Goal: Task Accomplishment & Management: Complete application form

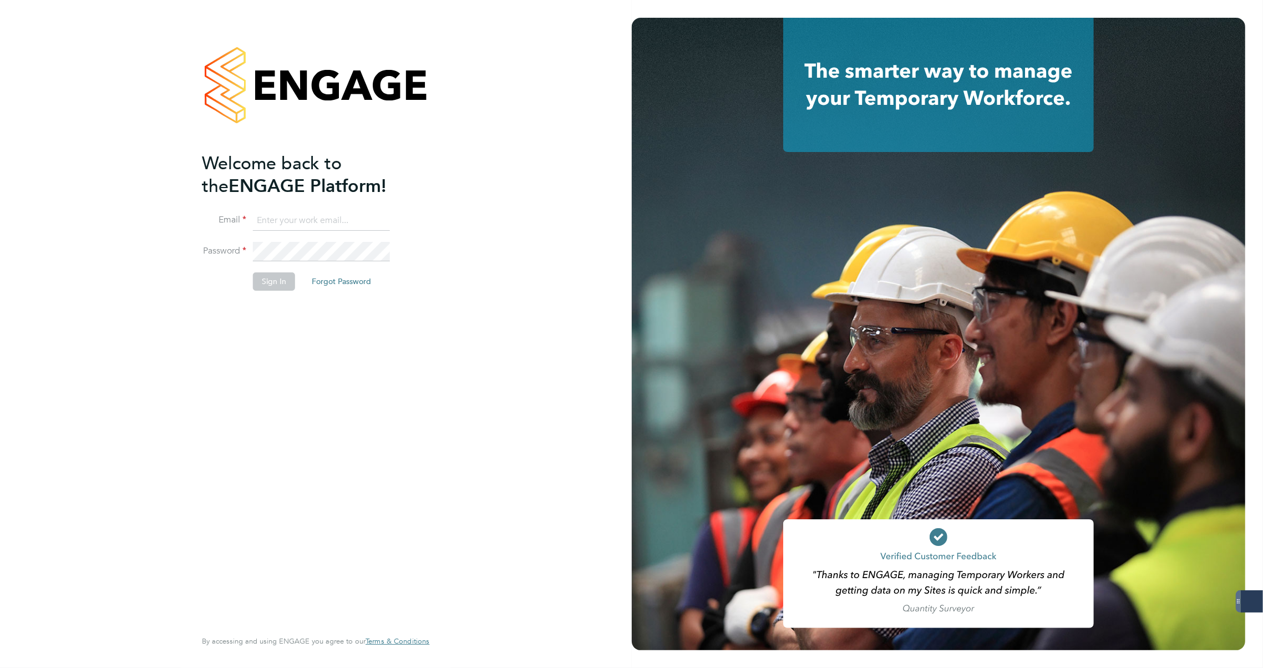
type input "carla@18rec.com"
click at [264, 284] on button "Sign In" at bounding box center [274, 281] width 42 height 18
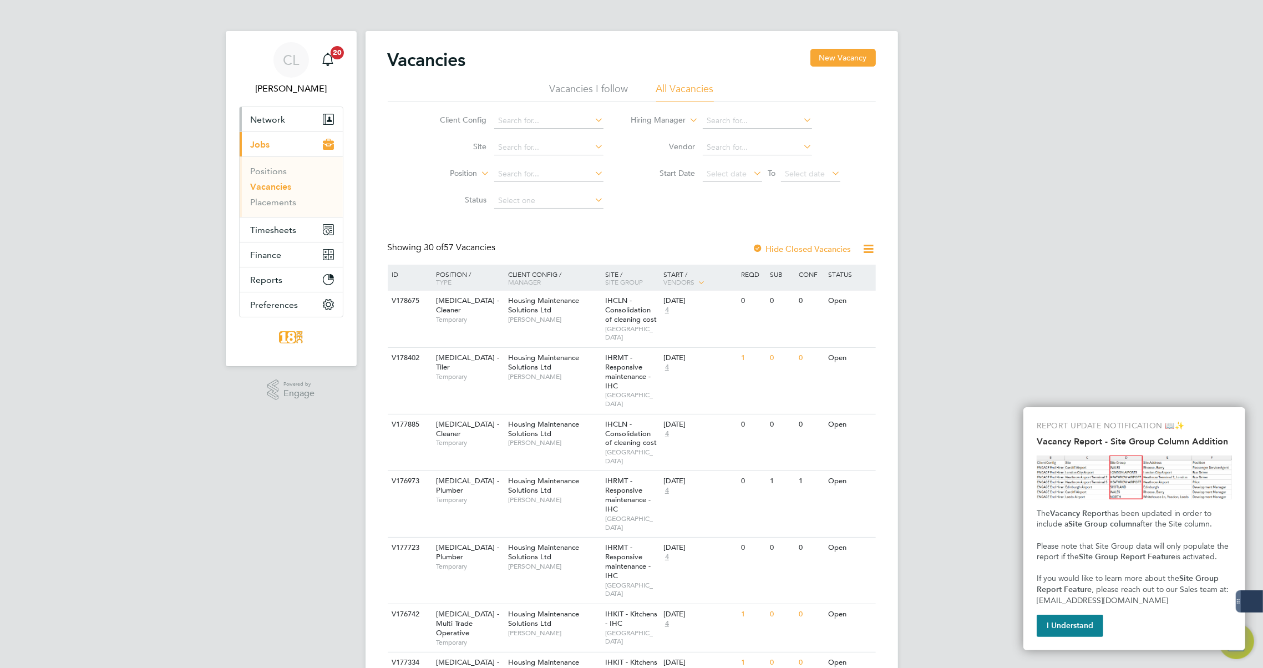
click at [276, 119] on span "Network" at bounding box center [268, 119] width 35 height 11
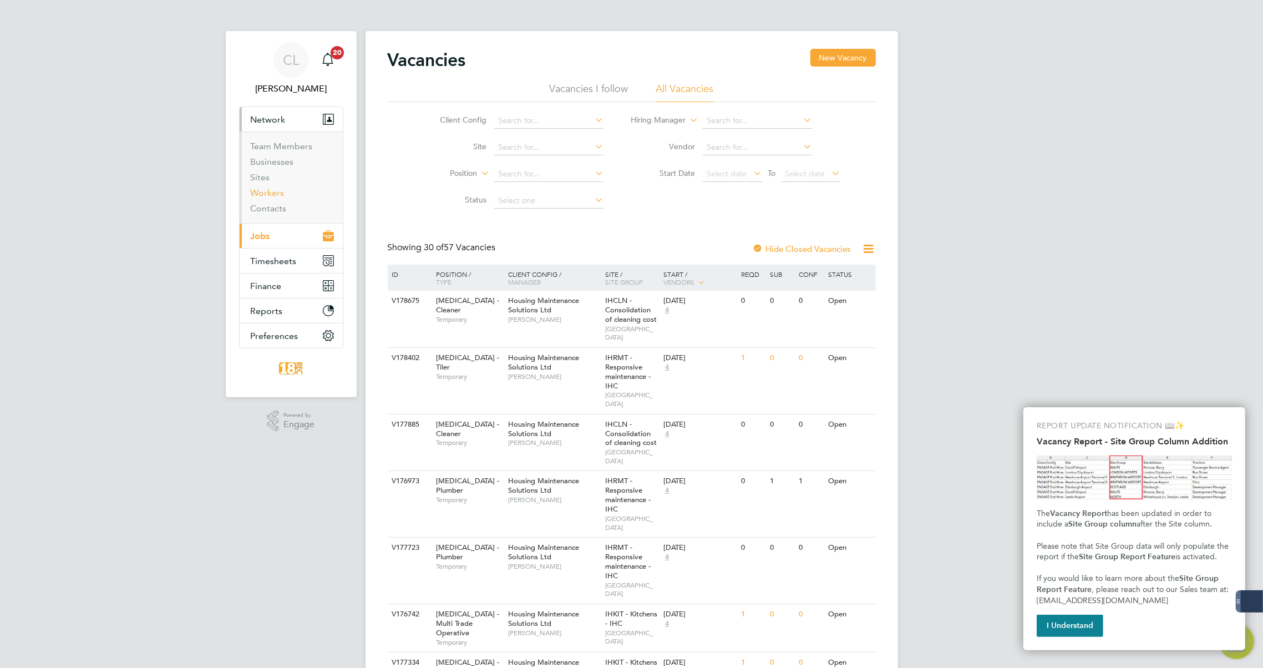
click at [261, 194] on link "Workers" at bounding box center [268, 192] width 34 height 11
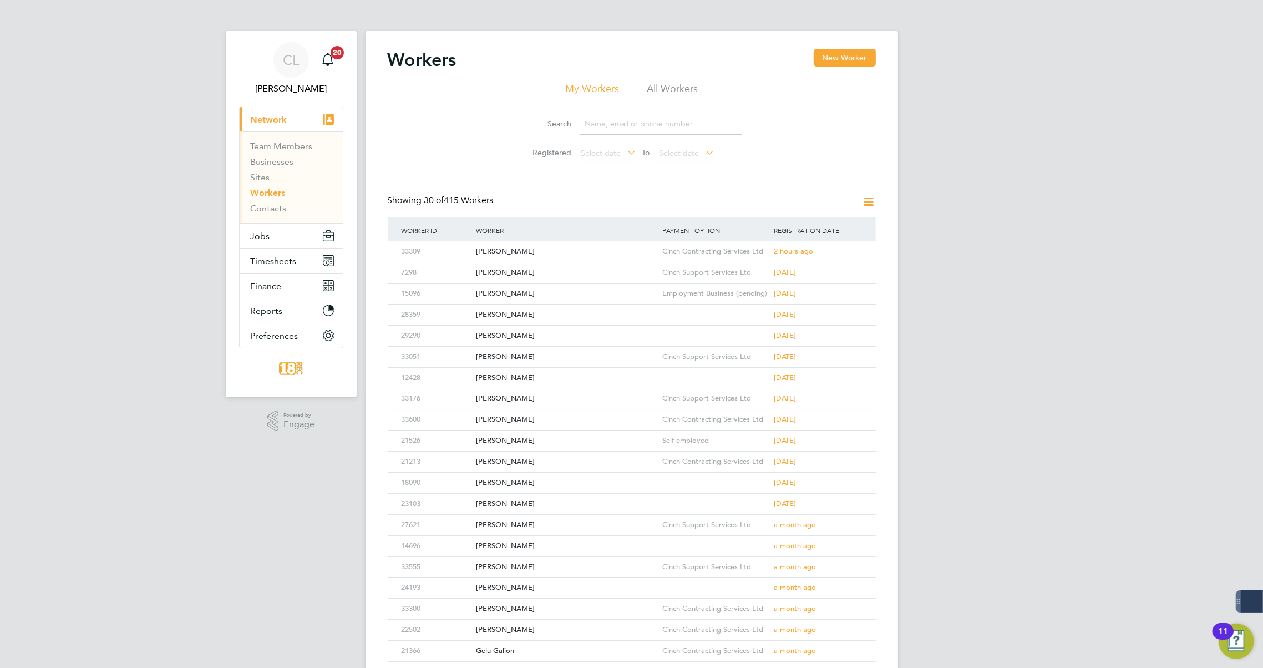
click at [599, 129] on input at bounding box center [660, 124] width 162 height 22
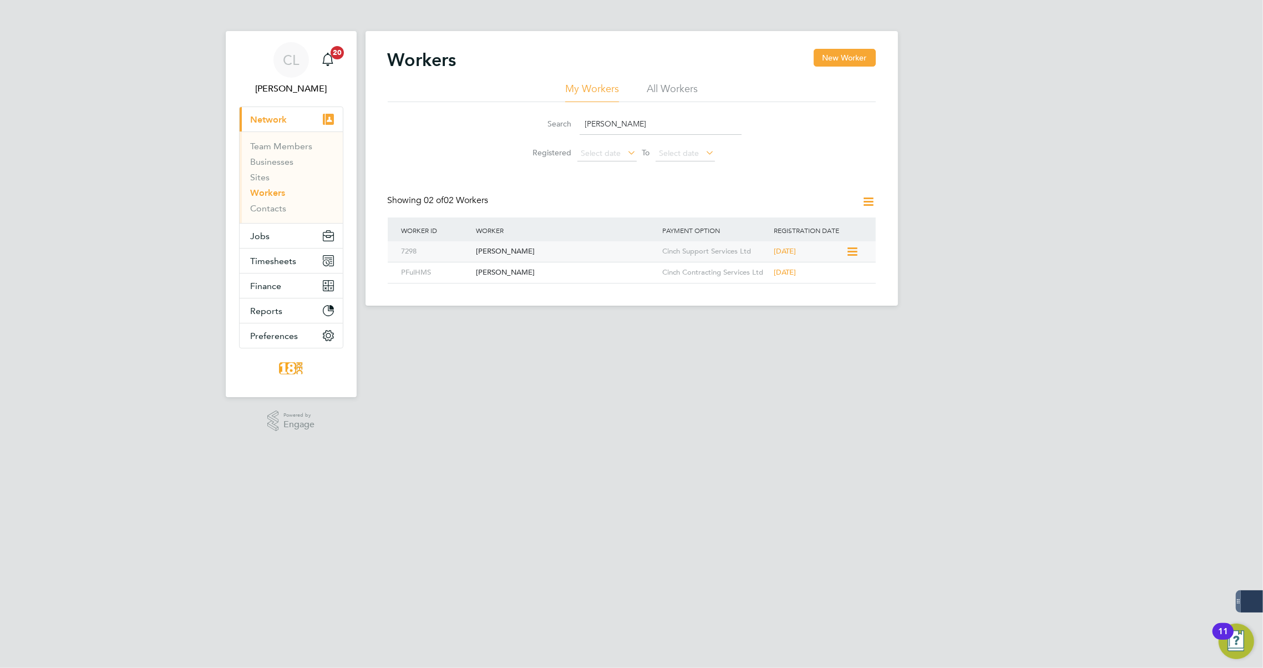
type input "paul fu"
click at [415, 253] on div "7298" at bounding box center [436, 251] width 74 height 21
click at [281, 120] on span "Network" at bounding box center [269, 119] width 37 height 11
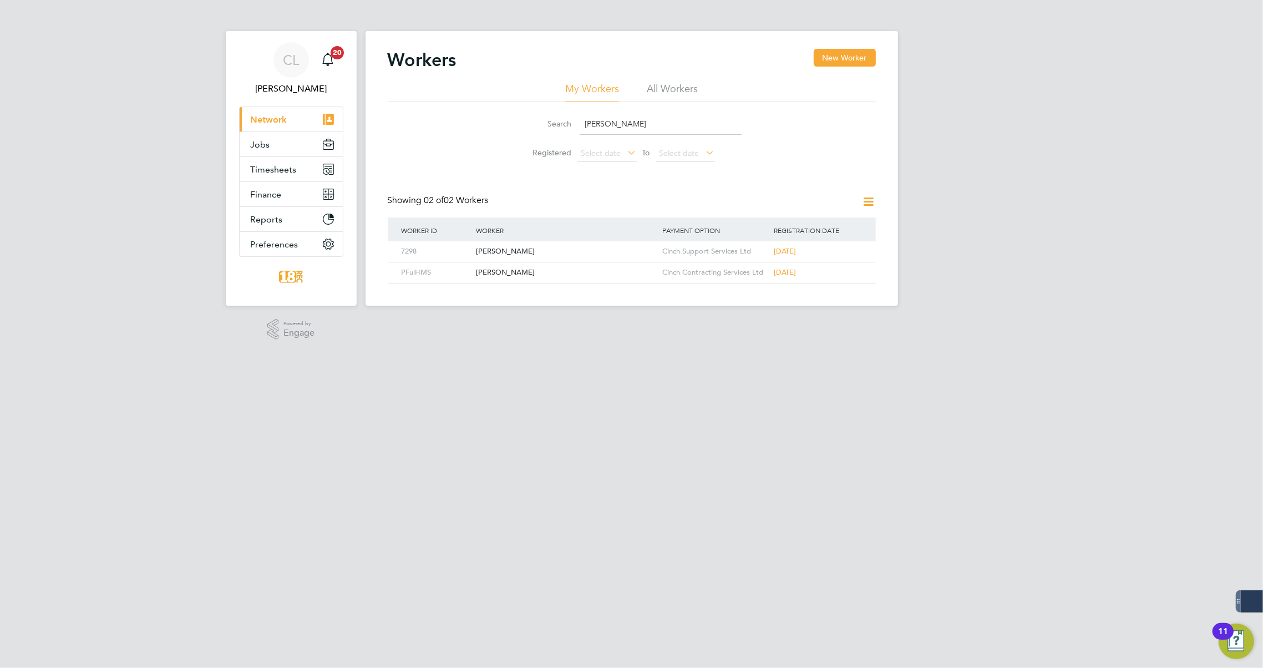
click at [275, 126] on button "Current page: Network" at bounding box center [291, 119] width 103 height 24
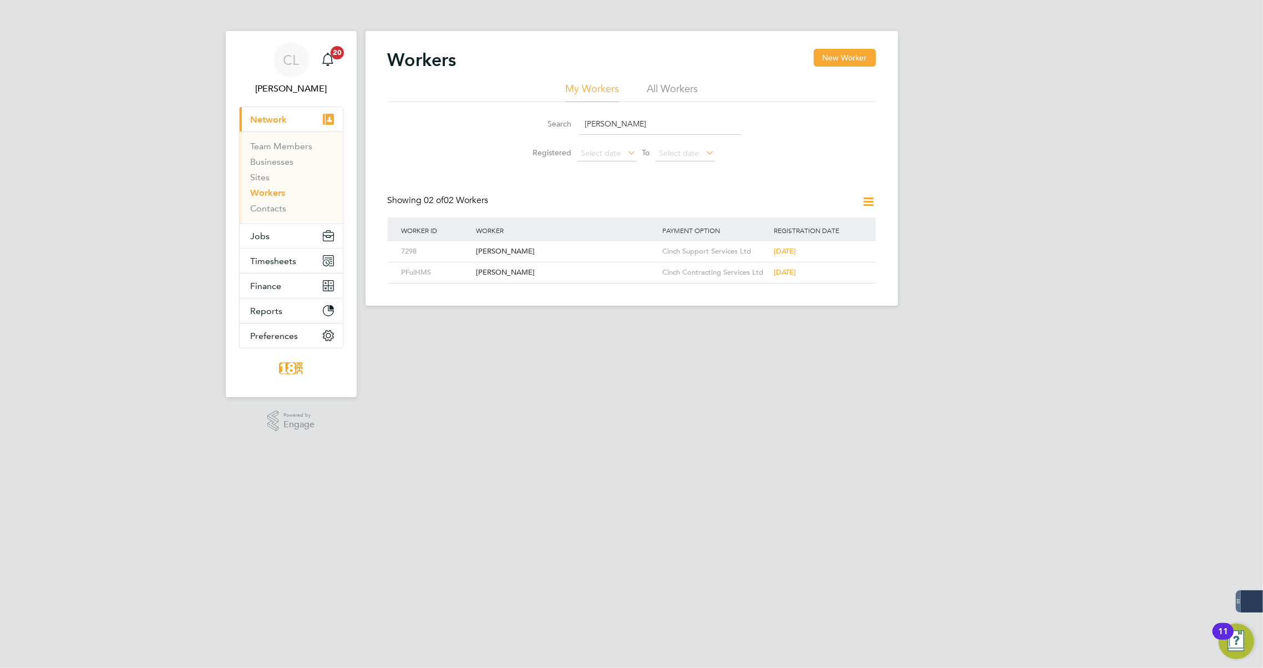
click at [604, 128] on input "paul fu" at bounding box center [660, 124] width 162 height 22
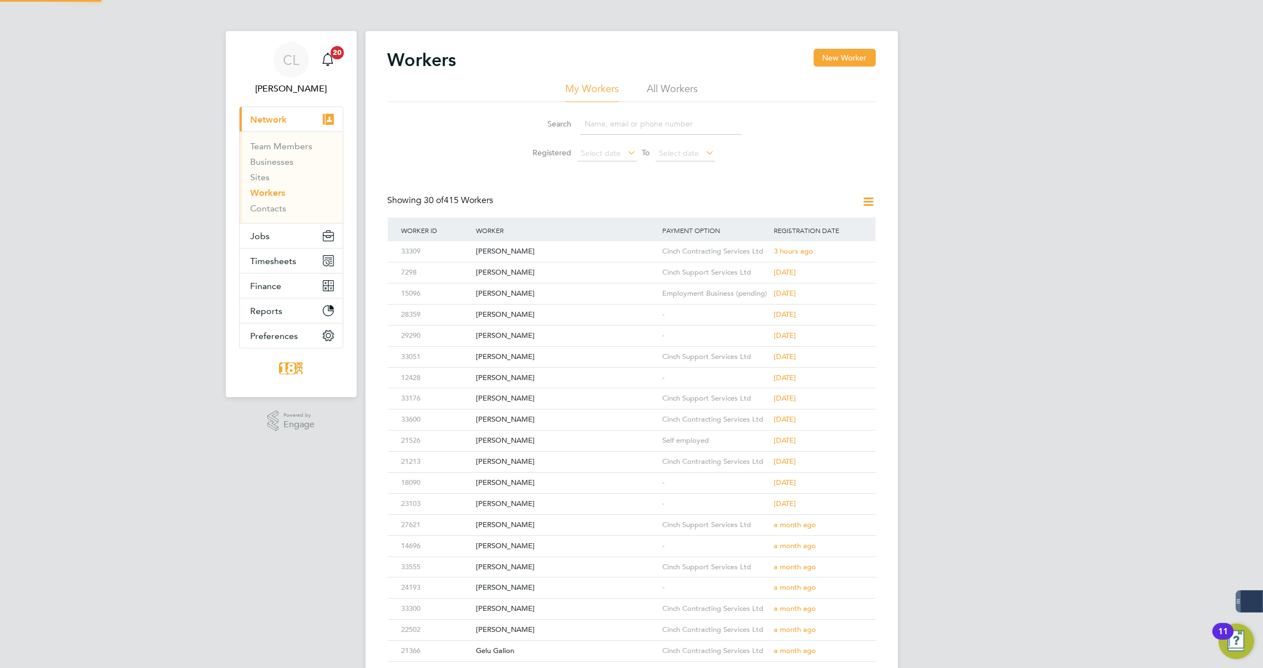
click at [665, 85] on li "All Workers" at bounding box center [672, 92] width 51 height 20
click at [274, 235] on button "Jobs" at bounding box center [291, 235] width 103 height 24
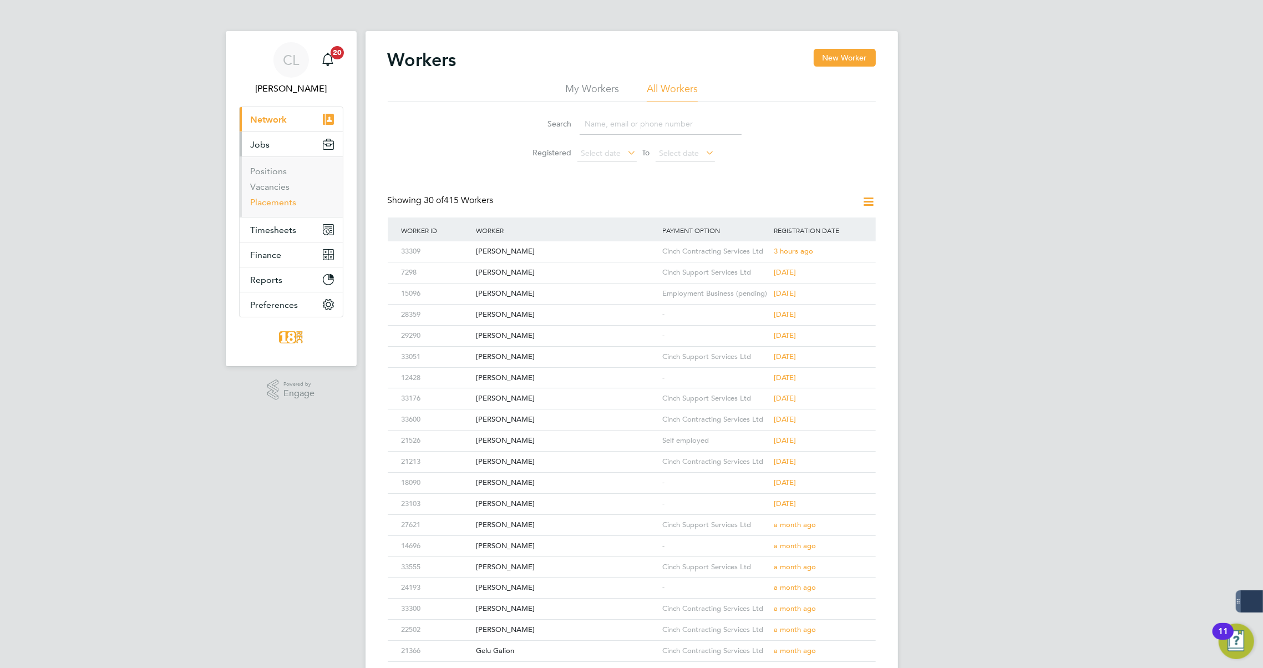
click at [266, 202] on link "Placements" at bounding box center [274, 202] width 46 height 11
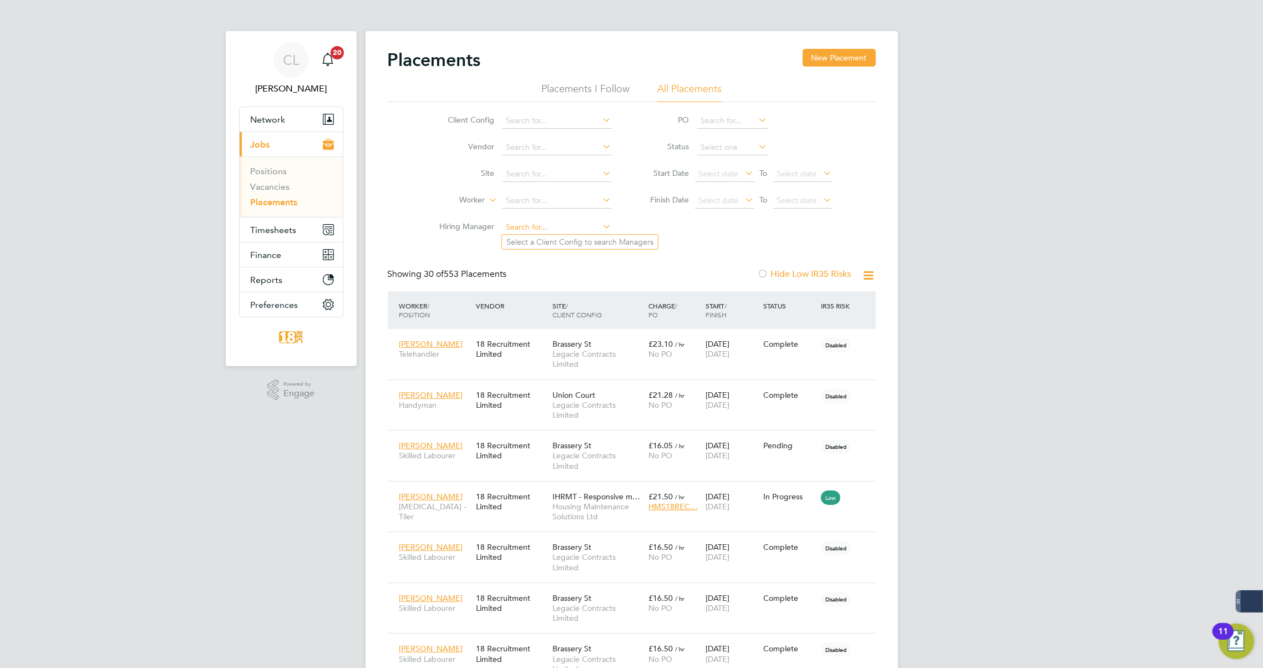
click at [516, 227] on input at bounding box center [556, 228] width 109 height 16
type input "DANIEL"
click at [514, 121] on input at bounding box center [556, 121] width 109 height 16
click at [517, 135] on li "Housing Maintenance Solutions Ltd" at bounding box center [568, 135] width 133 height 15
type input "Housing Maintenance Solutions Ltd"
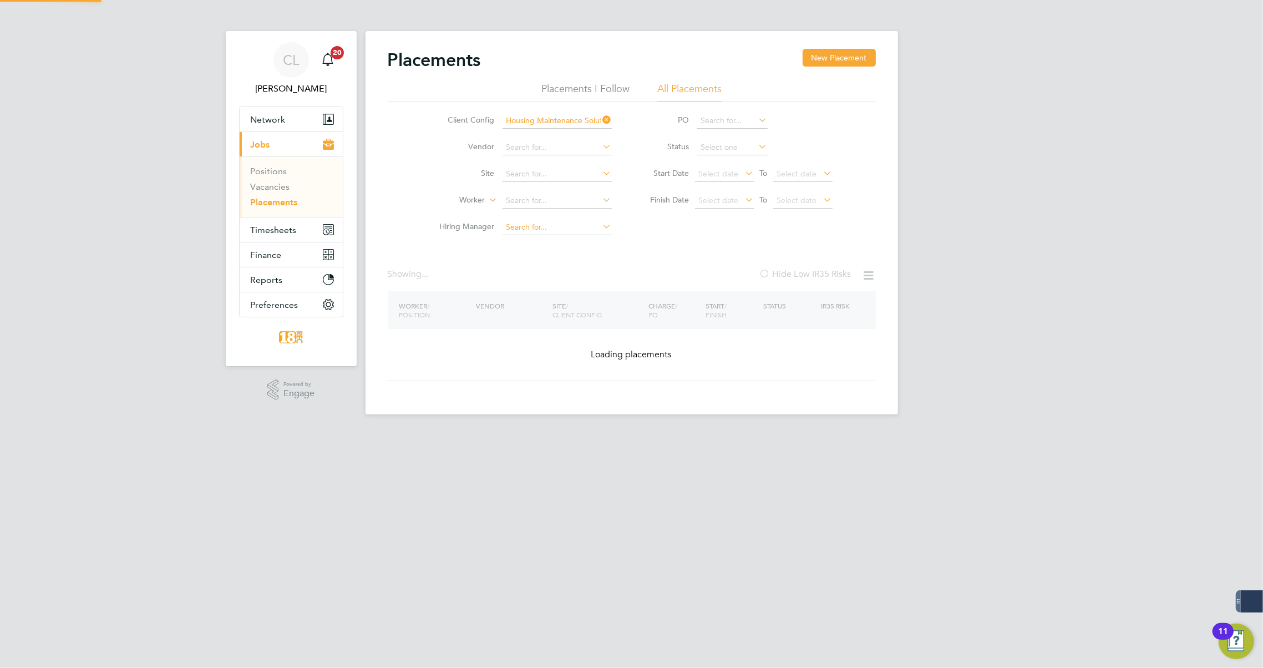
click at [523, 225] on input at bounding box center [556, 228] width 109 height 16
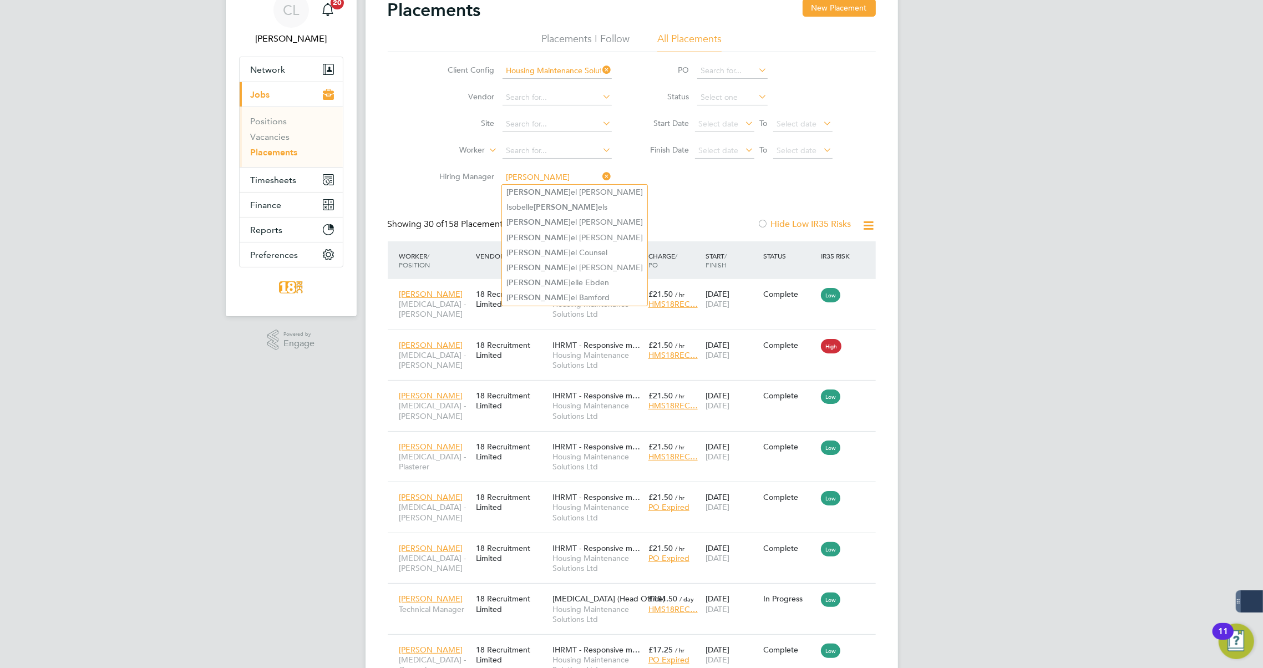
type input "dani"
click at [676, 167] on div "Client Config Housing Maintenance Solutions Ltd Vendor Site Worker Hiring Manag…" at bounding box center [632, 121] width 488 height 139
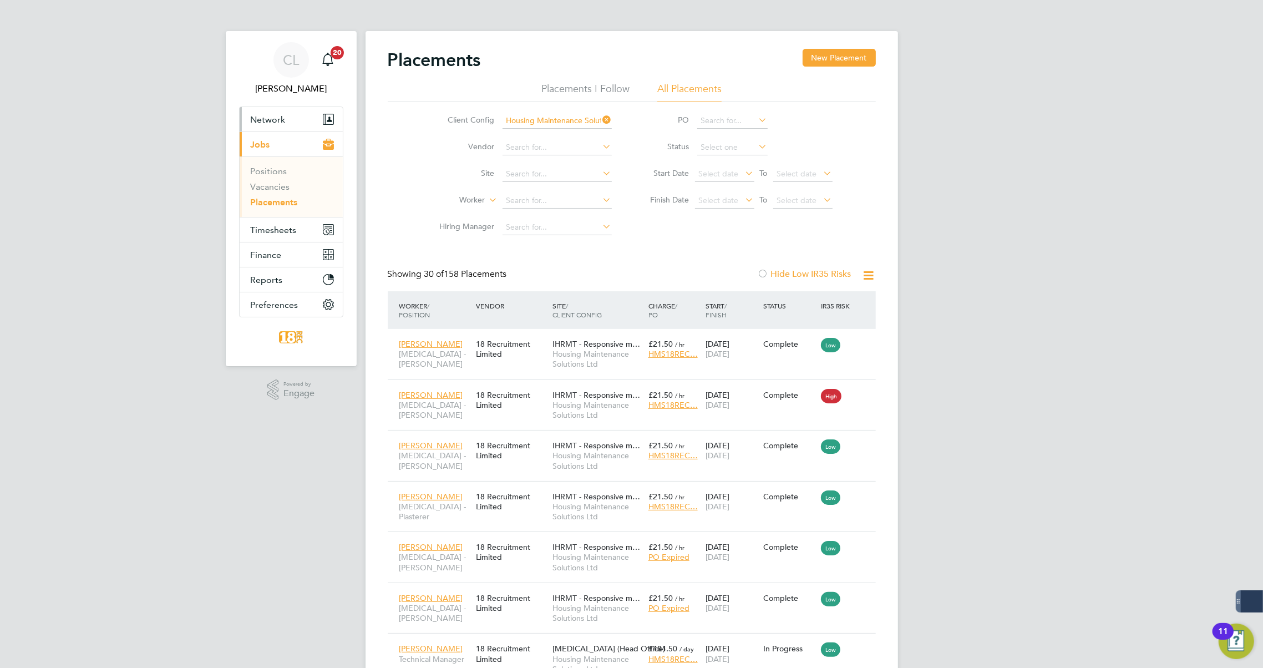
click at [276, 122] on span "Network" at bounding box center [268, 119] width 35 height 11
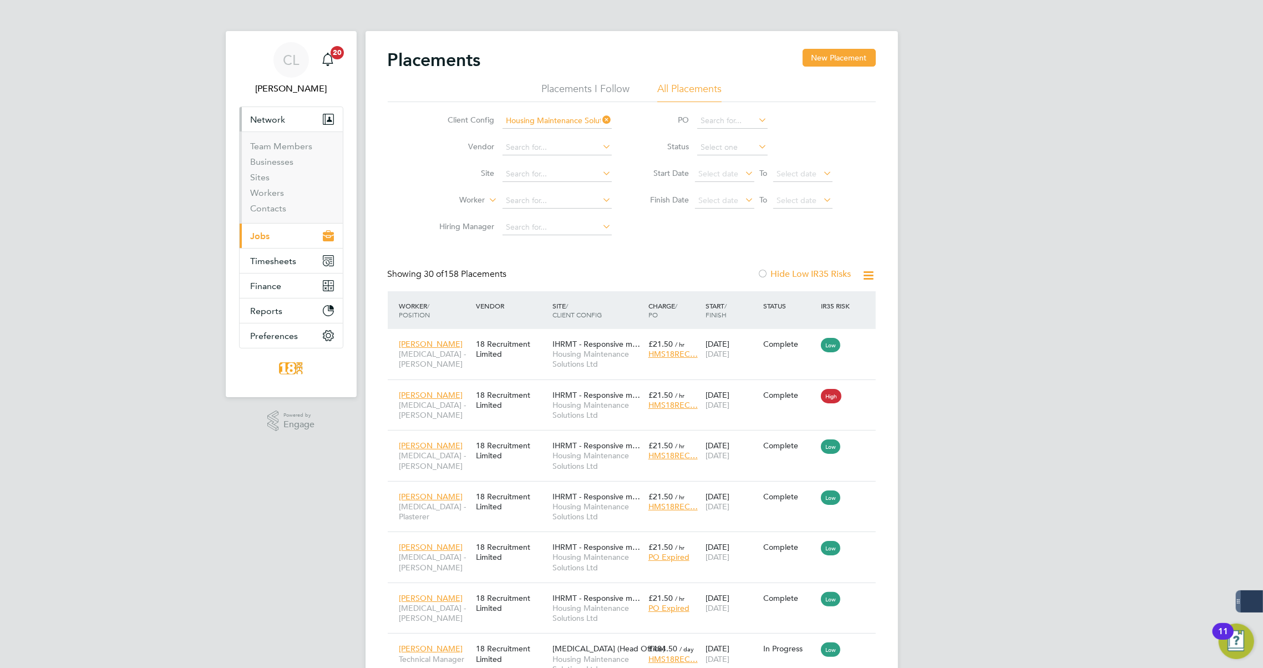
click at [276, 122] on span "Network" at bounding box center [268, 119] width 35 height 11
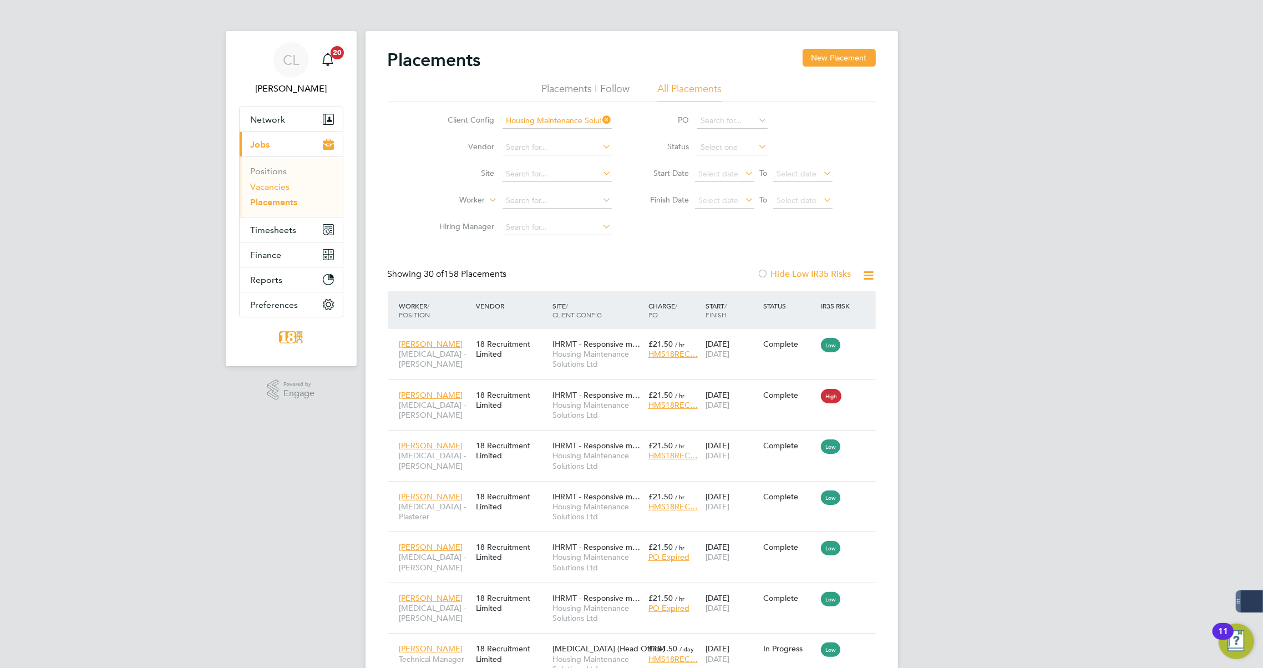
click at [274, 185] on link "Vacancies" at bounding box center [270, 186] width 39 height 11
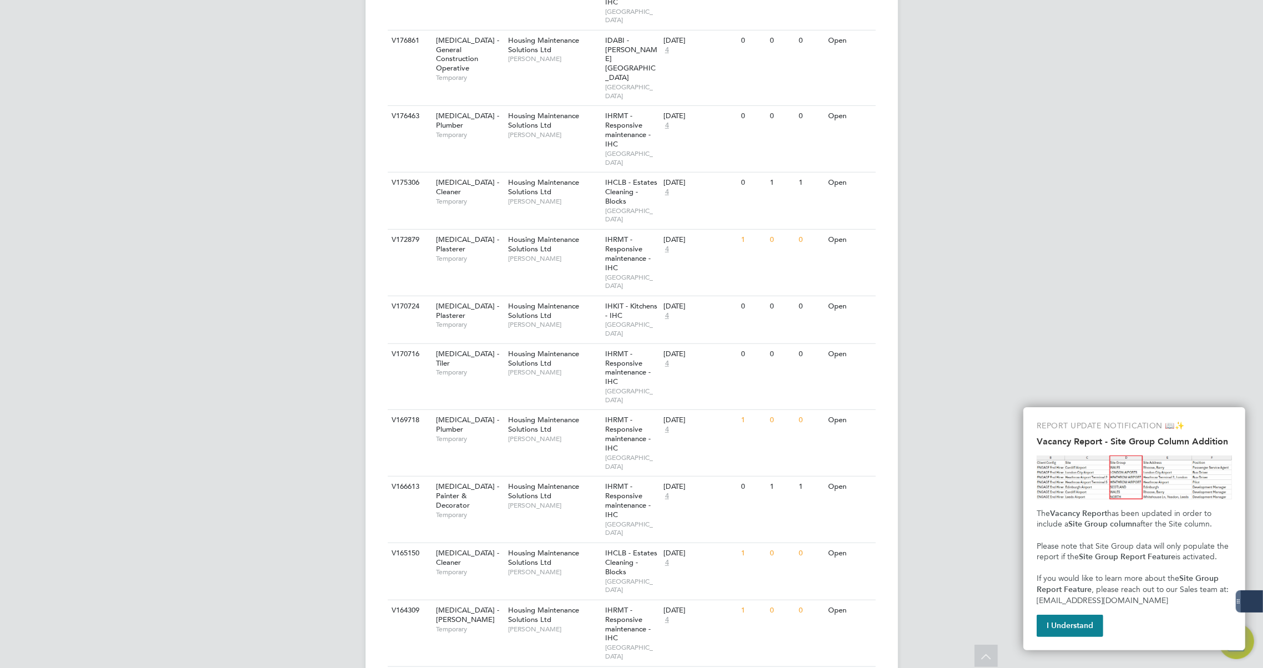
scroll to position [806, 0]
click at [723, 663] on div "1" at bounding box center [733, 673] width 29 height 21
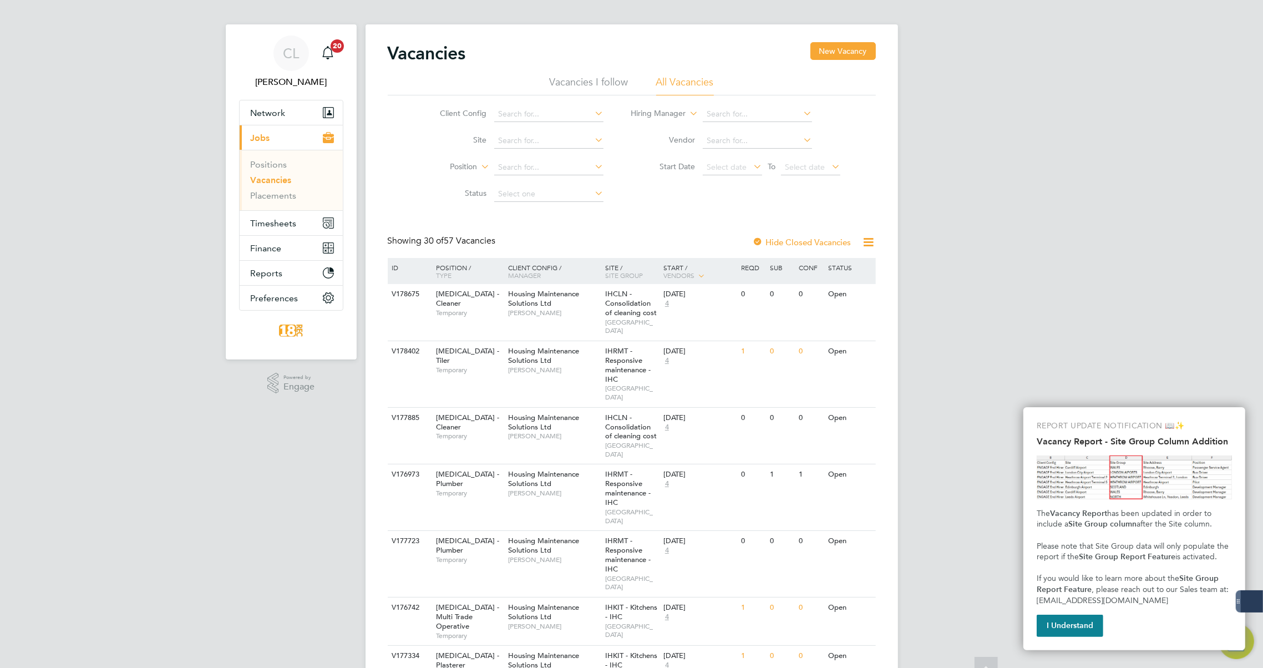
scroll to position [0, 0]
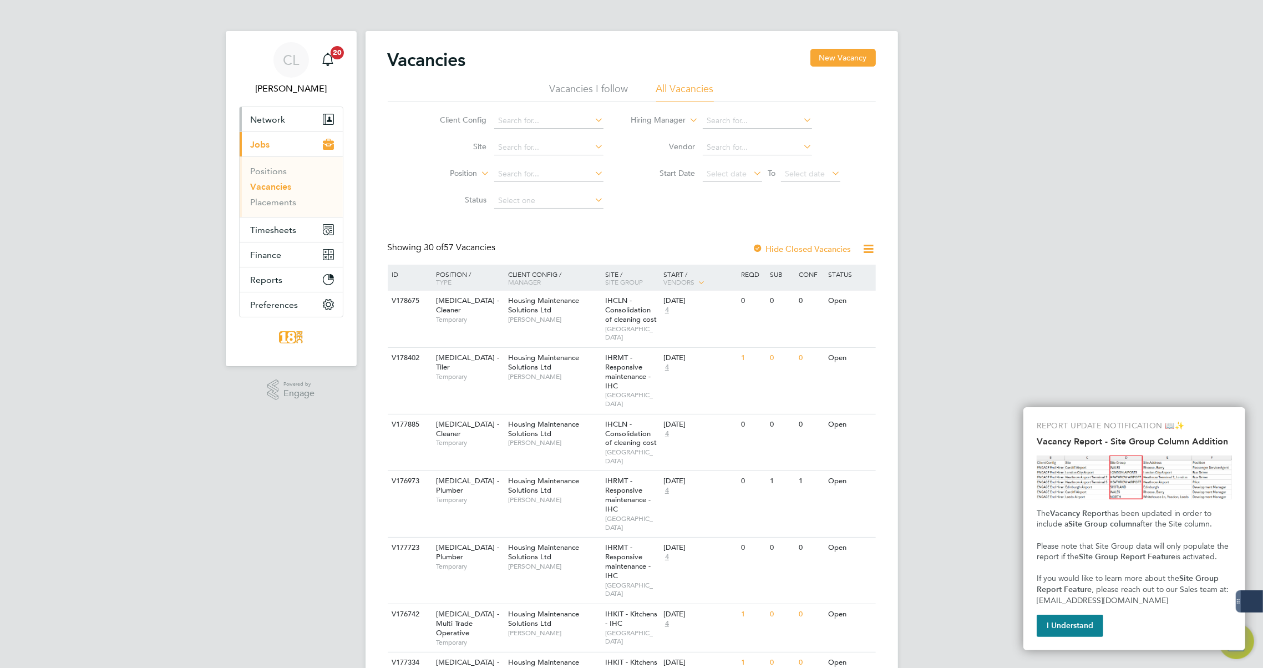
click at [266, 129] on button "Network" at bounding box center [291, 119] width 103 height 24
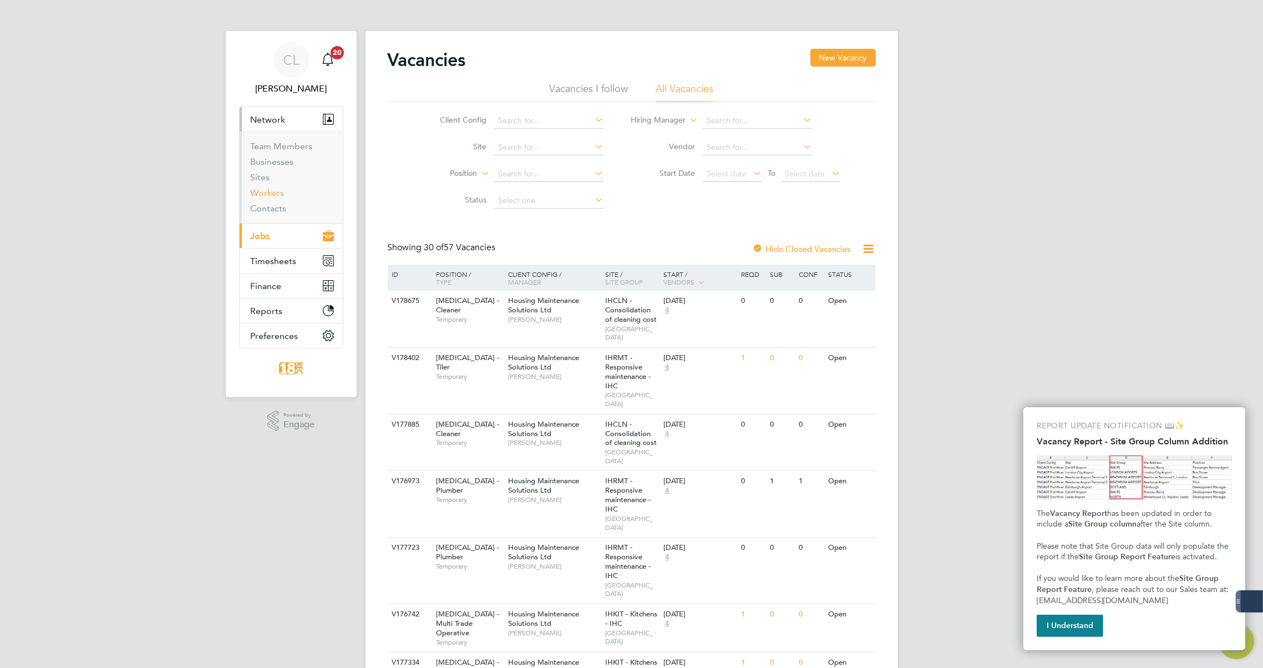
click at [270, 194] on link "Workers" at bounding box center [268, 192] width 34 height 11
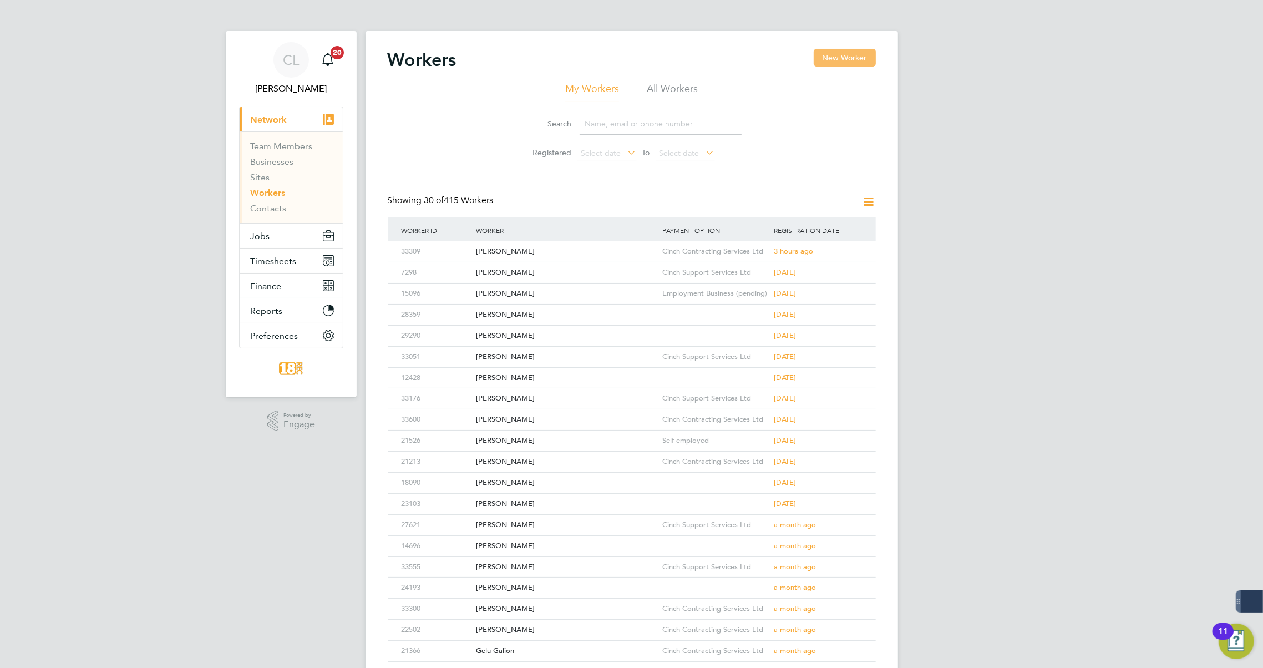
click at [831, 59] on button "New Worker" at bounding box center [844, 58] width 62 height 18
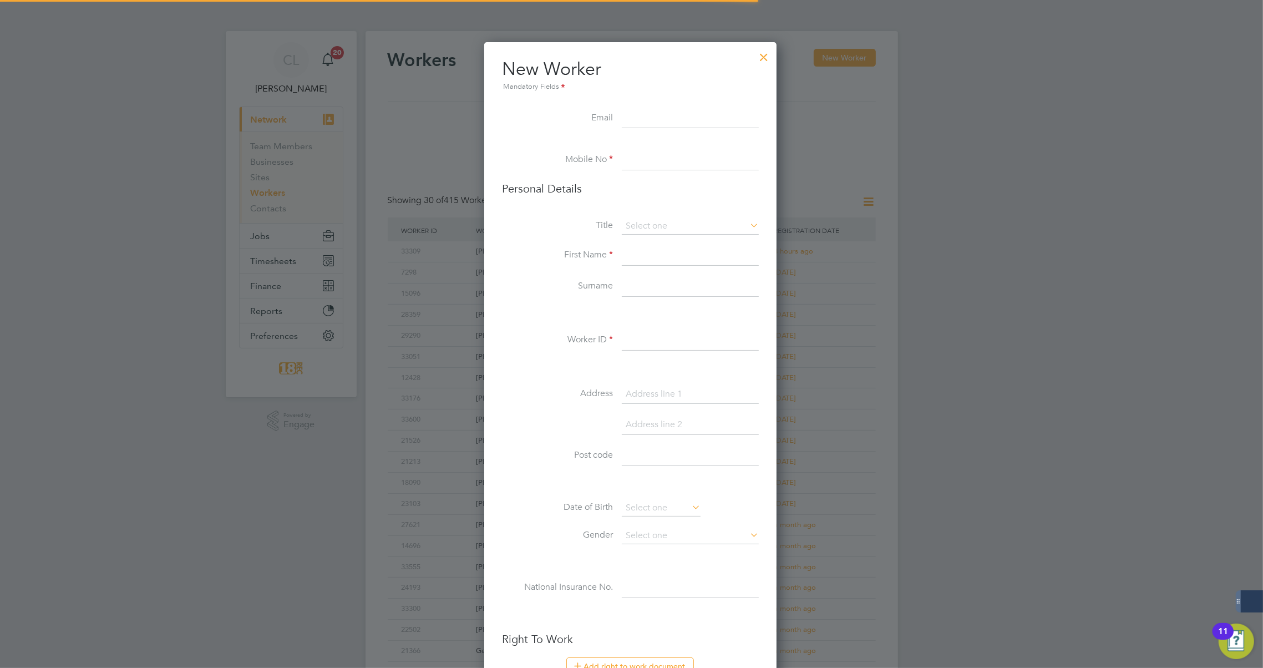
scroll to position [935, 294]
click at [665, 166] on input at bounding box center [690, 160] width 137 height 20
paste input "07311109589"
type input "07311109589"
click at [653, 224] on input at bounding box center [690, 226] width 137 height 17
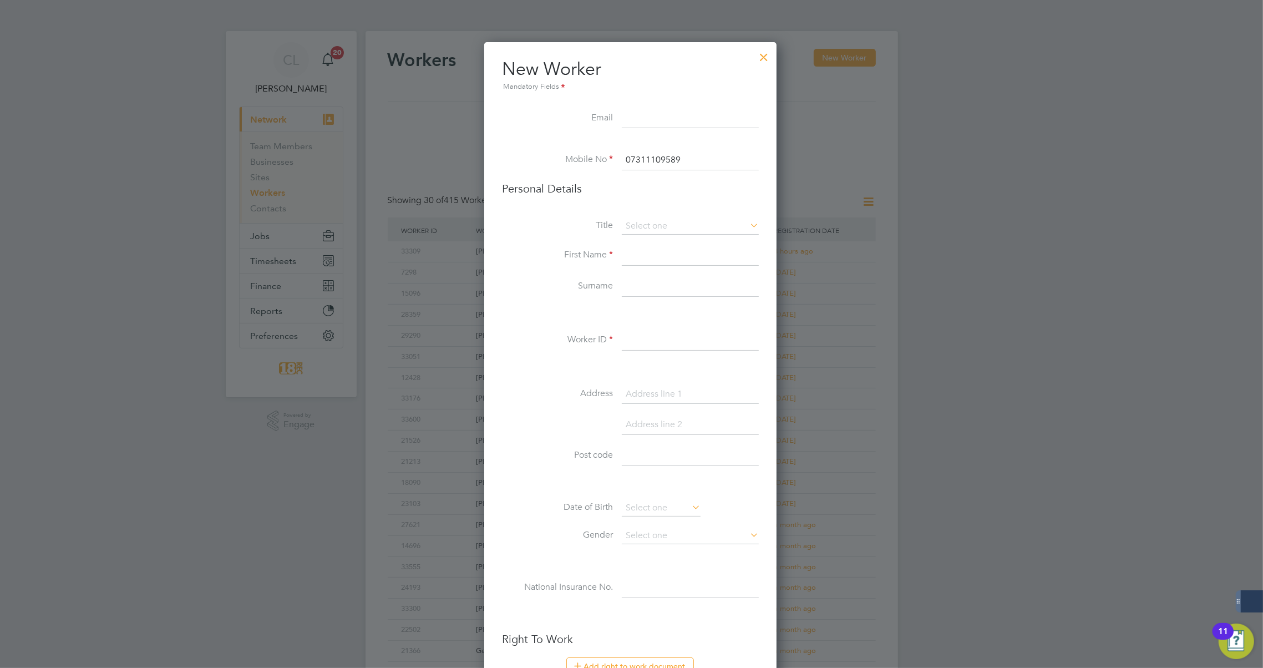
click at [651, 242] on div "Workers New Worker My Workers All Workers Search Registered Select date To Sele…" at bounding box center [631, 478] width 532 height 895
click at [651, 226] on input at bounding box center [690, 226] width 137 height 17
click at [650, 238] on li "Mr" at bounding box center [691, 241] width 138 height 14
type input "Mr"
click at [647, 249] on input at bounding box center [690, 256] width 137 height 20
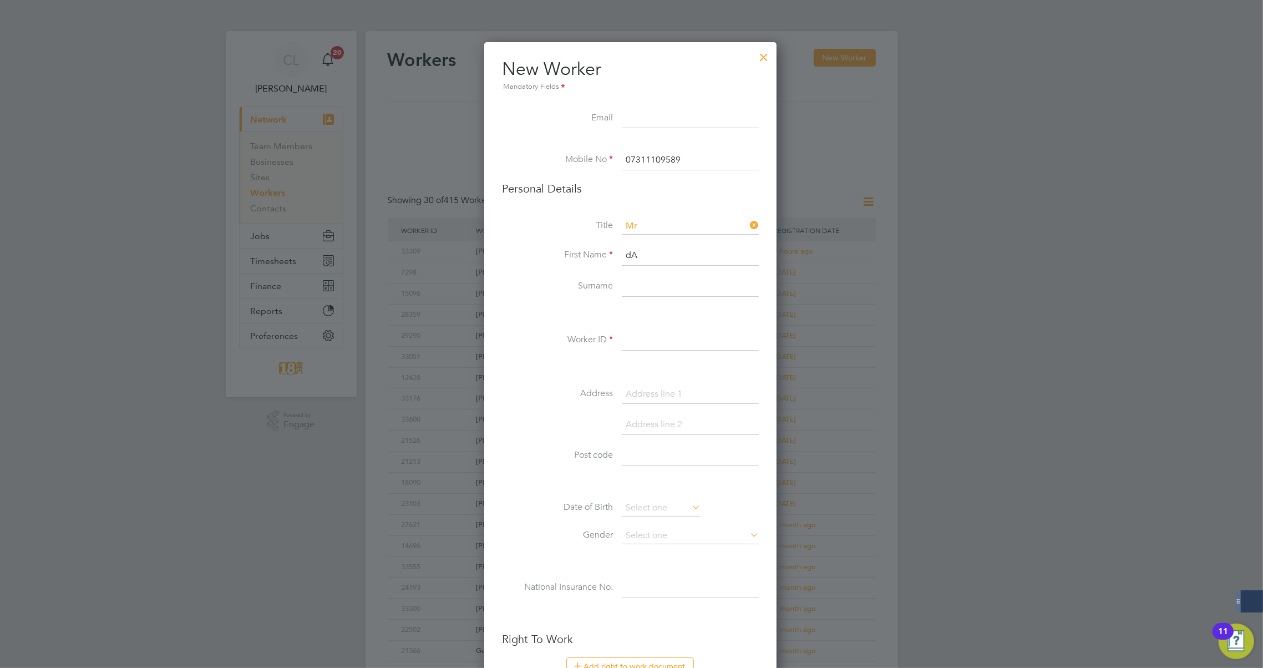
type input "d"
type input "Daniel"
type input "McCann"
click at [633, 337] on input at bounding box center [690, 340] width 137 height 20
paste input "34477"
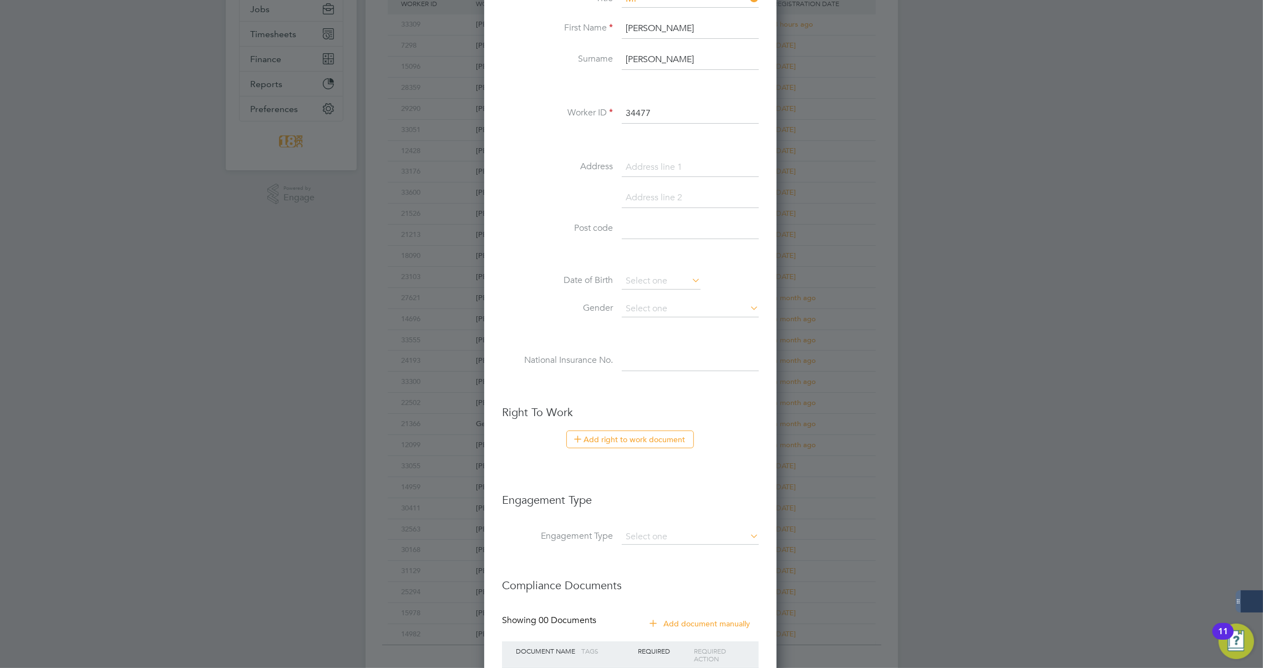
scroll to position [302, 0]
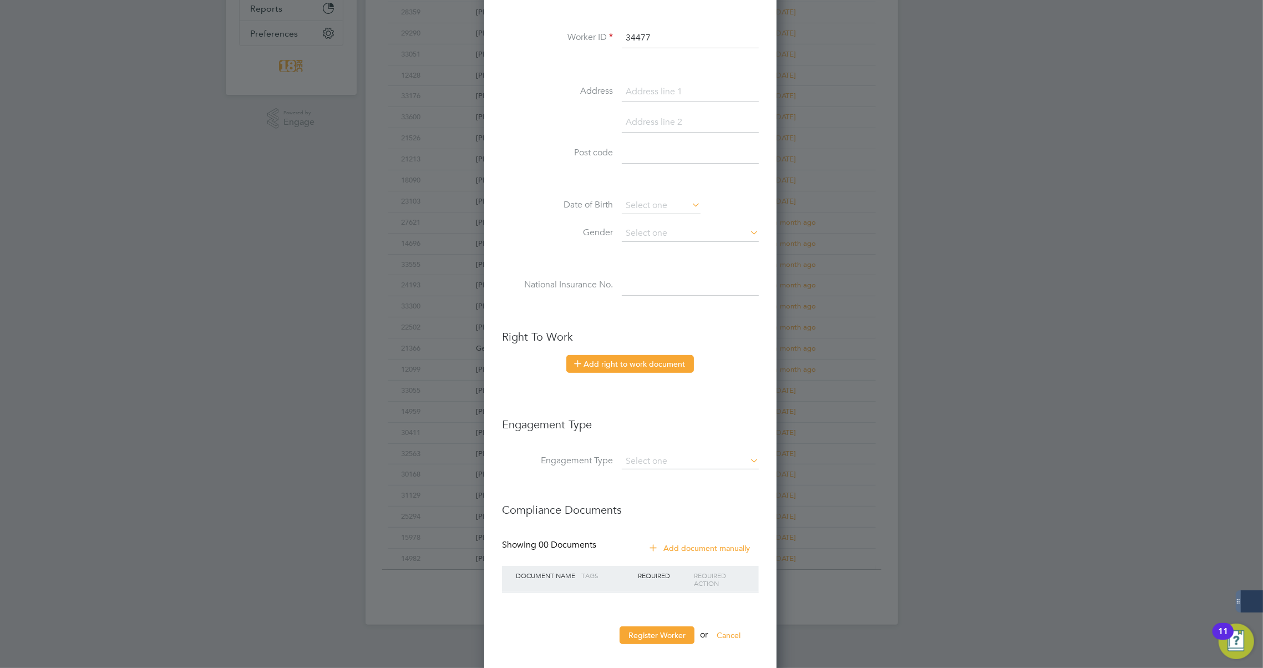
type input "34477"
click at [633, 362] on button "Add right to work document" at bounding box center [630, 364] width 128 height 18
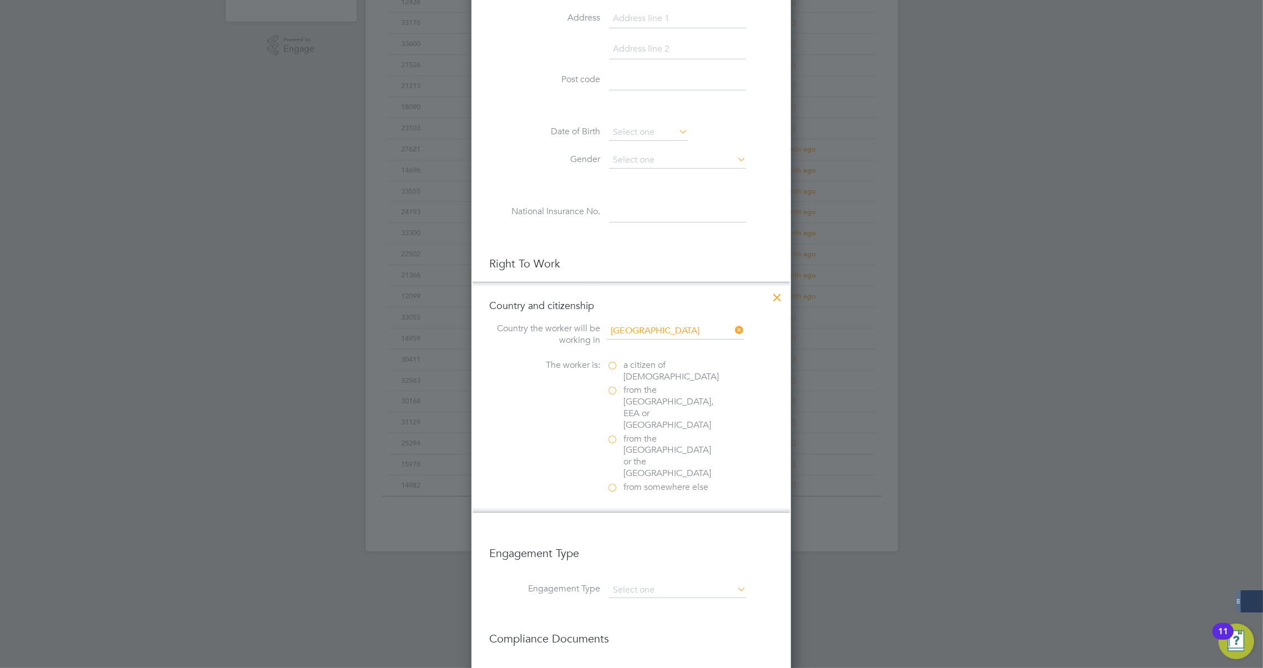
scroll to position [403, 0]
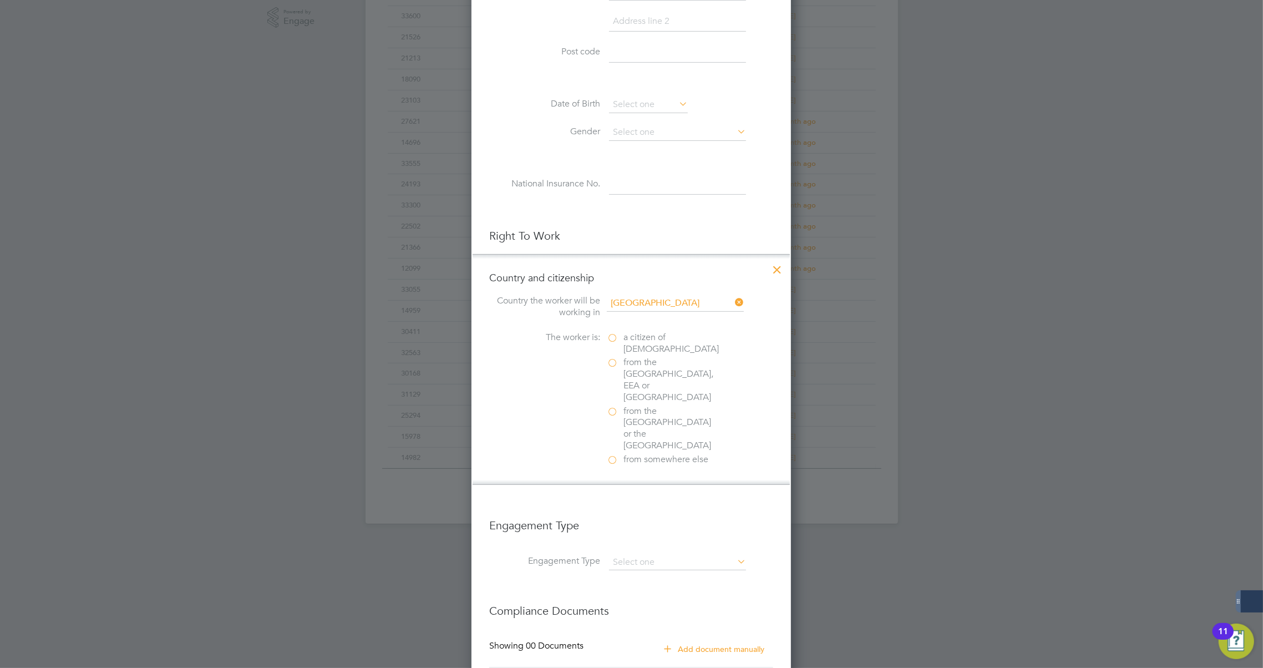
click at [638, 339] on span "a citizen of United Kingdom" at bounding box center [670, 343] width 95 height 23
click at [0, 0] on input "a citizen of United Kingdom" at bounding box center [0, 0] width 0 height 0
click at [633, 502] on div "Passport" at bounding box center [690, 508] width 166 height 12
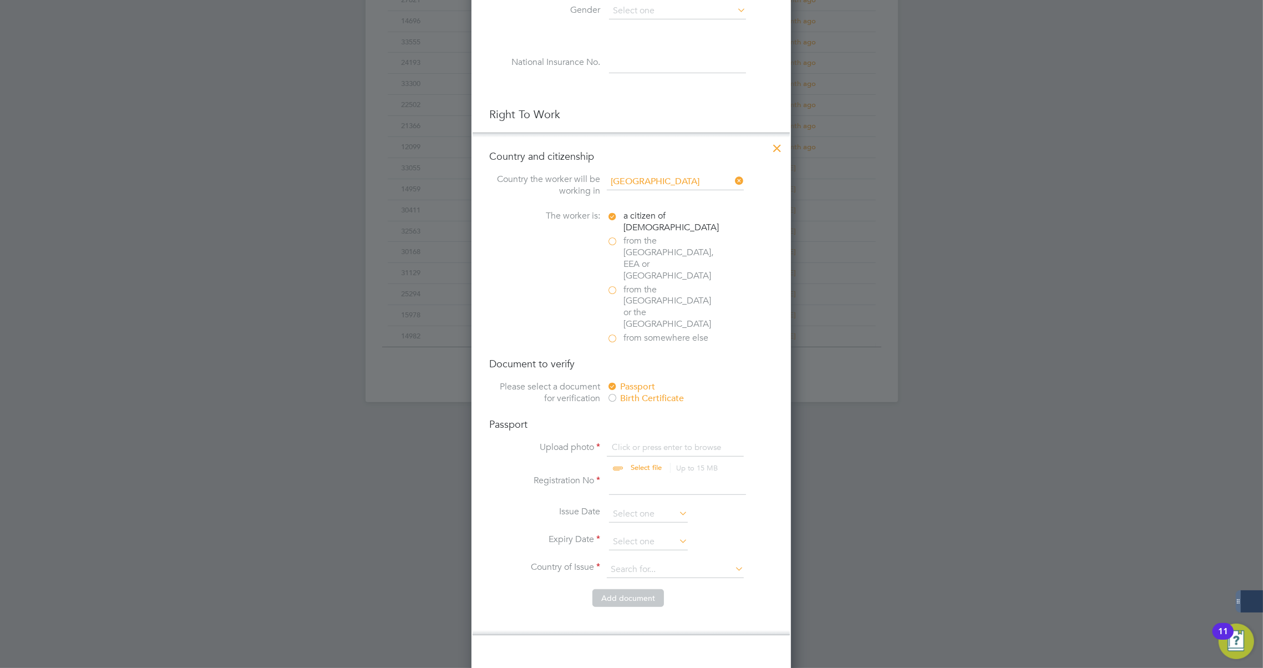
scroll to position [554, 0]
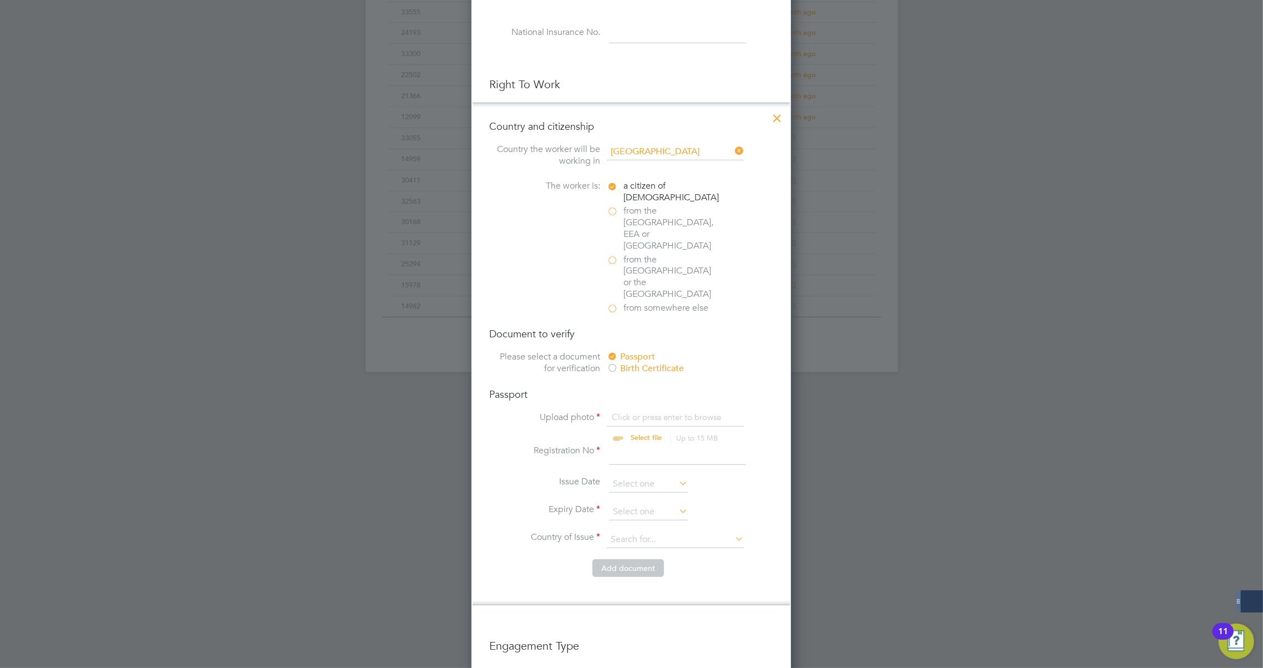
click at [650, 411] on input "file" at bounding box center [656, 427] width 174 height 33
type input "C:\fakepath\Passport - Dan McCann.jpg"
click at [648, 445] on input at bounding box center [677, 455] width 137 height 20
type input "130158778"
click at [640, 503] on input at bounding box center [648, 511] width 79 height 17
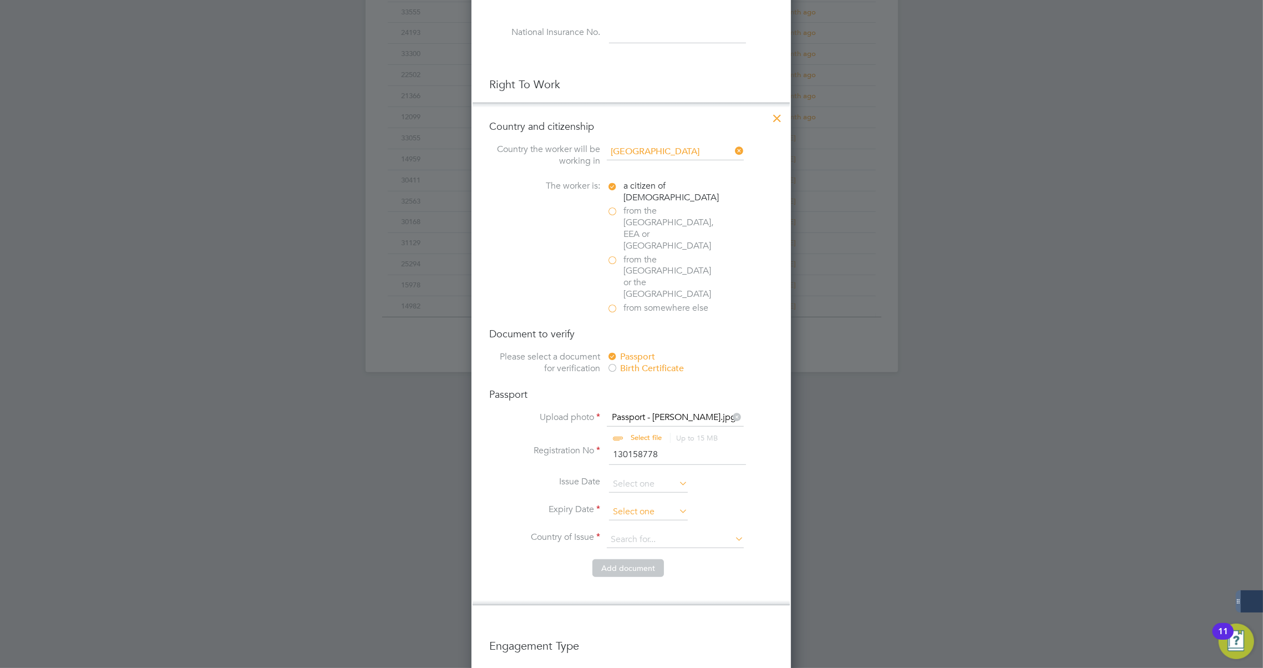
scroll to position [425, 0]
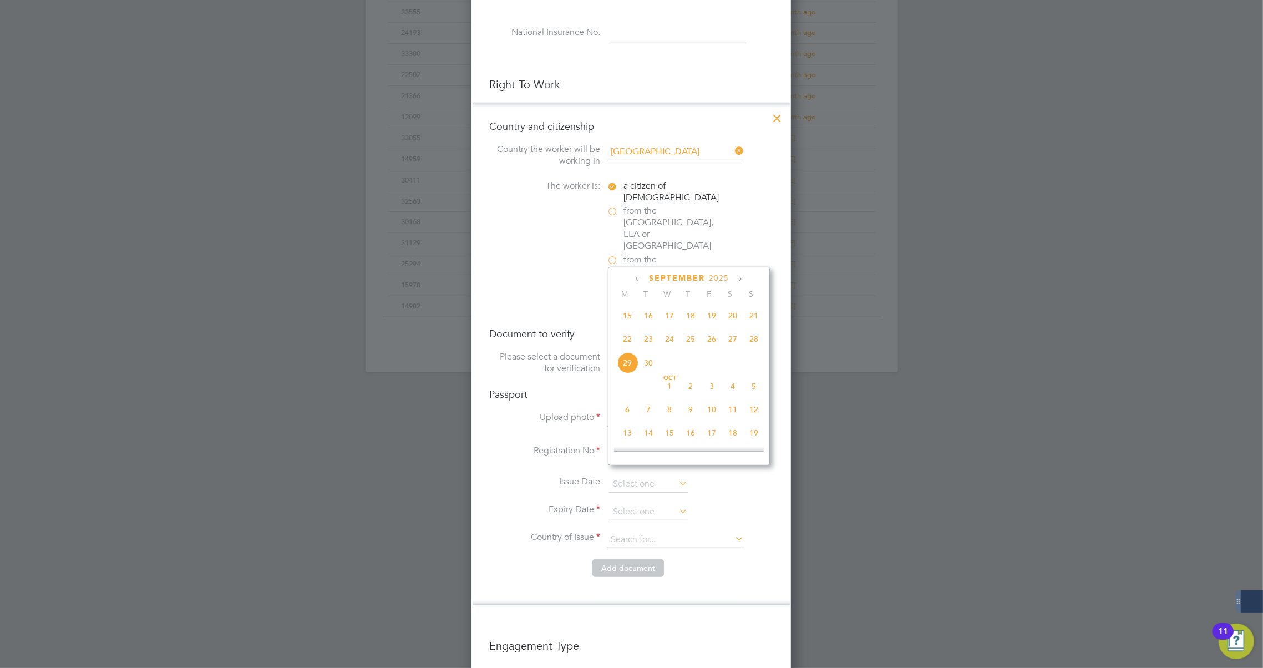
click at [722, 275] on span "2025" at bounding box center [719, 277] width 20 height 9
click at [722, 275] on div "August 2025" at bounding box center [689, 278] width 150 height 11
click at [710, 277] on span "2025" at bounding box center [710, 277] width 20 height 9
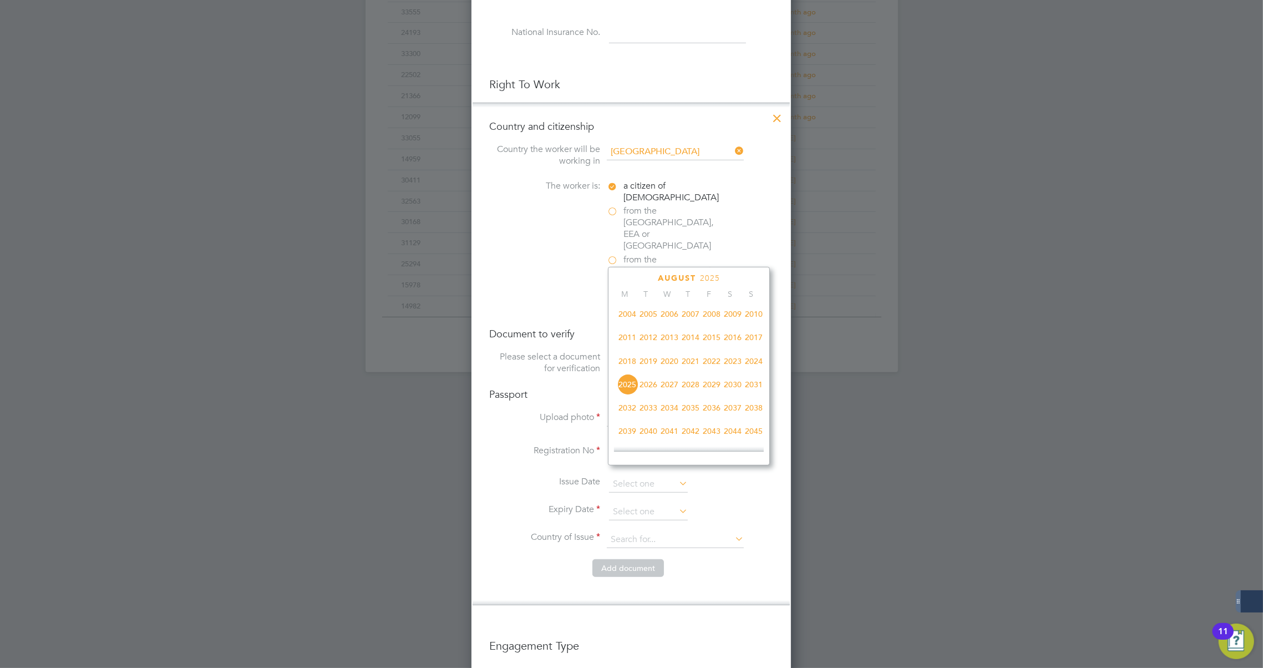
click at [625, 411] on span "2032" at bounding box center [627, 407] width 21 height 21
click at [629, 317] on span "9" at bounding box center [627, 313] width 21 height 21
type input "09 Aug 2032"
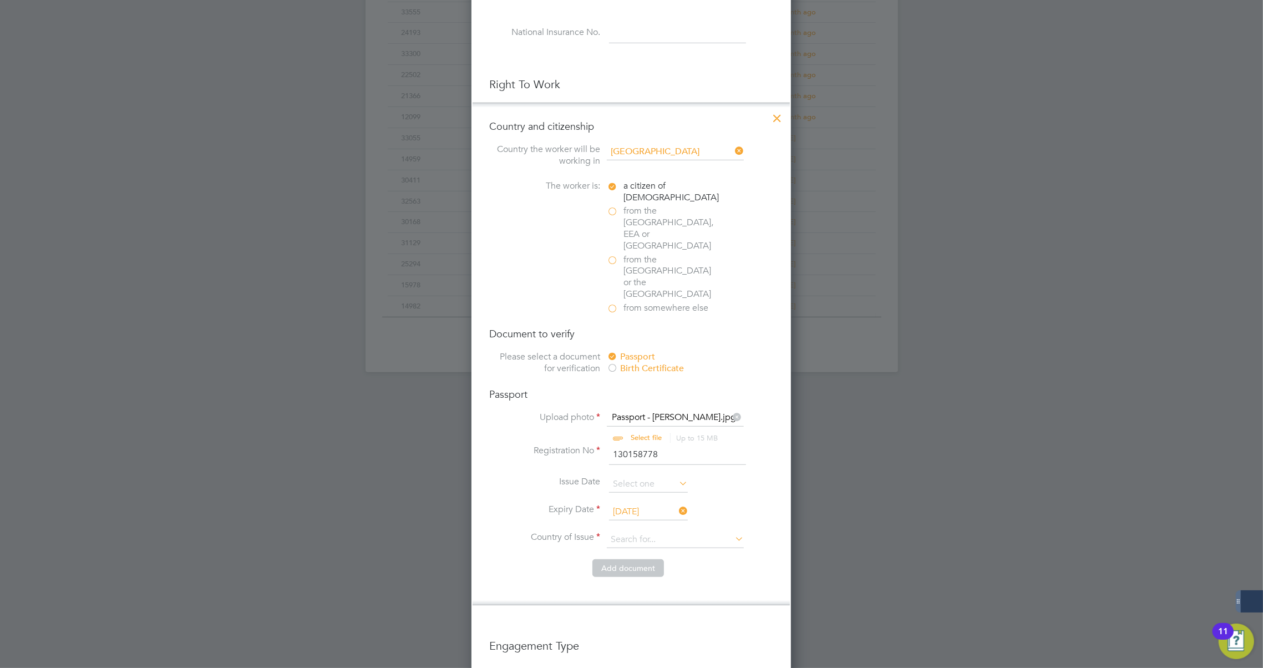
scroll to position [604, 0]
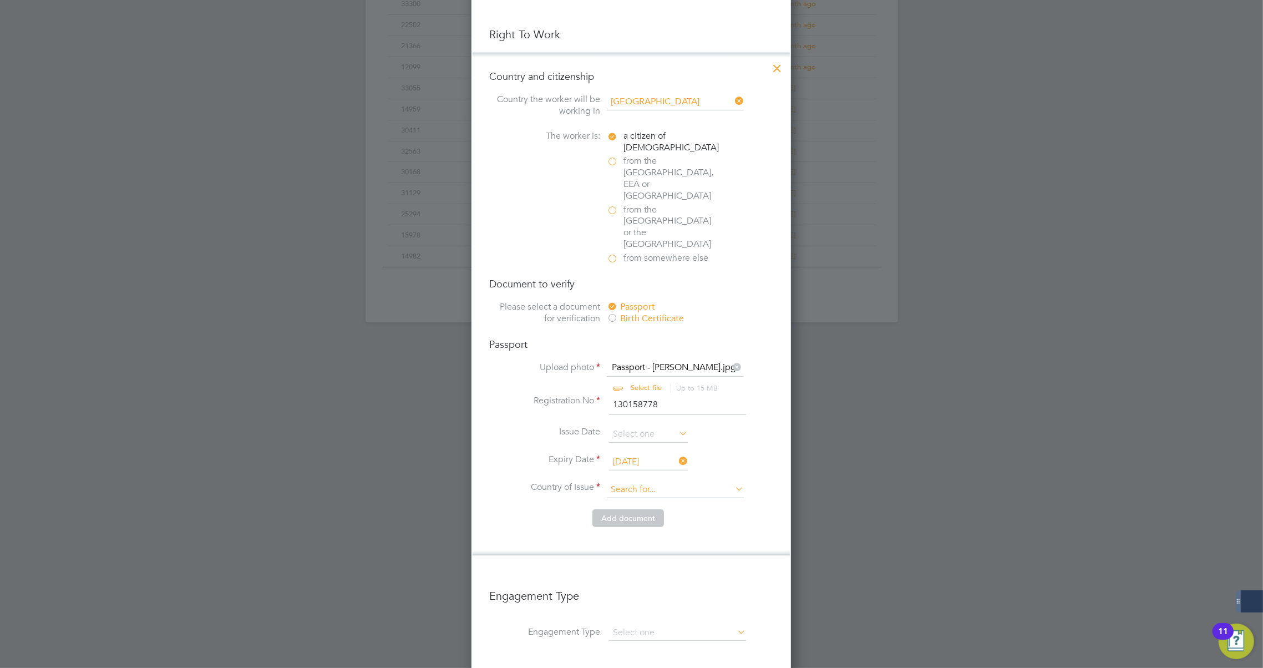
click at [665, 481] on input at bounding box center [675, 489] width 137 height 17
click at [659, 497] on li "United Kingdom" at bounding box center [685, 496] width 156 height 15
type input "United Kingdom"
drag, startPoint x: 729, startPoint y: 476, endPoint x: 669, endPoint y: 482, distance: 60.7
click at [729, 509] on li "Add document" at bounding box center [631, 523] width 284 height 29
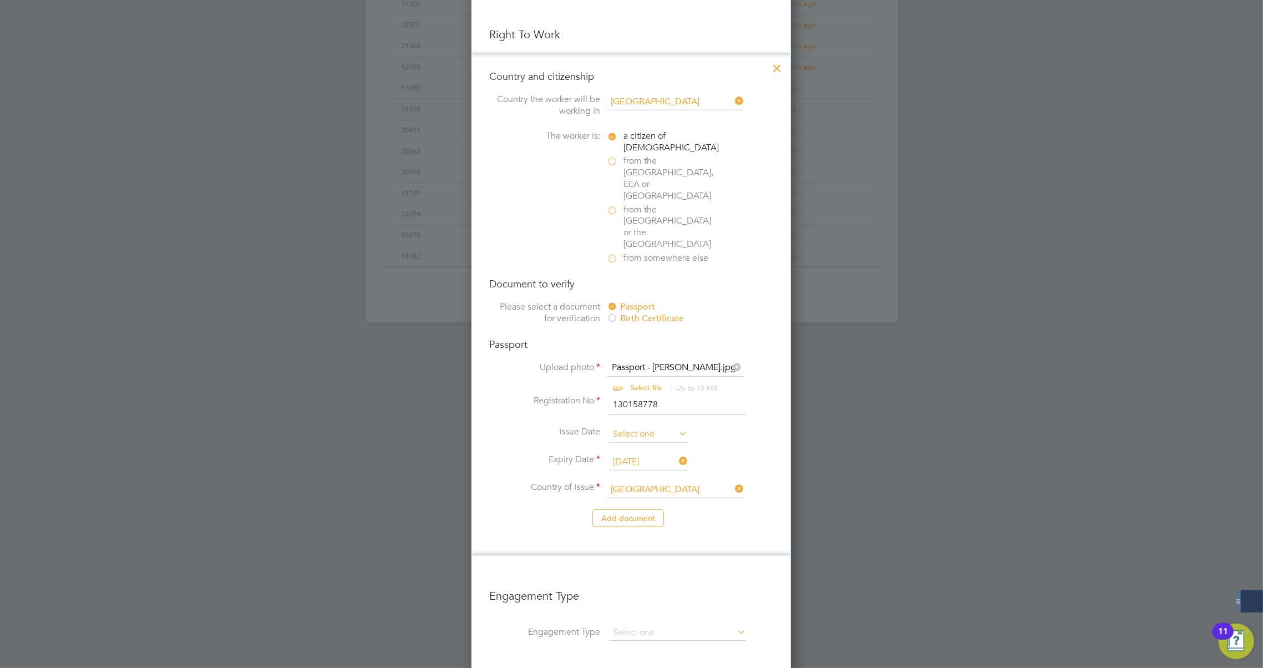
click at [638, 509] on button "Add document" at bounding box center [628, 518] width 72 height 18
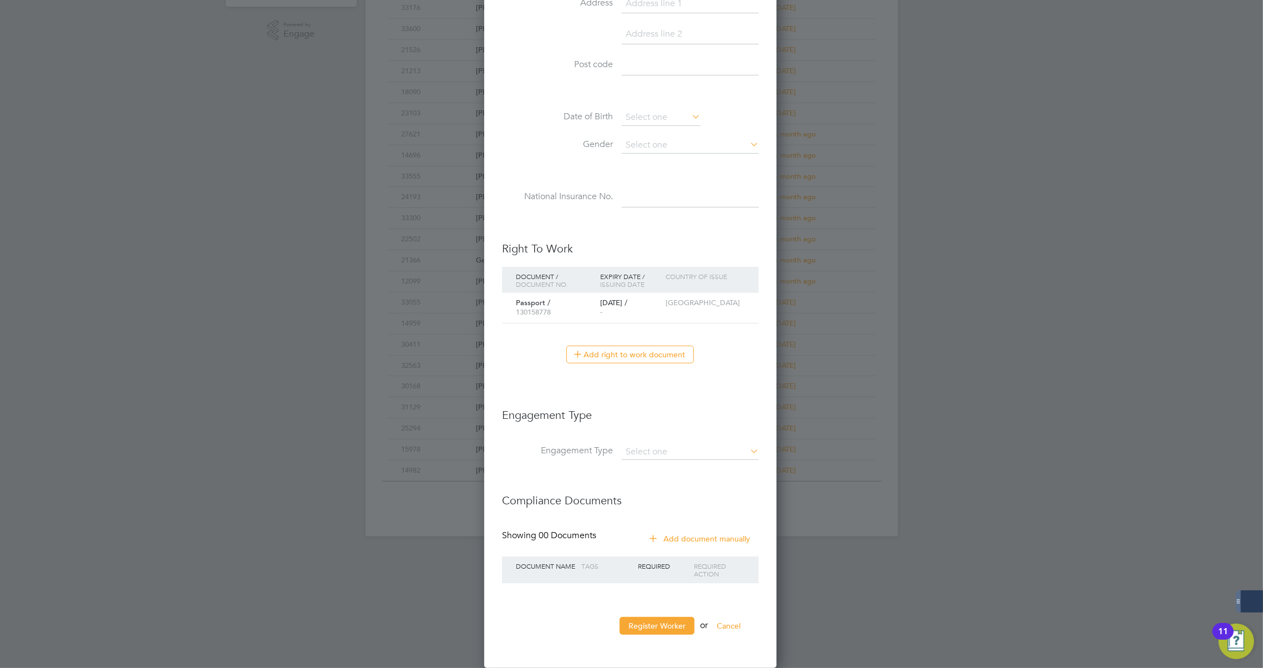
scroll to position [1014, 294]
click at [659, 449] on input at bounding box center [690, 454] width 137 height 16
click at [684, 515] on li "Umbrella" at bounding box center [691, 515] width 138 height 16
type input "Umbrella"
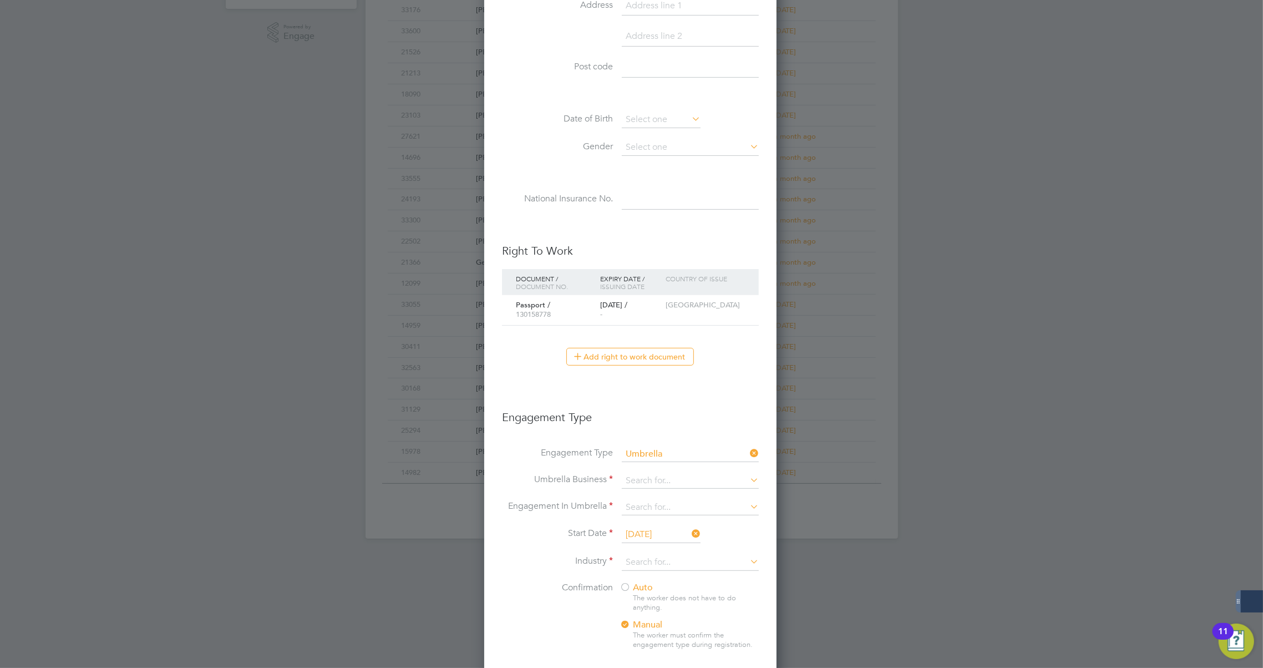
click at [721, 421] on h3 "Engagement Type" at bounding box center [630, 412] width 257 height 26
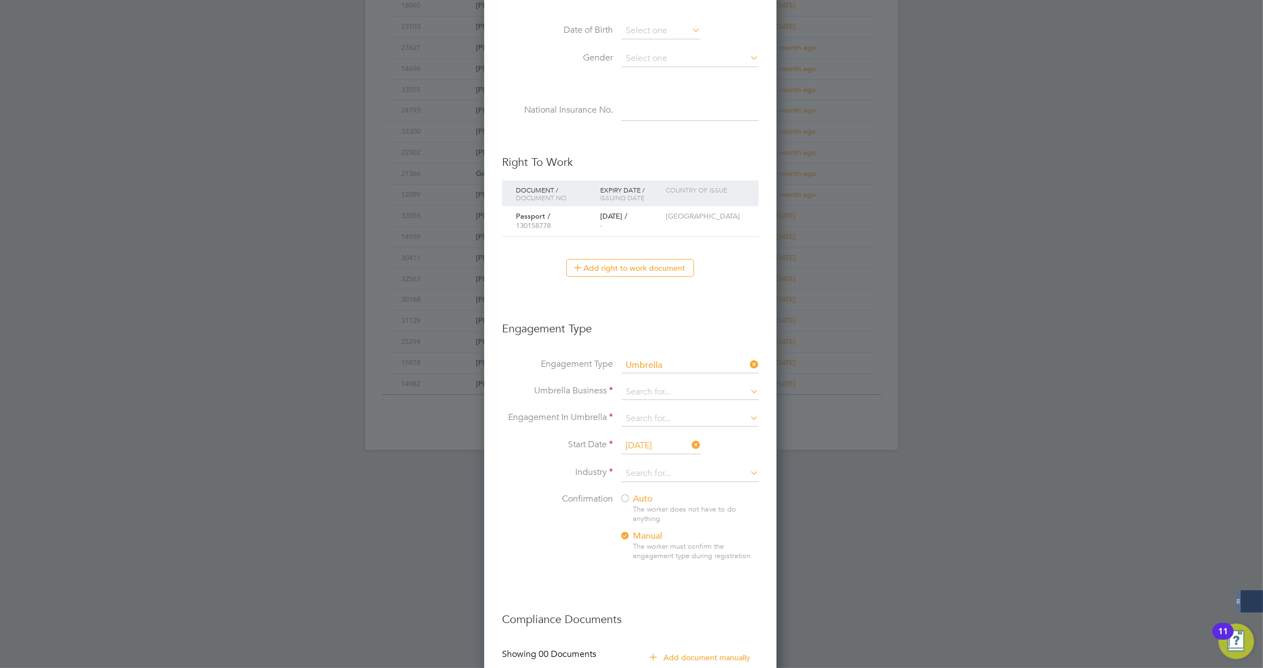
scroll to position [488, 0]
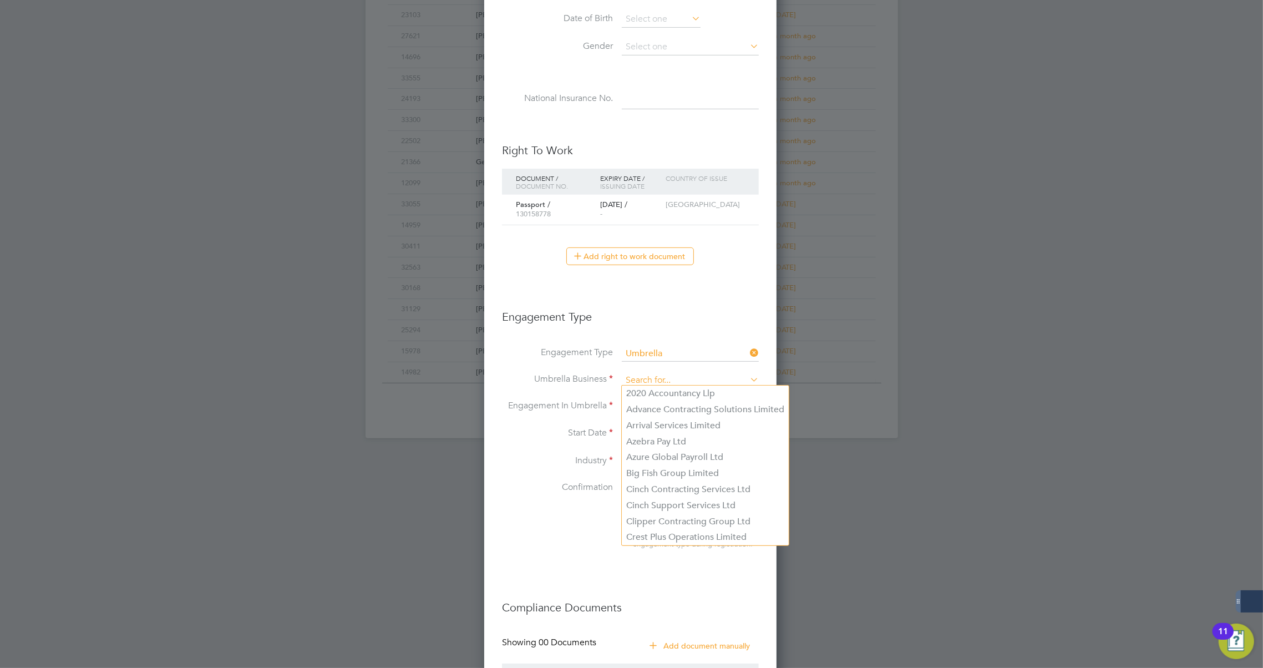
click at [664, 379] on input at bounding box center [690, 381] width 137 height 16
click at [734, 491] on li "Cinch Contracting Services Ltd" at bounding box center [705, 489] width 167 height 16
type input "Cinch Contracting Services Ltd"
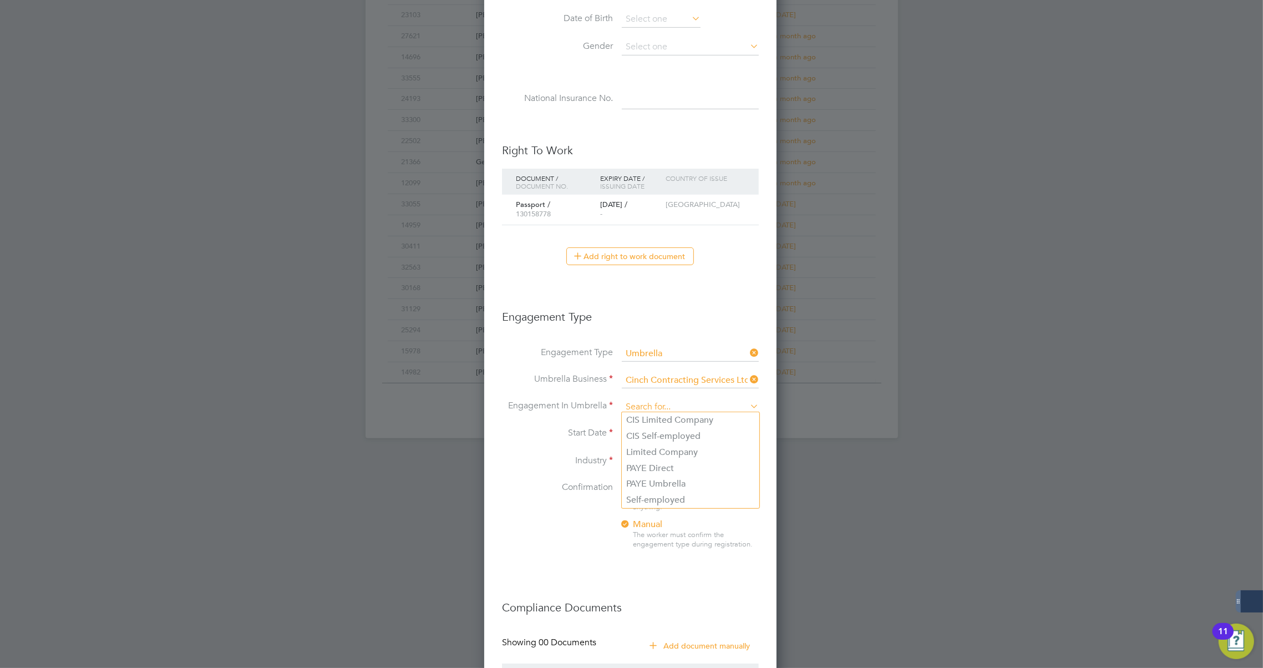
click at [653, 402] on input at bounding box center [690, 407] width 137 height 16
click at [669, 482] on li "PAYE Umbrella" at bounding box center [691, 484] width 138 height 16
type input "PAYE Umbrella"
click at [662, 433] on input "29 Sep 2025" at bounding box center [661, 434] width 79 height 17
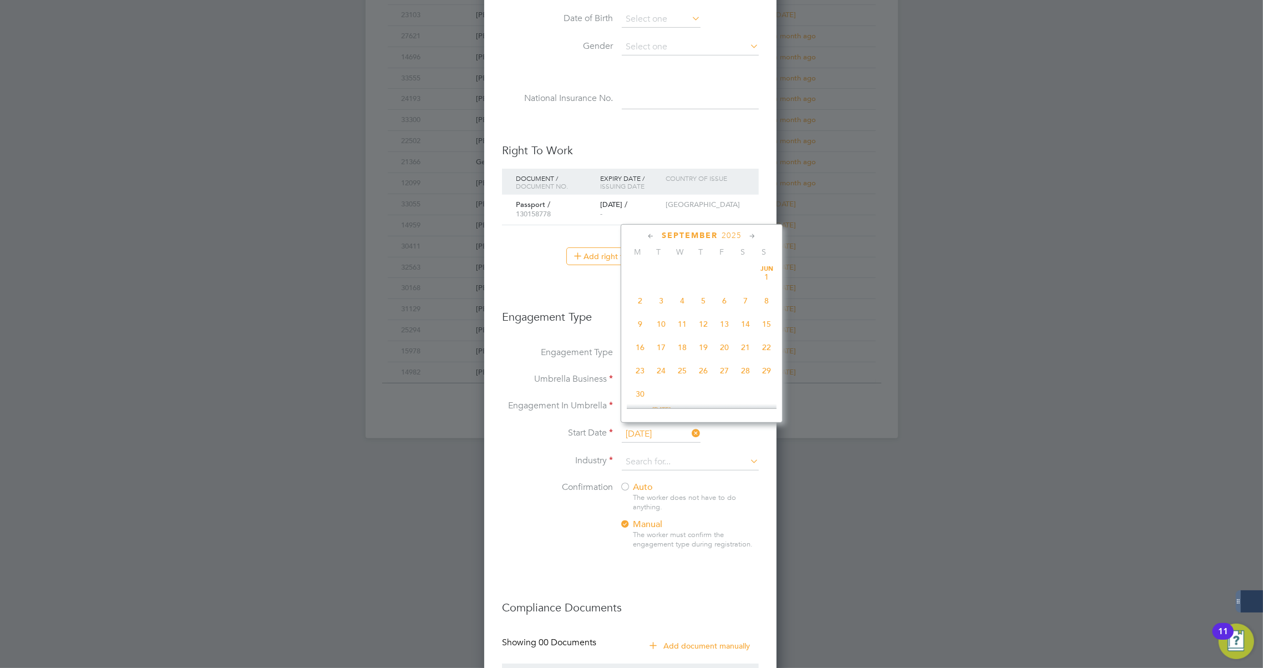
scroll to position [425, 0]
click at [680, 344] on span "Oct 1" at bounding box center [681, 343] width 21 height 21
type input "01 Oct 2025"
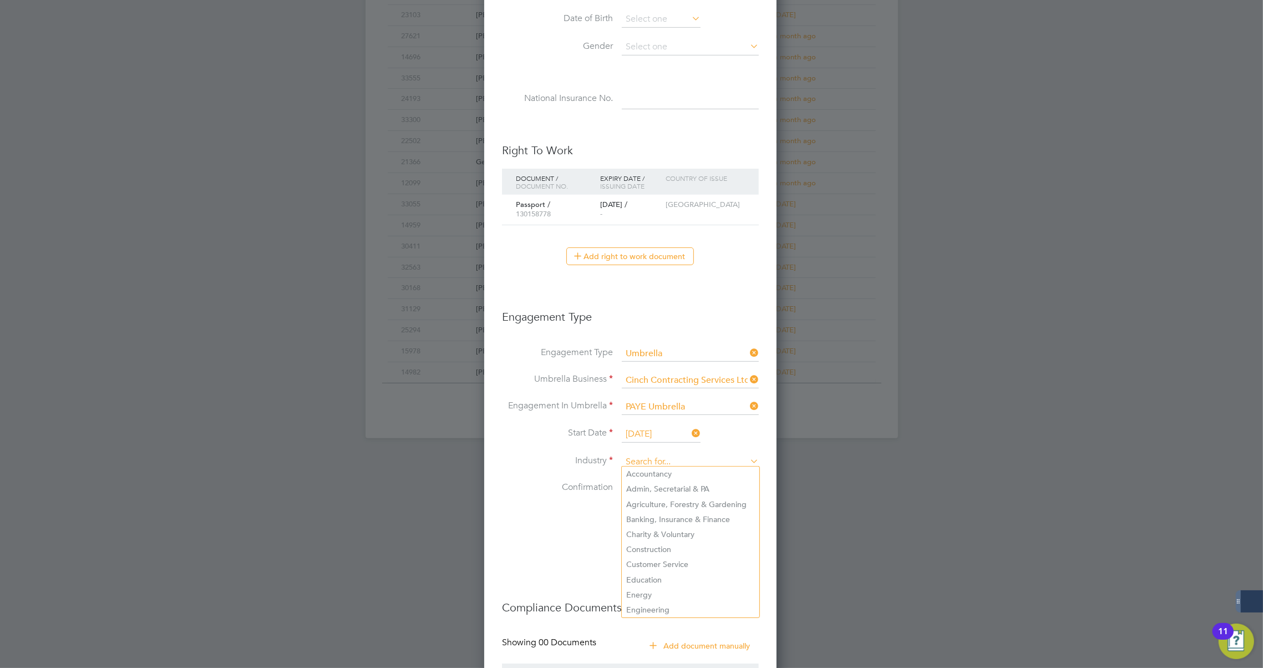
click at [650, 455] on input at bounding box center [690, 462] width 137 height 17
click at [656, 547] on li "Construction" at bounding box center [691, 549] width 138 height 15
type input "Construction"
click at [642, 571] on li at bounding box center [630, 572] width 257 height 11
click at [625, 486] on div at bounding box center [624, 487] width 11 height 11
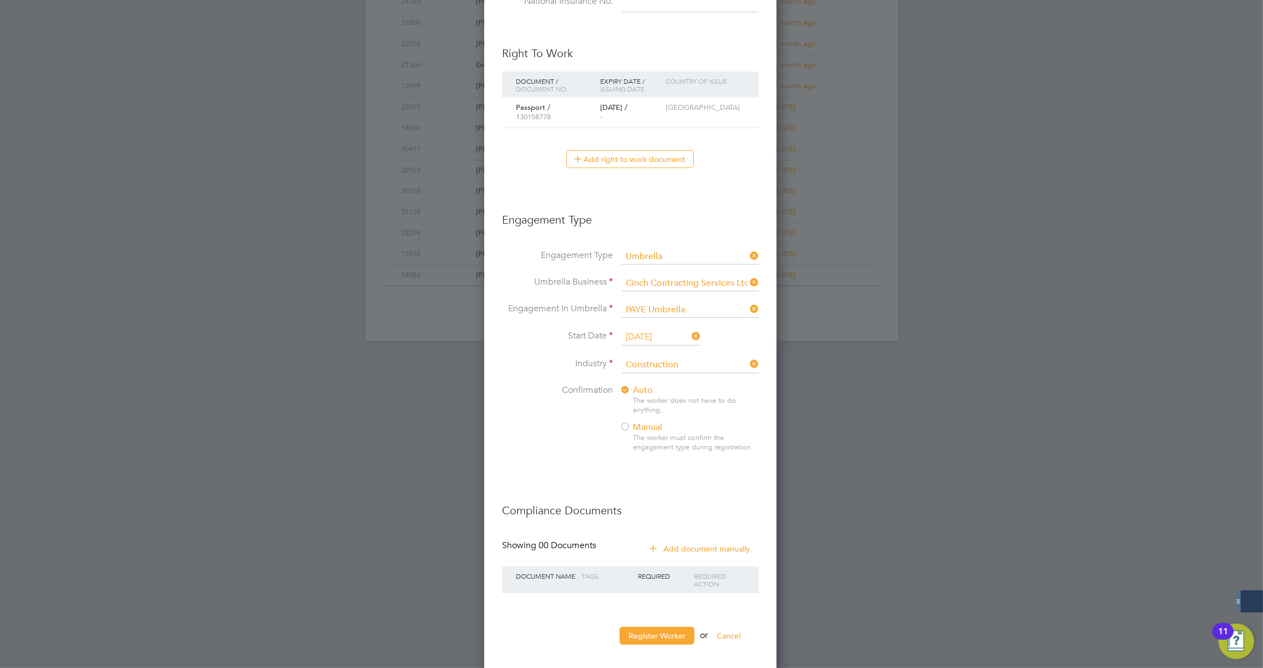
scroll to position [591, 0]
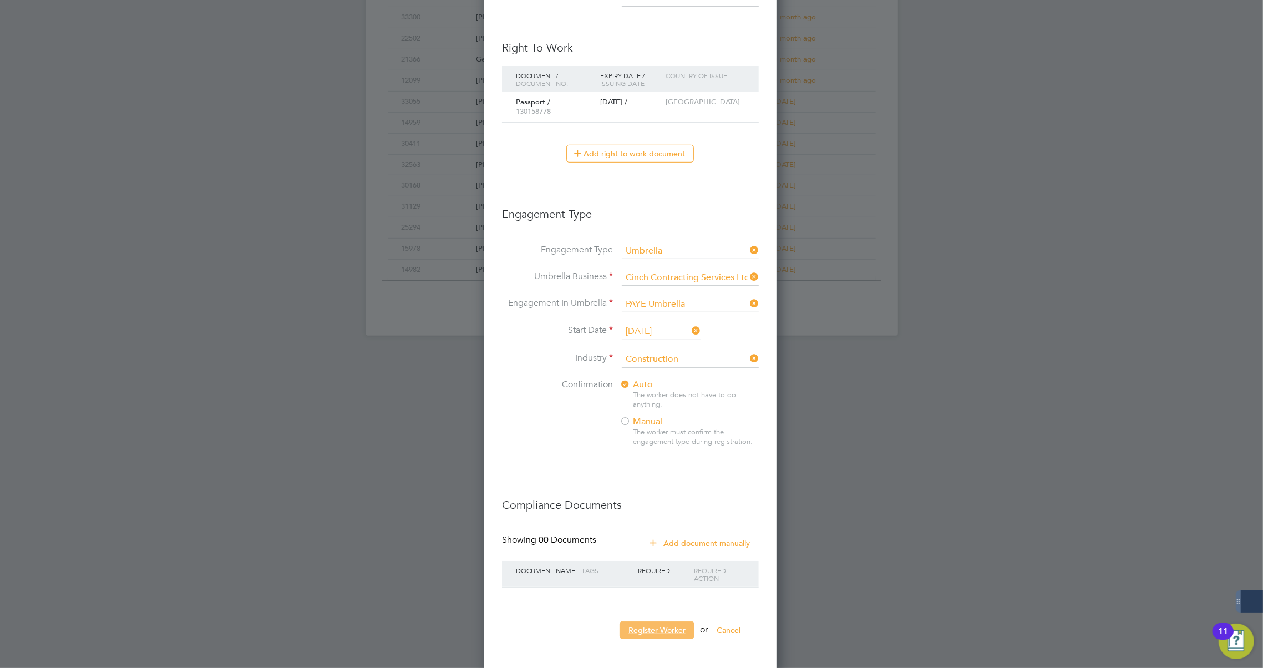
click at [671, 626] on button "Register Worker" at bounding box center [656, 630] width 75 height 18
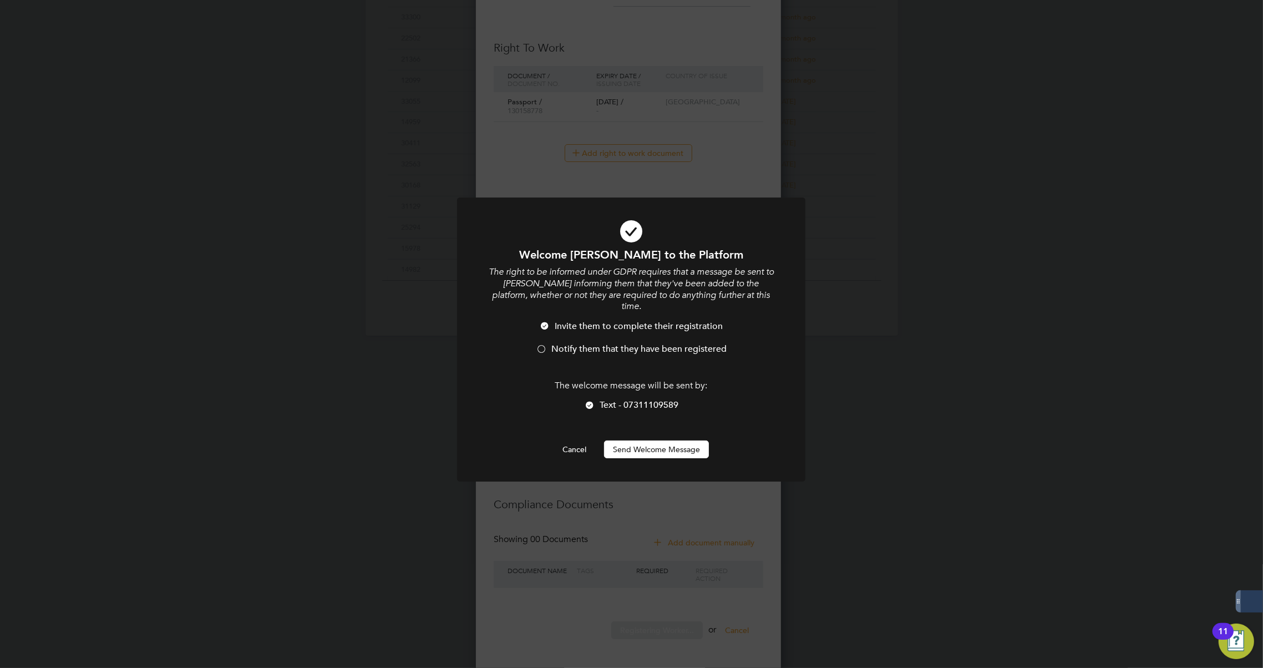
scroll to position [1217, 294]
click at [582, 343] on span "Notify them that they have been registered" at bounding box center [638, 348] width 175 height 11
click at [620, 441] on button "Send Welcome Message" at bounding box center [656, 449] width 105 height 18
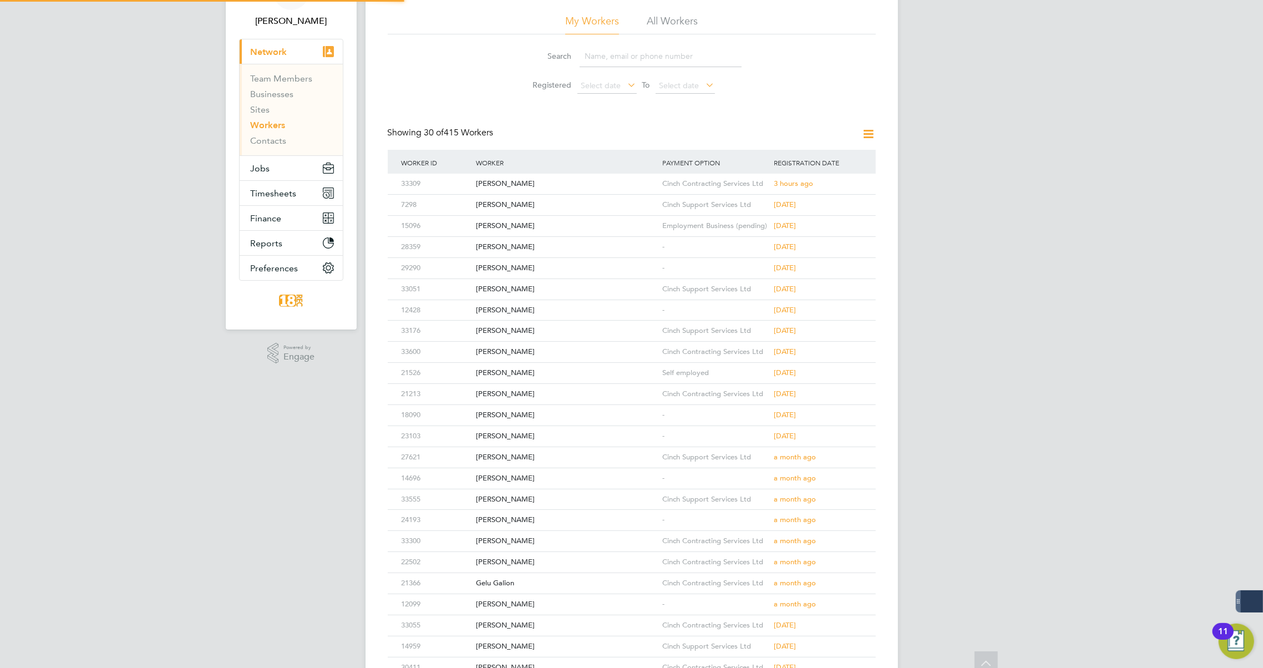
scroll to position [0, 0]
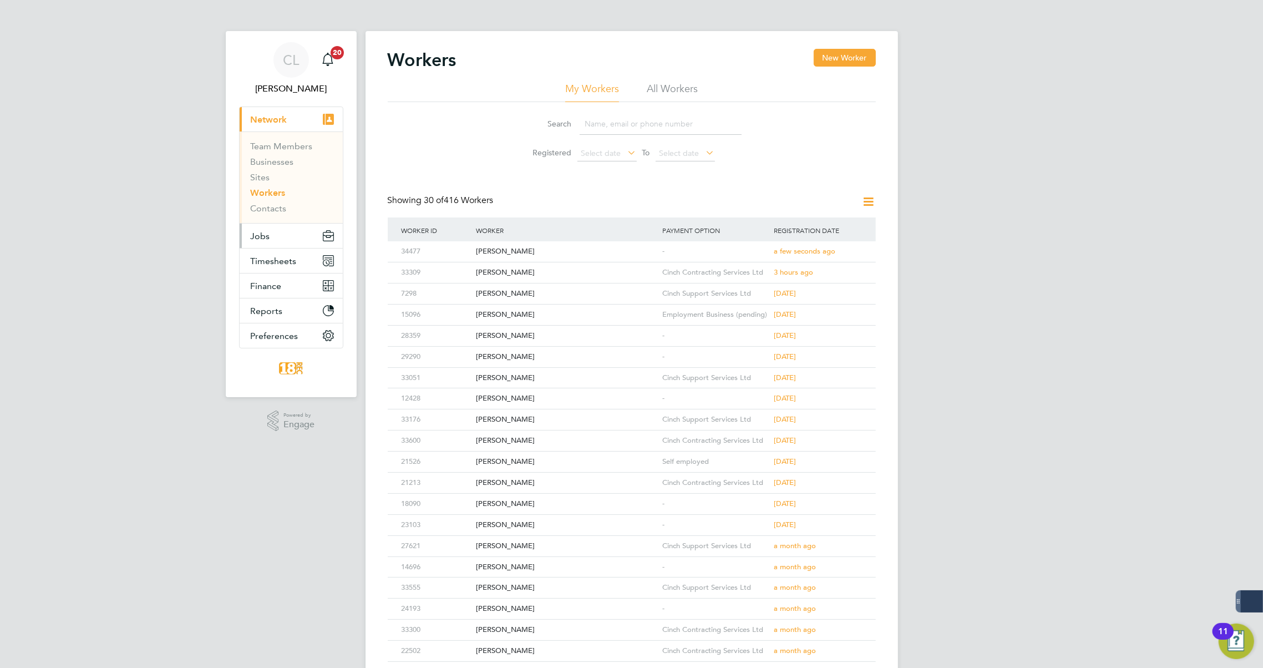
click at [269, 232] on button "Jobs" at bounding box center [291, 235] width 103 height 24
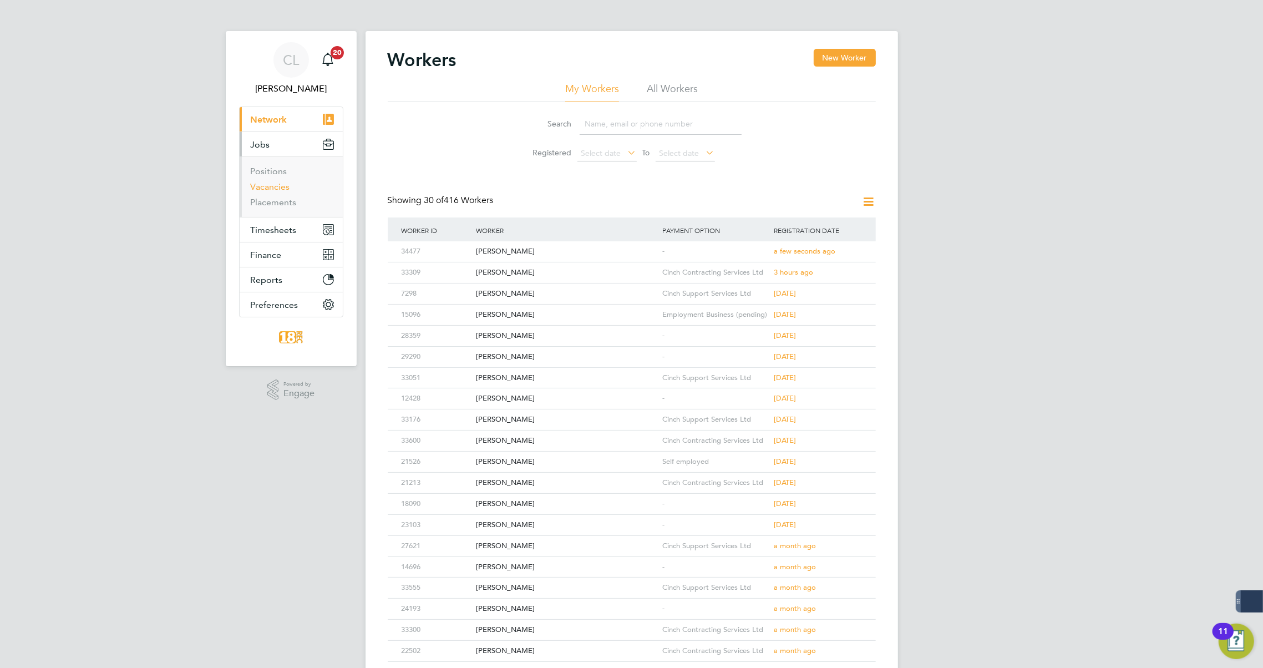
click at [285, 181] on link "Vacancies" at bounding box center [270, 186] width 39 height 11
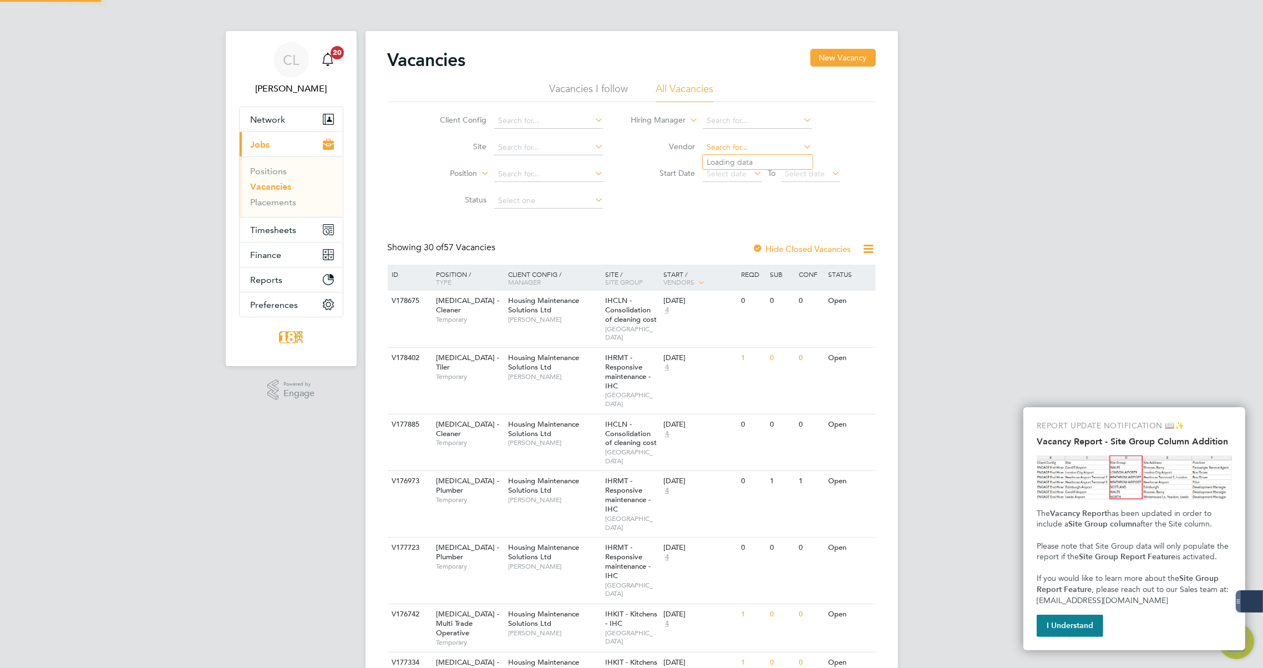
click at [707, 144] on input at bounding box center [757, 148] width 109 height 16
click at [712, 119] on input at bounding box center [757, 121] width 109 height 16
click at [731, 136] on li "Mic hael Les lie" at bounding box center [758, 135] width 110 height 15
type input "[PERSON_NAME]"
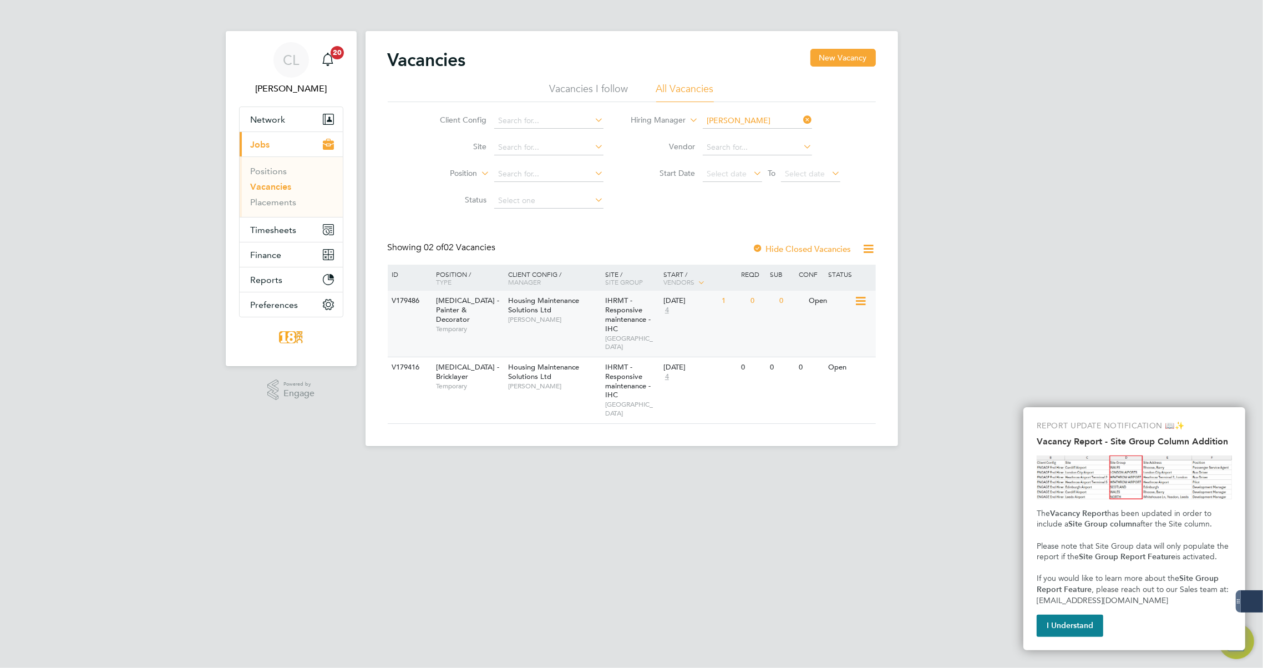
click at [578, 324] on div "Housing Maintenance Solutions Ltd Michael Leslie" at bounding box center [553, 310] width 97 height 38
click at [254, 144] on span "Jobs" at bounding box center [260, 144] width 19 height 11
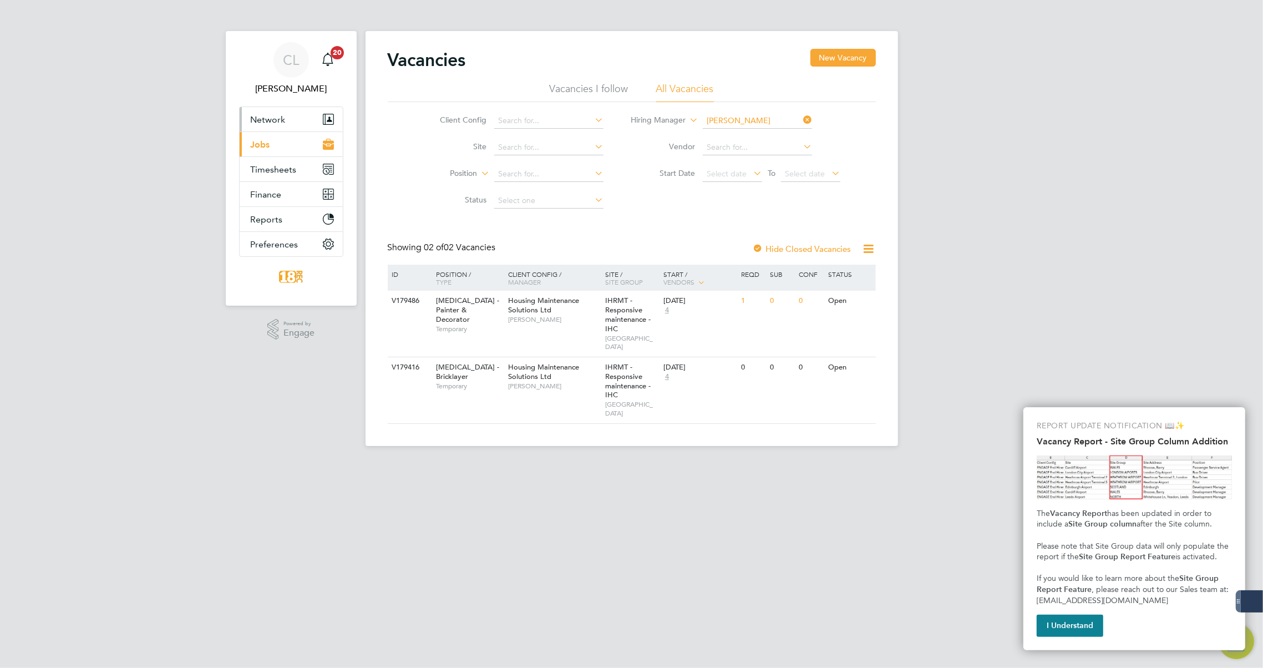
click at [267, 116] on span "Network" at bounding box center [268, 119] width 35 height 11
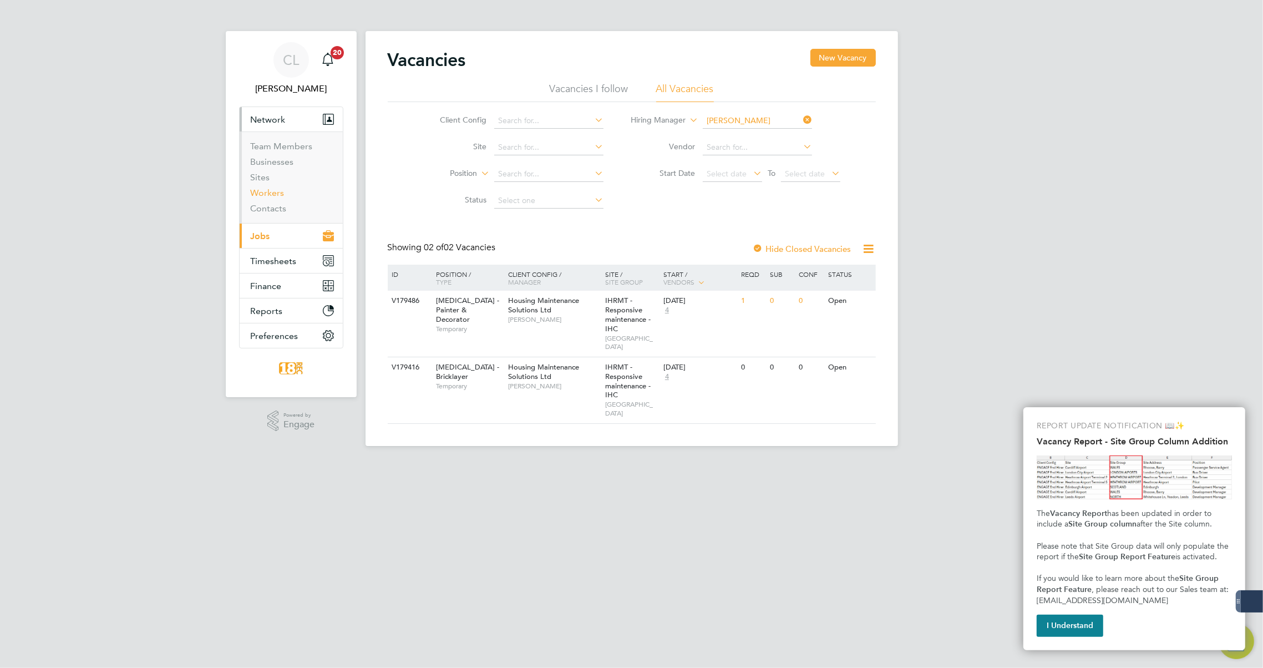
click at [279, 194] on link "Workers" at bounding box center [268, 192] width 34 height 11
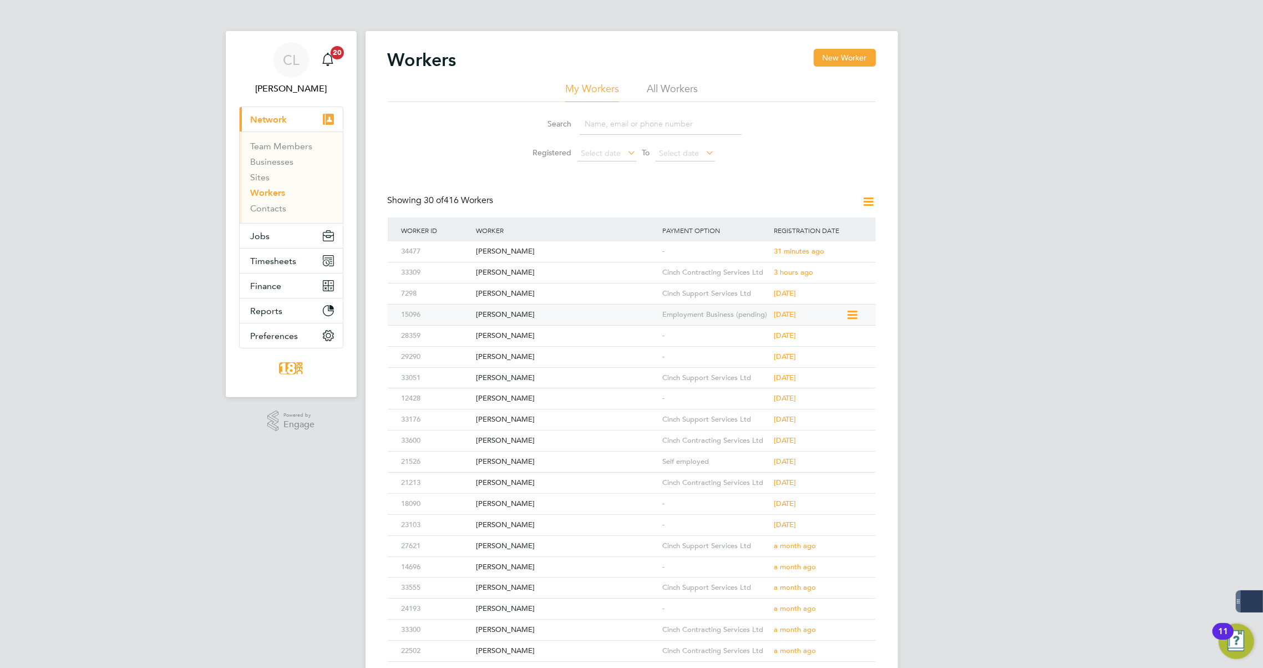
click at [610, 305] on div "[PERSON_NAME]" at bounding box center [566, 314] width 186 height 21
click at [531, 315] on div "[PERSON_NAME]" at bounding box center [566, 314] width 186 height 21
click at [554, 308] on div "[PERSON_NAME]" at bounding box center [566, 314] width 186 height 21
click at [555, 335] on div "Reece Daly" at bounding box center [566, 335] width 186 height 21
click at [512, 333] on div "Reece Daly" at bounding box center [566, 335] width 186 height 21
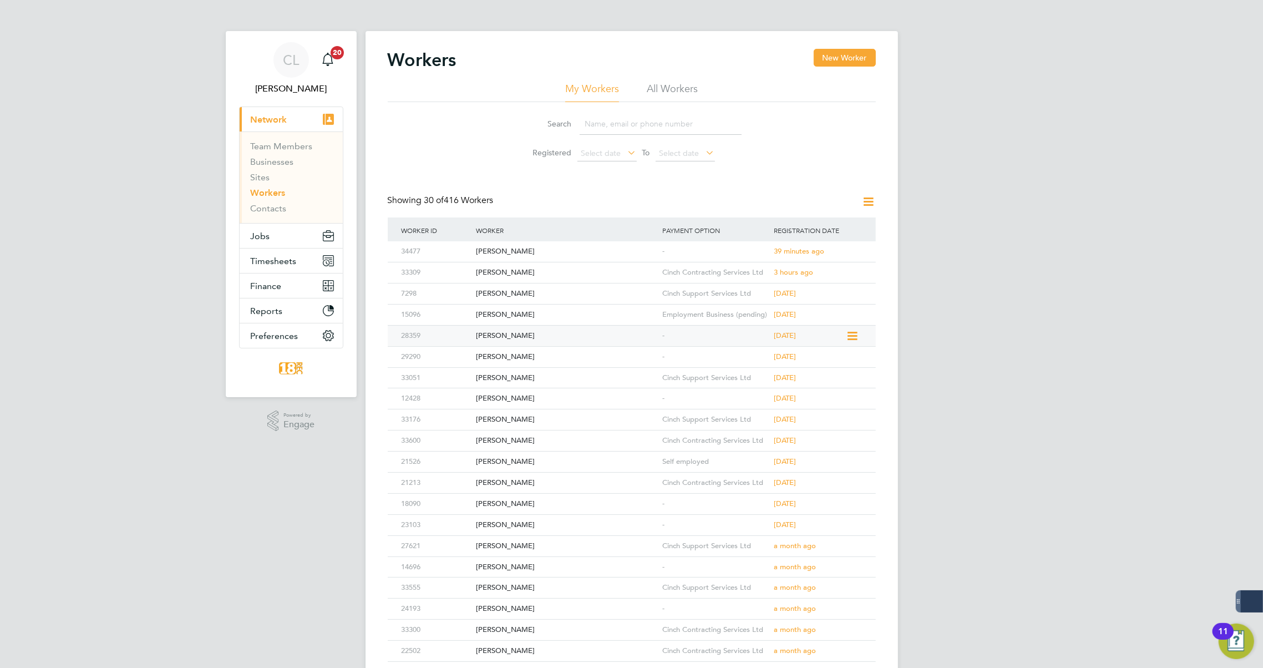
click at [521, 342] on div "[PERSON_NAME]" at bounding box center [566, 335] width 186 height 21
click at [526, 318] on div "Phillip Fawcett" at bounding box center [566, 314] width 186 height 21
click at [541, 332] on div "[PERSON_NAME]" at bounding box center [566, 335] width 186 height 21
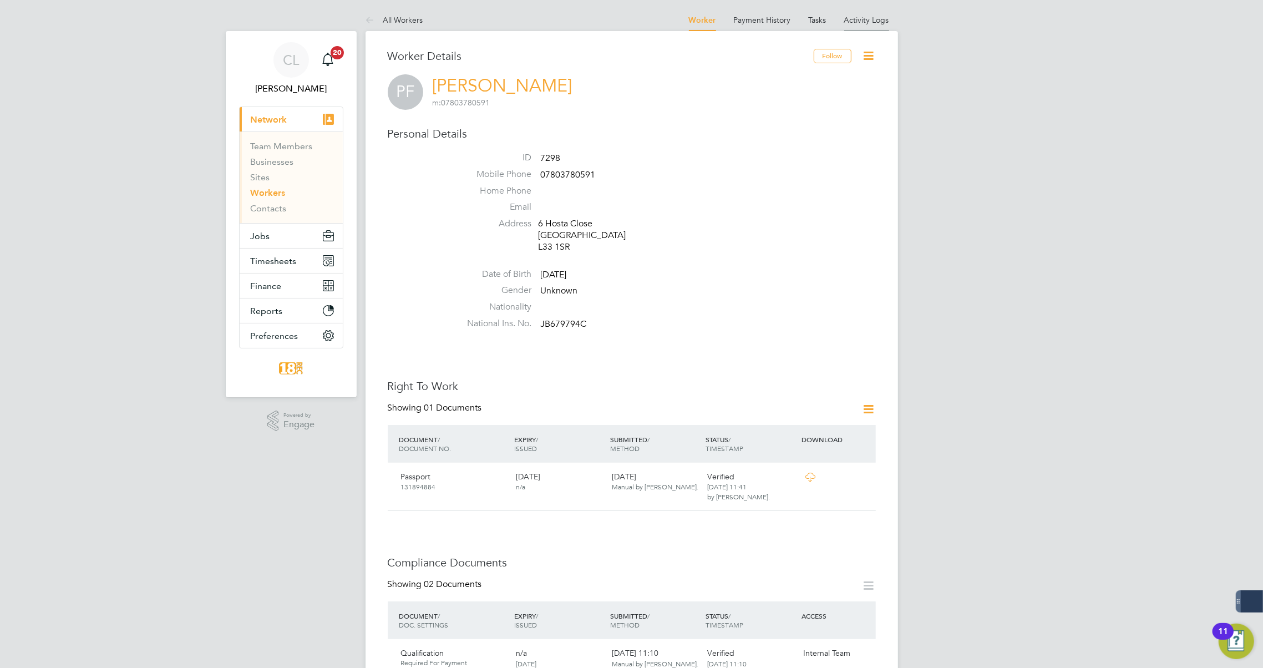
click at [864, 21] on link "Activity Logs" at bounding box center [866, 20] width 45 height 10
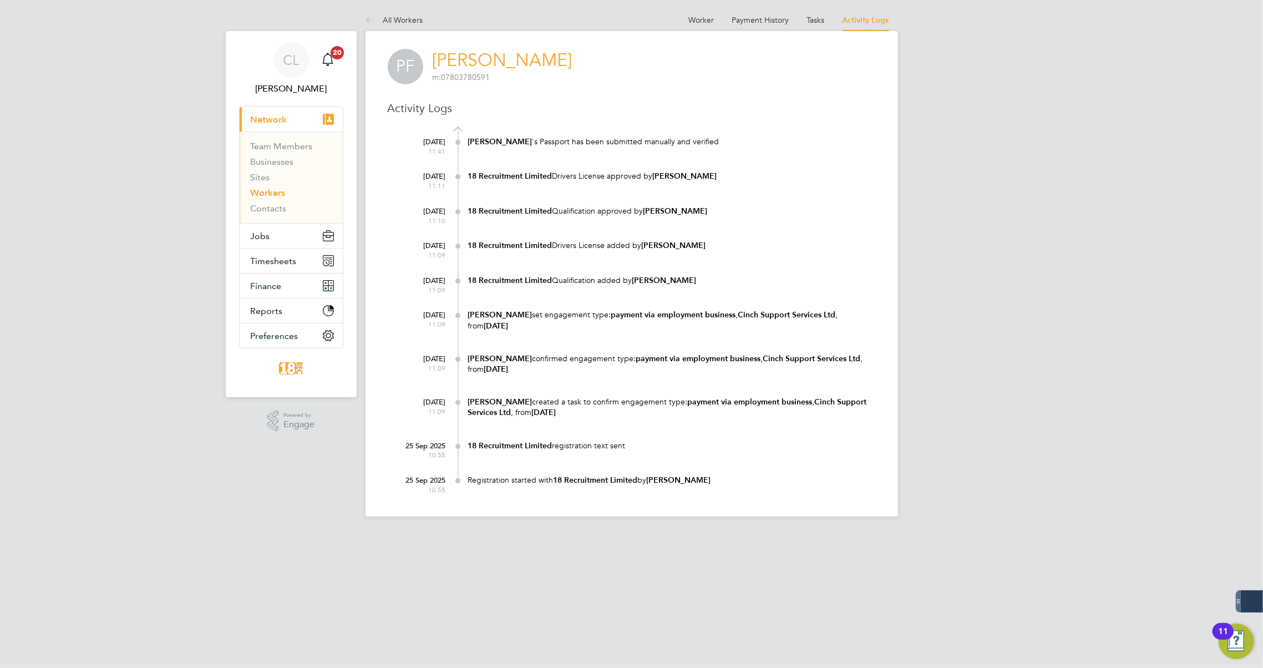
click at [818, 17] on link "Tasks" at bounding box center [816, 20] width 18 height 10
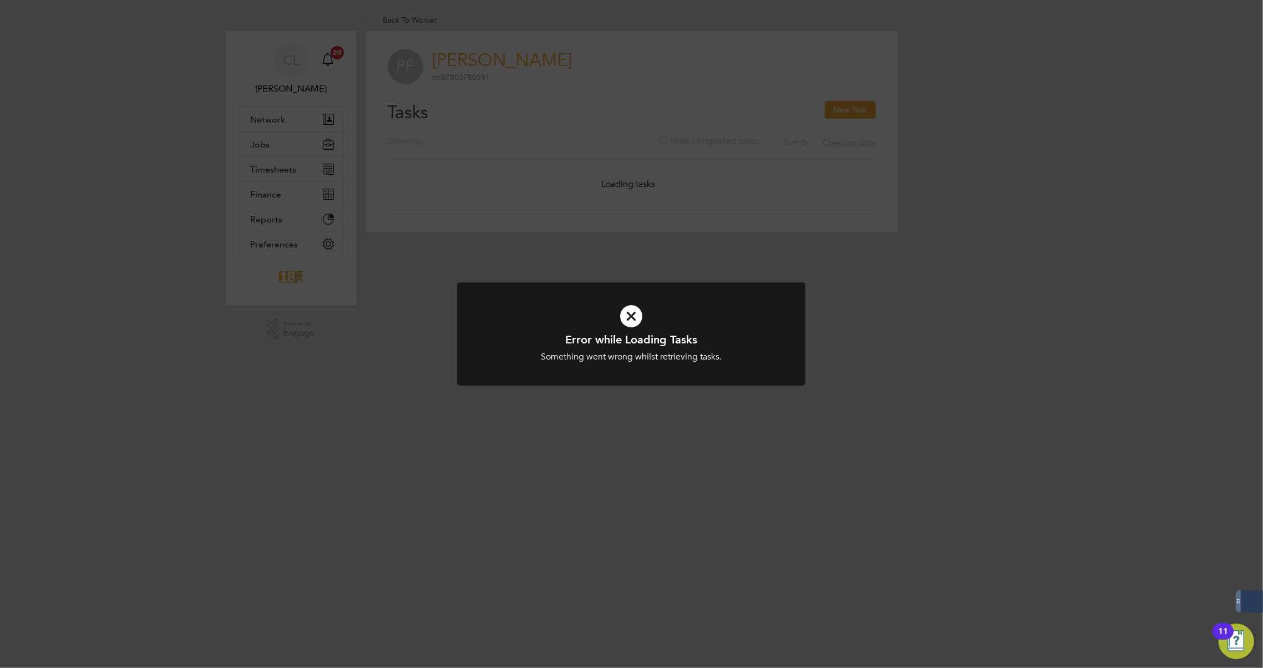
click at [660, 340] on h1 "Error while Loading Tasks" at bounding box center [631, 339] width 288 height 14
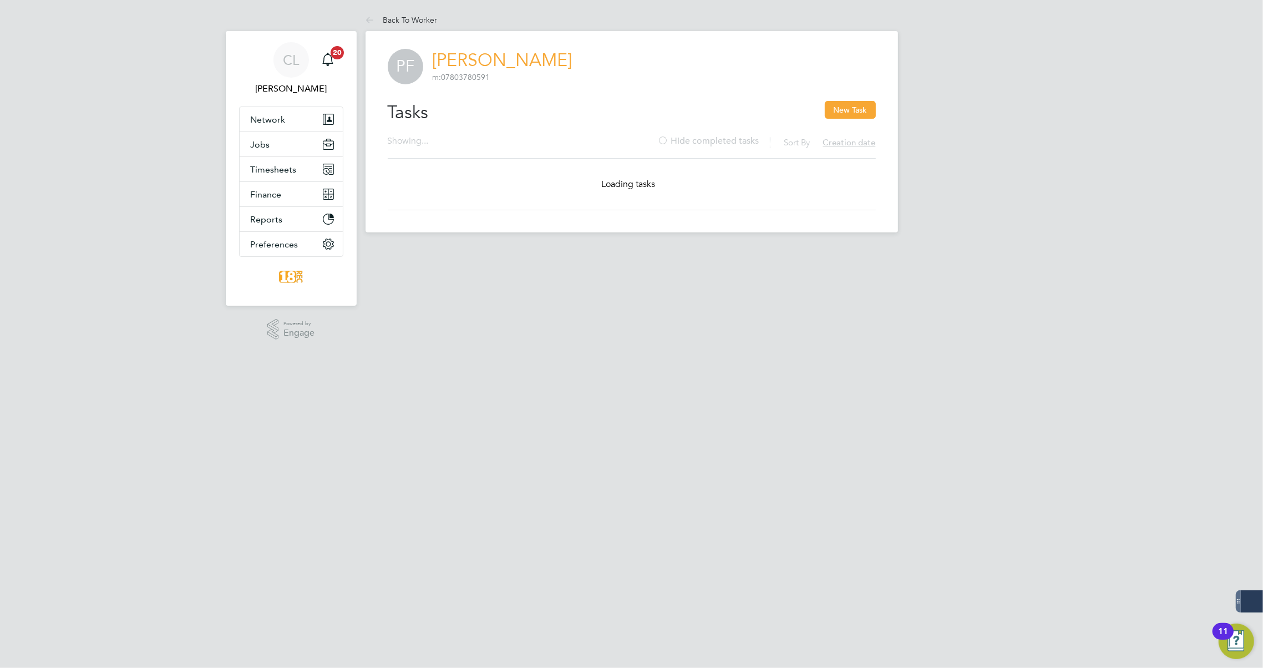
click at [895, 250] on html "CL Carla Lamb Notifications 20 Applications: Network Team Members Businesses Si…" at bounding box center [631, 125] width 1263 height 250
click at [271, 116] on span "Network" at bounding box center [268, 119] width 35 height 11
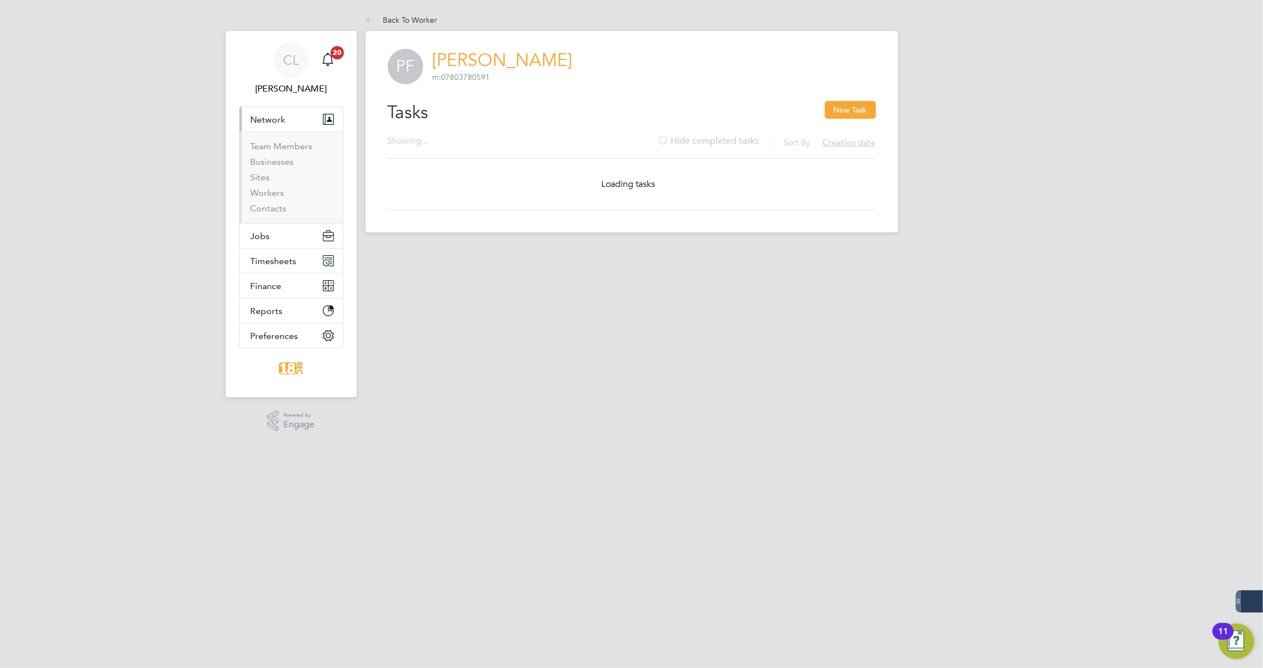
click at [274, 198] on li "Workers" at bounding box center [292, 195] width 83 height 16
click at [273, 193] on link "Workers" at bounding box center [268, 192] width 34 height 11
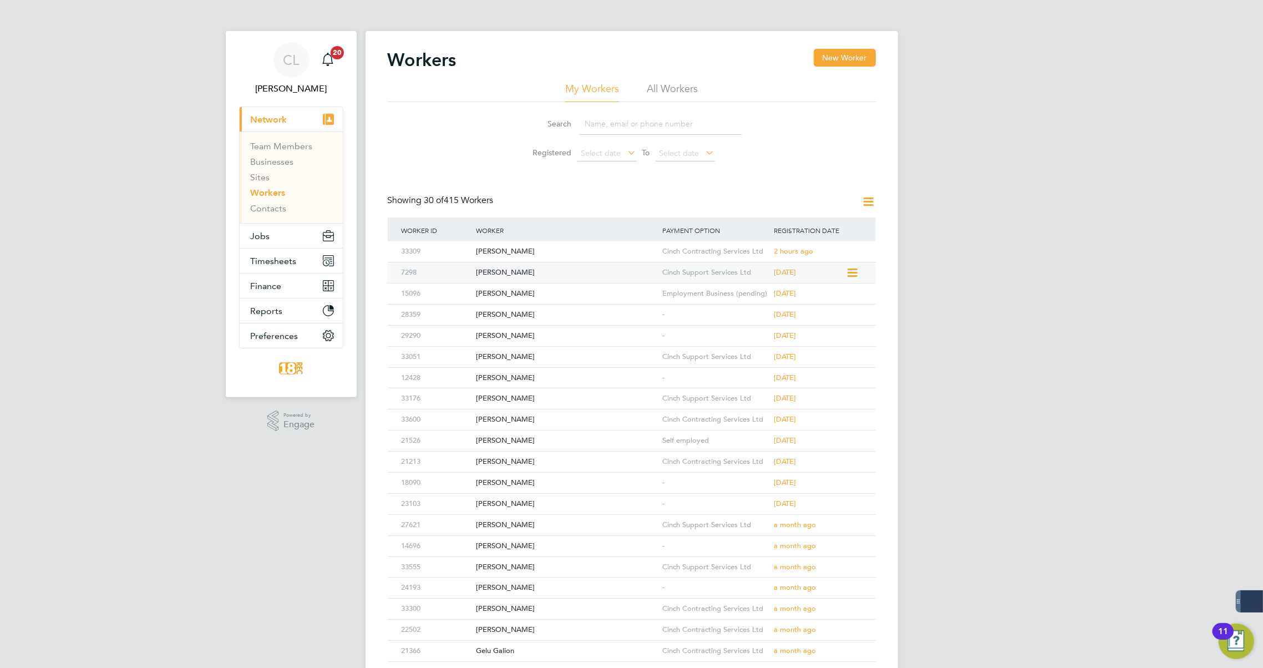
click at [849, 273] on icon at bounding box center [851, 272] width 11 height 13
click at [267, 236] on span "Jobs" at bounding box center [260, 236] width 19 height 11
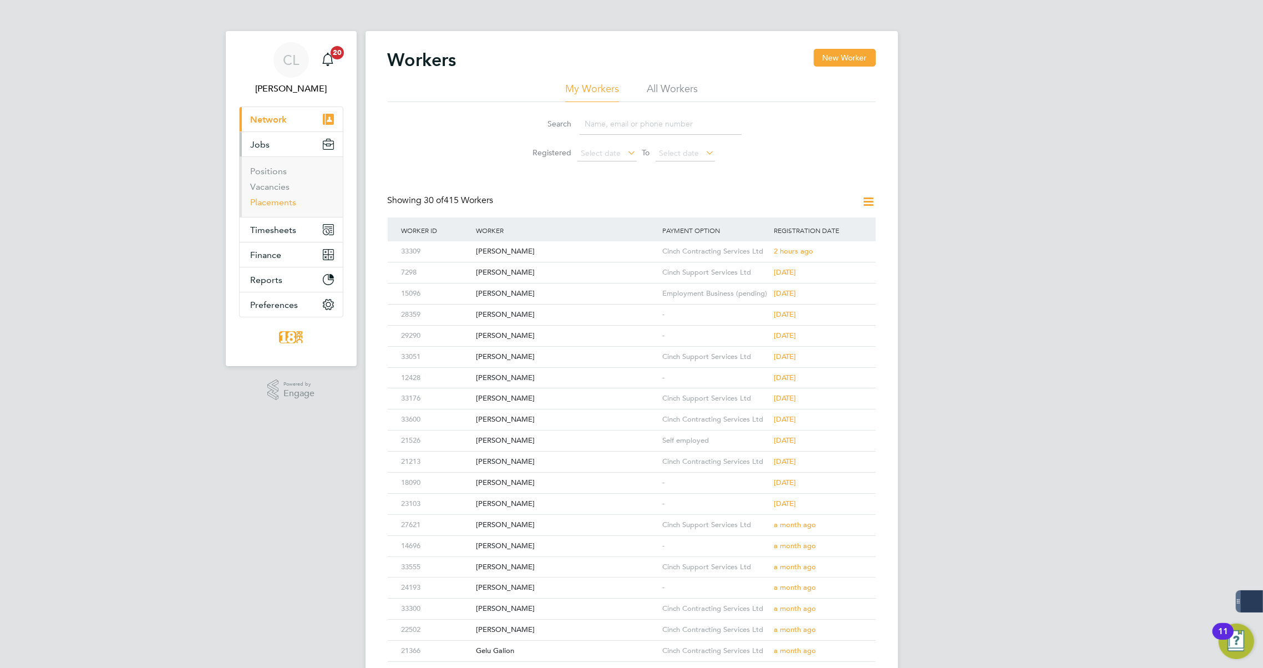
click at [286, 206] on link "Placements" at bounding box center [274, 202] width 46 height 11
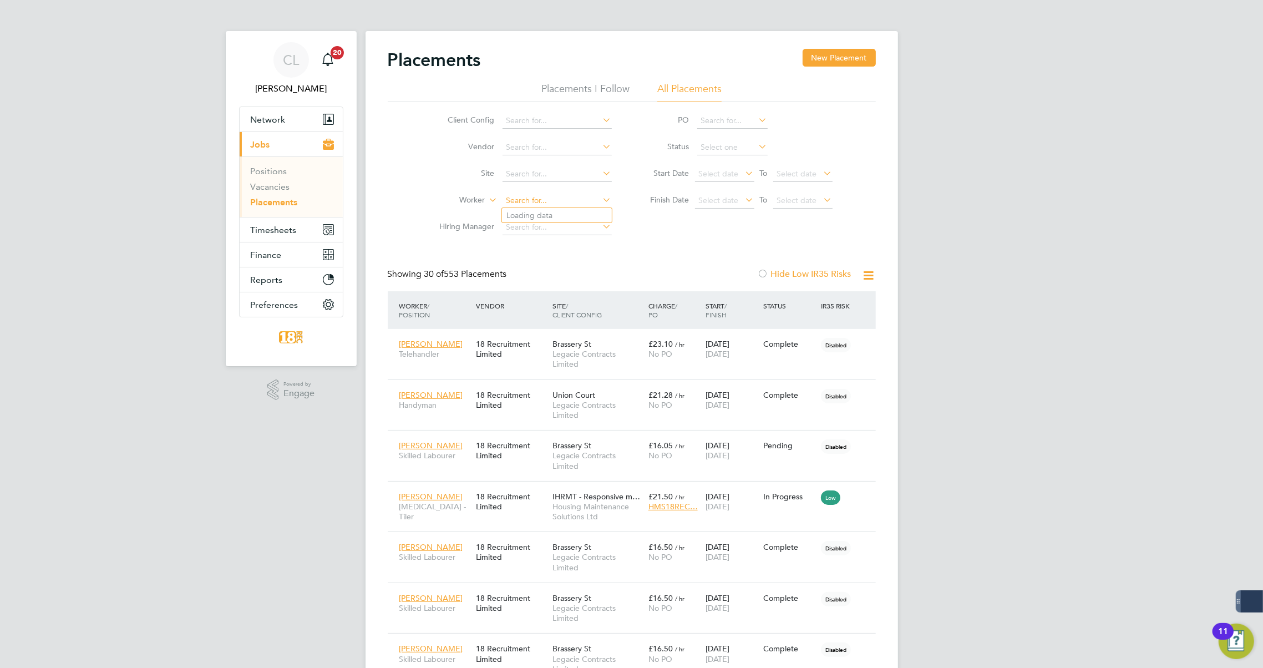
click at [523, 194] on input at bounding box center [556, 201] width 109 height 16
click at [573, 212] on b "Ful" at bounding box center [578, 215] width 11 height 9
type input "Paul Fulton"
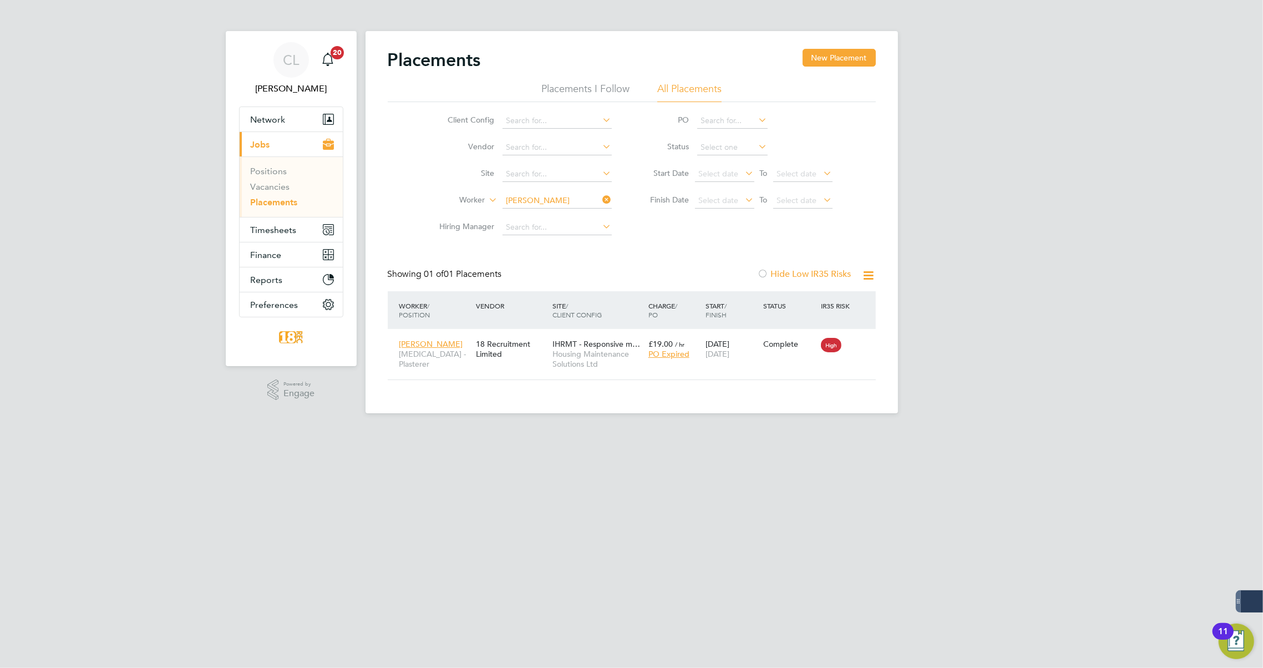
click at [600, 200] on icon at bounding box center [600, 200] width 0 height 16
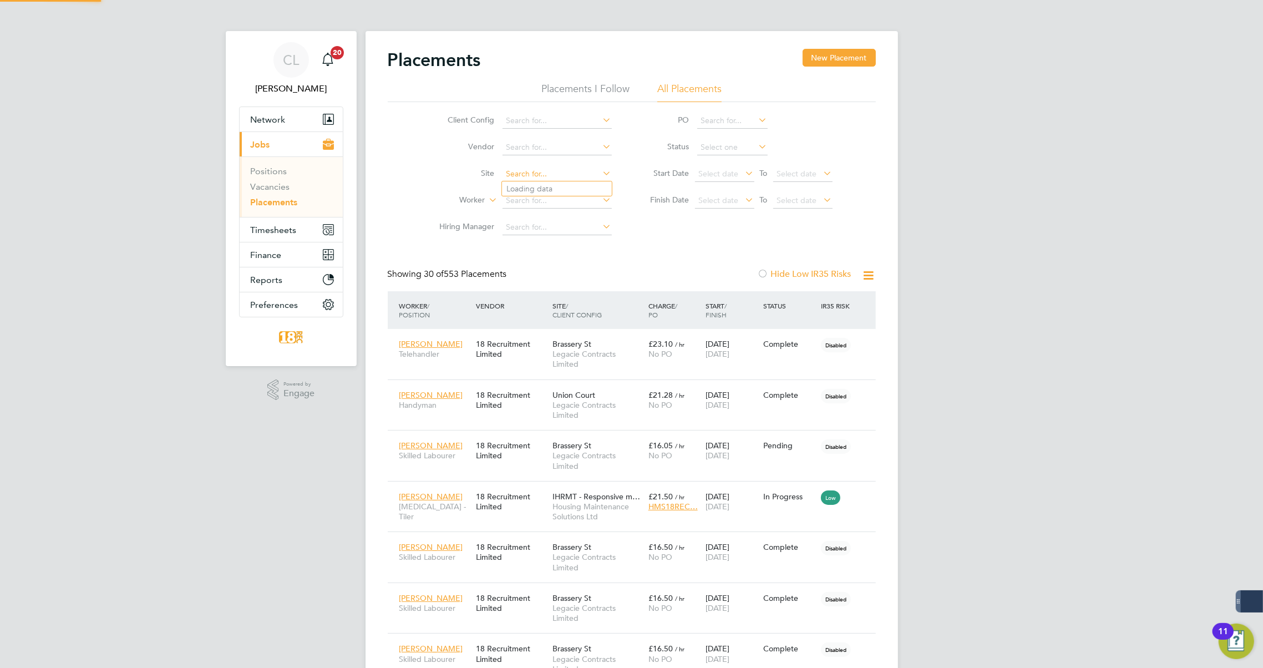
click at [523, 168] on input at bounding box center [556, 174] width 109 height 16
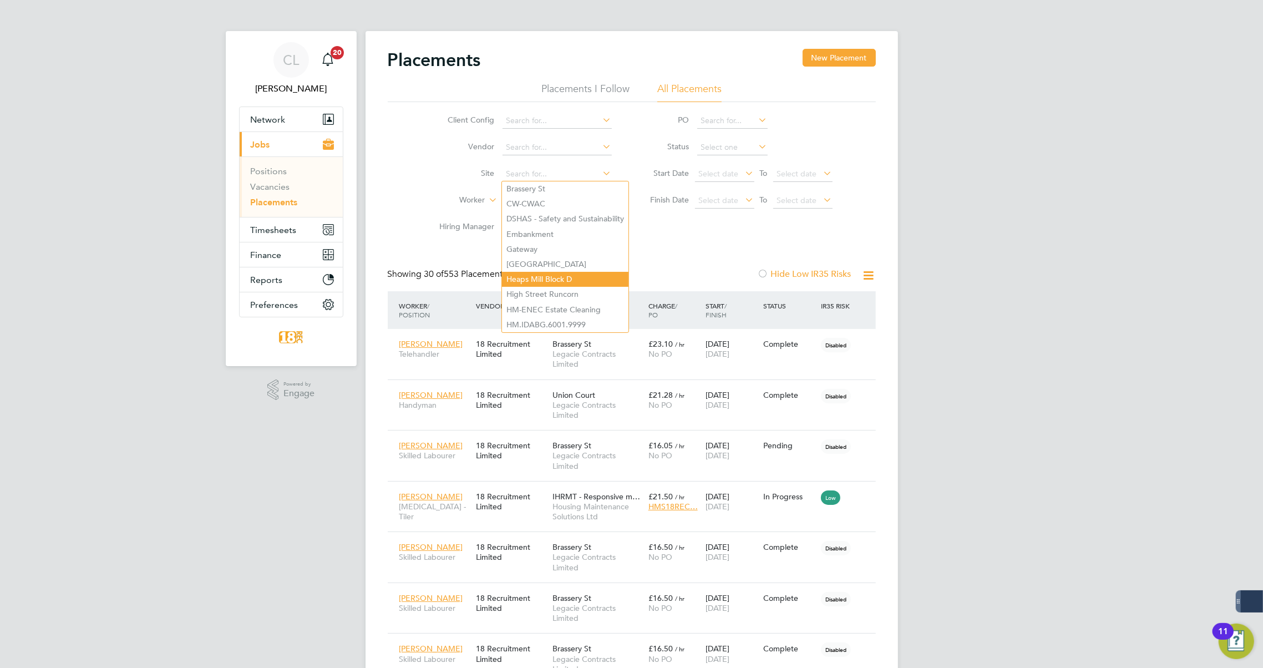
type input "h"
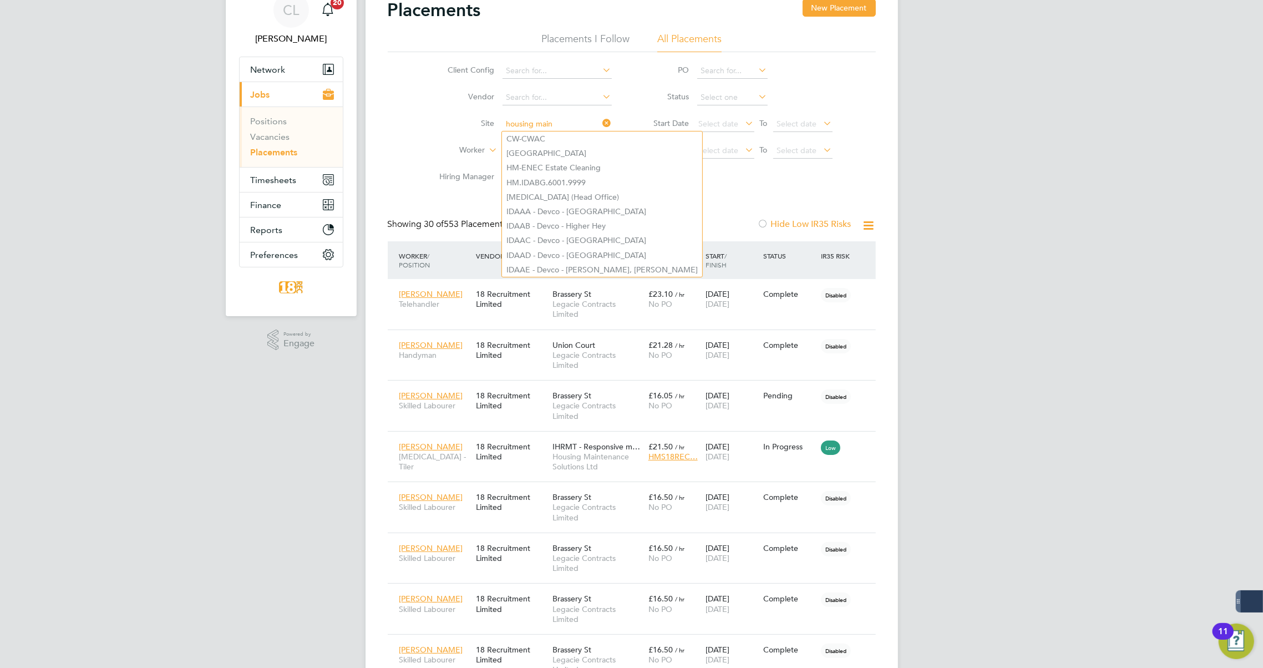
type input "housing main"
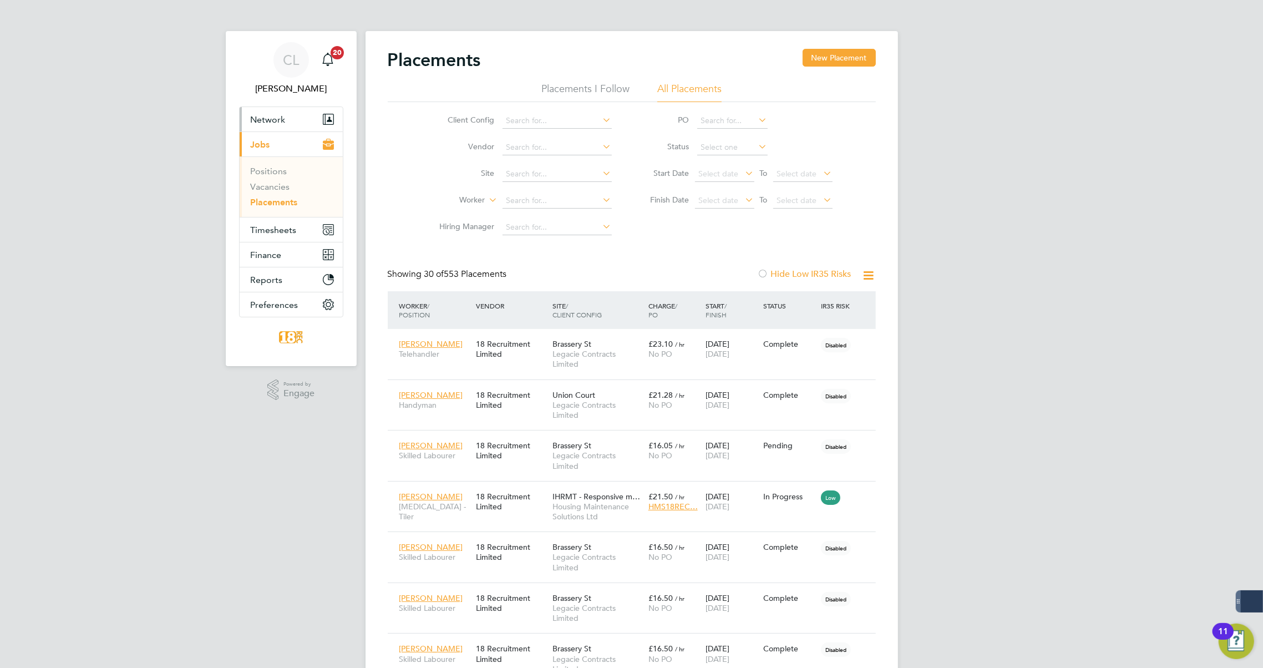
click at [288, 116] on button "Network" at bounding box center [291, 119] width 103 height 24
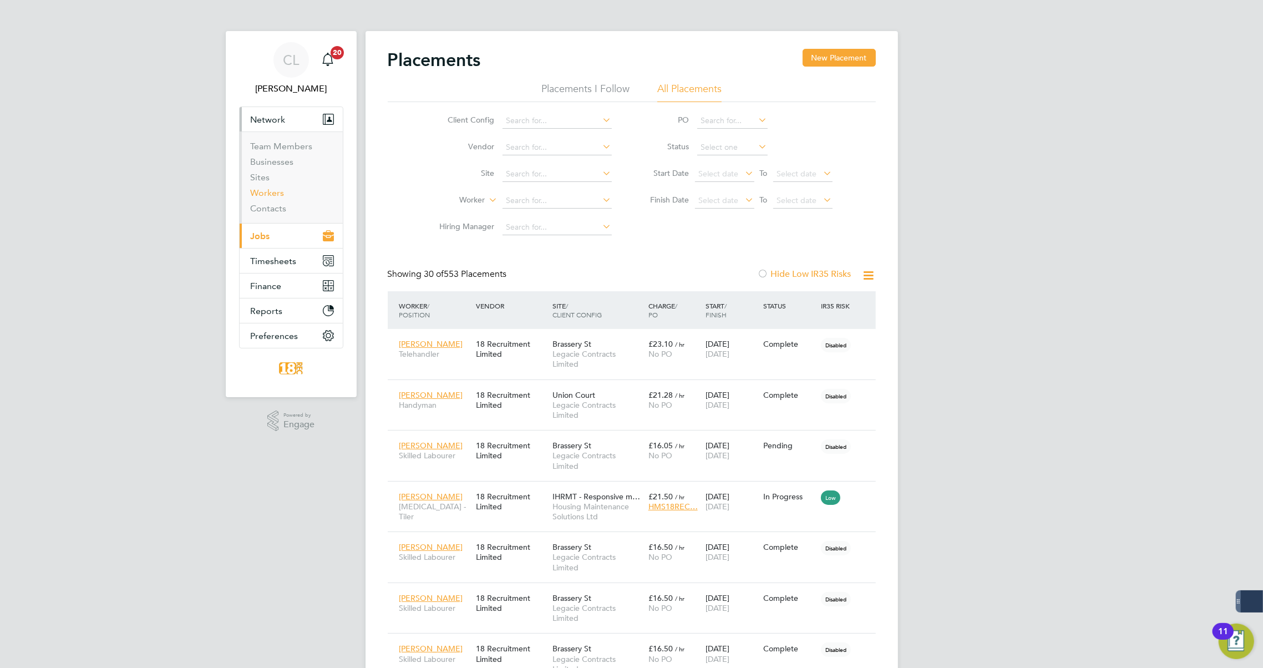
click at [278, 189] on link "Workers" at bounding box center [268, 192] width 34 height 11
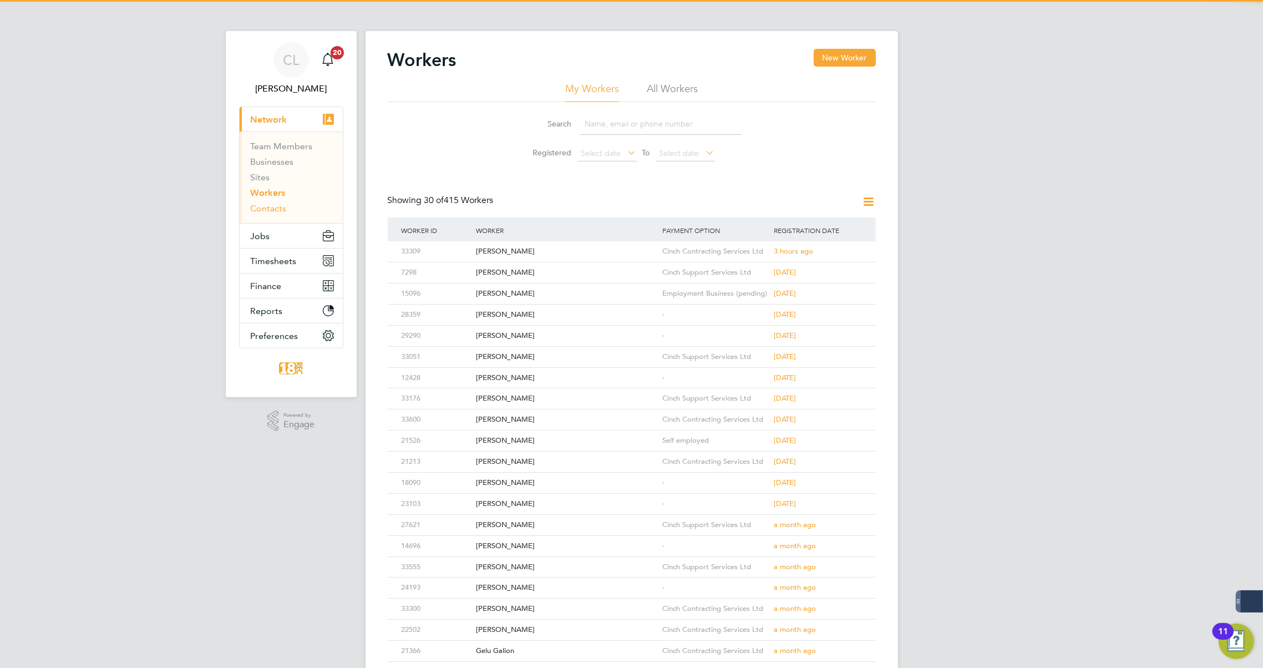
click at [274, 206] on link "Contacts" at bounding box center [269, 208] width 36 height 11
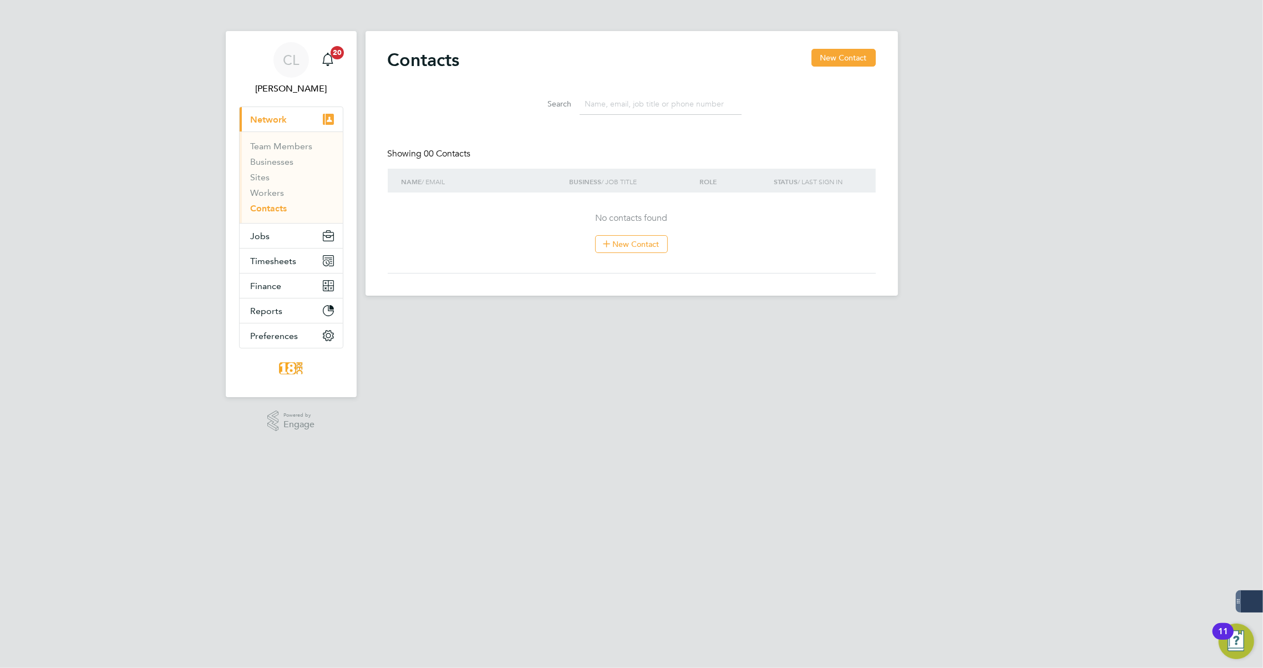
click at [614, 106] on input at bounding box center [660, 104] width 162 height 22
click at [271, 193] on link "Workers" at bounding box center [268, 192] width 34 height 11
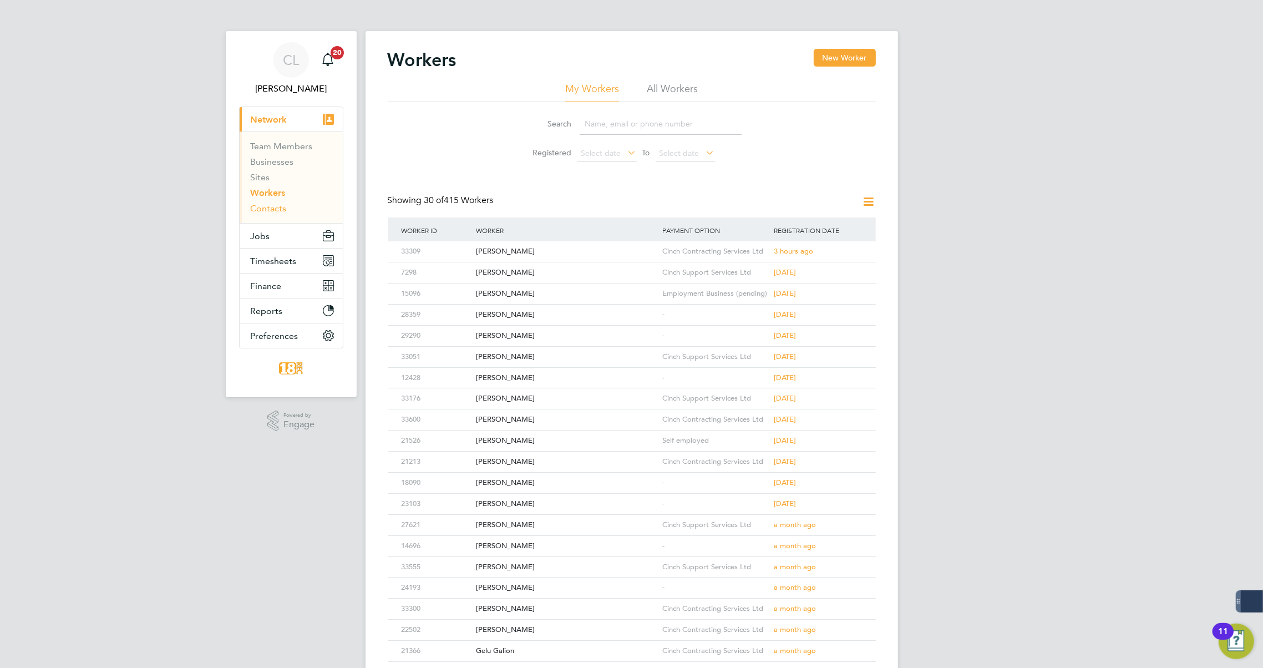
click at [264, 205] on link "Contacts" at bounding box center [269, 208] width 36 height 11
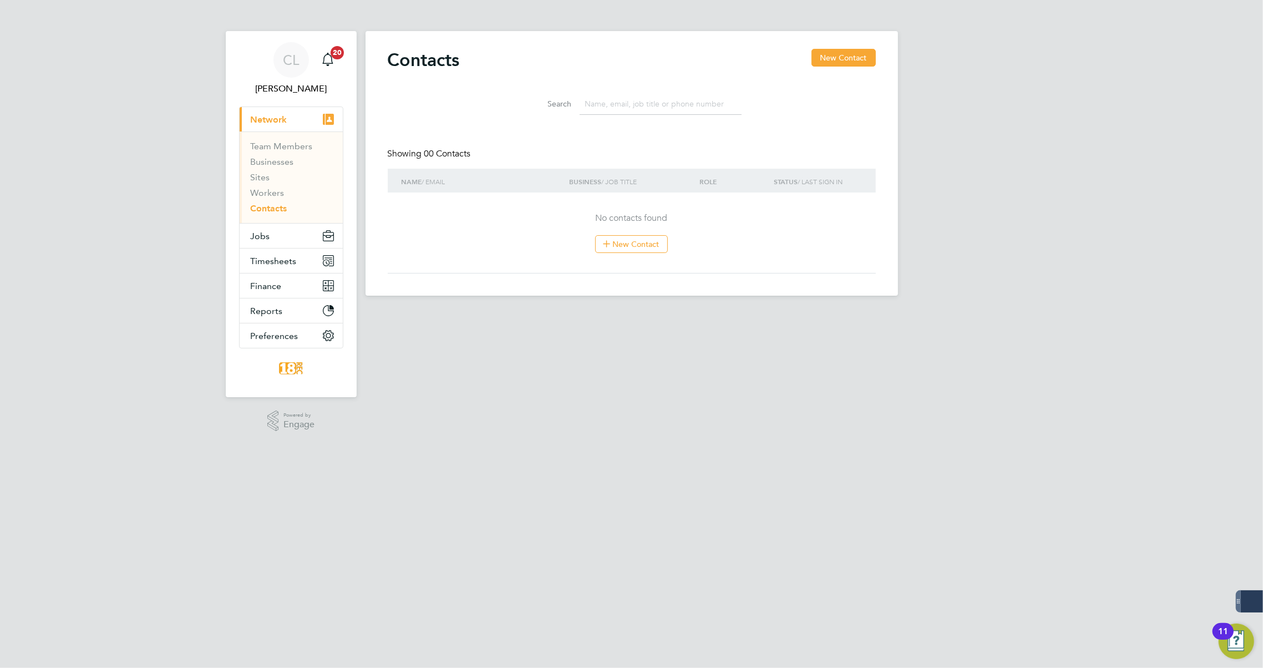
click at [610, 105] on input at bounding box center [660, 104] width 162 height 22
type input "mike le"
drag, startPoint x: 267, startPoint y: 187, endPoint x: 288, endPoint y: 200, distance: 24.6
click at [267, 187] on link "Workers" at bounding box center [268, 192] width 34 height 11
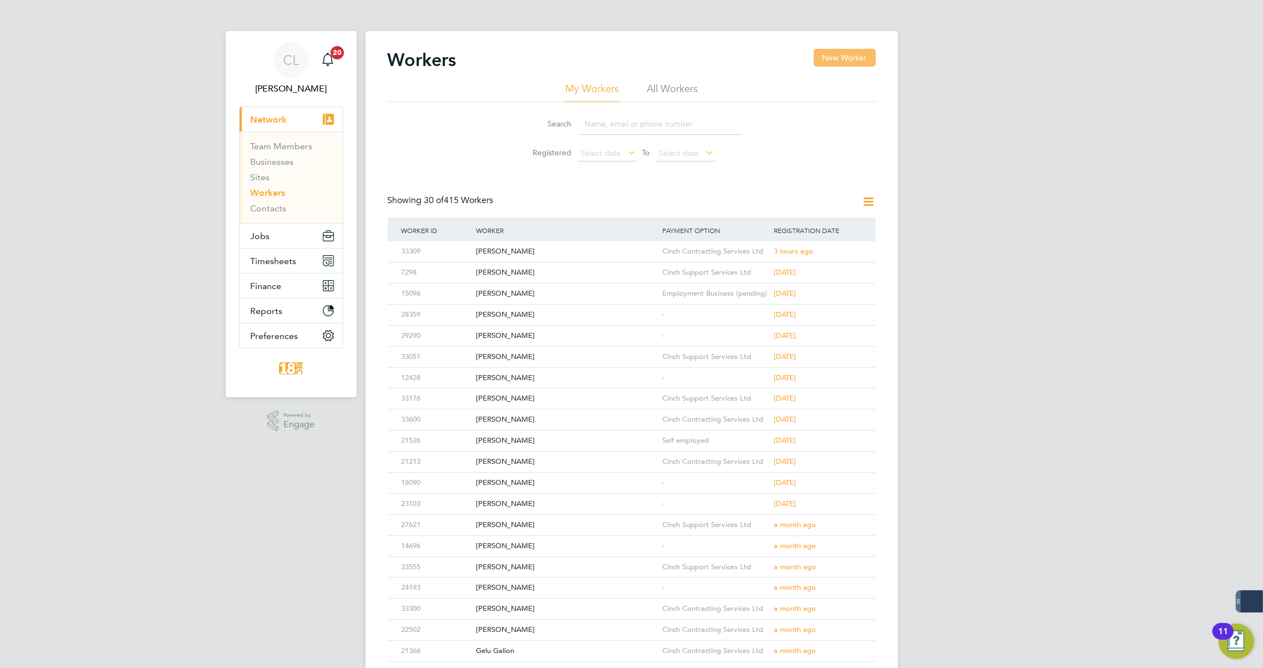
click at [852, 58] on button "New Worker" at bounding box center [844, 58] width 62 height 18
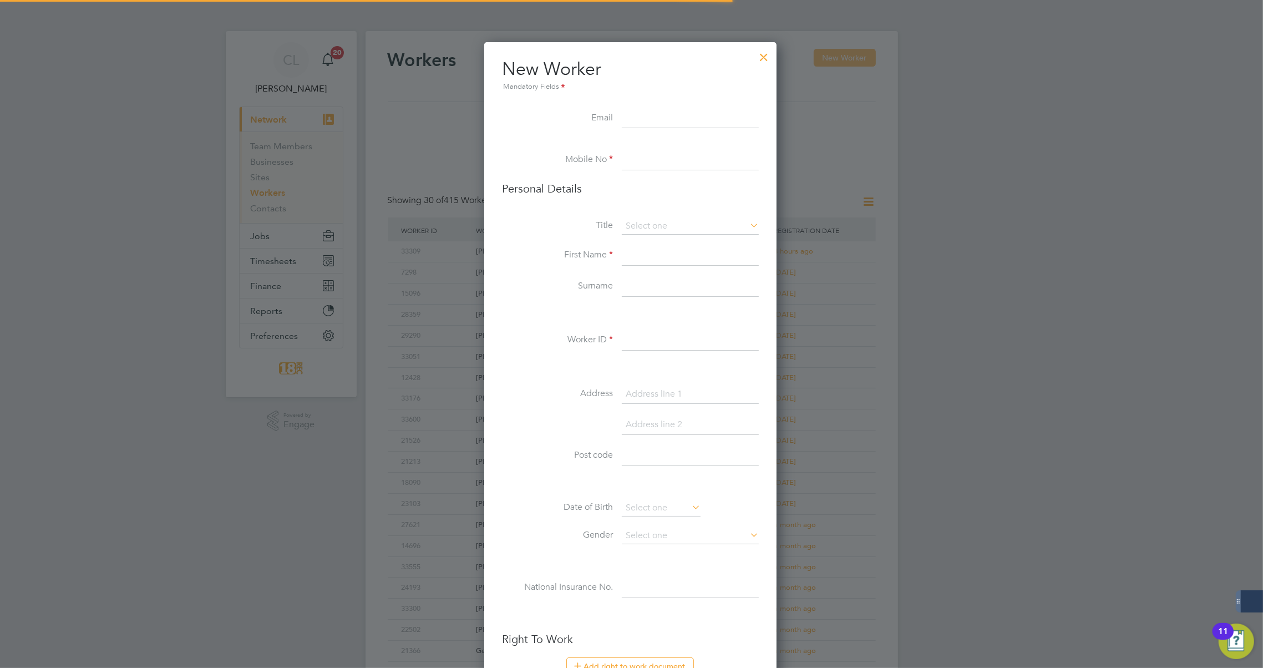
scroll to position [935, 294]
click at [531, 228] on label "Title" at bounding box center [557, 226] width 111 height 12
click at [638, 172] on li "Mobile No" at bounding box center [630, 165] width 257 height 31
click at [639, 166] on input at bounding box center [690, 160] width 137 height 20
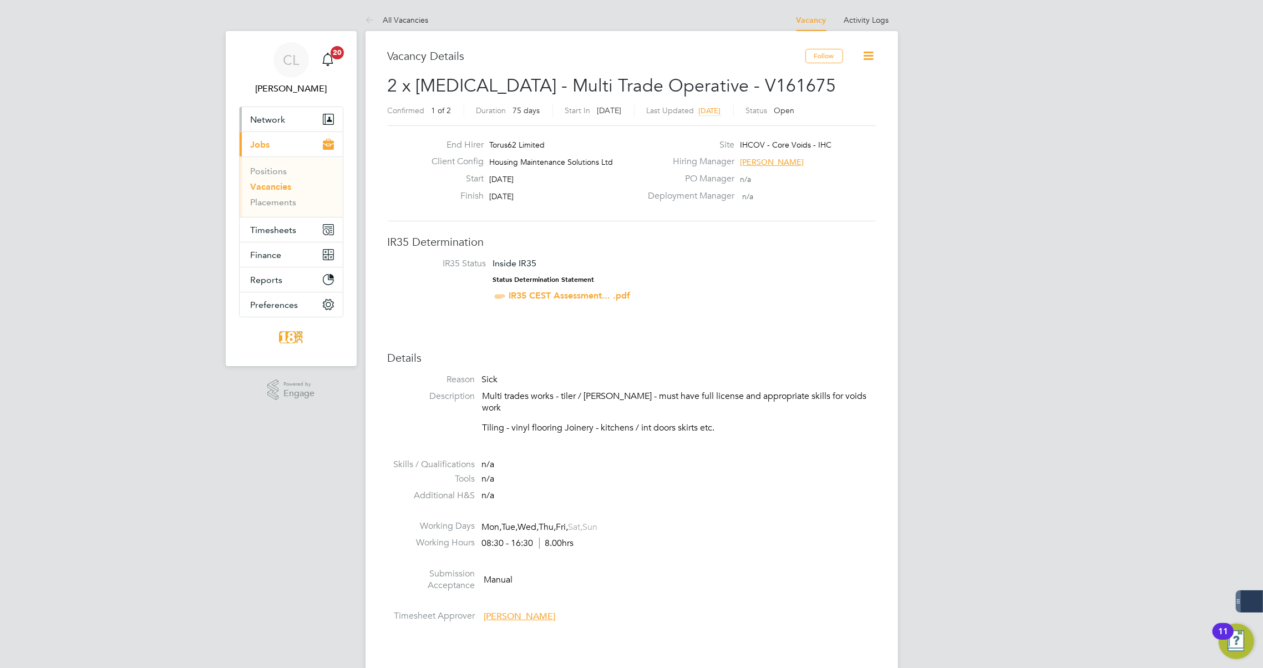
click at [291, 114] on button "Network" at bounding box center [291, 119] width 103 height 24
click at [277, 197] on link "Placements" at bounding box center [274, 202] width 46 height 11
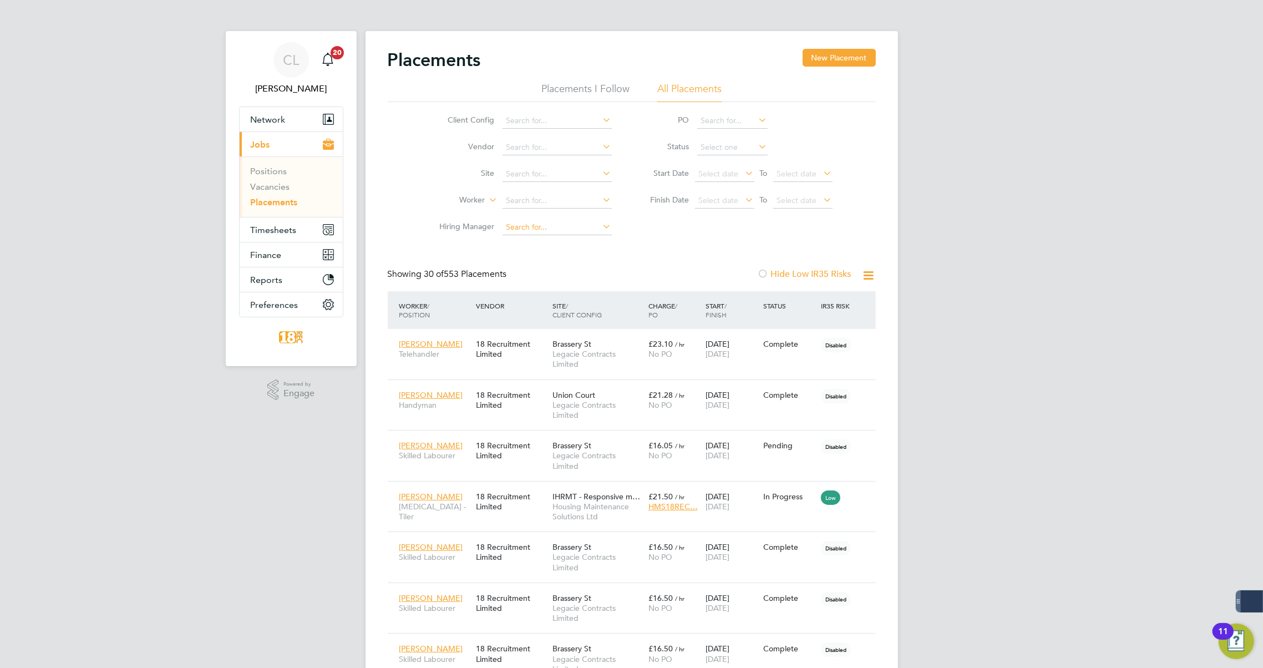
click at [532, 226] on input at bounding box center [556, 228] width 109 height 16
type input "daniel jo"
click at [539, 119] on input at bounding box center [556, 121] width 109 height 16
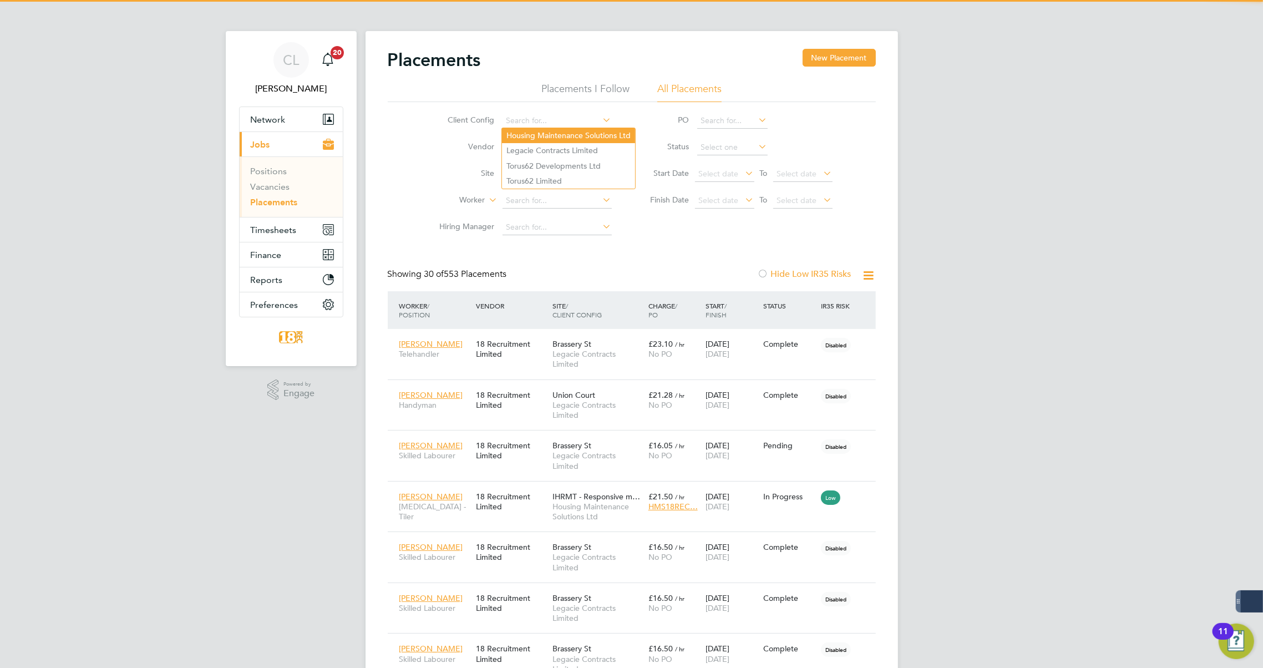
click at [541, 135] on li "Housing Maintenance Solutions Ltd" at bounding box center [568, 135] width 133 height 15
type input "Housing Maintenance Solutions Ltd"
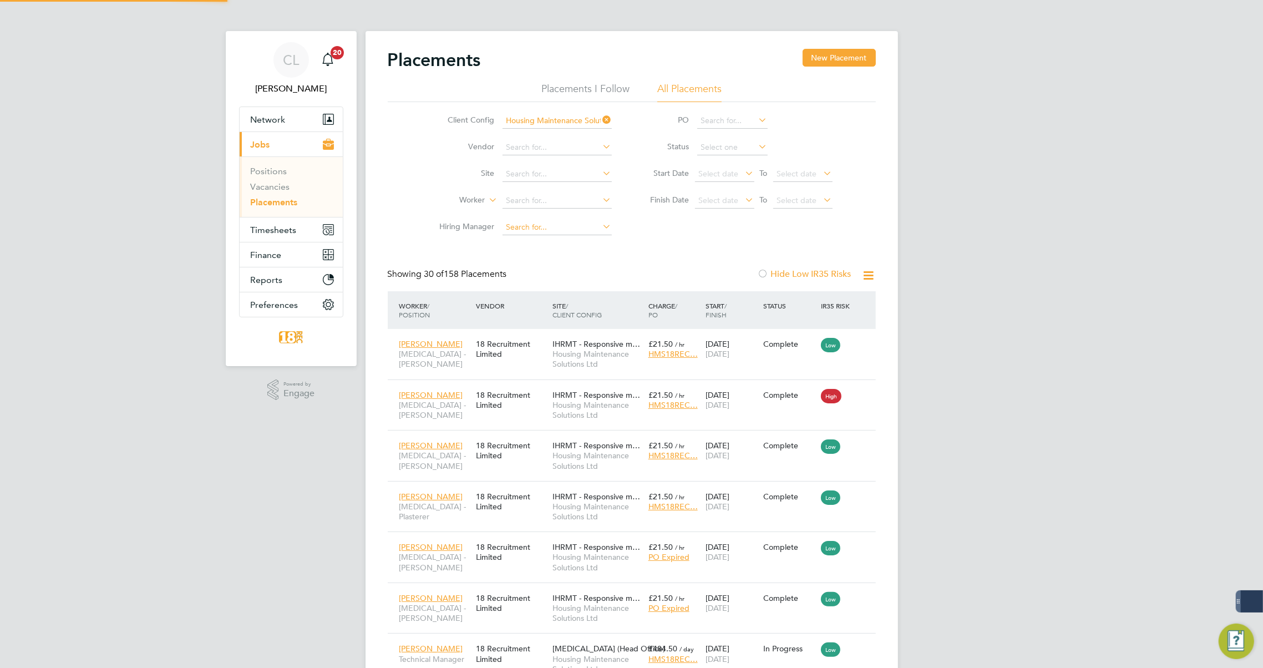
click at [544, 224] on input at bounding box center [556, 228] width 109 height 16
click at [550, 240] on li "Dan iel Jo hnson" at bounding box center [557, 242] width 111 height 15
type input "[PERSON_NAME]"
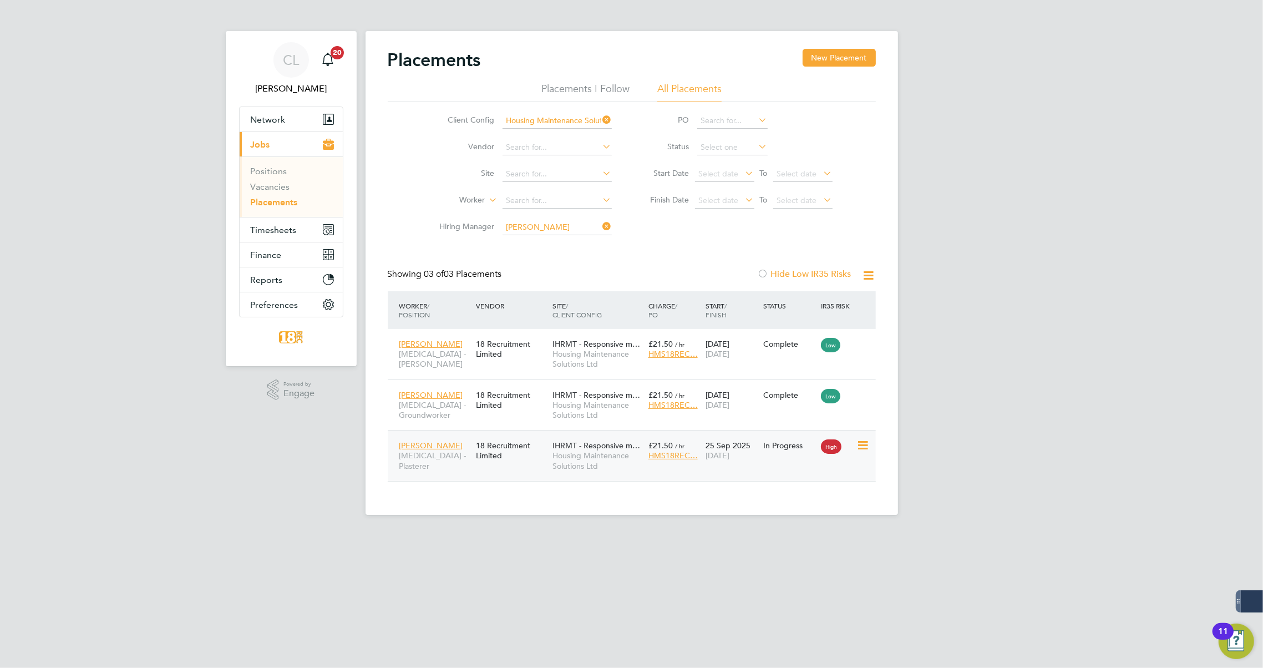
click at [818, 457] on div "Mark Bassey HMS - Plasterer 18 Recruitment Limited IHRMT - Responsive m… Housin…" at bounding box center [632, 455] width 488 height 51
click at [858, 446] on icon at bounding box center [861, 445] width 11 height 13
click at [681, 470] on div "Mark Bassey HMS - Plasterer 18 Recruitment Limited IHRMT - Responsive m… Housin…" at bounding box center [632, 455] width 488 height 51
click at [499, 451] on div "18 Recruitment Limited" at bounding box center [511, 450] width 77 height 31
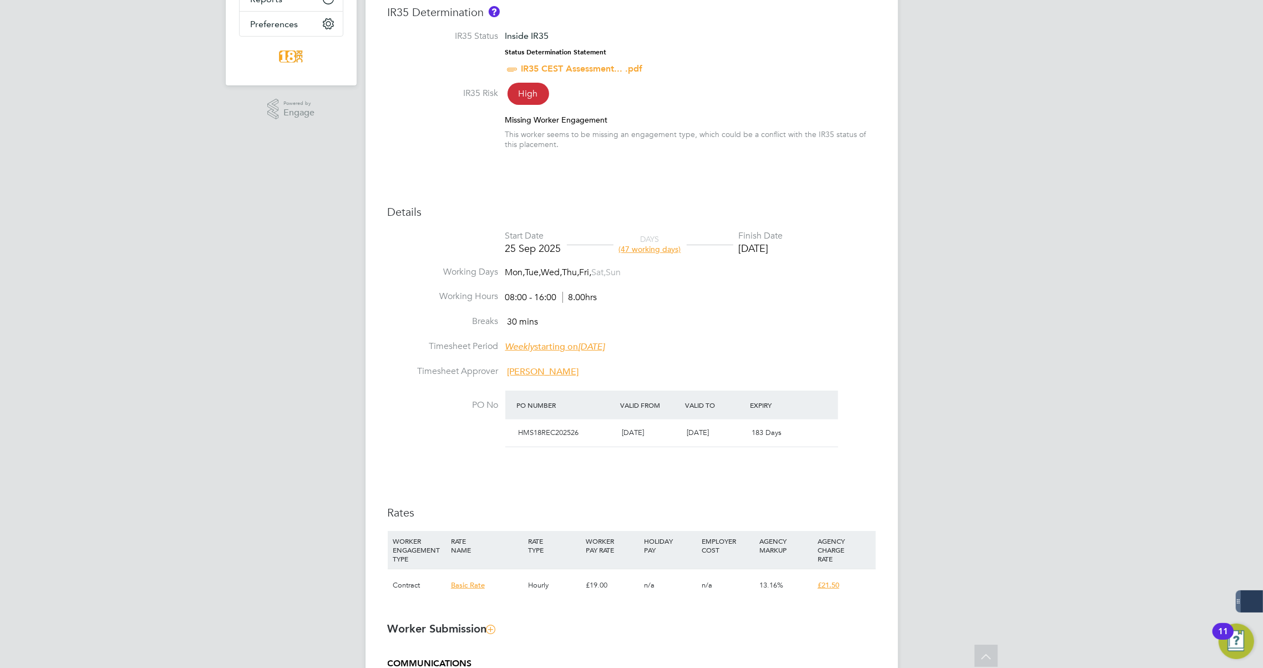
scroll to position [302, 0]
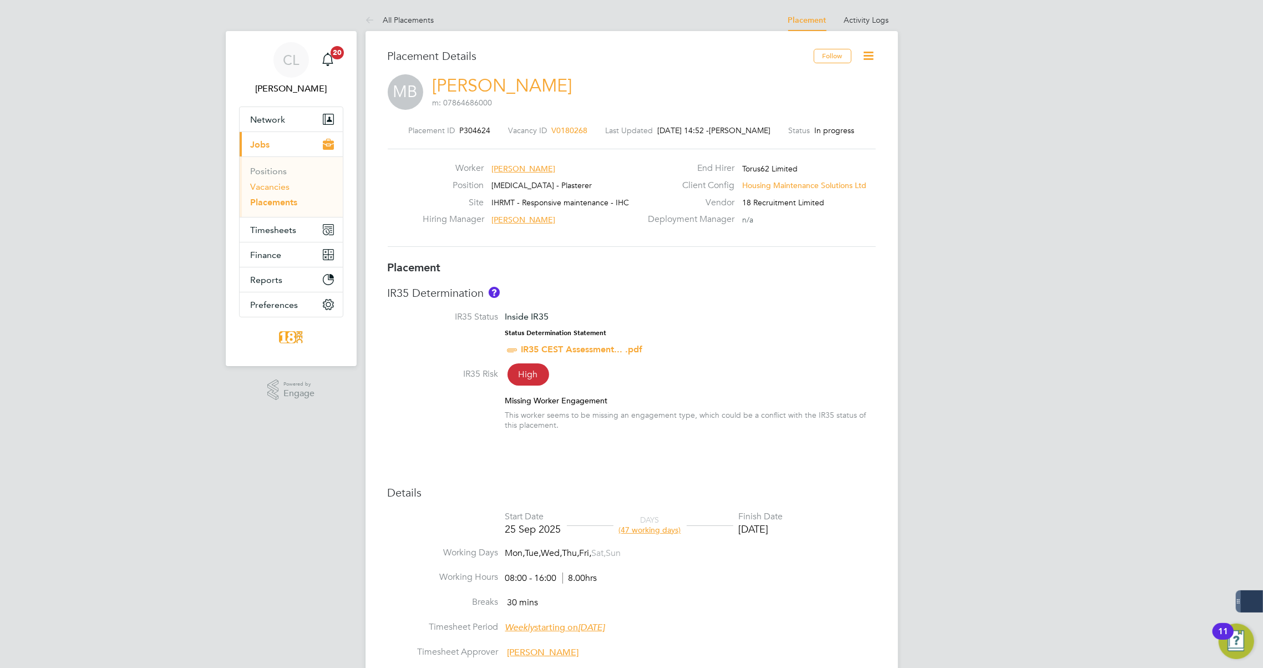
click at [273, 184] on link "Vacancies" at bounding box center [270, 186] width 39 height 11
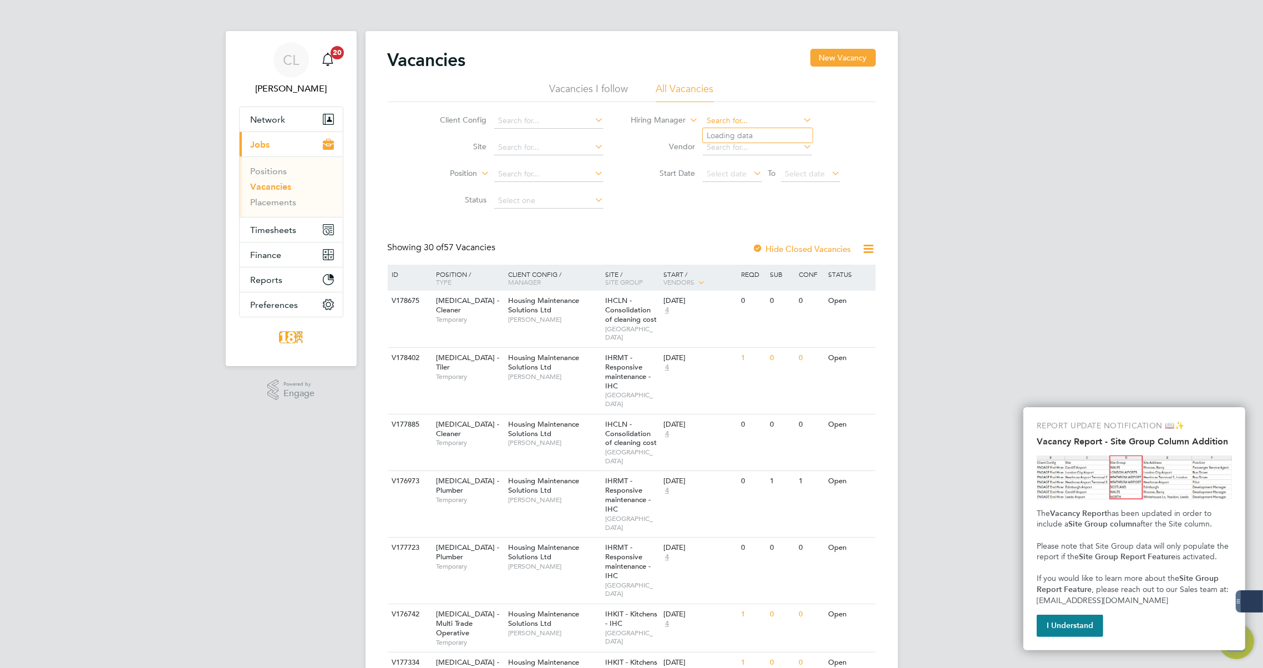
click at [710, 119] on input at bounding box center [757, 121] width 109 height 16
type input "[PERSON_NAME]"
click at [525, 121] on input at bounding box center [548, 121] width 109 height 16
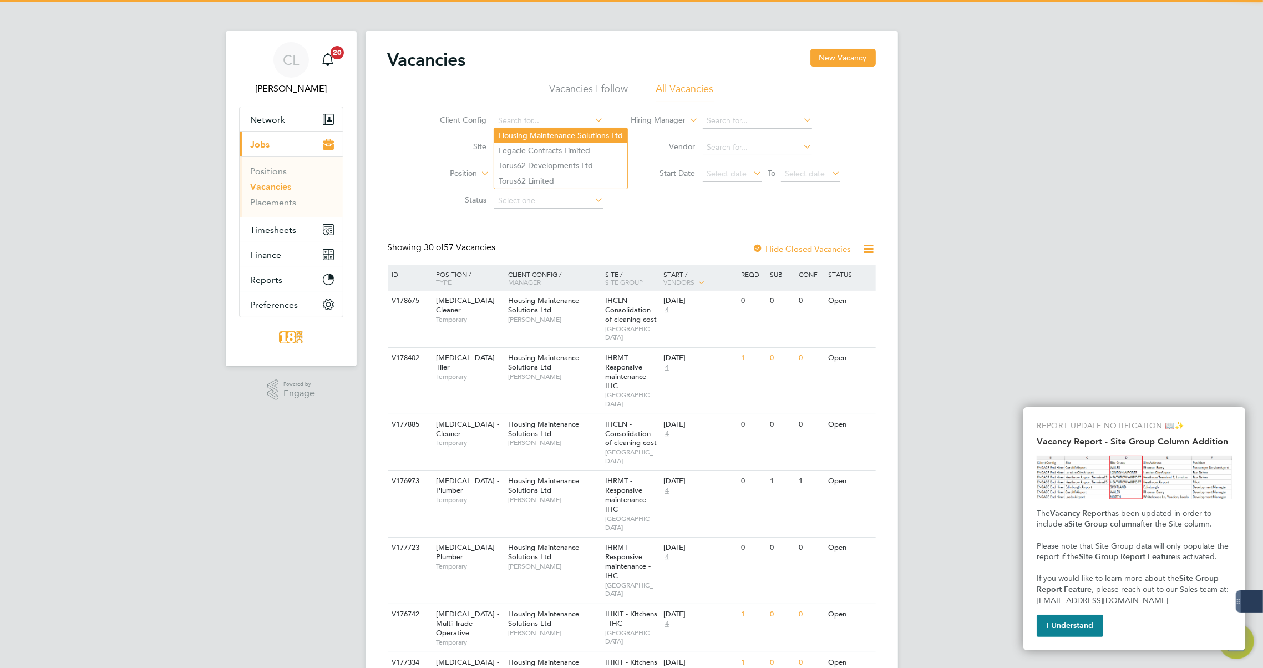
click at [527, 139] on li "Housing Maintenance Solutions Ltd" at bounding box center [560, 135] width 133 height 15
type input "Housing Maintenance Solutions Ltd"
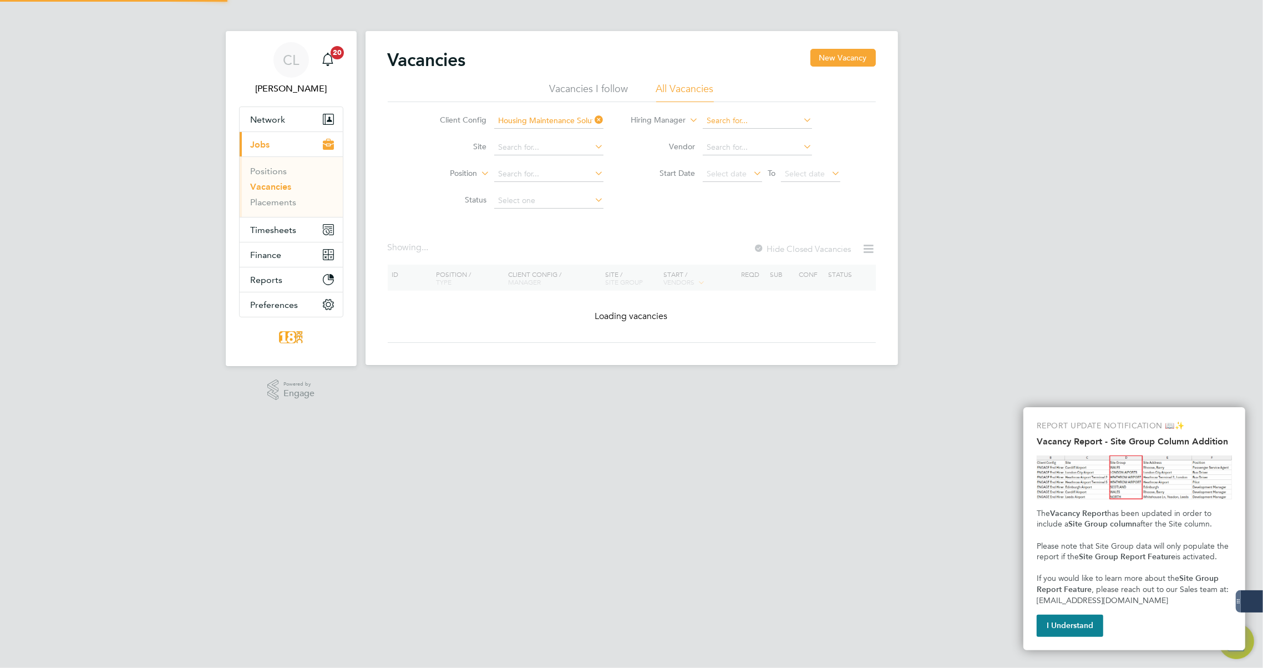
click at [727, 116] on input at bounding box center [757, 121] width 109 height 16
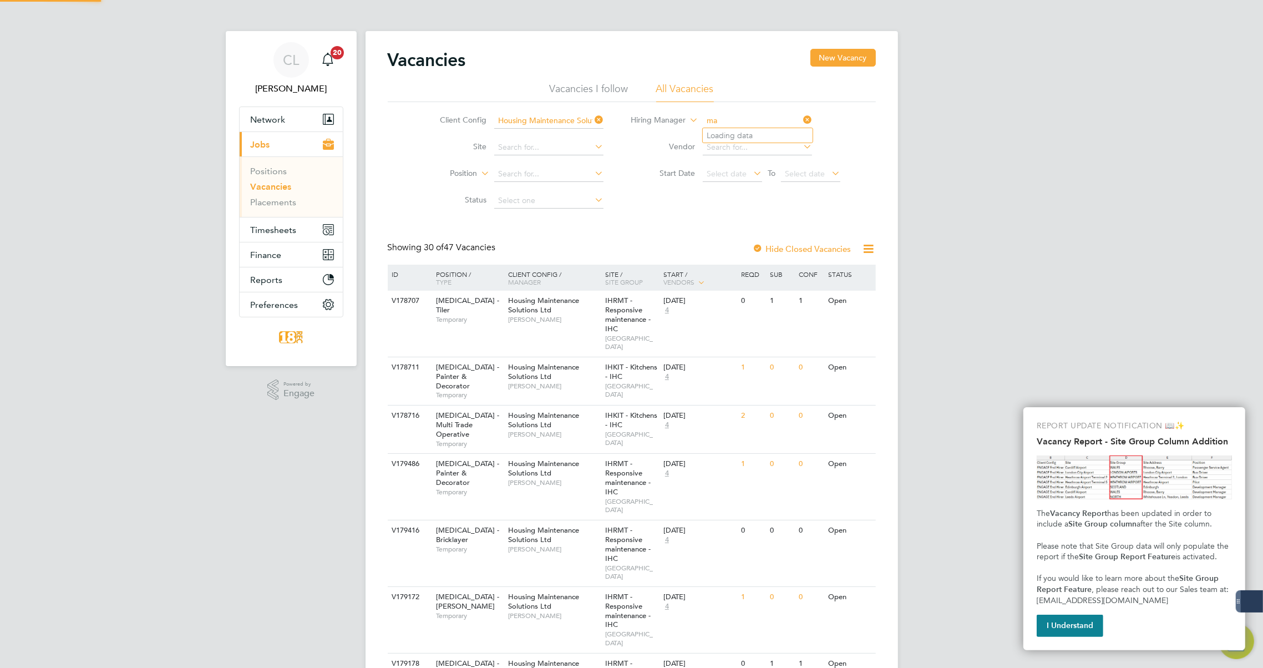
type input "m"
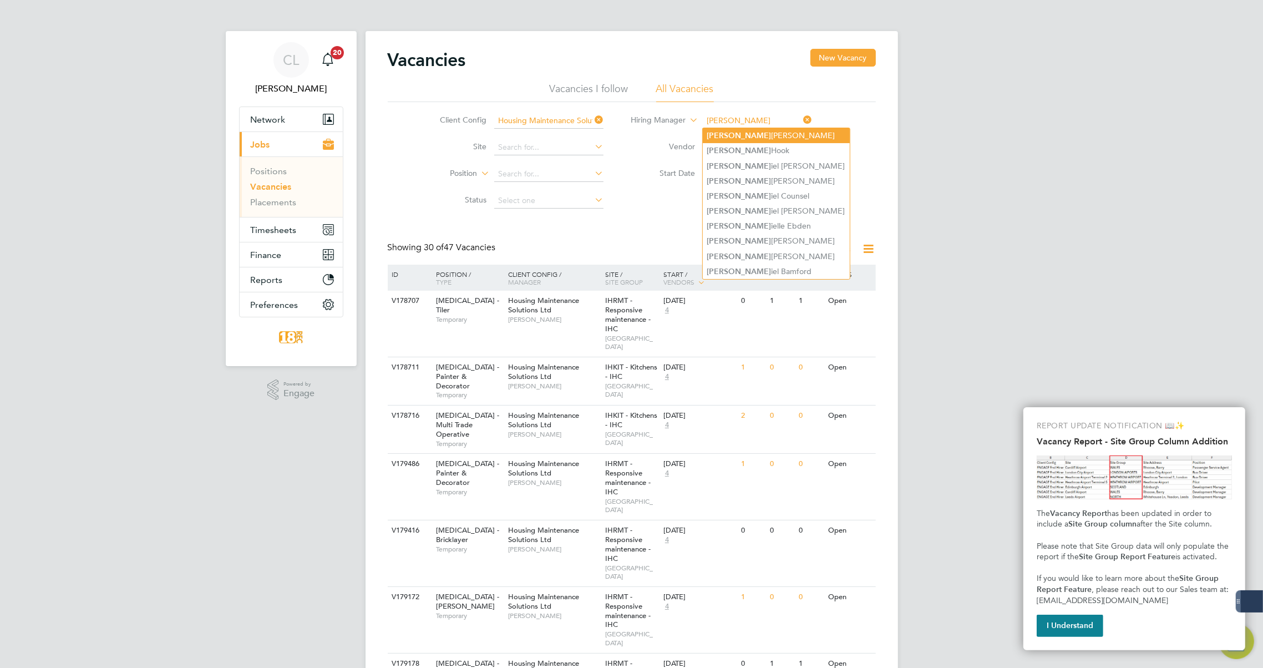
click at [742, 131] on li "[PERSON_NAME] iel [PERSON_NAME]" at bounding box center [776, 135] width 147 height 15
type input "[PERSON_NAME]"
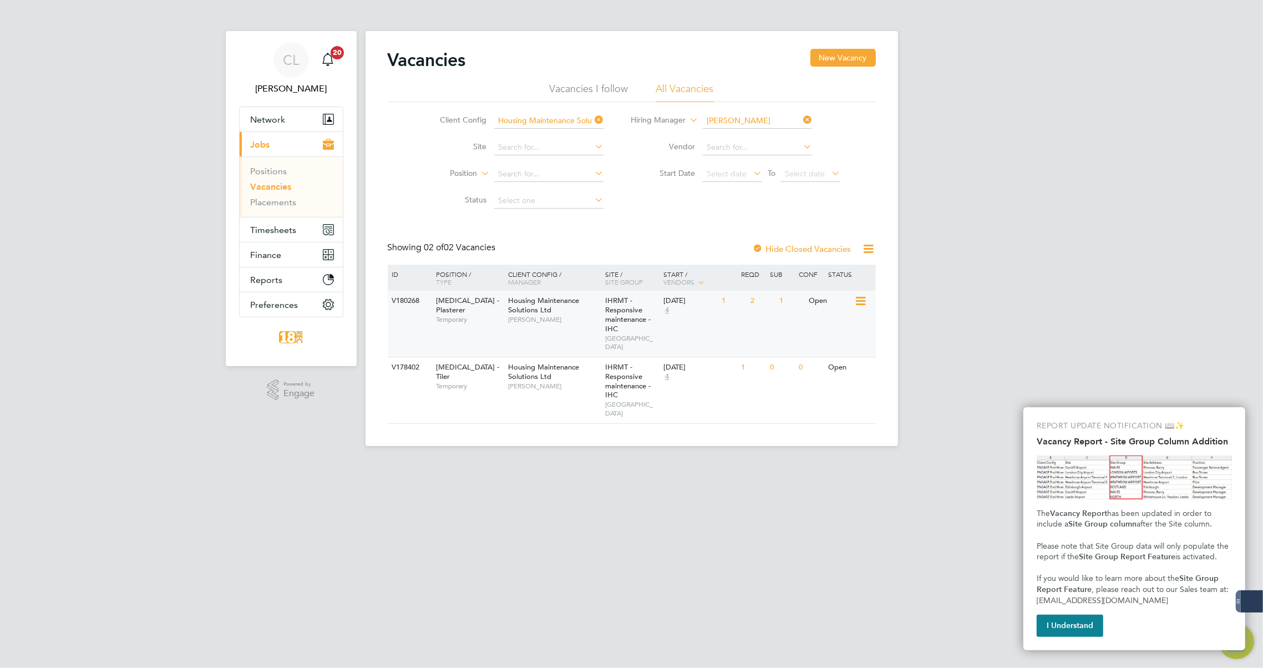
click at [695, 338] on div "V180268 [MEDICAL_DATA] - Plasterer Temporary Housing Maintenance Solutions Ltd …" at bounding box center [632, 324] width 488 height 66
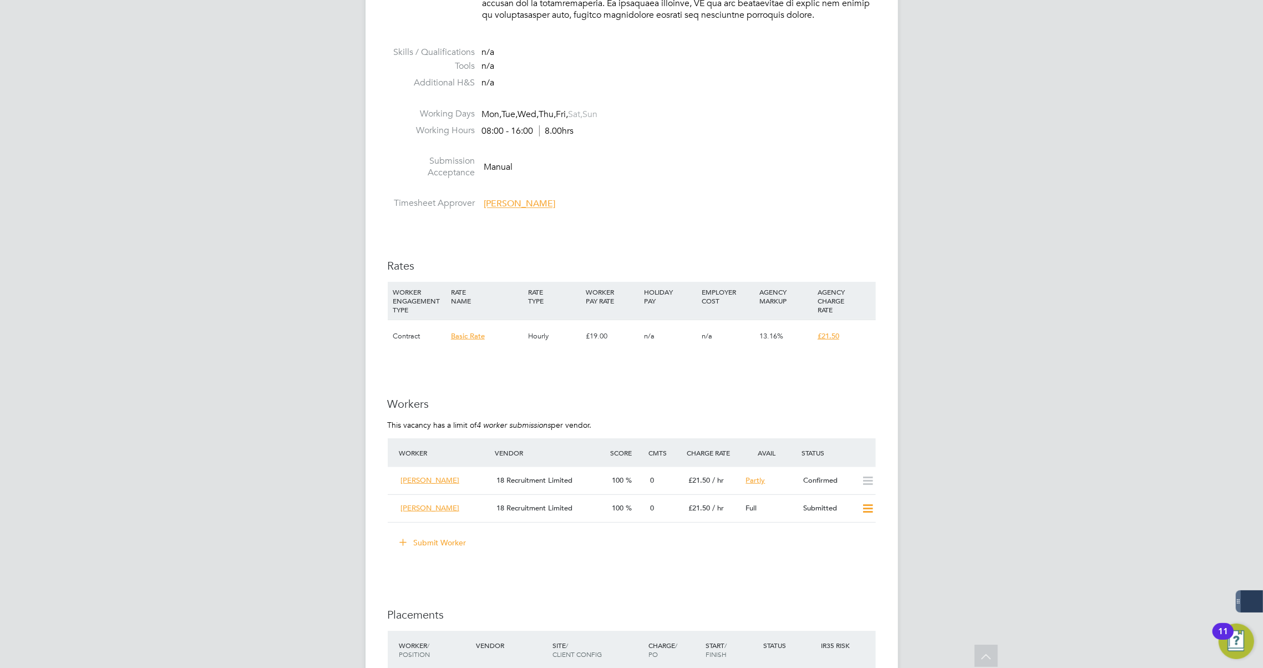
scroll to position [554, 0]
click at [867, 505] on icon at bounding box center [868, 507] width 14 height 9
click at [815, 558] on li "Submit Worker" at bounding box center [632, 547] width 488 height 29
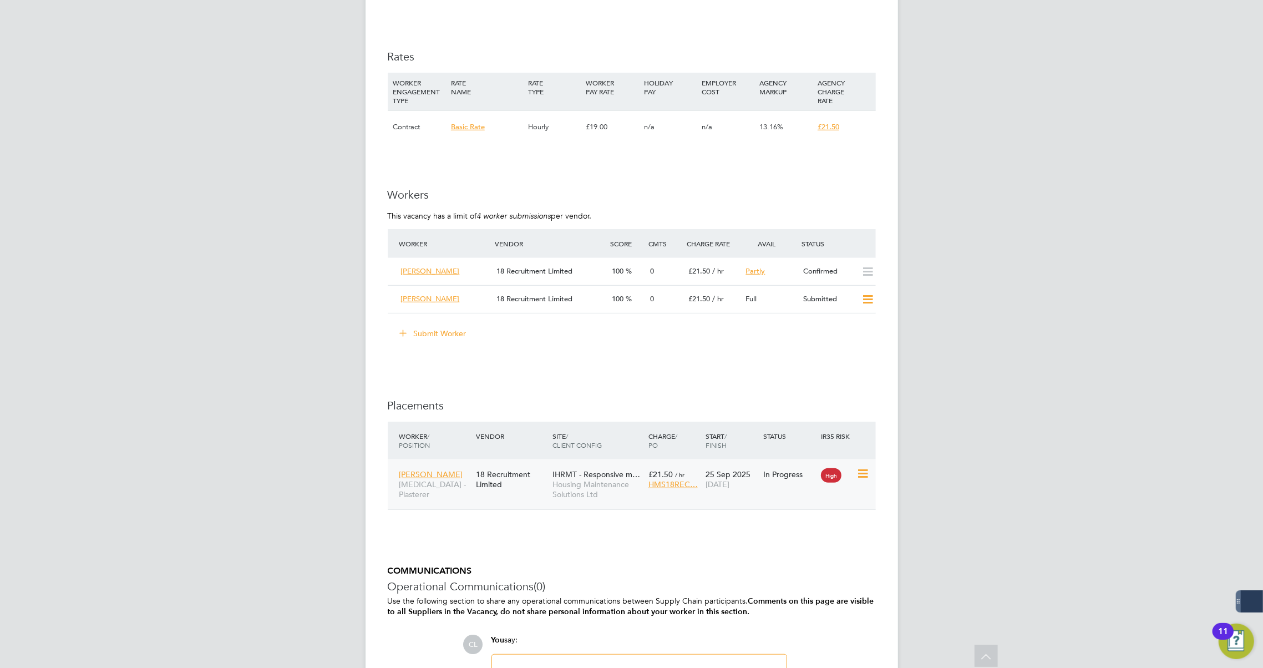
scroll to position [756, 0]
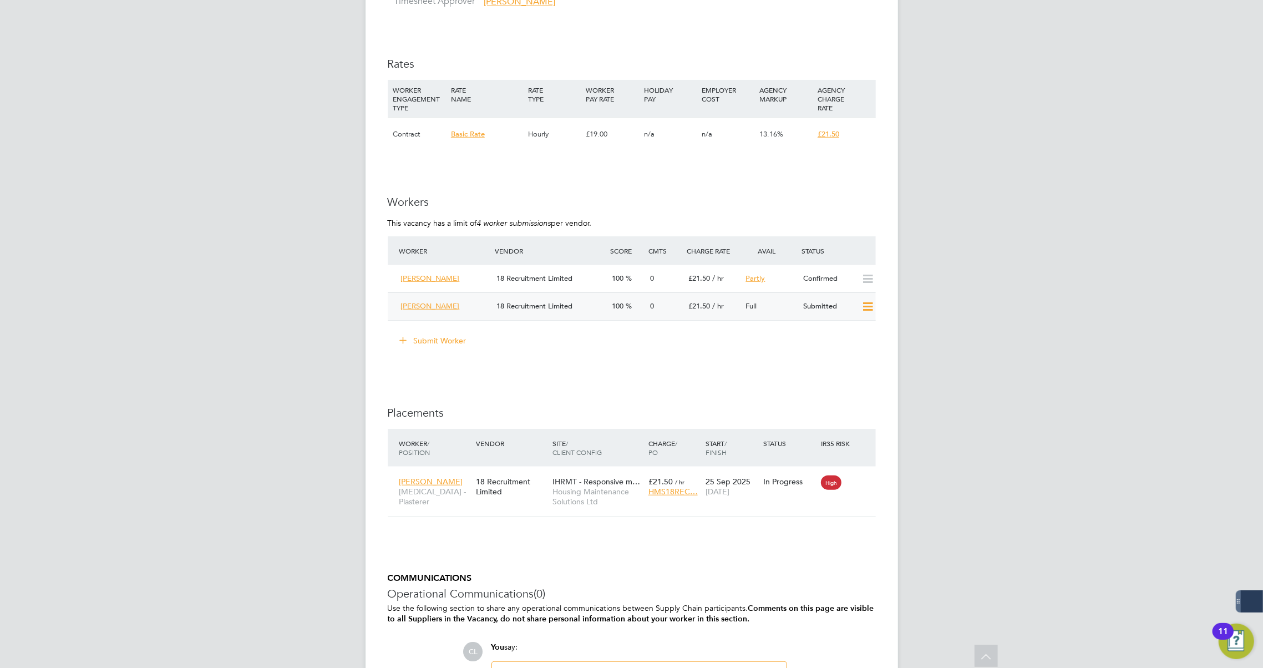
click at [414, 309] on span "[PERSON_NAME]" at bounding box center [430, 305] width 59 height 9
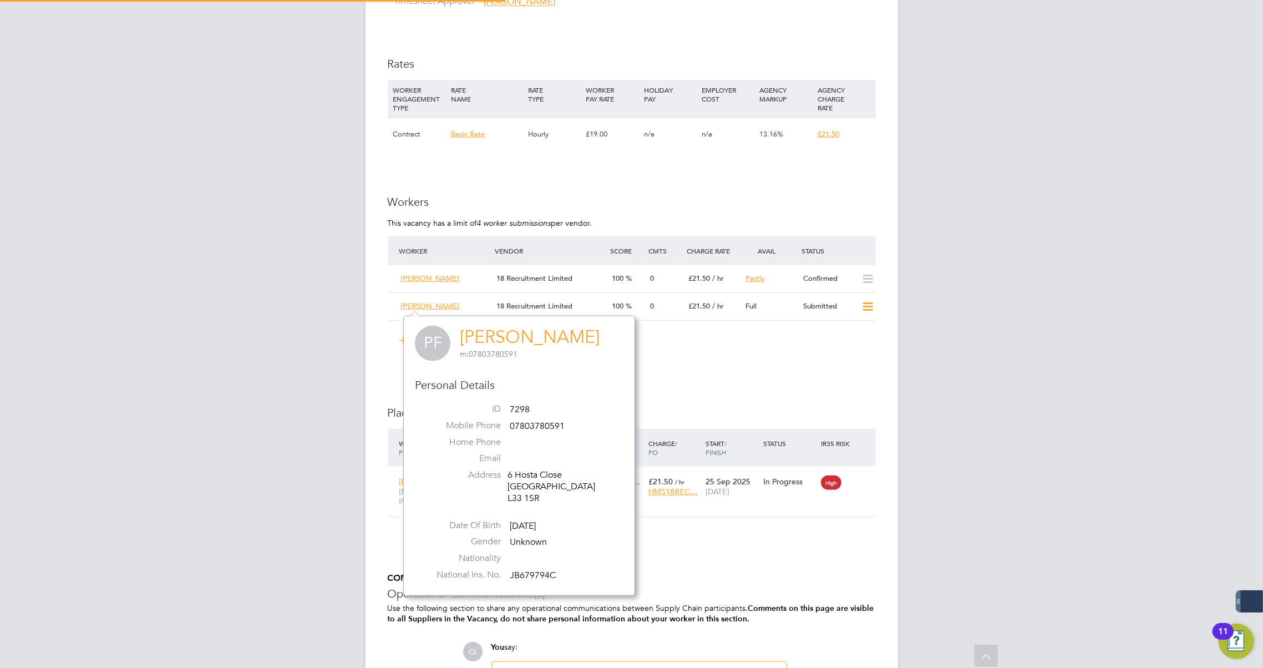
scroll to position [6, 6]
click at [786, 384] on div "IR35 Determination IR35 Status Inside IR35 Status Determination Statement IR35 …" at bounding box center [632, 123] width 488 height 1288
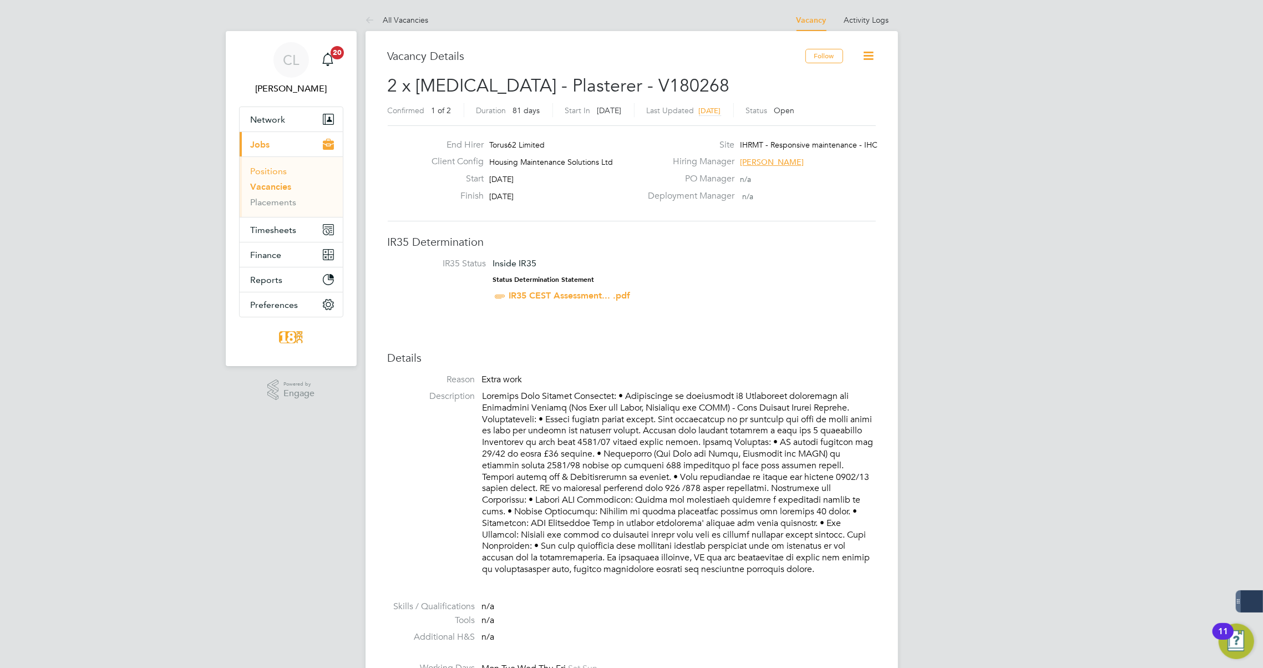
click at [276, 174] on link "Positions" at bounding box center [269, 171] width 37 height 11
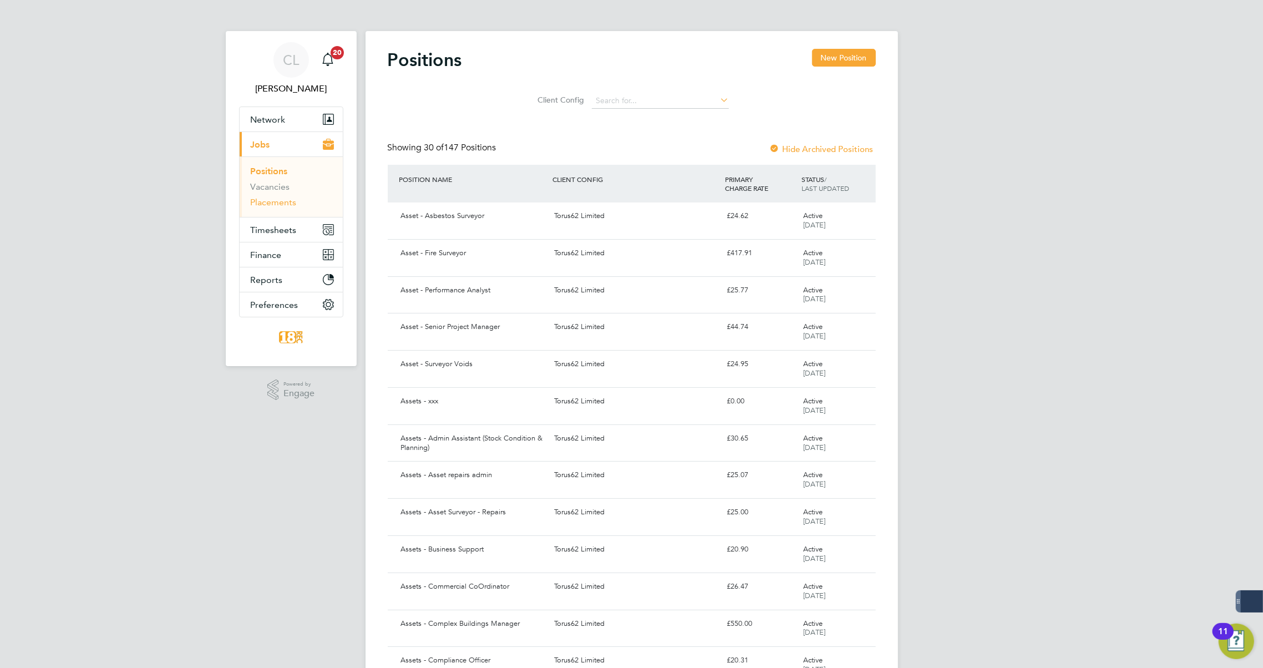
click at [283, 203] on link "Placements" at bounding box center [274, 202] width 46 height 11
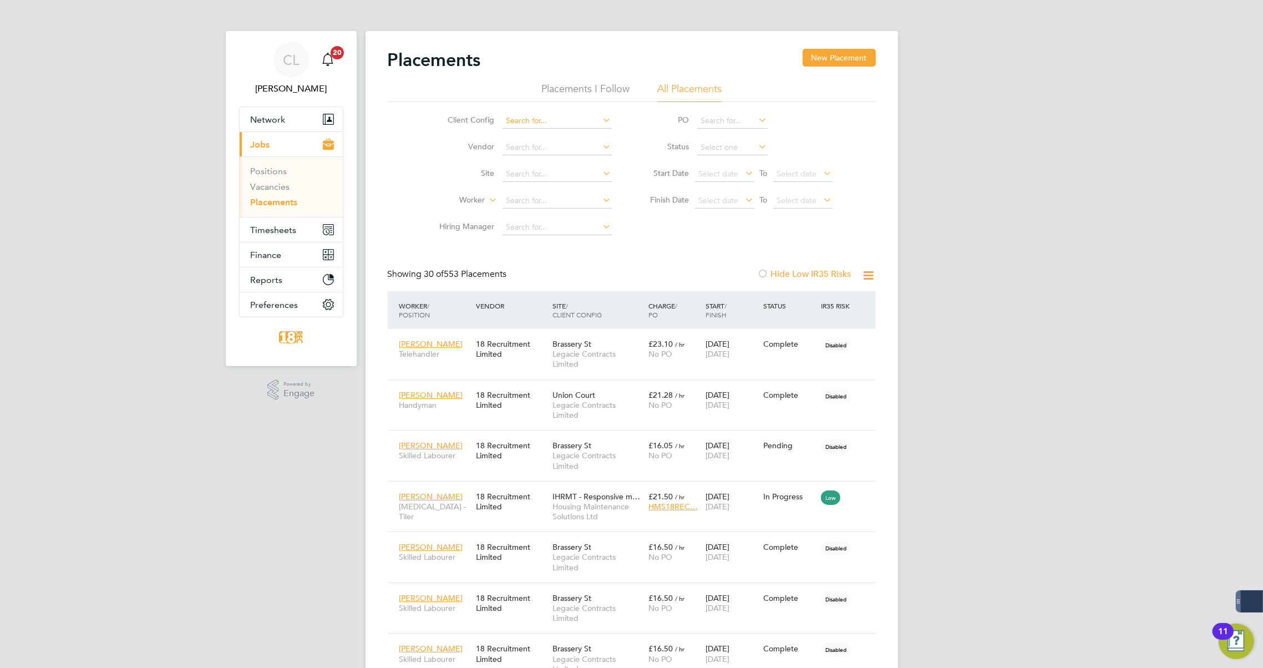
click at [535, 121] on input at bounding box center [556, 121] width 109 height 16
click at [537, 134] on li "Housing Maintenance Solutions Ltd" at bounding box center [568, 135] width 133 height 15
type input "Housing Maintenance Solutions Ltd"
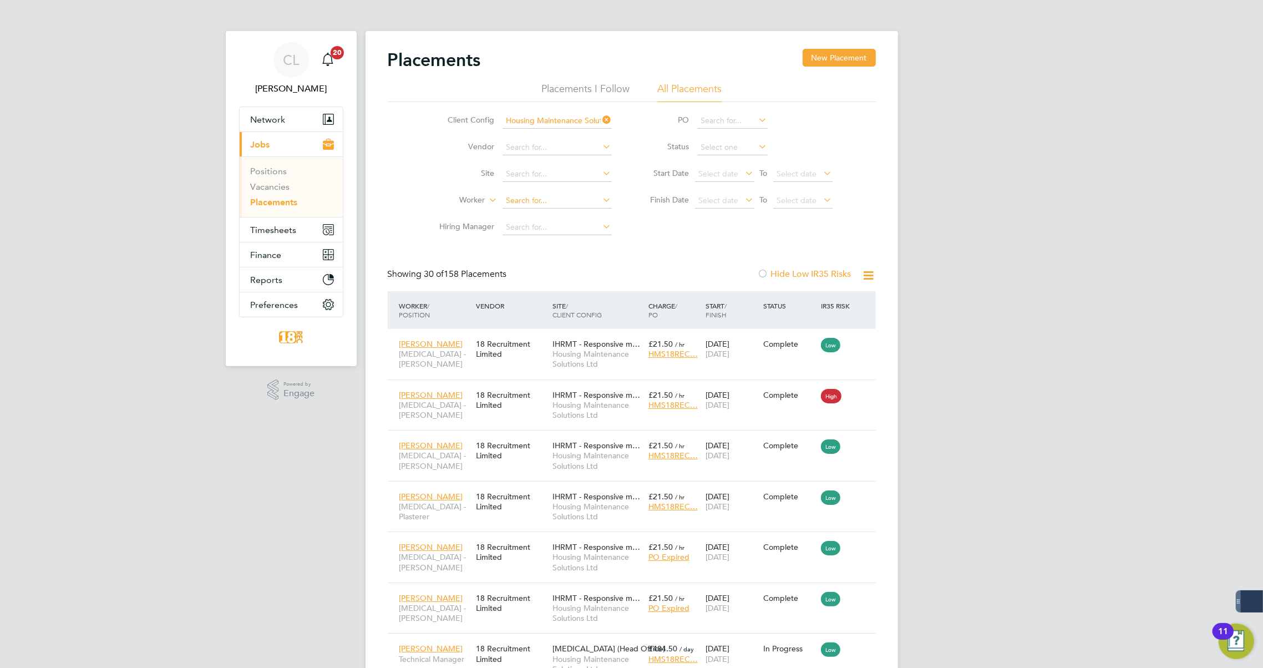
click at [532, 194] on input at bounding box center [556, 201] width 109 height 16
type input "mcc"
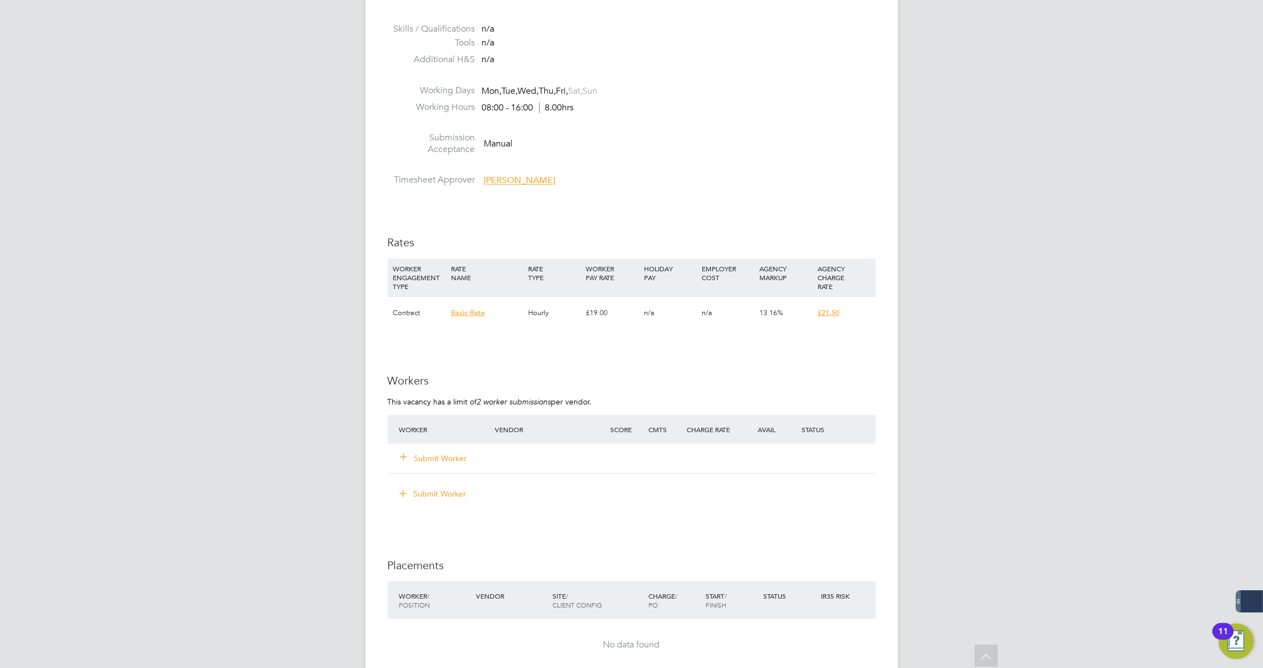
scroll to position [705, 0]
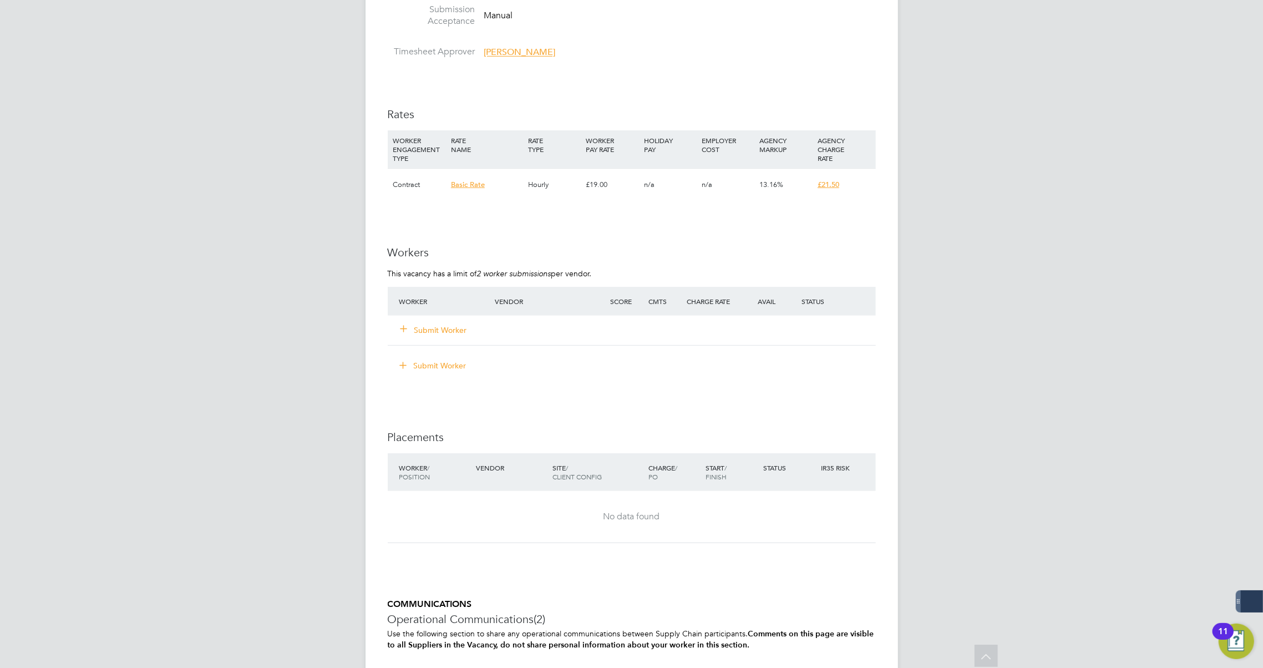
click at [438, 332] on button "Submit Worker" at bounding box center [434, 329] width 67 height 11
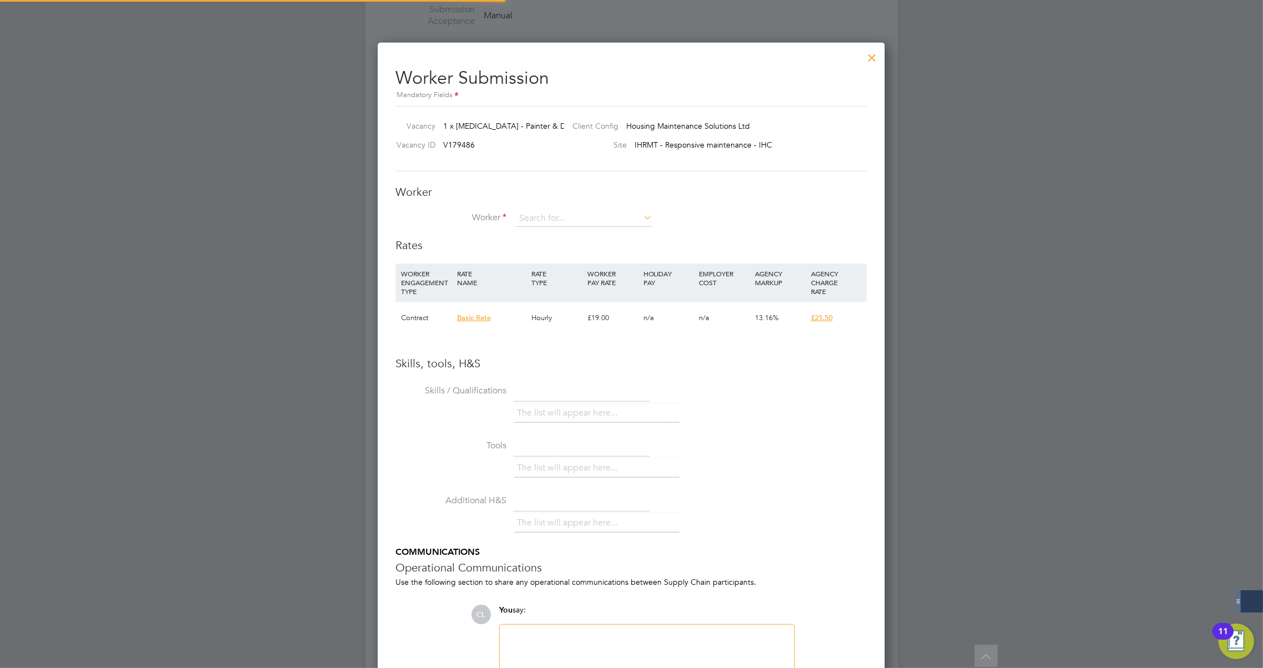
scroll to position [33, 75]
click at [550, 217] on input at bounding box center [583, 218] width 137 height 17
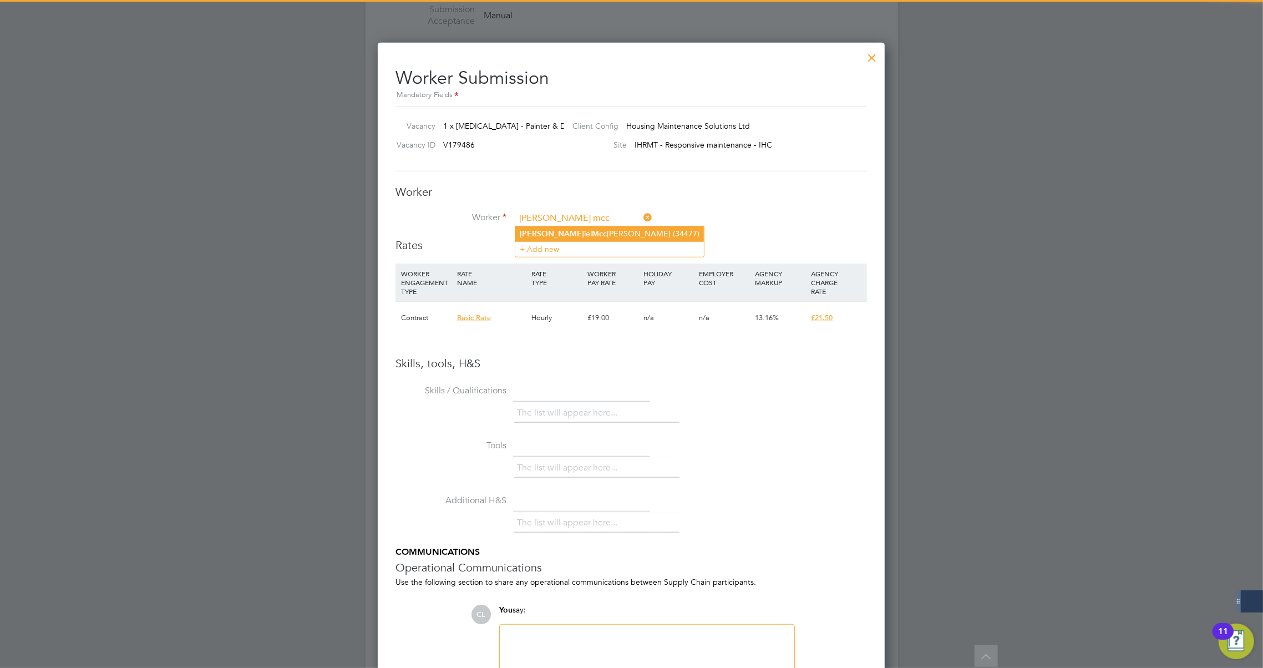
click at [592, 237] on b "Mcc" at bounding box center [599, 233] width 15 height 9
type input "Daniel Mccann (34477)"
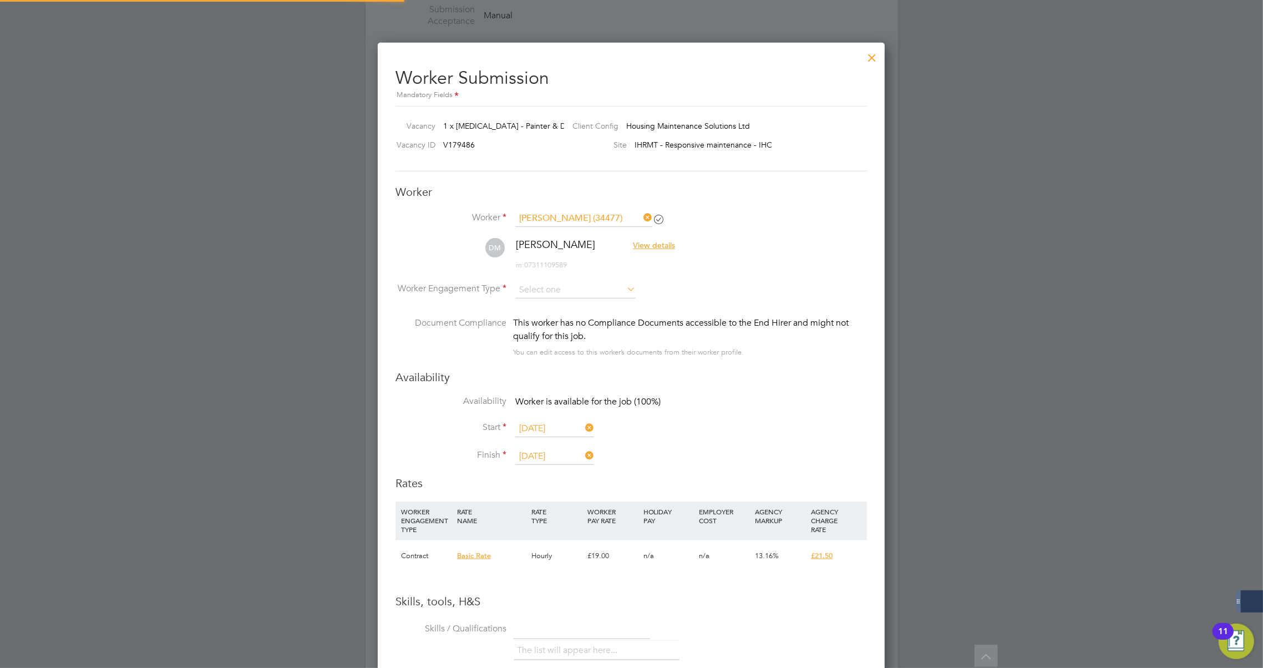
scroll to position [934, 507]
click at [756, 270] on li "DM Daniel Mccann View details m: 07311109589" at bounding box center [630, 259] width 471 height 43
click at [525, 291] on input at bounding box center [575, 290] width 120 height 17
click at [532, 308] on li "Contract" at bounding box center [575, 304] width 121 height 14
type input "Contract"
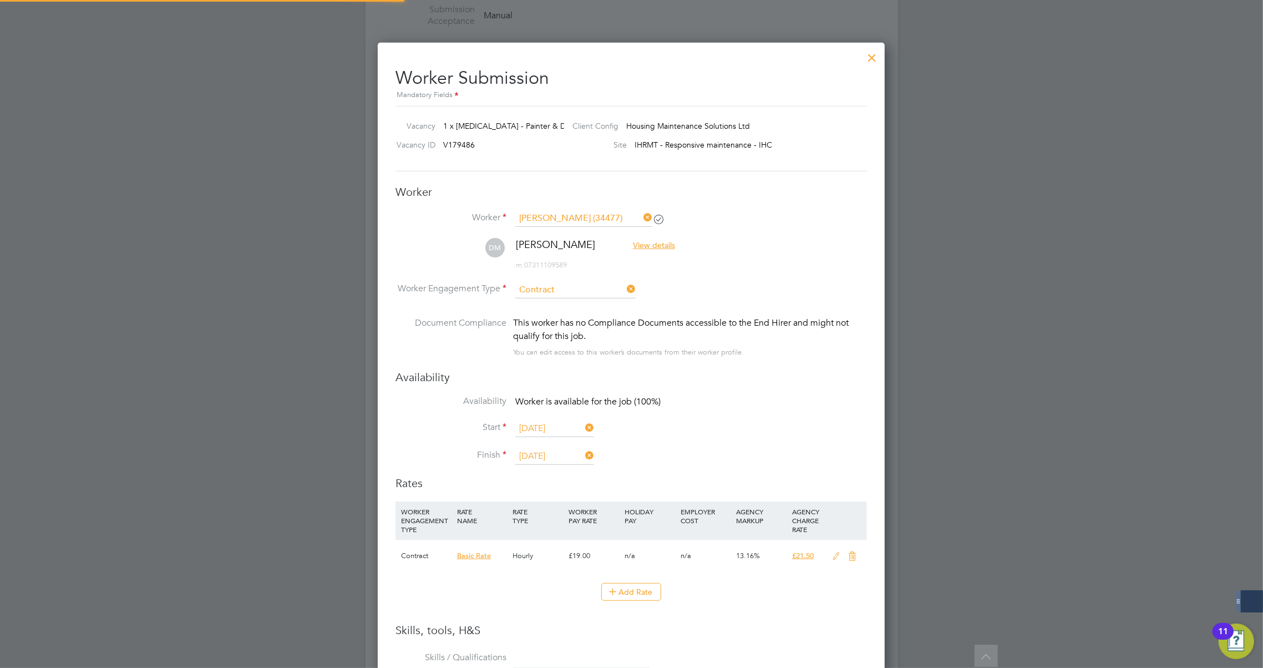
scroll to position [0, 0]
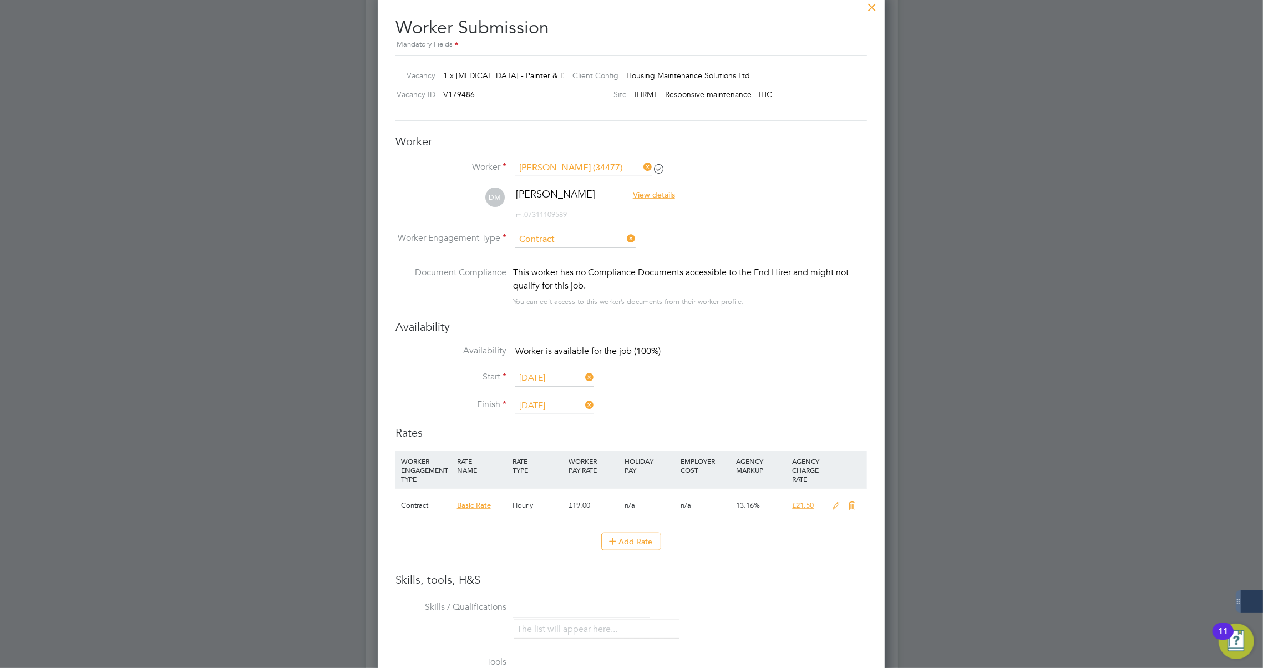
click at [562, 377] on input "29 Aug 2025" at bounding box center [554, 378] width 79 height 17
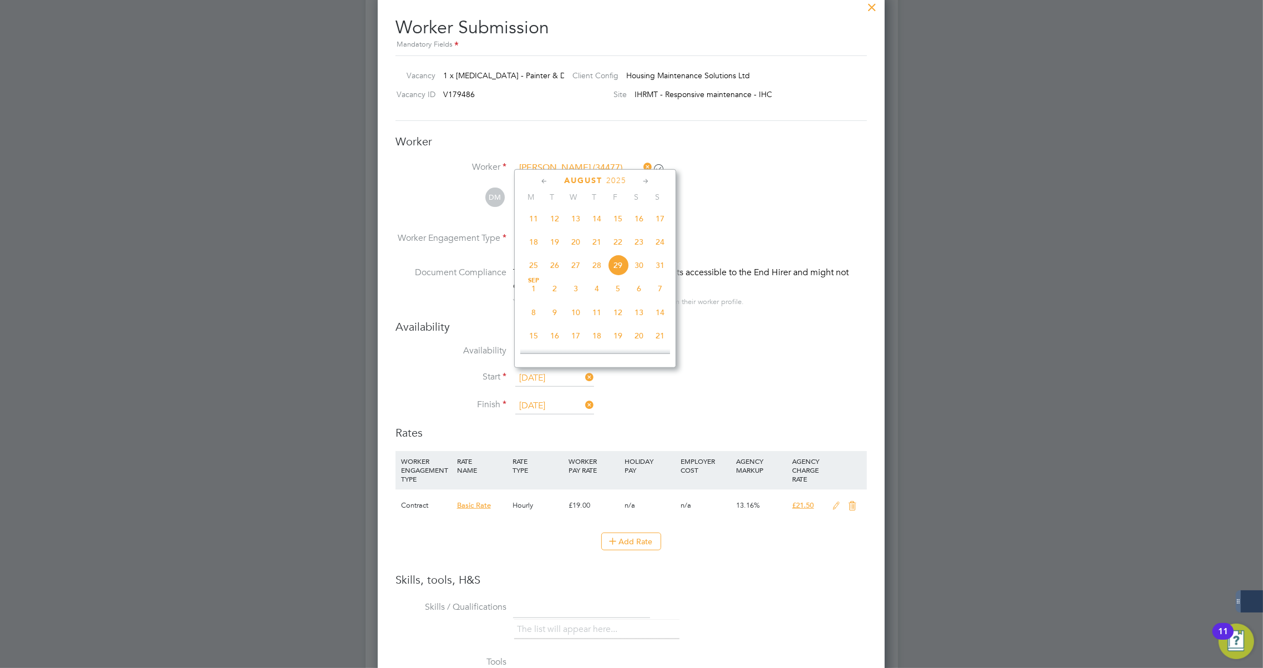
click at [639, 271] on span "30" at bounding box center [638, 264] width 21 height 21
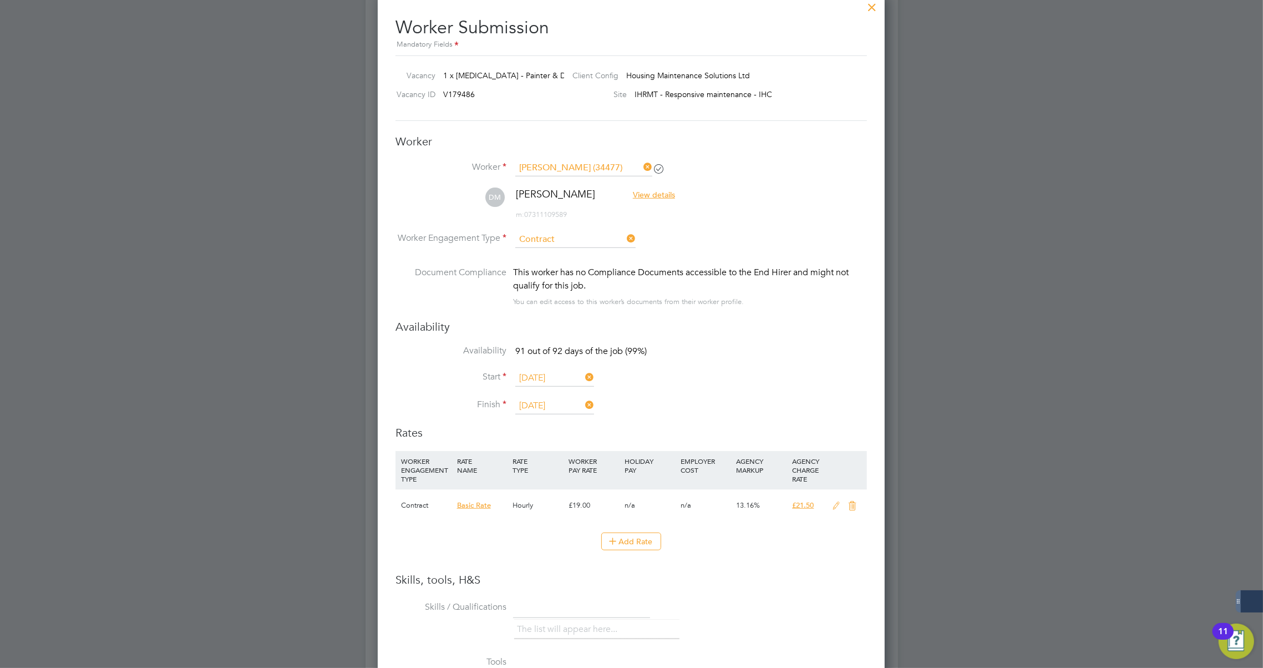
click at [561, 370] on input "30 Aug 2025" at bounding box center [554, 378] width 79 height 17
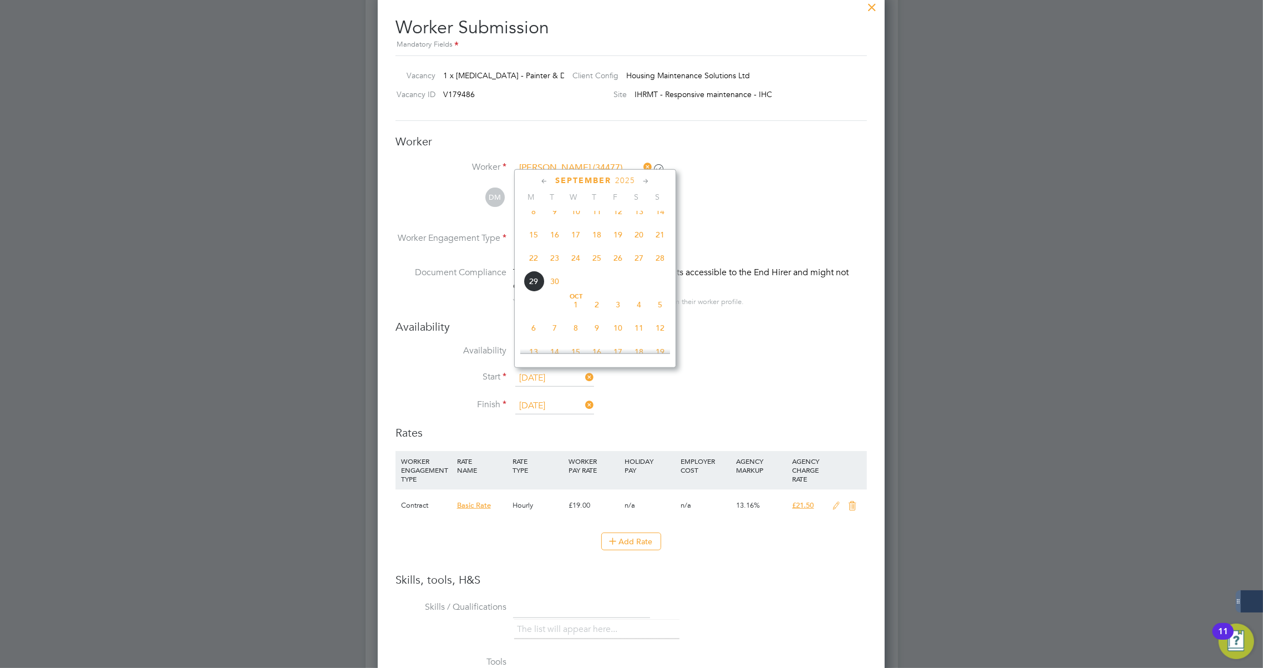
click at [577, 310] on span "Oct 1" at bounding box center [575, 304] width 21 height 21
type input "01 Oct 2025"
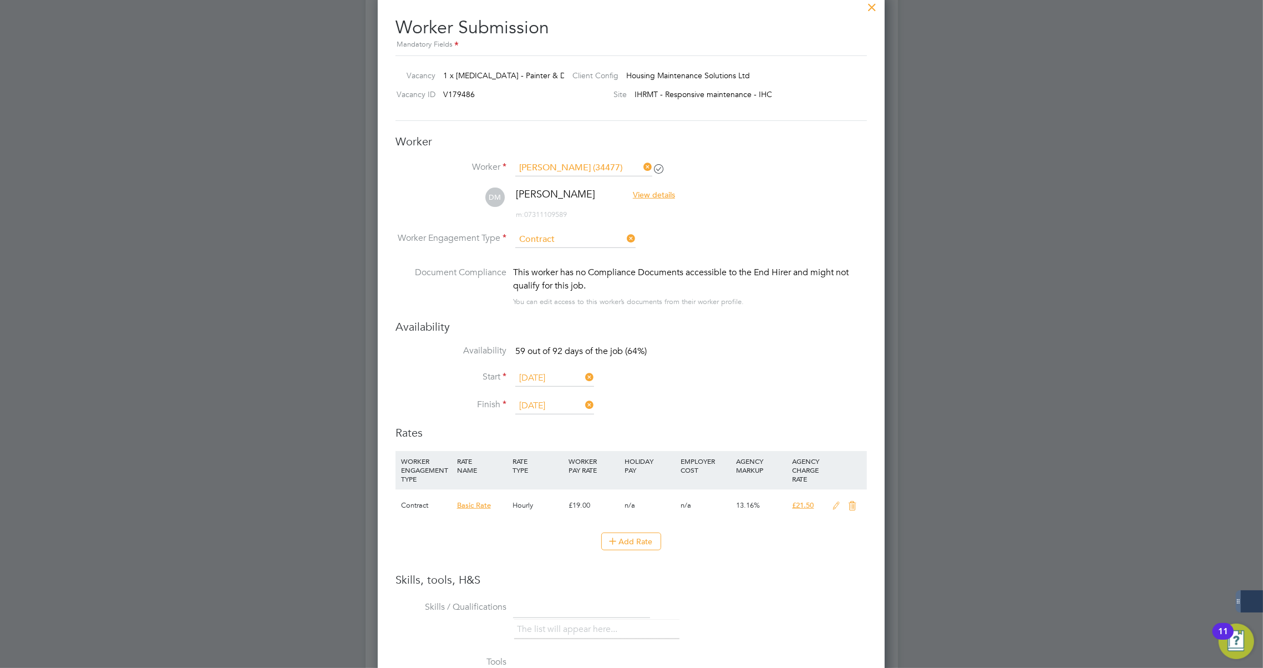
click at [700, 408] on li "Finish 28 Nov 2025" at bounding box center [630, 412] width 471 height 28
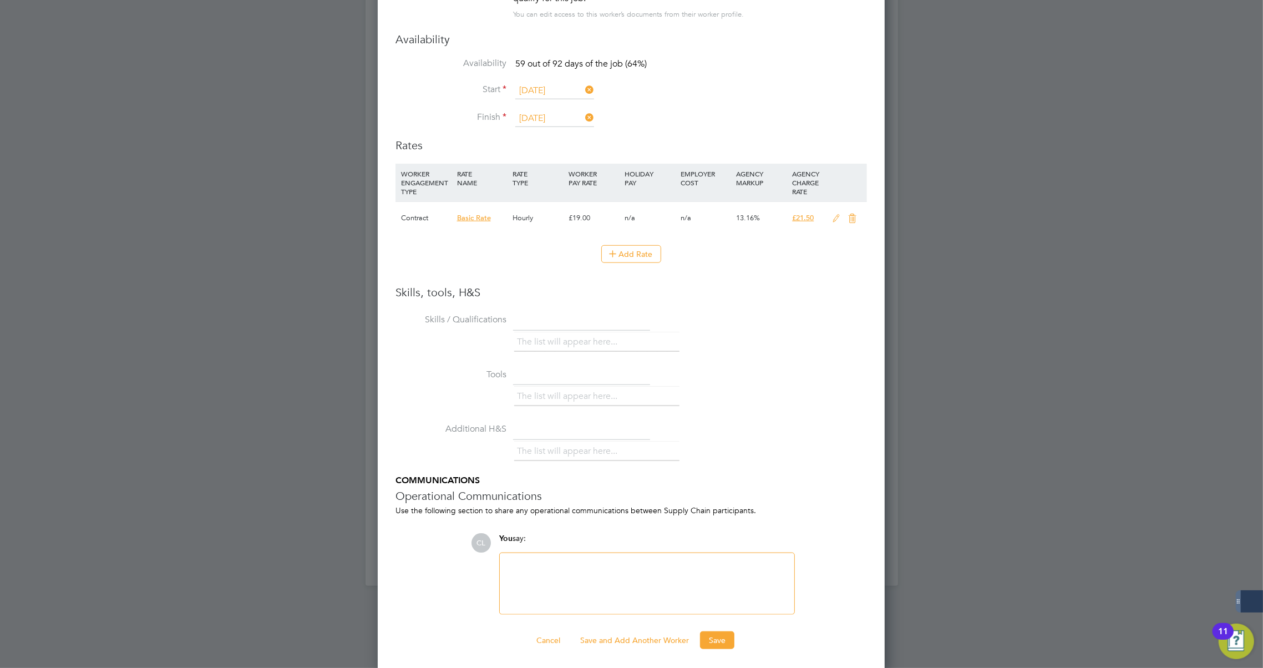
click at [540, 334] on li "The list will appear here..." at bounding box center [569, 341] width 105 height 15
click at [721, 638] on button "Save" at bounding box center [717, 640] width 34 height 18
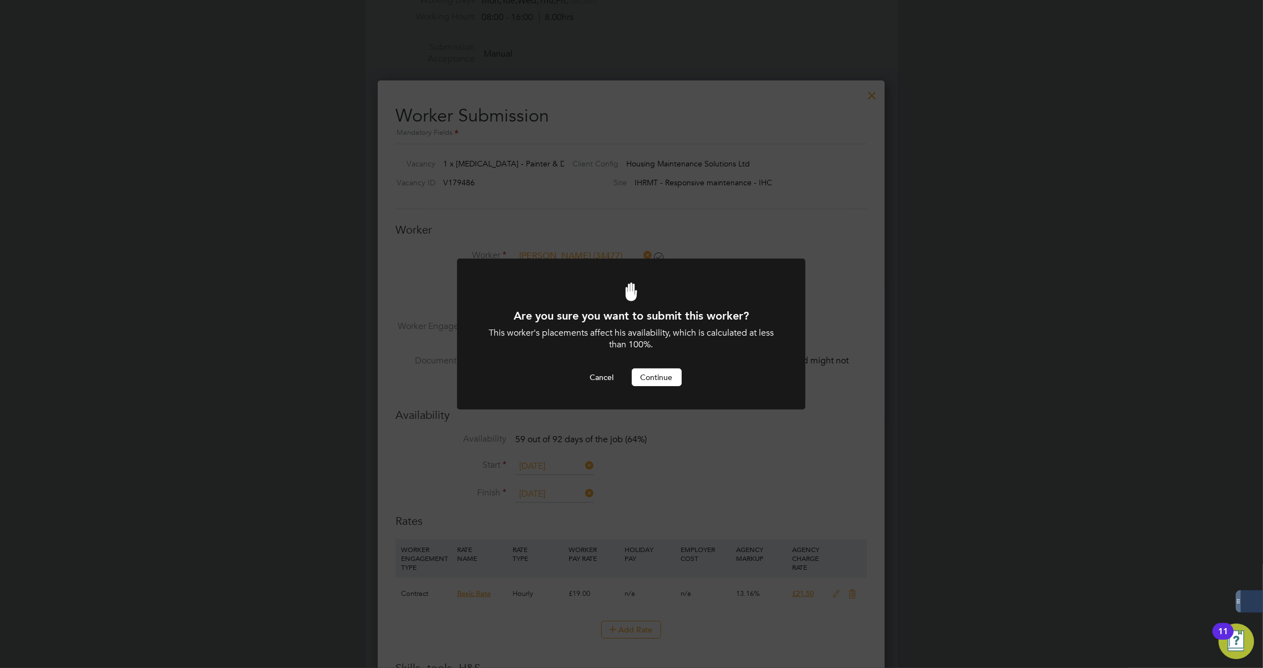
click at [651, 380] on button "Continue" at bounding box center [657, 377] width 50 height 18
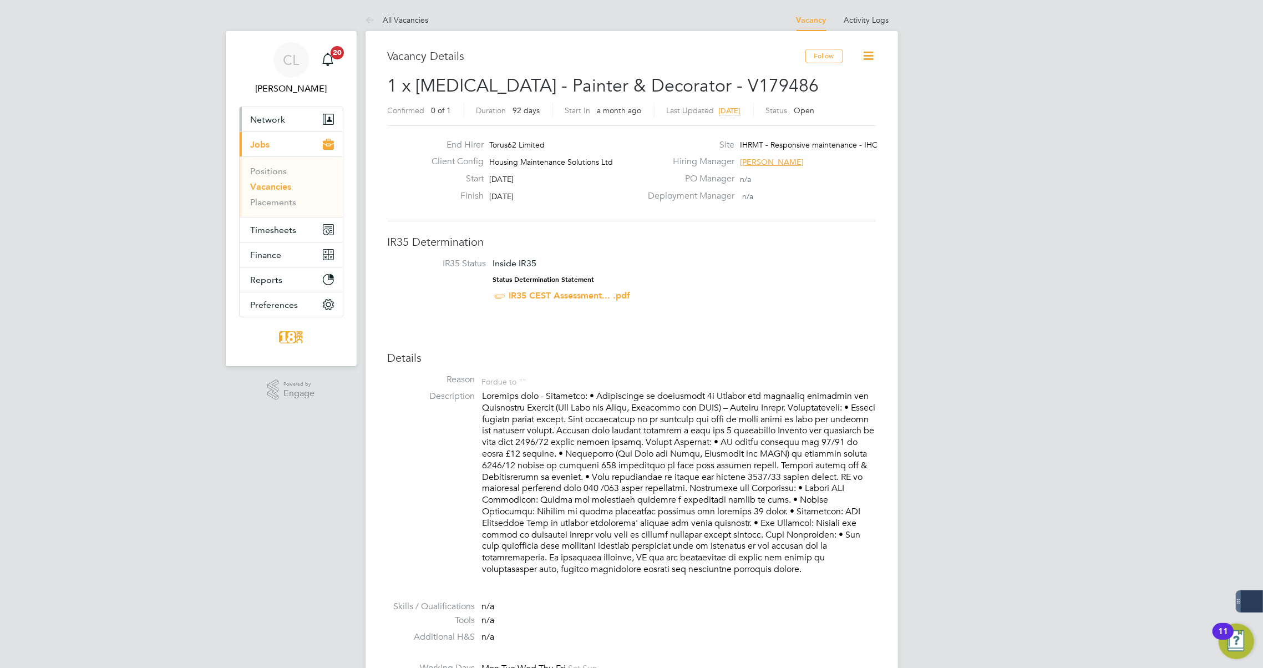
click at [271, 119] on span "Network" at bounding box center [268, 119] width 35 height 11
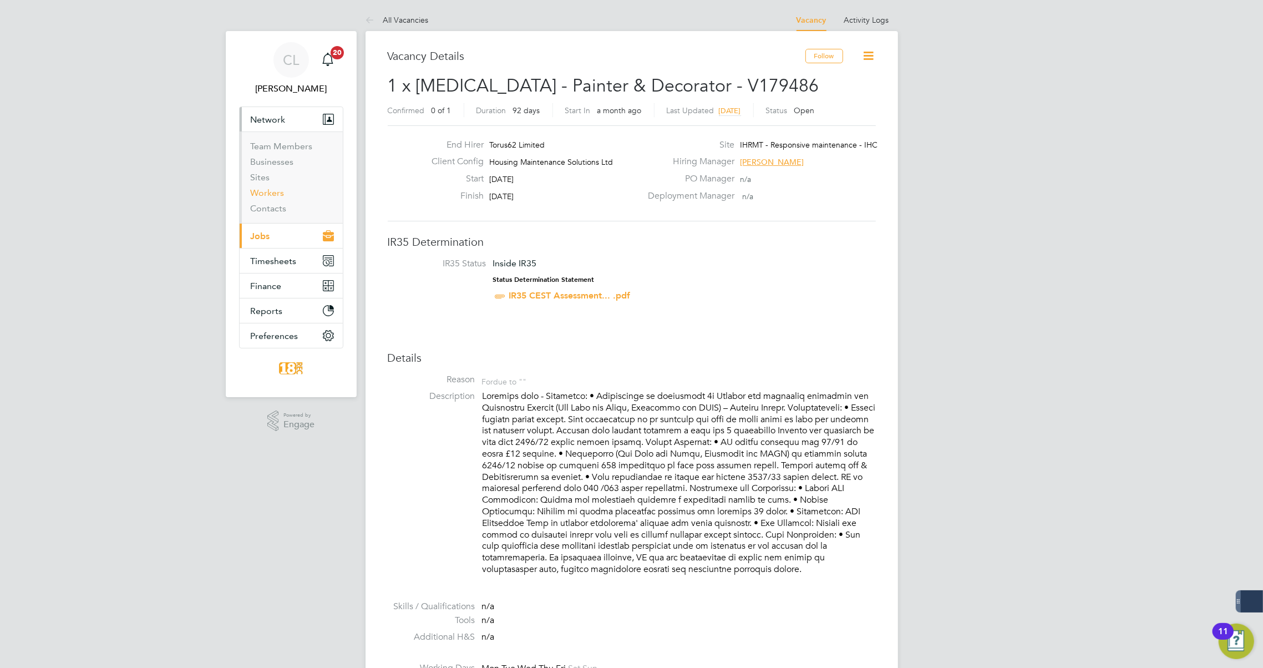
click at [268, 196] on link "Workers" at bounding box center [268, 192] width 34 height 11
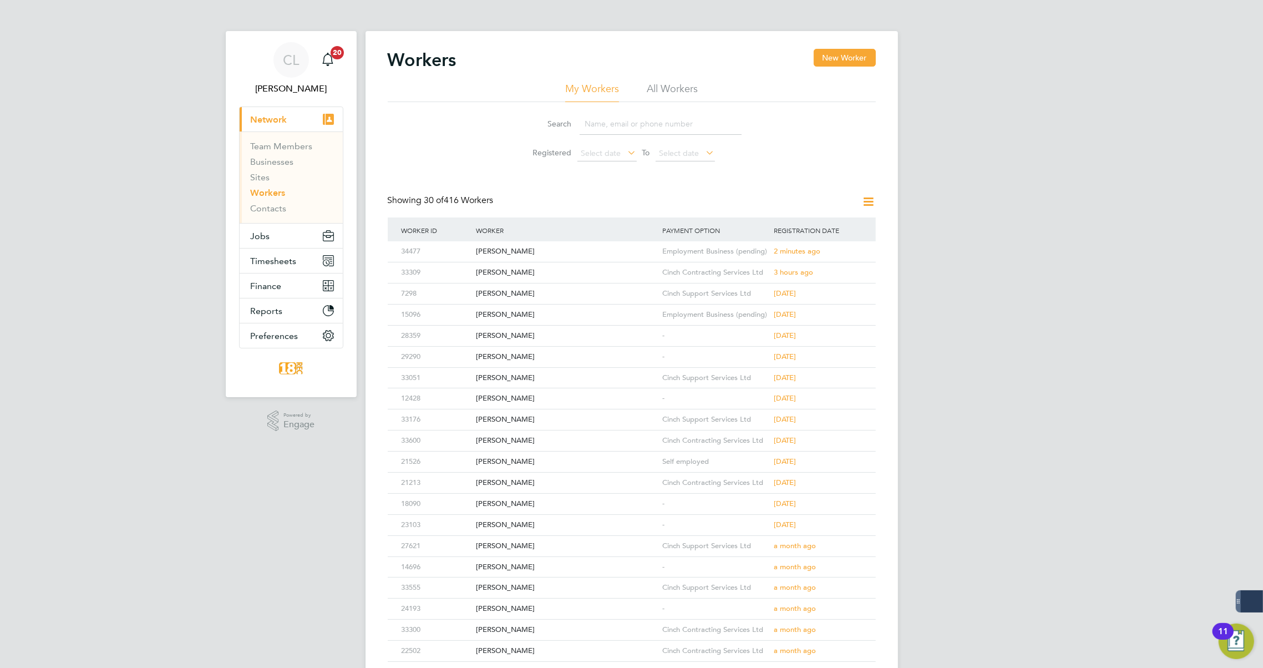
click at [622, 120] on input at bounding box center [660, 124] width 162 height 22
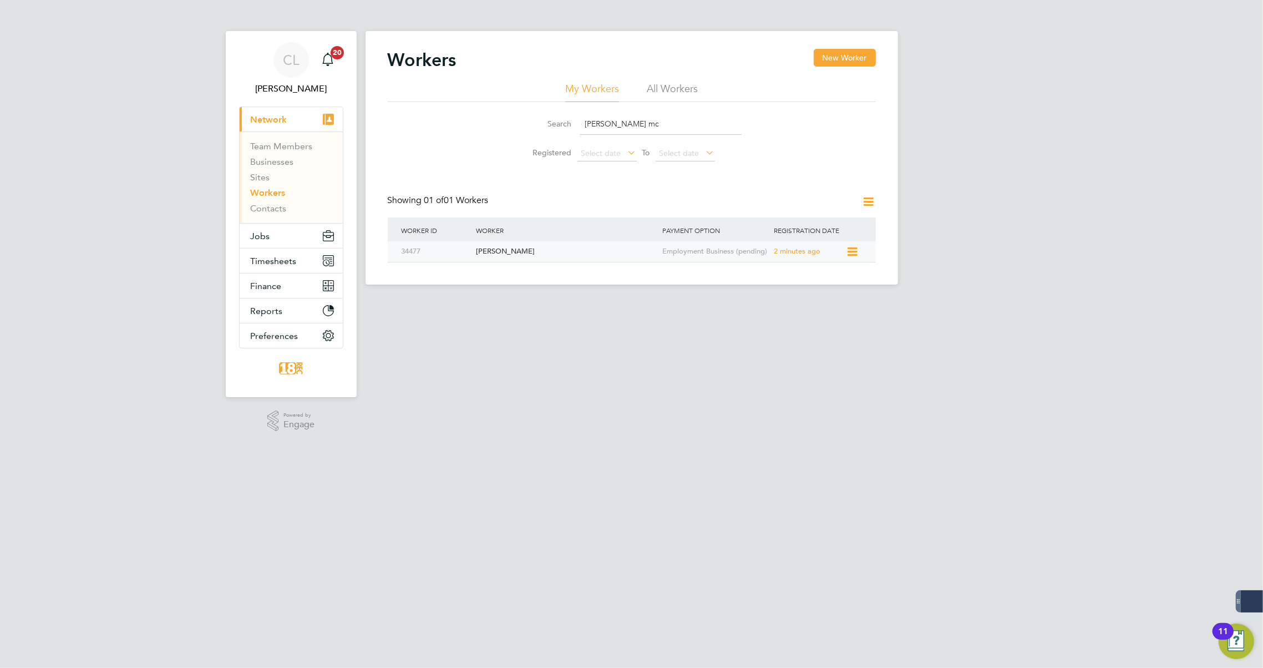
type input "dan mc"
click at [503, 255] on div "Daniel Mccann" at bounding box center [566, 251] width 186 height 21
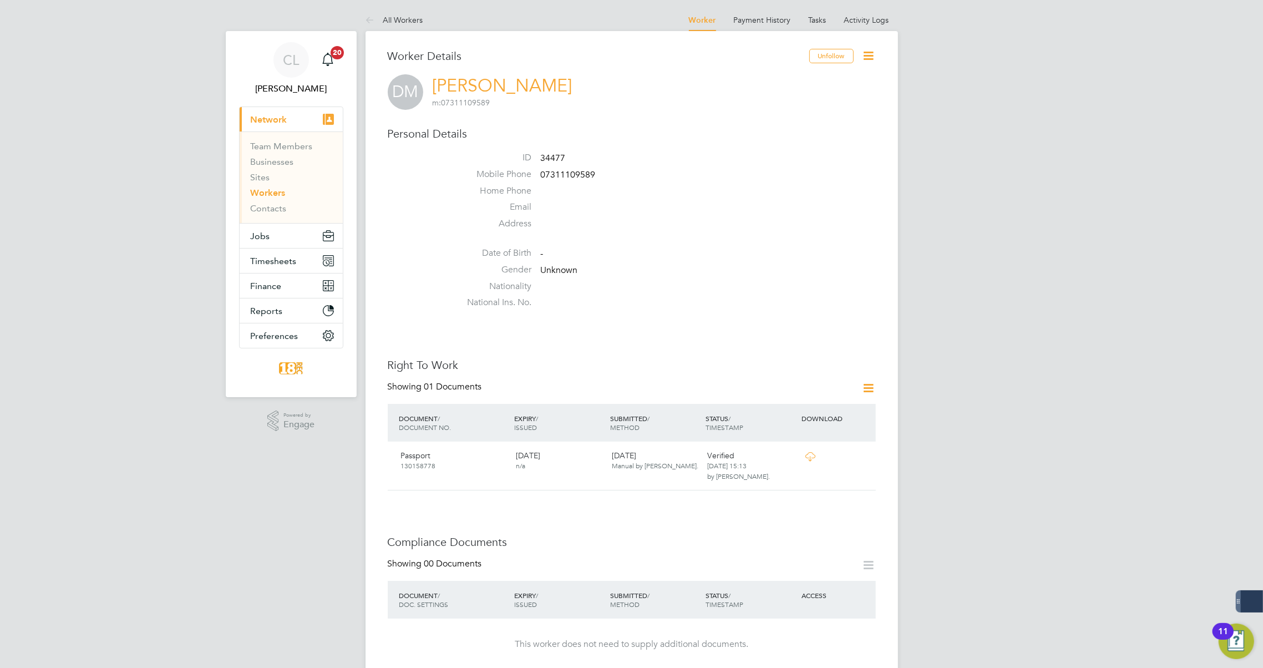
click at [871, 52] on icon at bounding box center [869, 56] width 14 height 14
click at [803, 125] on li "Edit Personal Details e" at bounding box center [805, 129] width 139 height 16
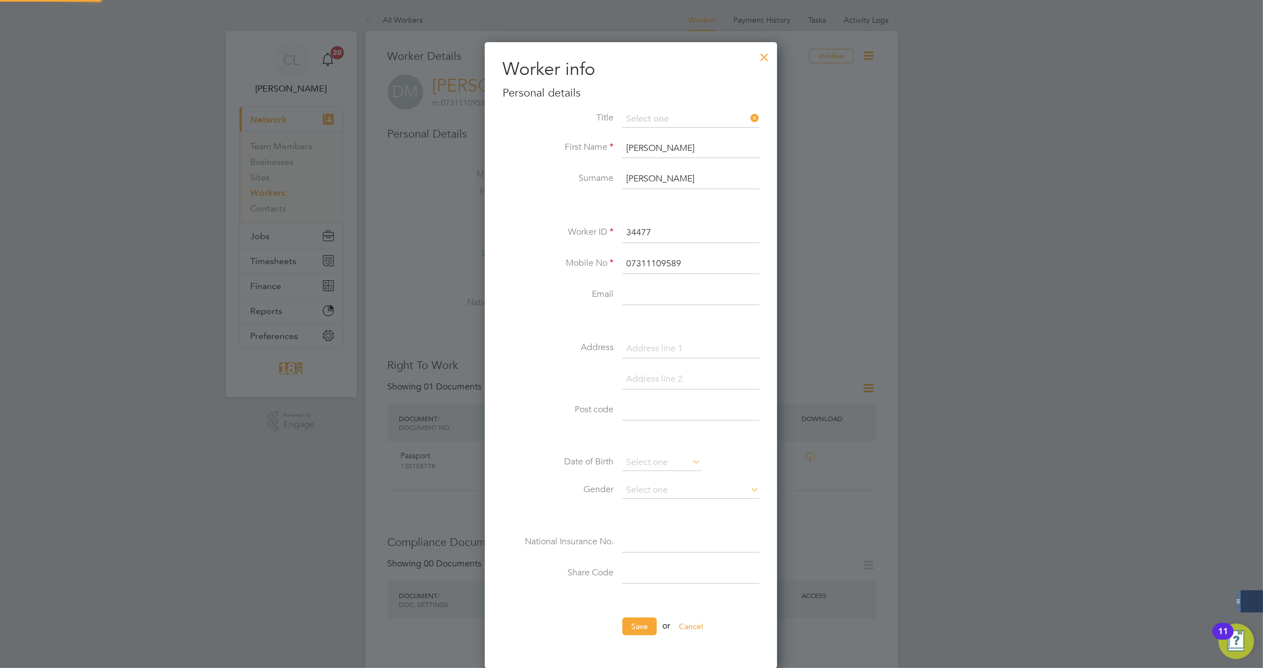
scroll to position [623, 293]
click at [527, 227] on label "Worker ID" at bounding box center [557, 232] width 111 height 12
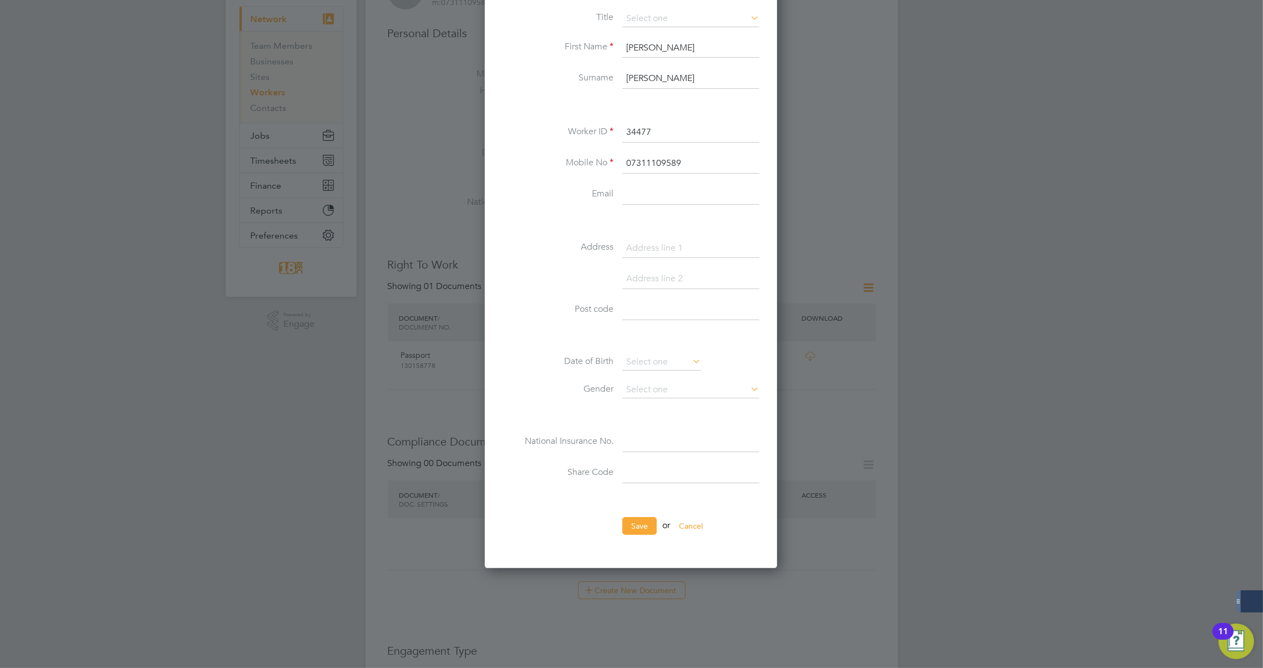
scroll to position [0, 0]
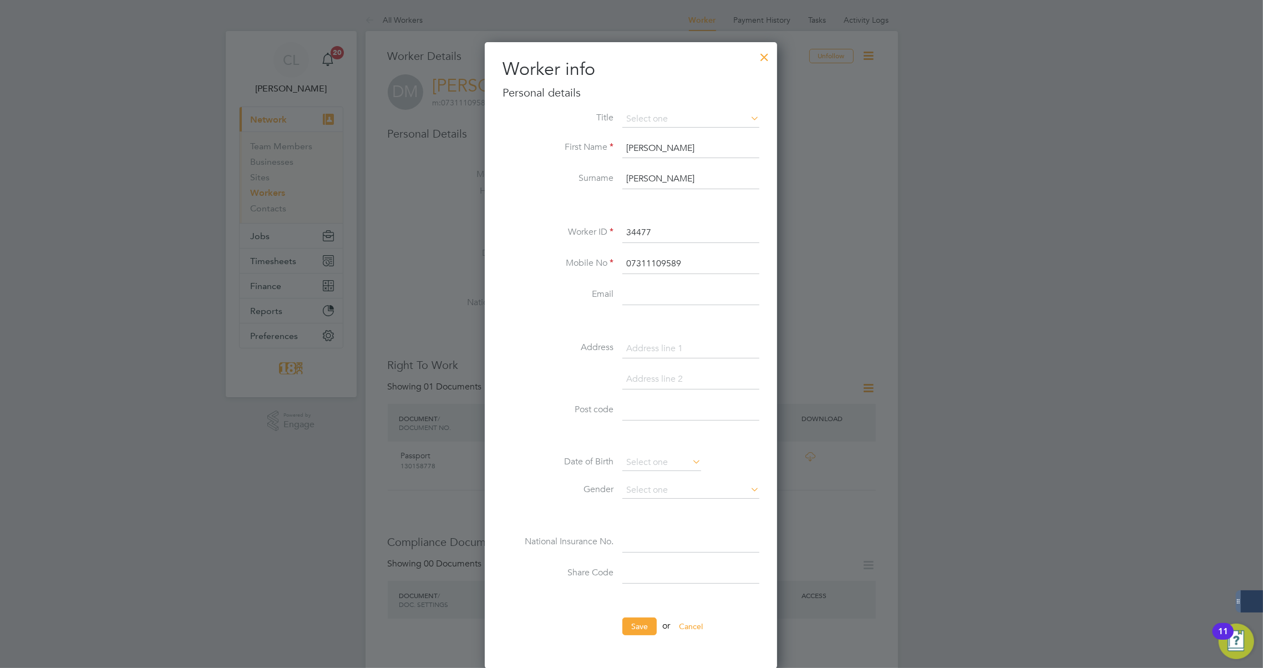
click at [659, 541] on input at bounding box center [690, 542] width 137 height 20
paste input "JG721459D"
type input "JG 72 14 59 D"
click at [641, 627] on button "Save" at bounding box center [639, 626] width 34 height 18
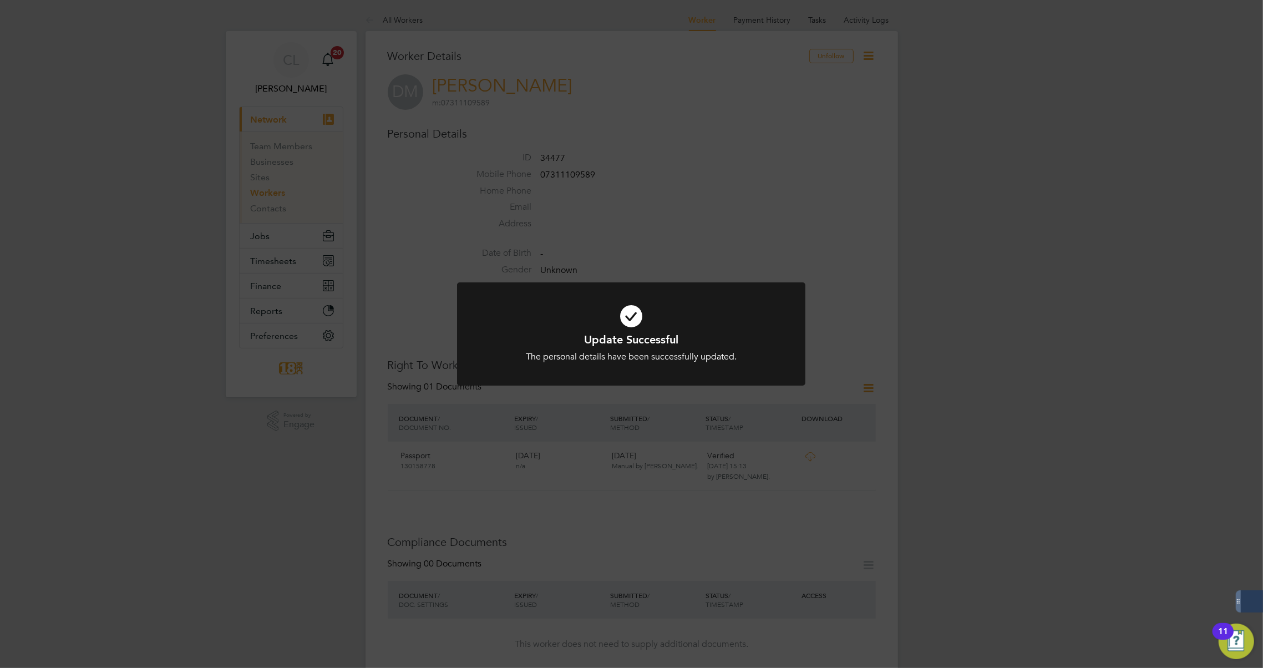
click at [699, 522] on div "Update Successful The personal details have been successfully updated. Cancel O…" at bounding box center [631, 334] width 1263 height 668
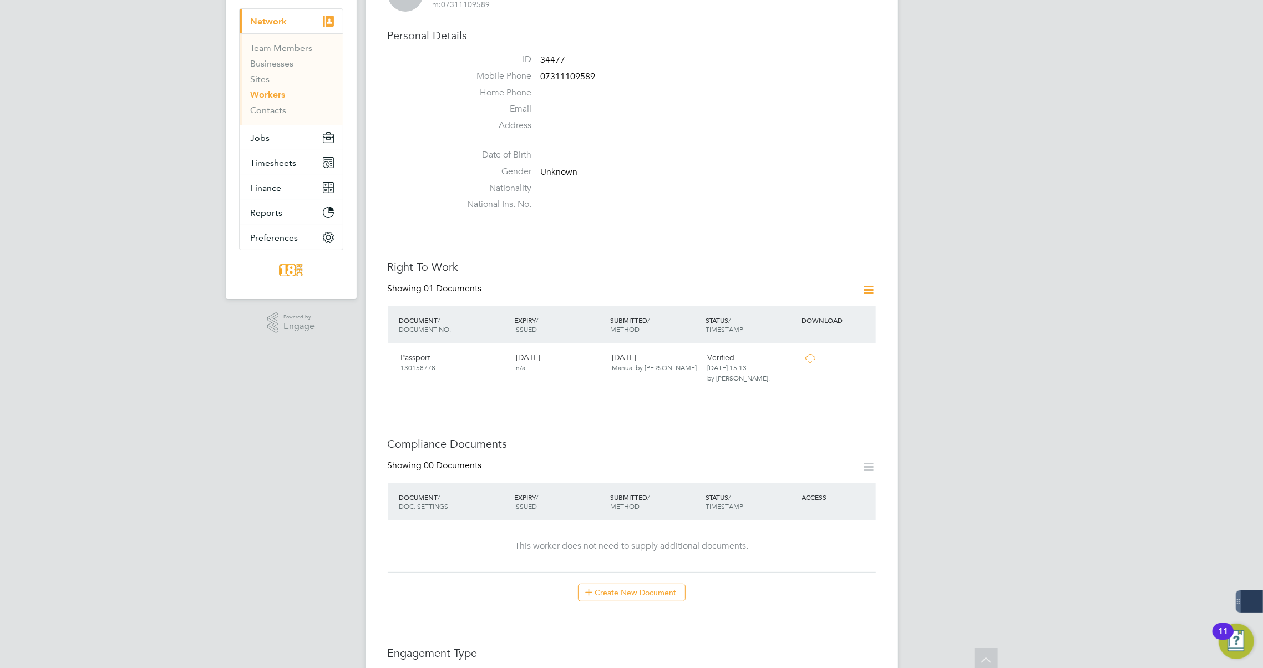
scroll to position [100, 0]
click at [869, 288] on icon at bounding box center [869, 288] width 14 height 14
click at [722, 441] on h3 "Compliance Documents" at bounding box center [632, 441] width 488 height 14
click at [872, 466] on icon at bounding box center [869, 464] width 14 height 14
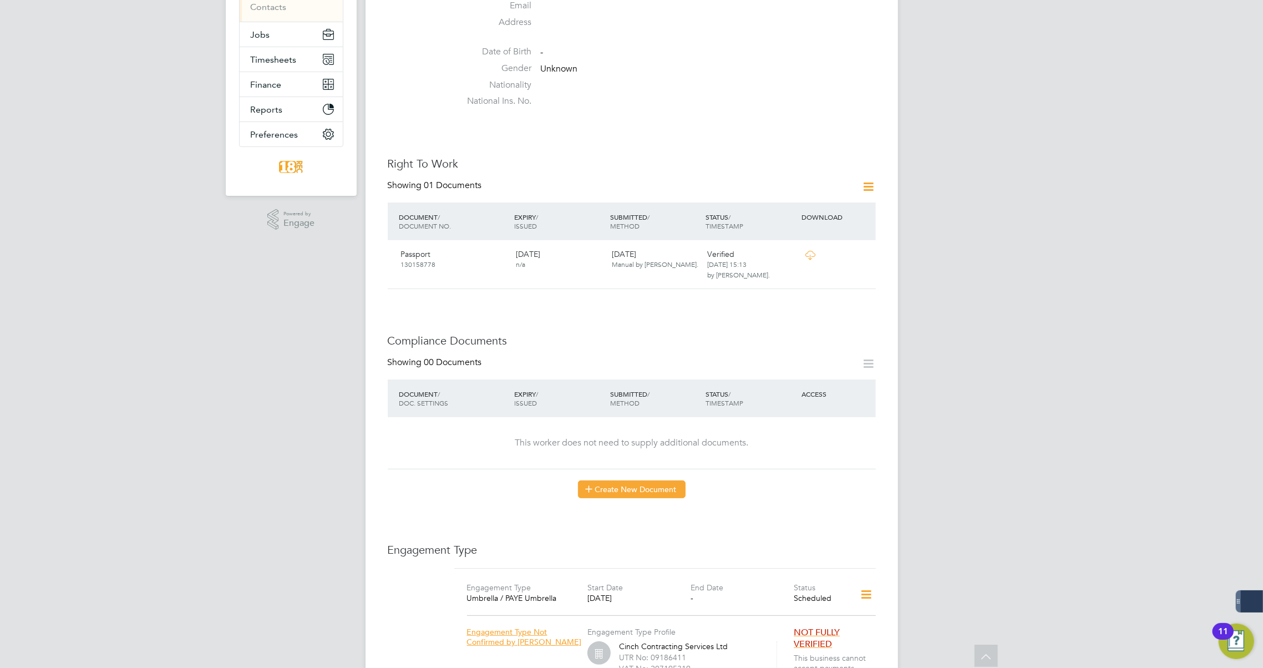
click at [599, 483] on button "Create New Document" at bounding box center [632, 489] width 108 height 18
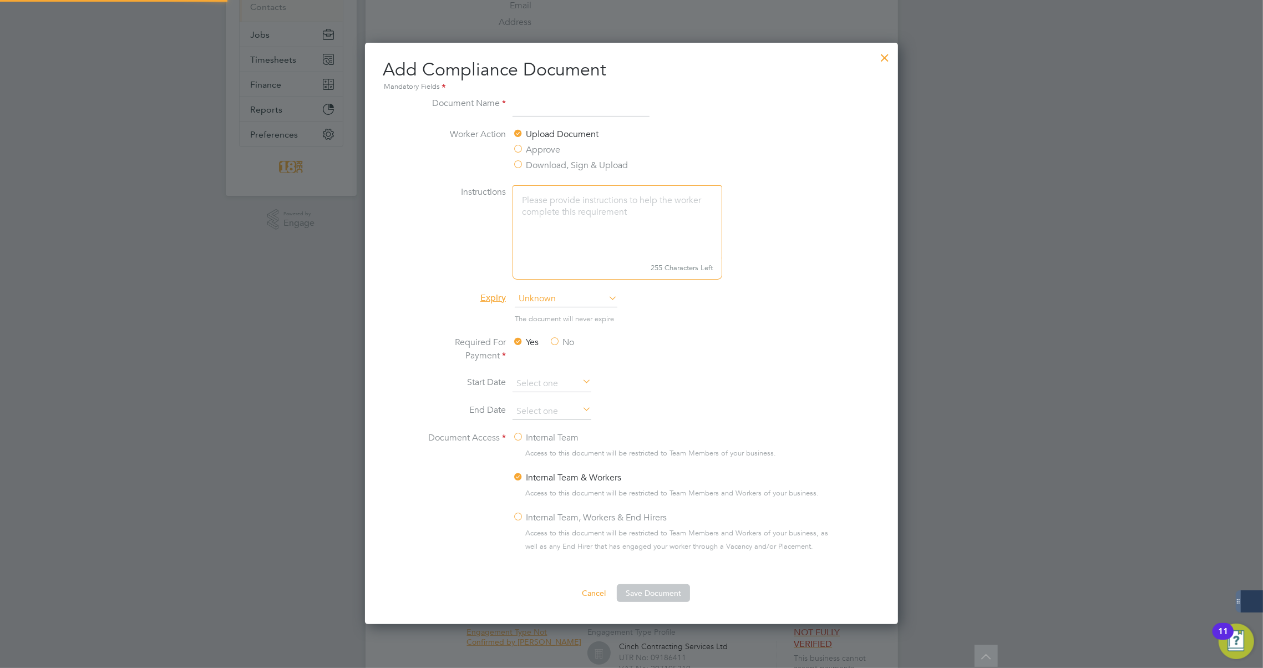
scroll to position [580, 533]
click at [531, 109] on input at bounding box center [580, 106] width 137 height 20
type input "NVQ"
click at [557, 341] on label "No" at bounding box center [561, 341] width 25 height 13
click at [0, 0] on input "No" at bounding box center [0, 0] width 0 height 0
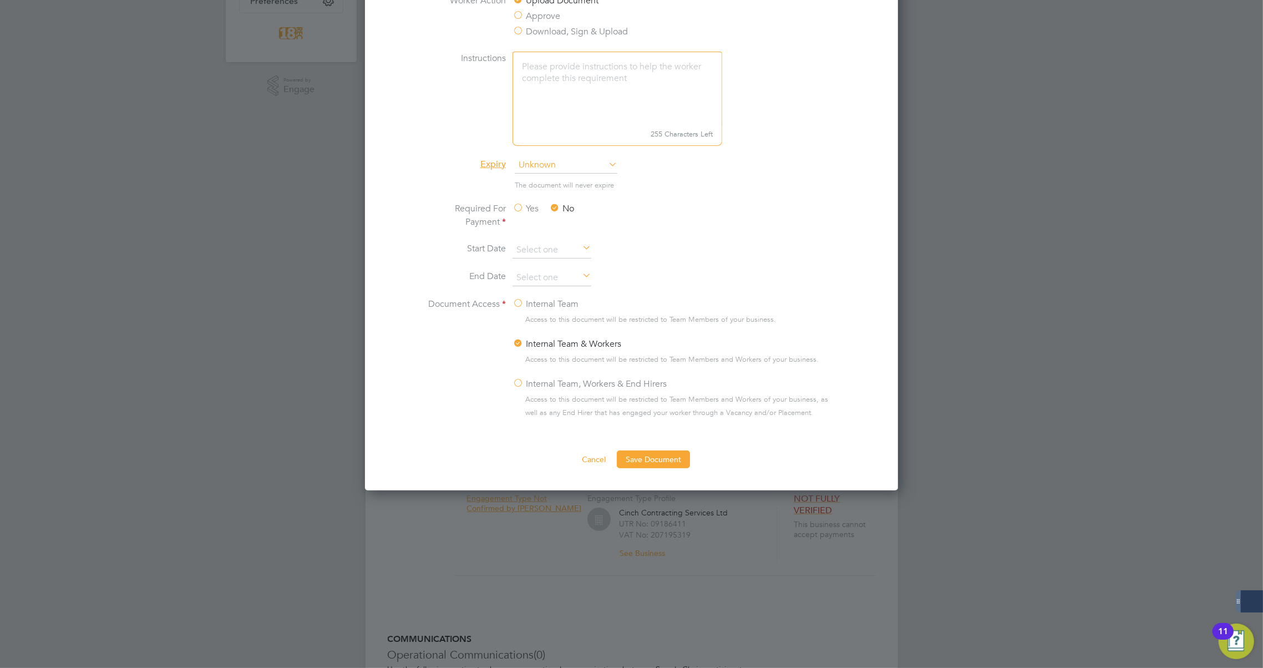
scroll to position [353, 0]
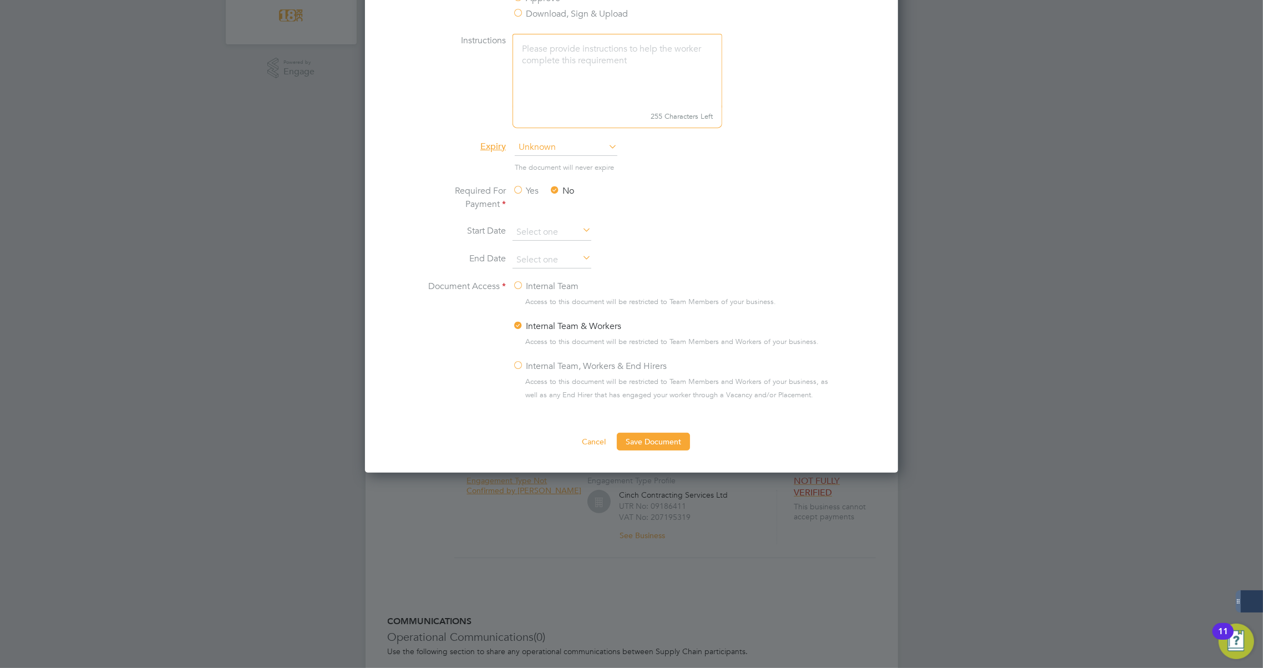
click at [517, 366] on label "Internal Team, Workers & End Hirers" at bounding box center [589, 365] width 154 height 13
click at [0, 0] on input "Internal Team, Workers & End Hirers" at bounding box center [0, 0] width 0 height 0
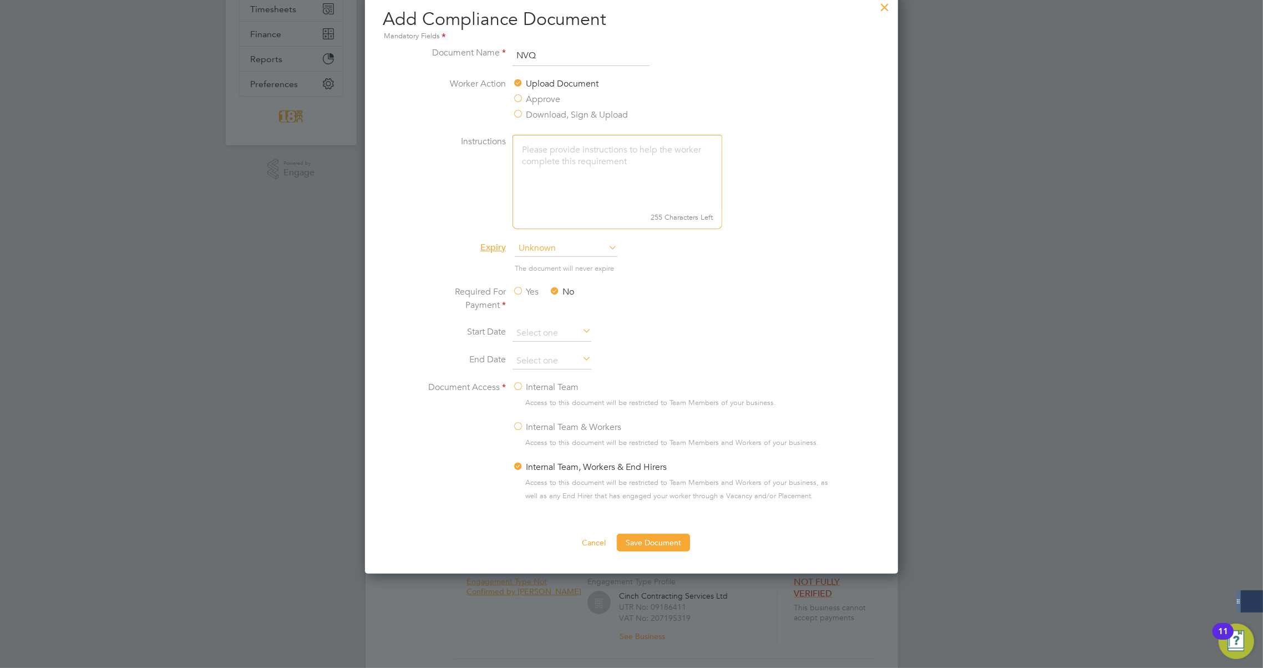
scroll to position [201, 0]
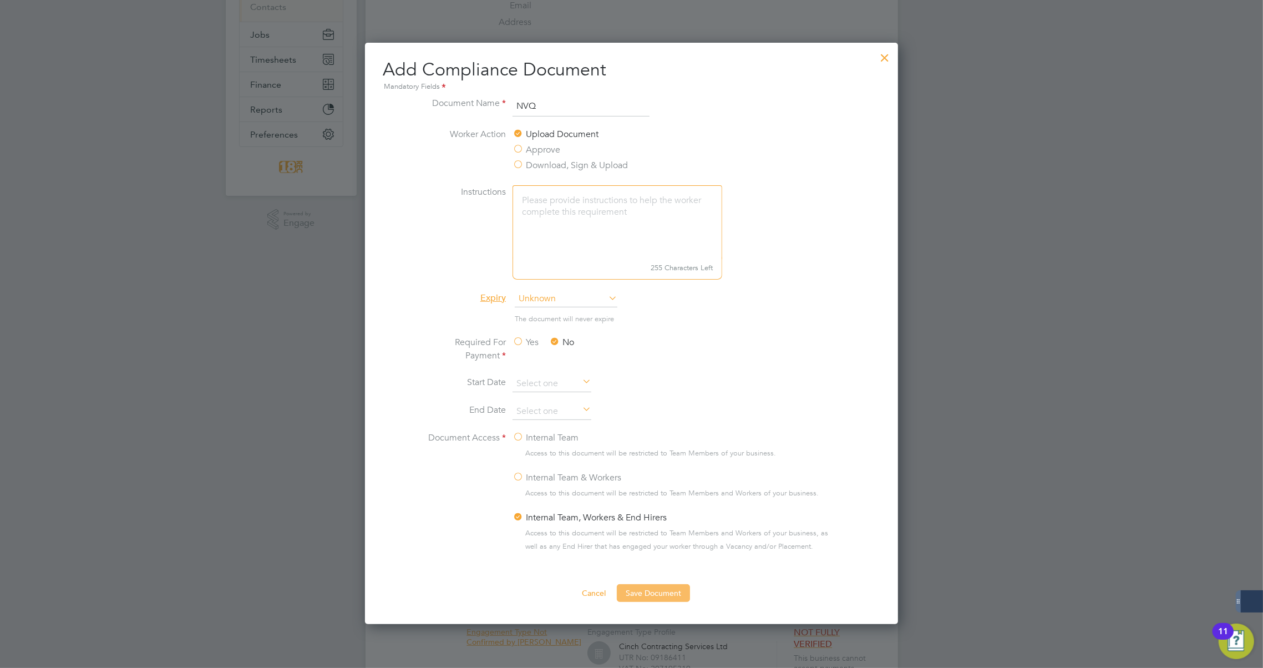
click at [653, 591] on button "Save Document" at bounding box center [653, 593] width 73 height 18
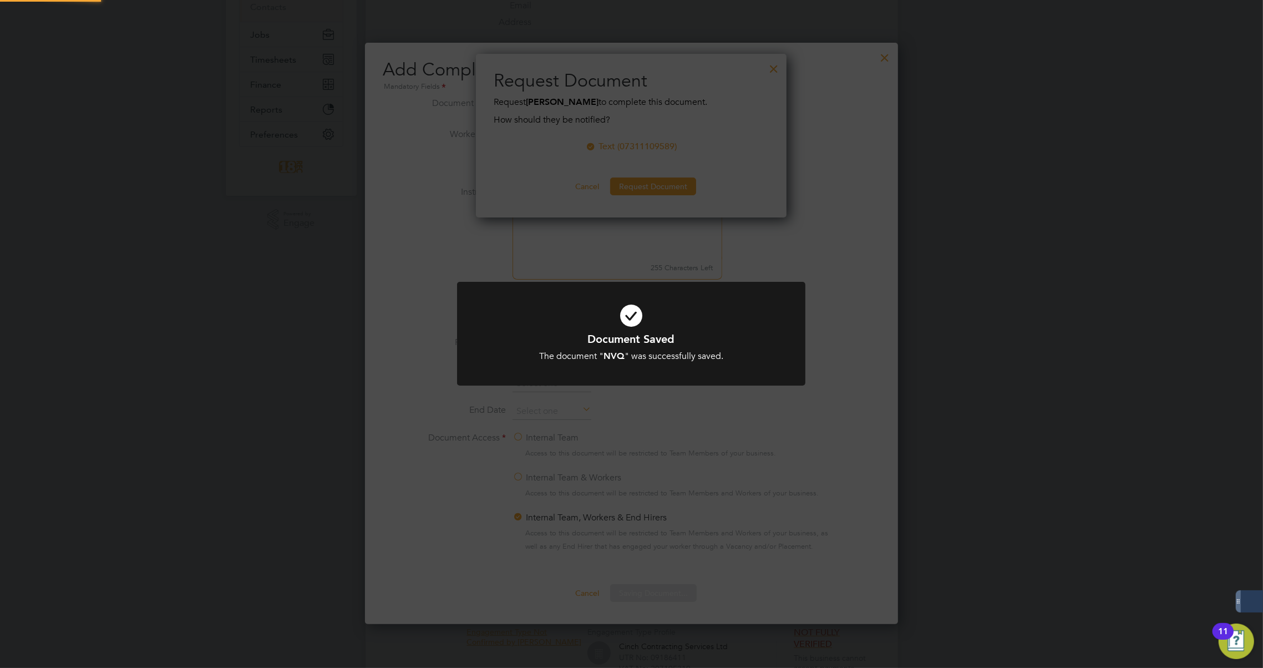
scroll to position [165, 311]
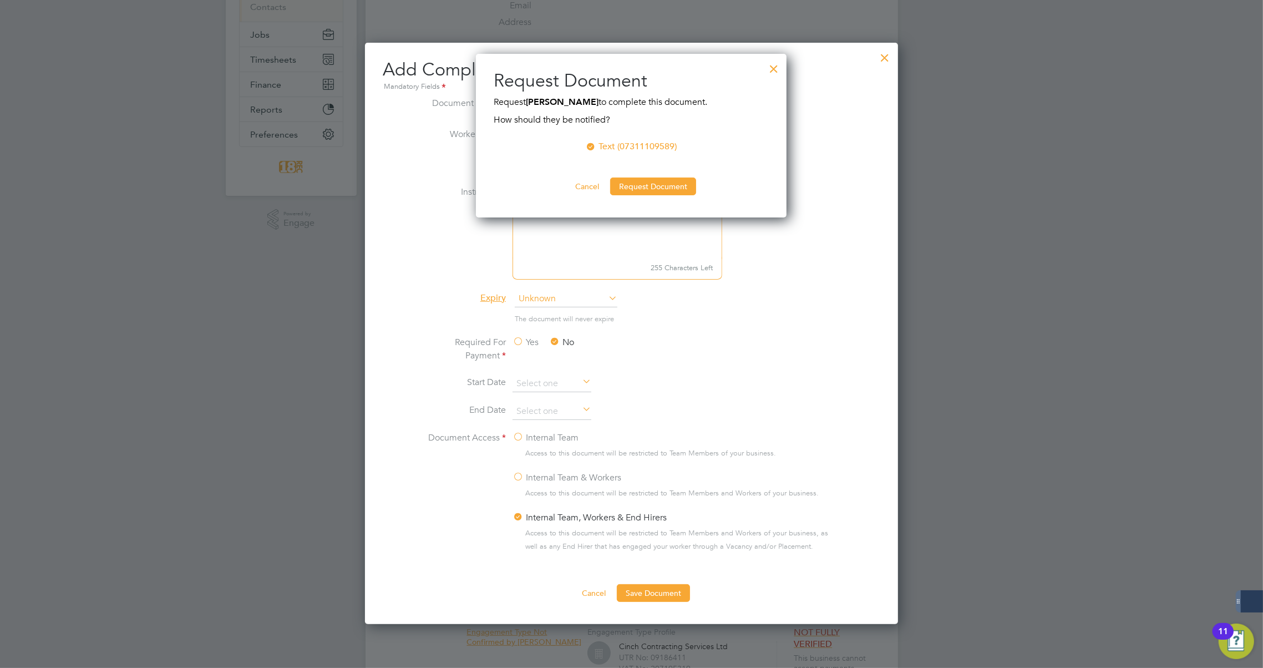
click at [654, 471] on div "Document Saved The document " NVQ " was successfully saved. Cancel Okay" at bounding box center [631, 334] width 1263 height 668
click at [591, 185] on button "Cancel" at bounding box center [587, 186] width 42 height 18
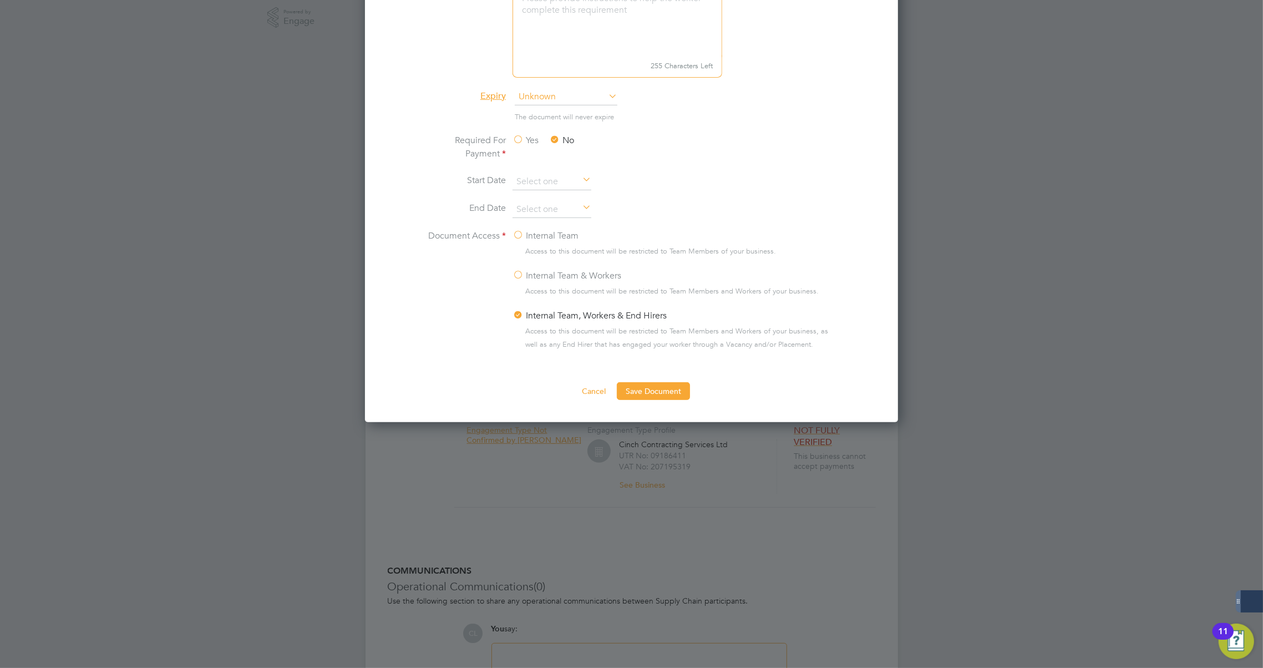
scroll to position [252, 0]
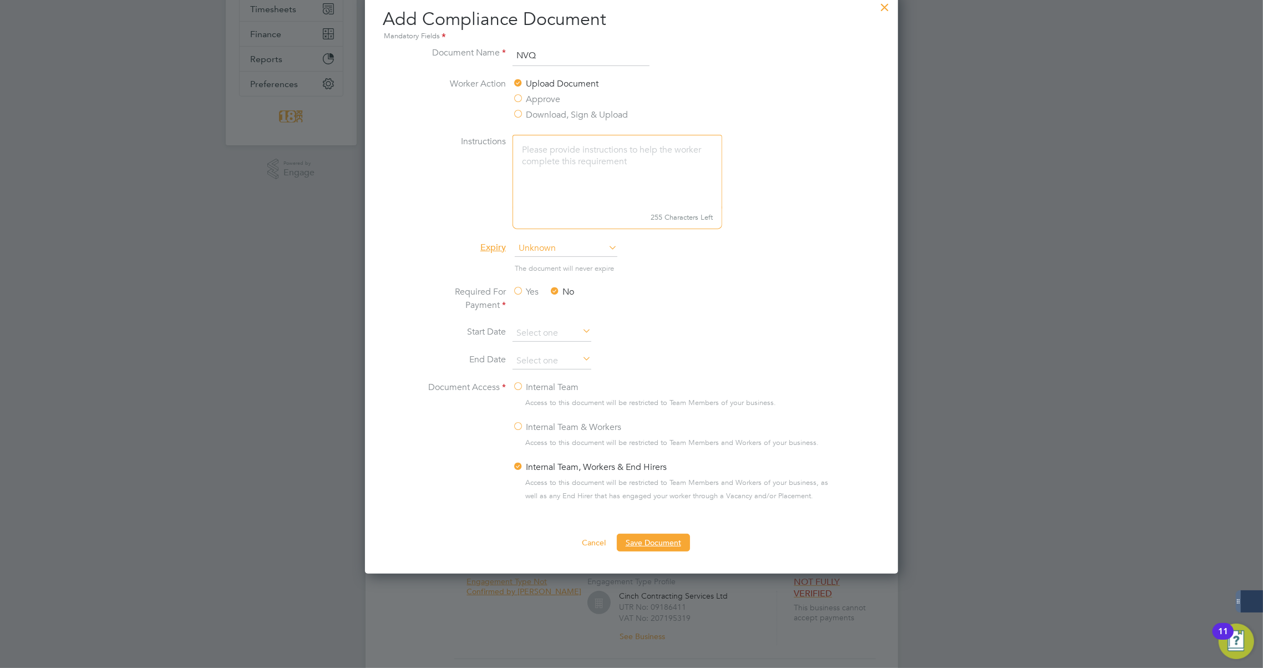
click at [651, 541] on button "Save Document" at bounding box center [653, 542] width 73 height 18
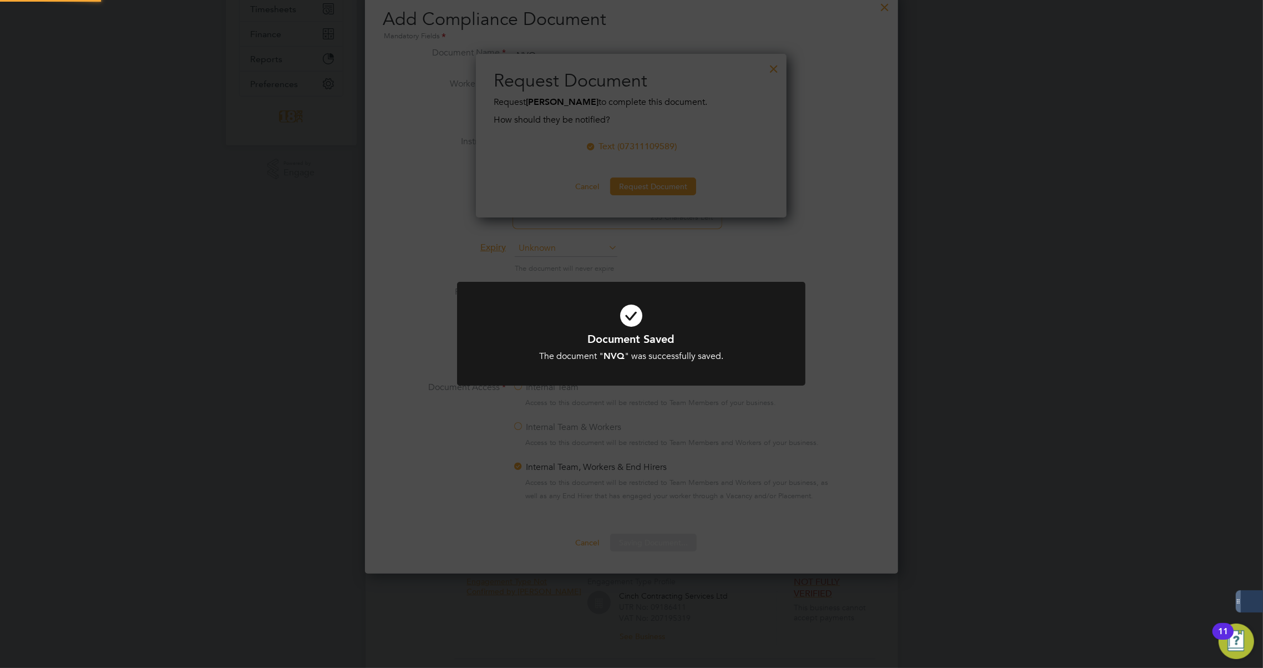
scroll to position [165, 311]
click at [798, 262] on div "Document Saved The document " NVQ " was successfully saved. Cancel Okay" at bounding box center [631, 334] width 1263 height 668
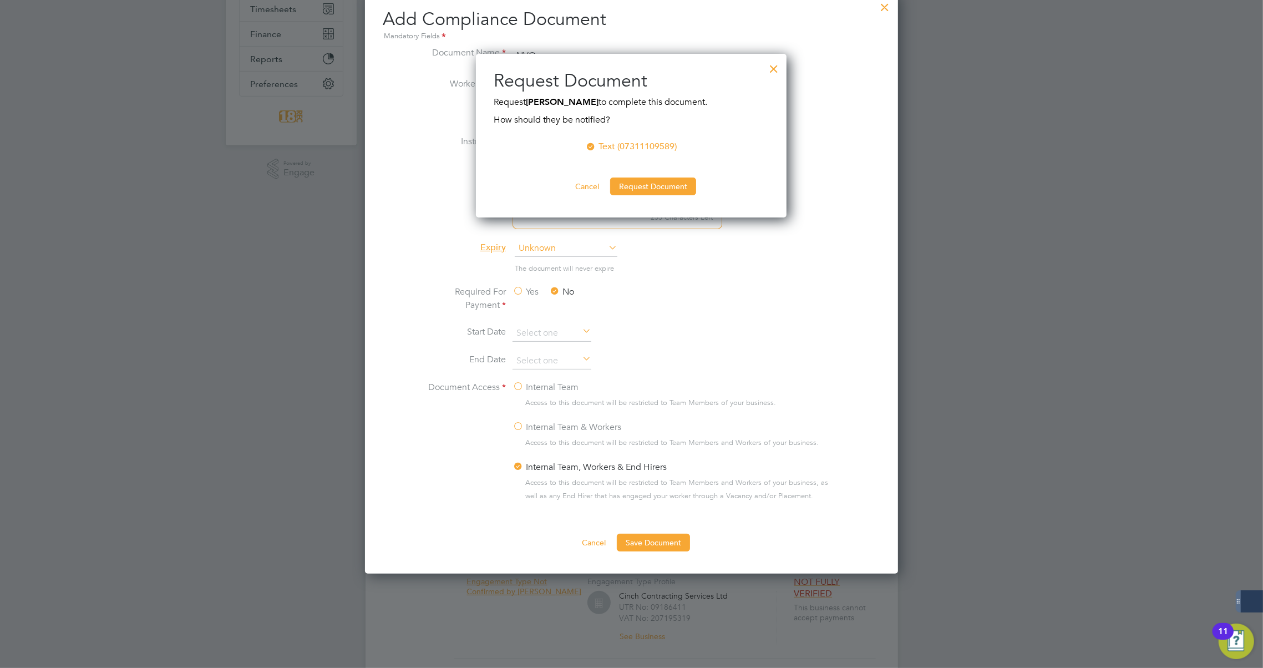
click at [889, 6] on div at bounding box center [885, 4] width 20 height 20
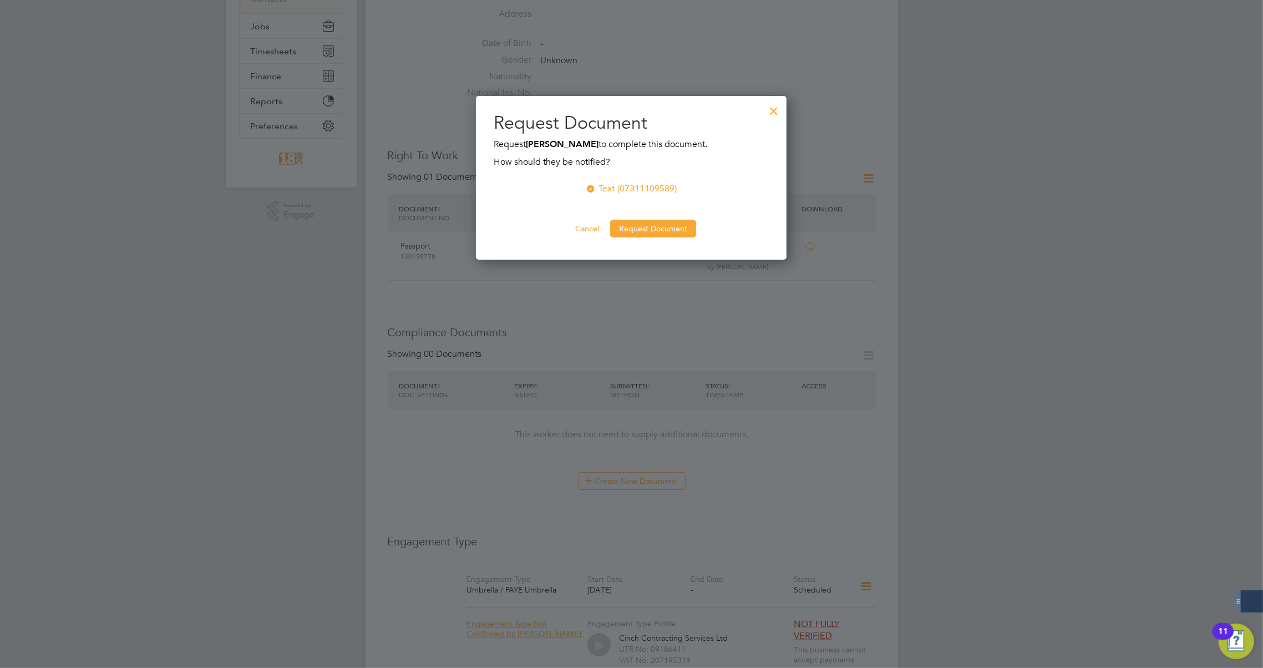
scroll to position [201, 0]
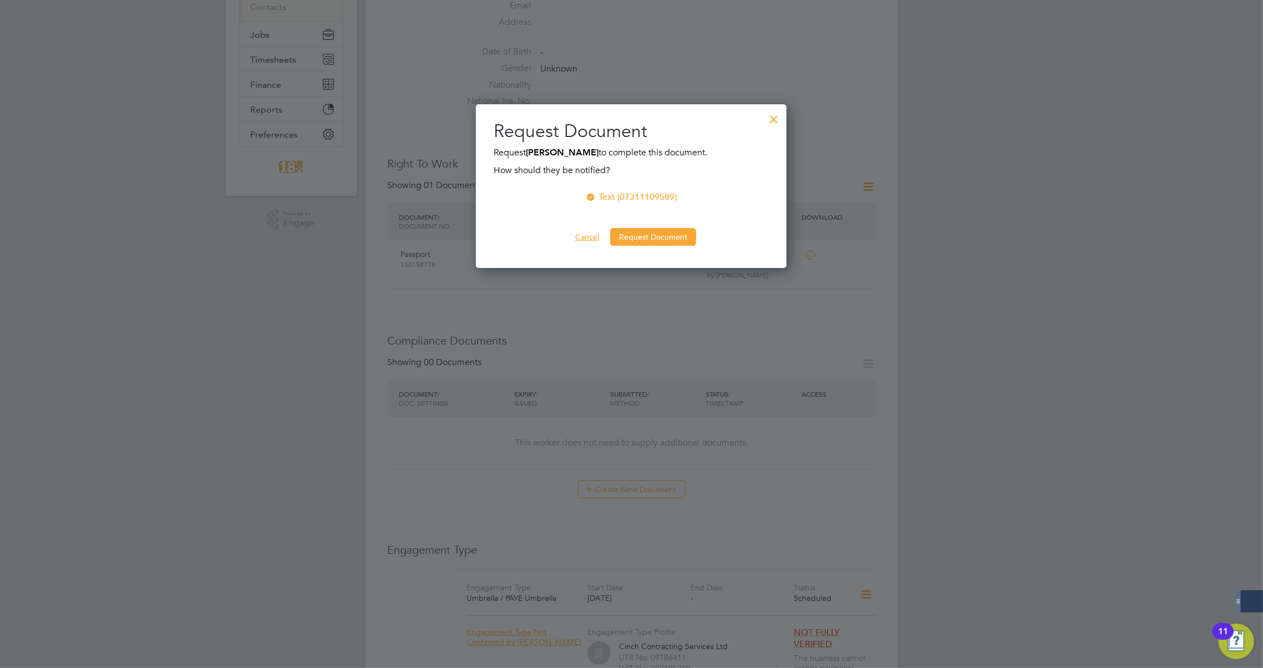
click at [584, 233] on button "Cancel" at bounding box center [587, 237] width 42 height 18
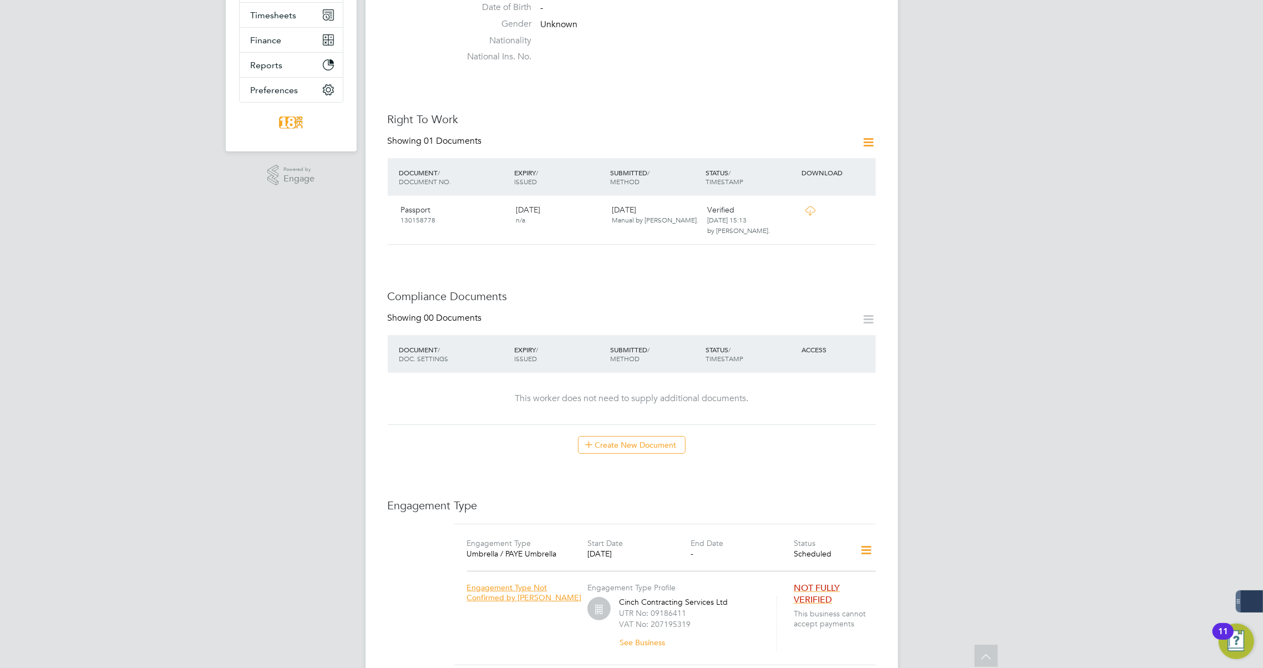
scroll to position [252, 0]
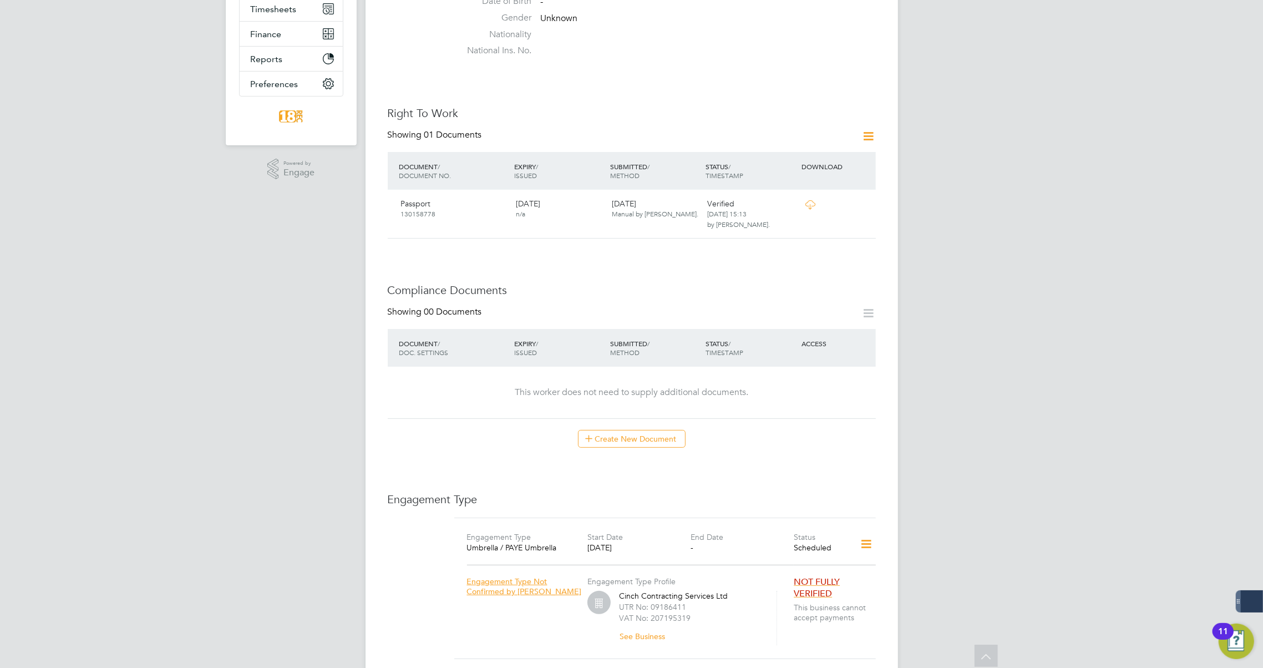
click at [868, 313] on icon at bounding box center [869, 313] width 14 height 14
click at [620, 442] on button "Create New Document" at bounding box center [632, 439] width 108 height 18
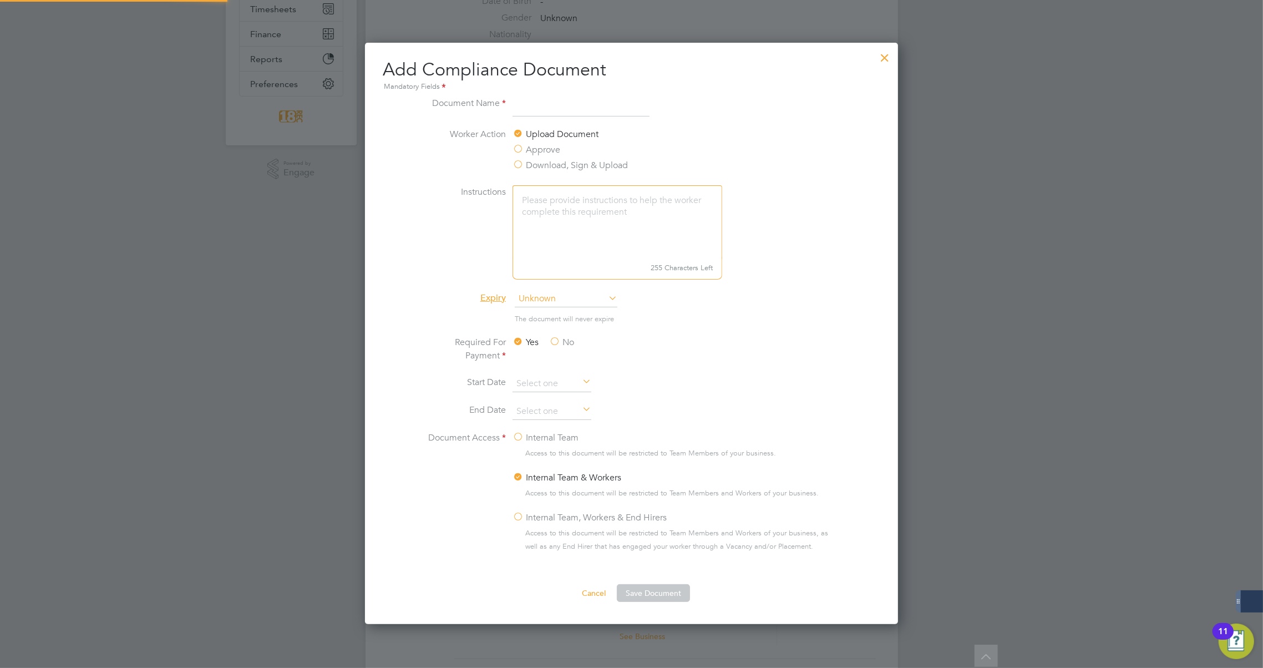
scroll to position [580, 533]
click at [549, 160] on label "Download, Sign & Upload" at bounding box center [569, 165] width 115 height 13
click at [0, 0] on input "Download, Sign & Upload" at bounding box center [0, 0] width 0 height 0
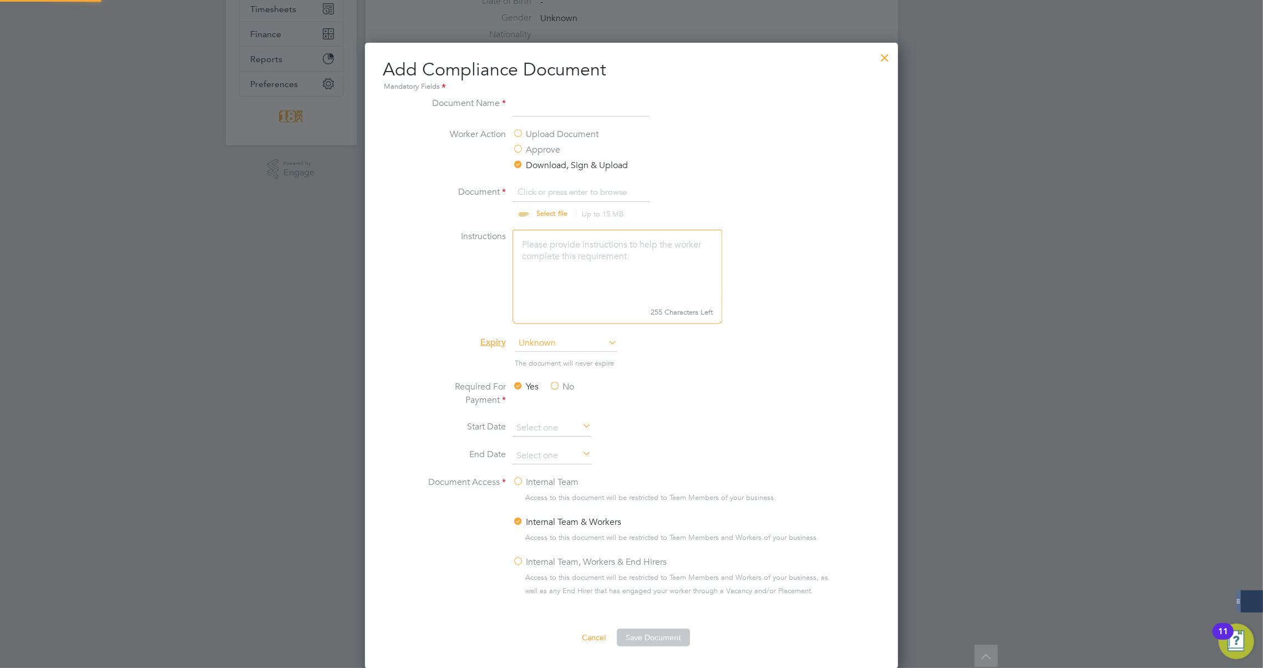
scroll to position [17, 138]
click at [544, 150] on label "Approve" at bounding box center [536, 149] width 48 height 13
click at [0, 0] on input "Approve" at bounding box center [0, 0] width 0 height 0
click at [562, 108] on input at bounding box center [580, 106] width 137 height 20
type input "NVQ"
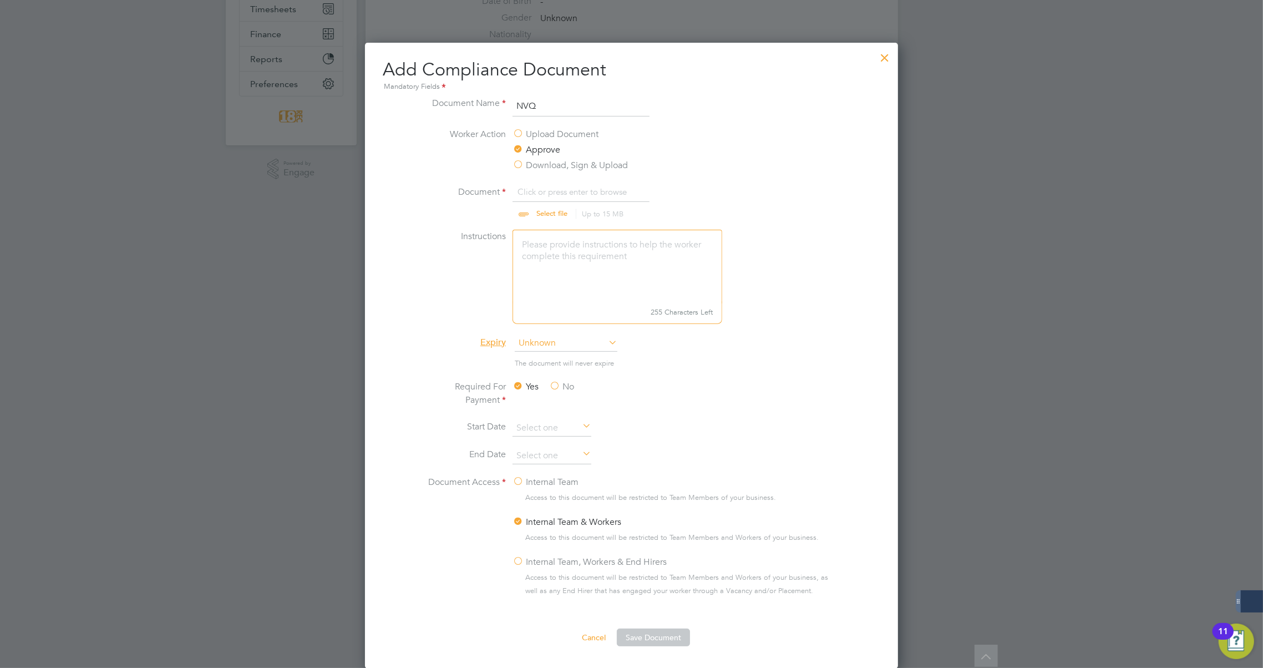
click at [548, 216] on input "file" at bounding box center [562, 201] width 174 height 33
type input "C:\fakepath\Dan McCann - NVQ.jpg"
click at [556, 385] on label "No" at bounding box center [561, 386] width 25 height 13
click at [0, 0] on input "No" at bounding box center [0, 0] width 0 height 0
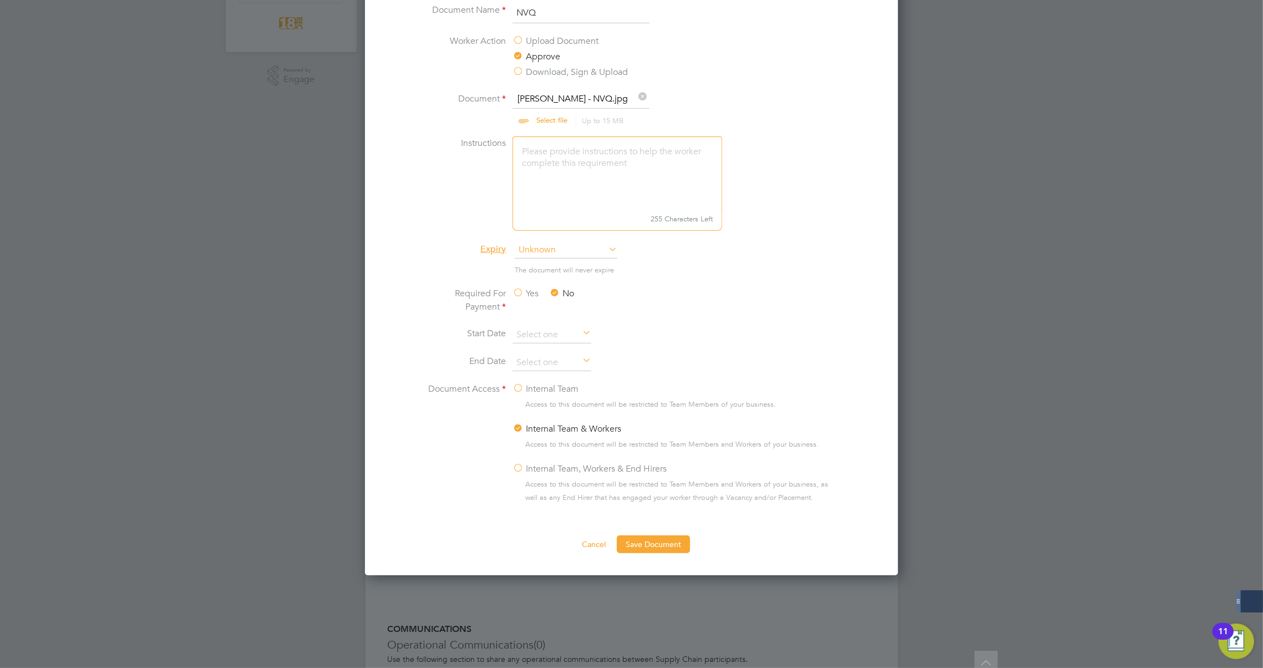
scroll to position [353, 0]
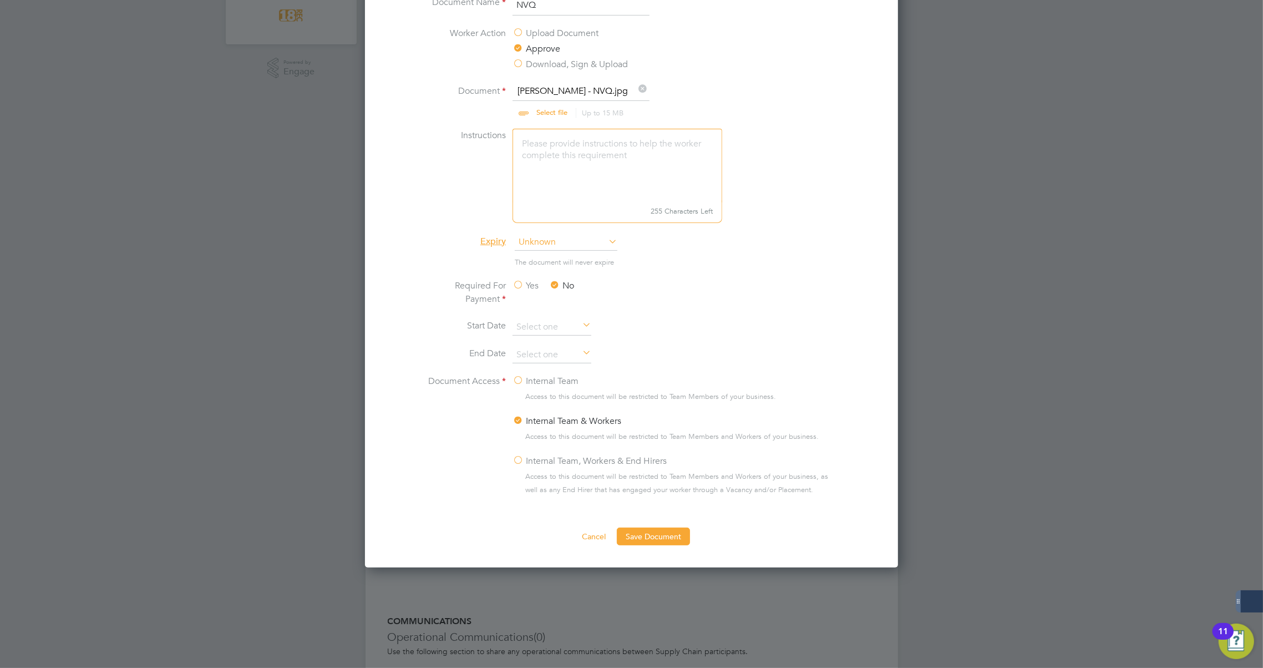
drag, startPoint x: 518, startPoint y: 455, endPoint x: 539, endPoint y: 466, distance: 23.6
click at [518, 456] on label "Internal Team, Workers & End Hirers" at bounding box center [589, 460] width 154 height 13
click at [0, 0] on input "Internal Team, Workers & End Hirers" at bounding box center [0, 0] width 0 height 0
click at [657, 542] on button "Save Document" at bounding box center [653, 536] width 73 height 18
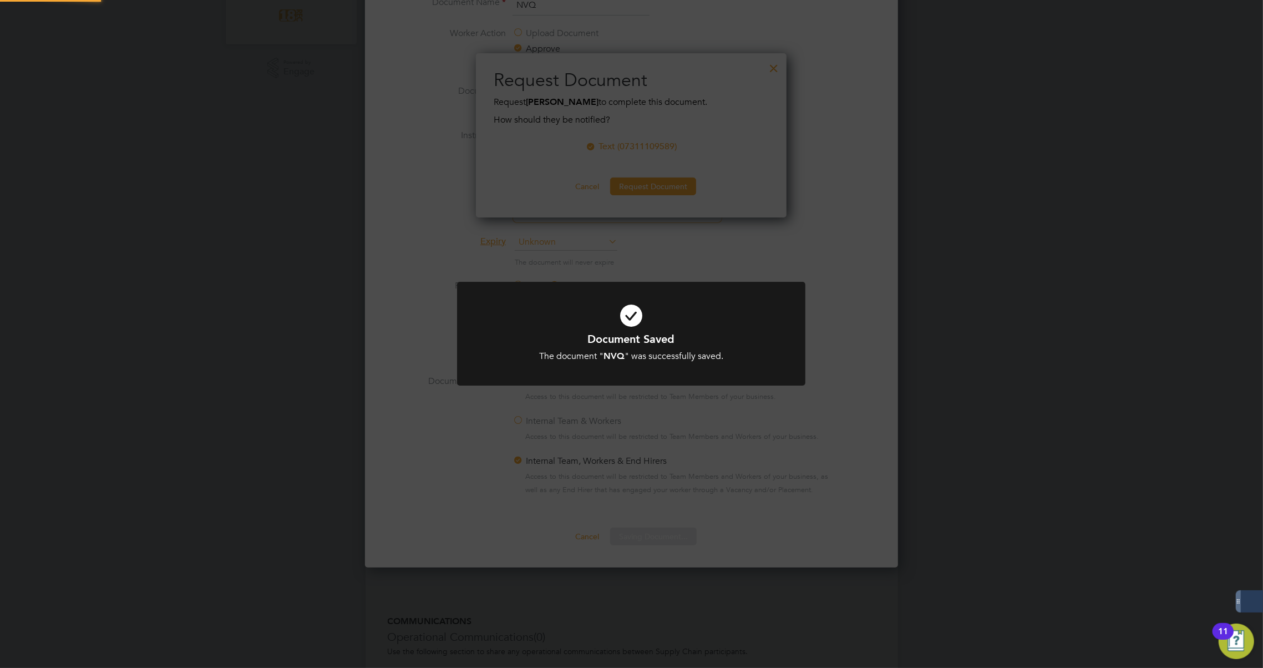
scroll to position [165, 311]
click at [635, 244] on div "Document Saved The document " NVQ " was successfully saved. Cancel Okay" at bounding box center [631, 334] width 1263 height 668
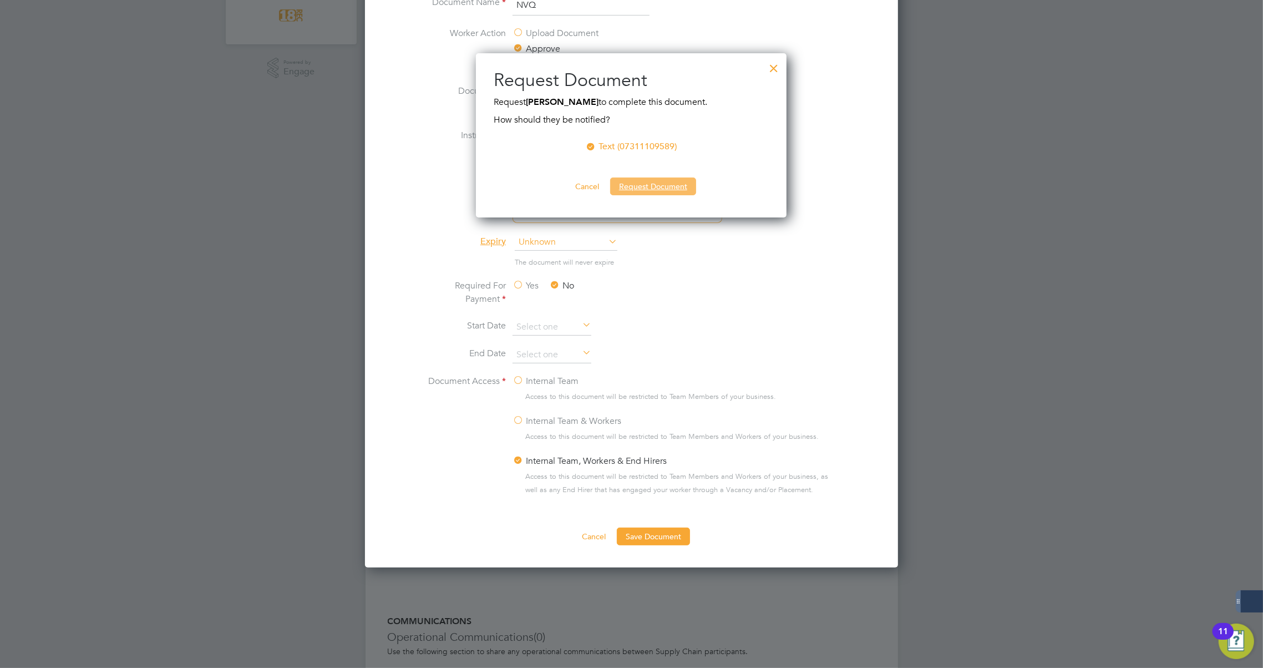
click at [638, 189] on button "Request Document" at bounding box center [653, 186] width 86 height 18
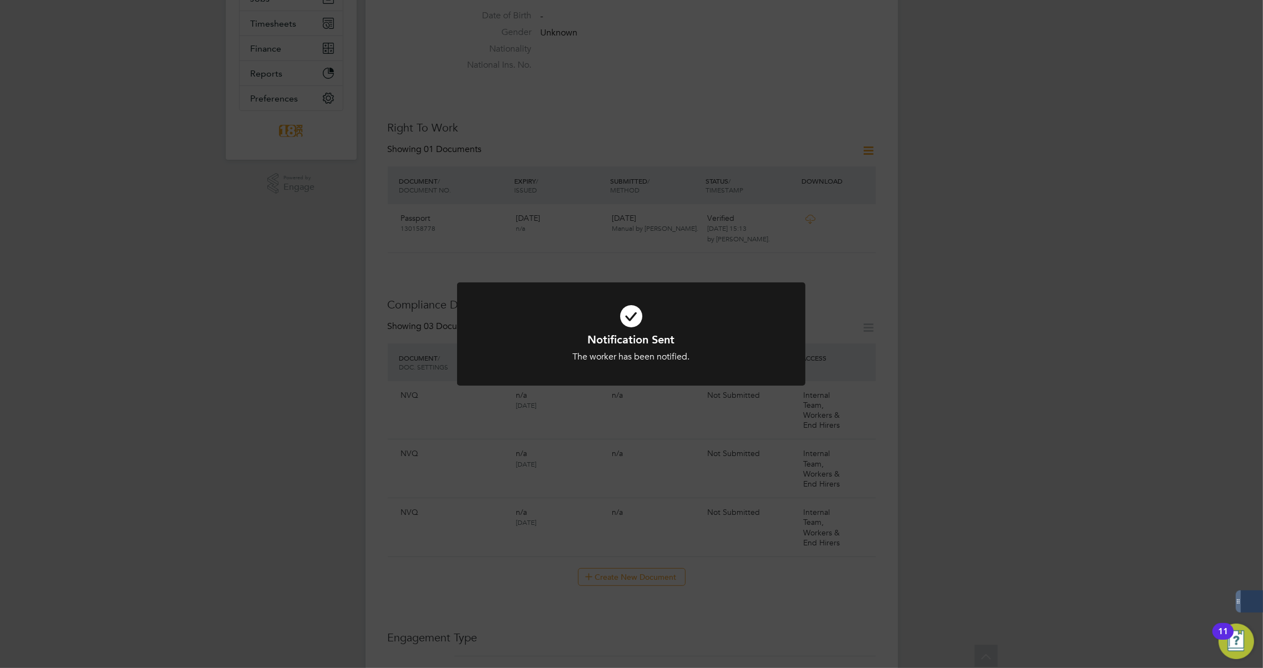
scroll to position [151, 0]
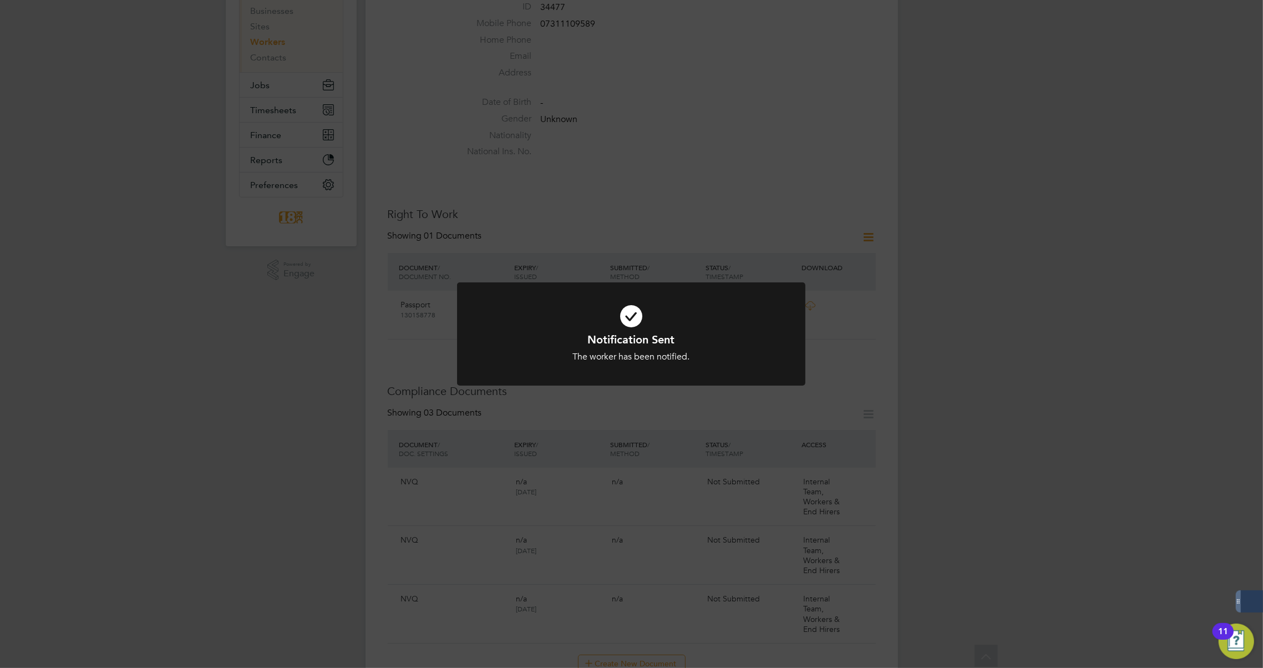
click at [923, 398] on div "Notification Sent The worker has been notified. Cancel Okay" at bounding box center [631, 334] width 1263 height 668
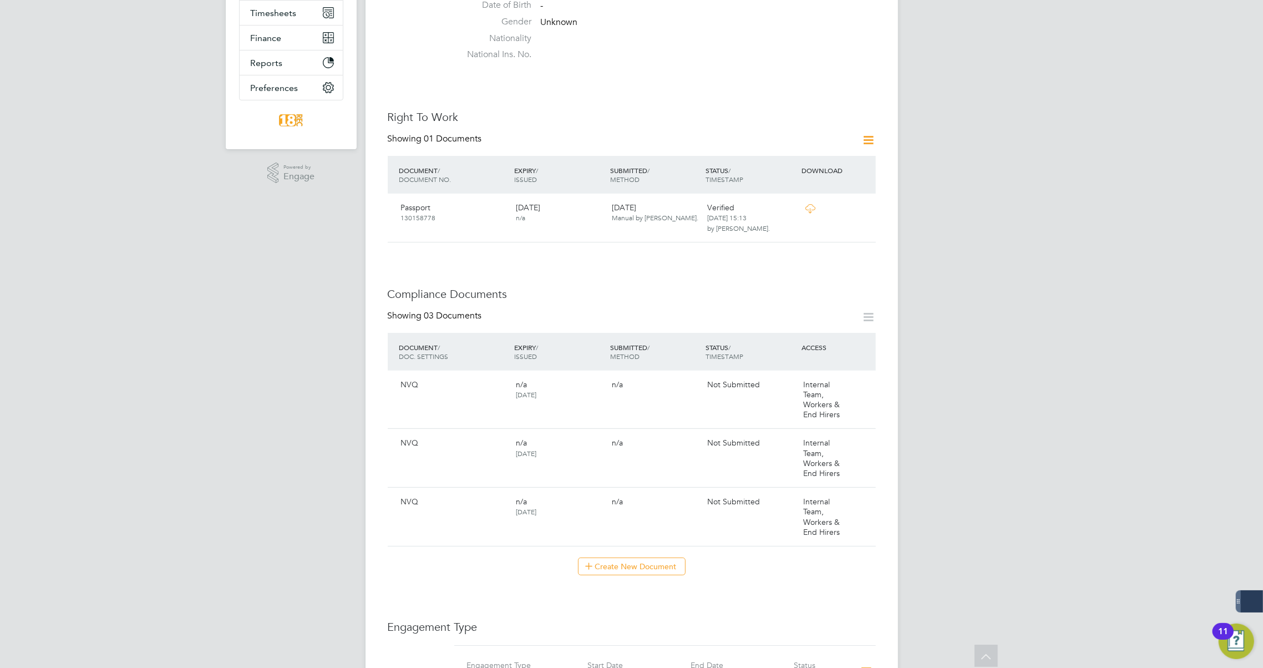
scroll to position [252, 0]
click at [863, 435] on icon at bounding box center [861, 439] width 11 height 13
click at [833, 511] on li "Delete Document" at bounding box center [826, 513] width 82 height 16
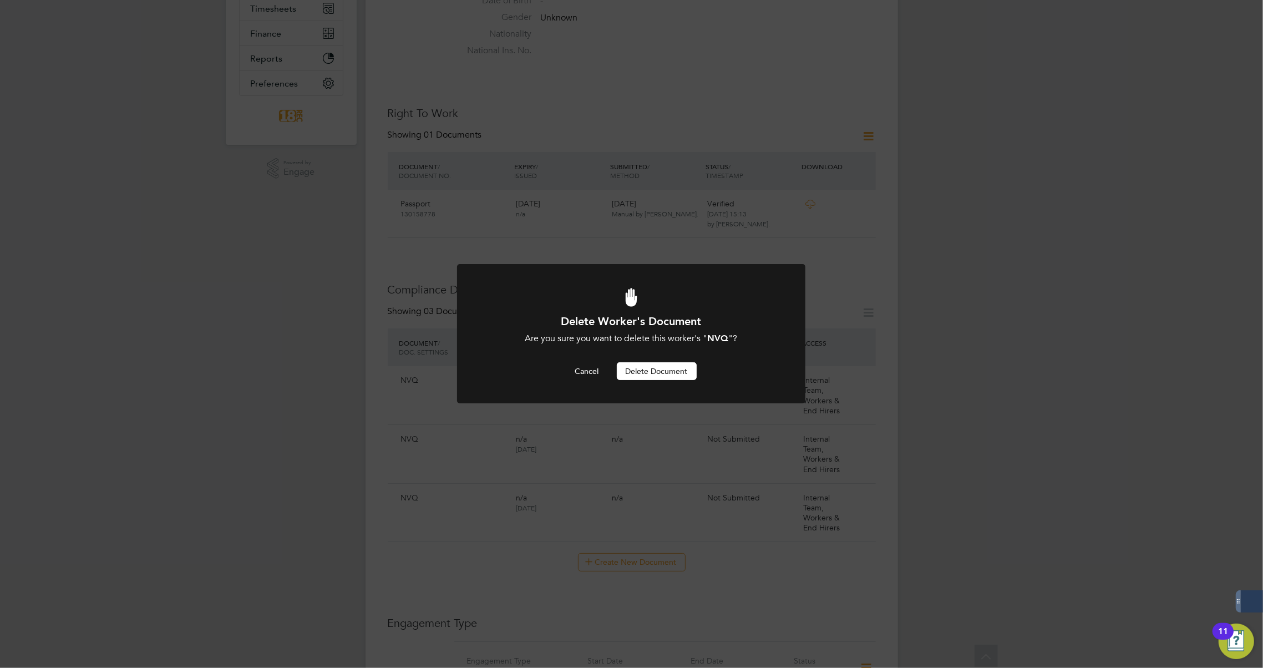
click at [663, 374] on button "Delete Document" at bounding box center [657, 371] width 80 height 18
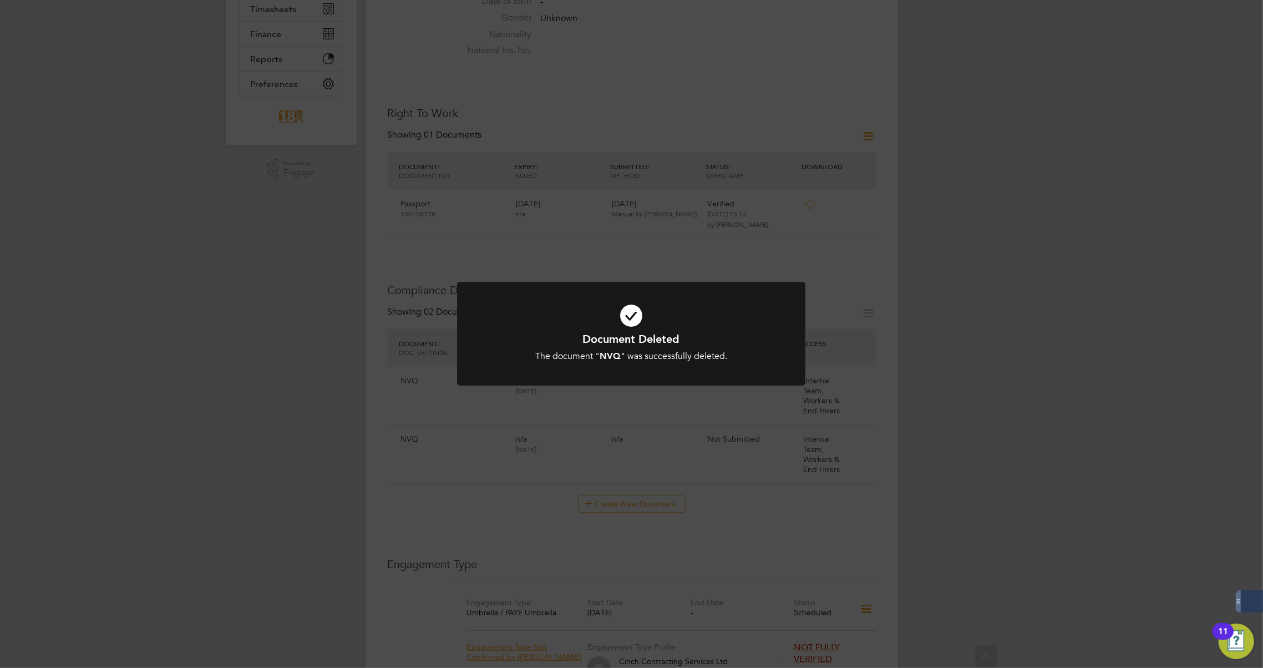
click at [745, 442] on div "Document Deleted The document " NVQ " was successfully deleted. Cancel Okay" at bounding box center [631, 334] width 1263 height 668
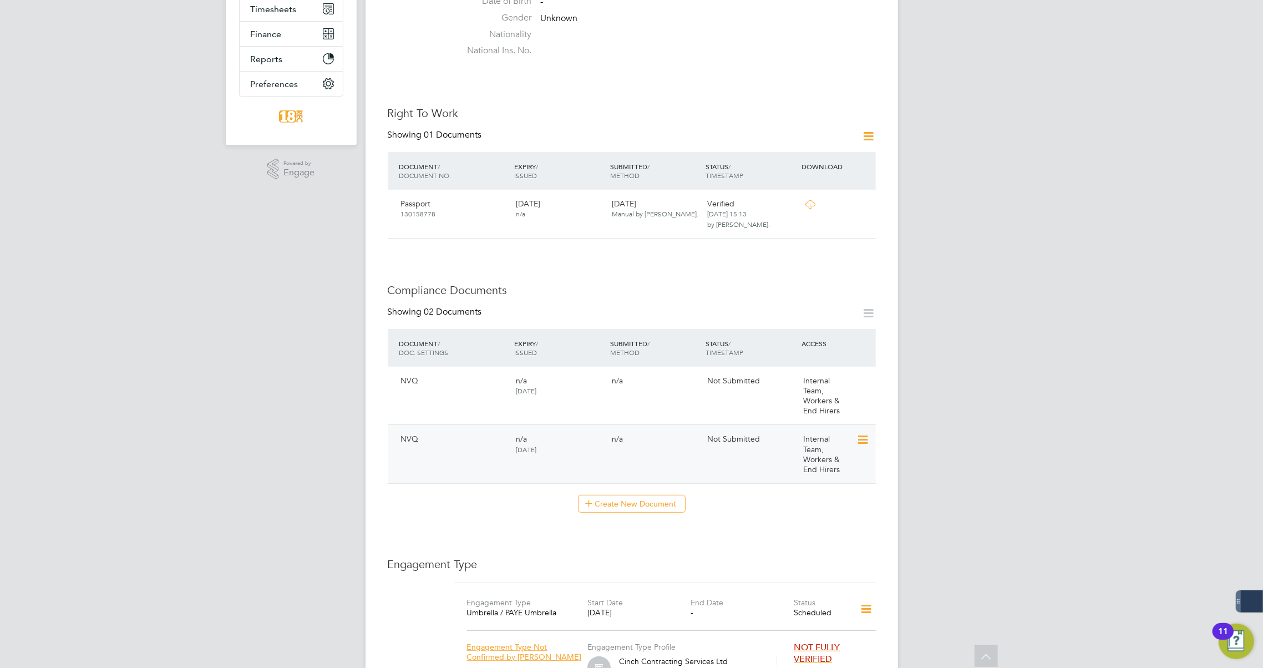
click at [859, 443] on icon at bounding box center [861, 439] width 11 height 13
click at [812, 507] on li "Delete Document" at bounding box center [812, 513] width 111 height 16
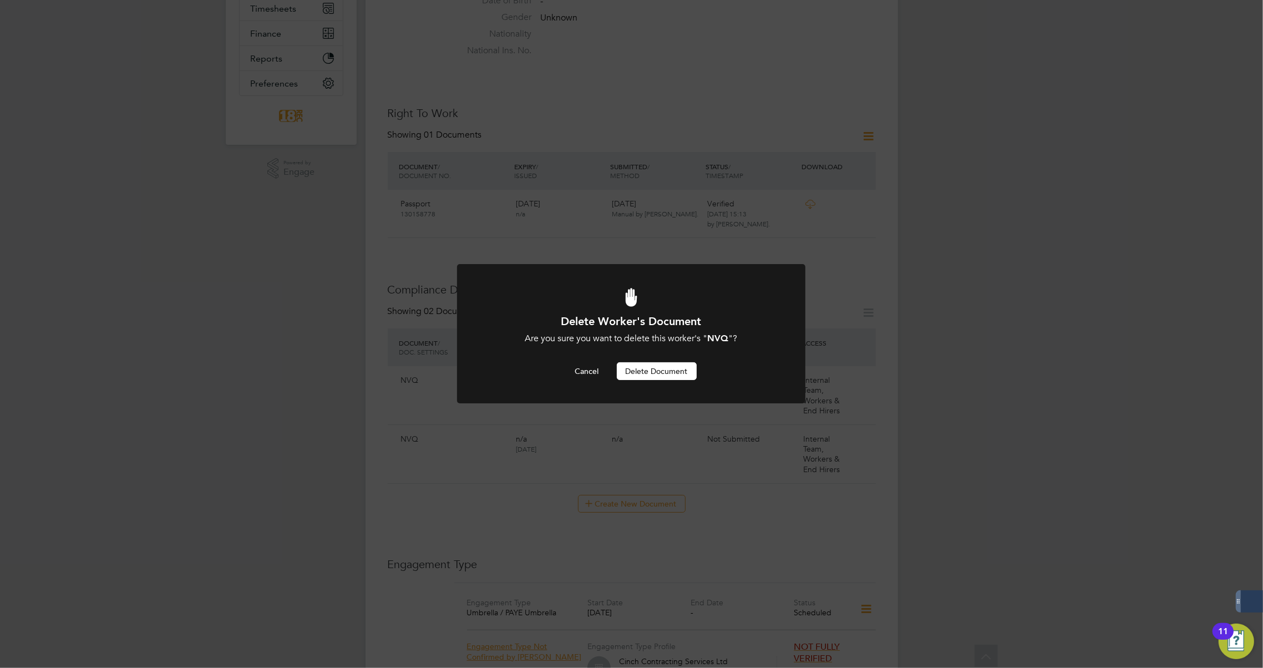
click at [665, 373] on button "Delete Document" at bounding box center [657, 371] width 80 height 18
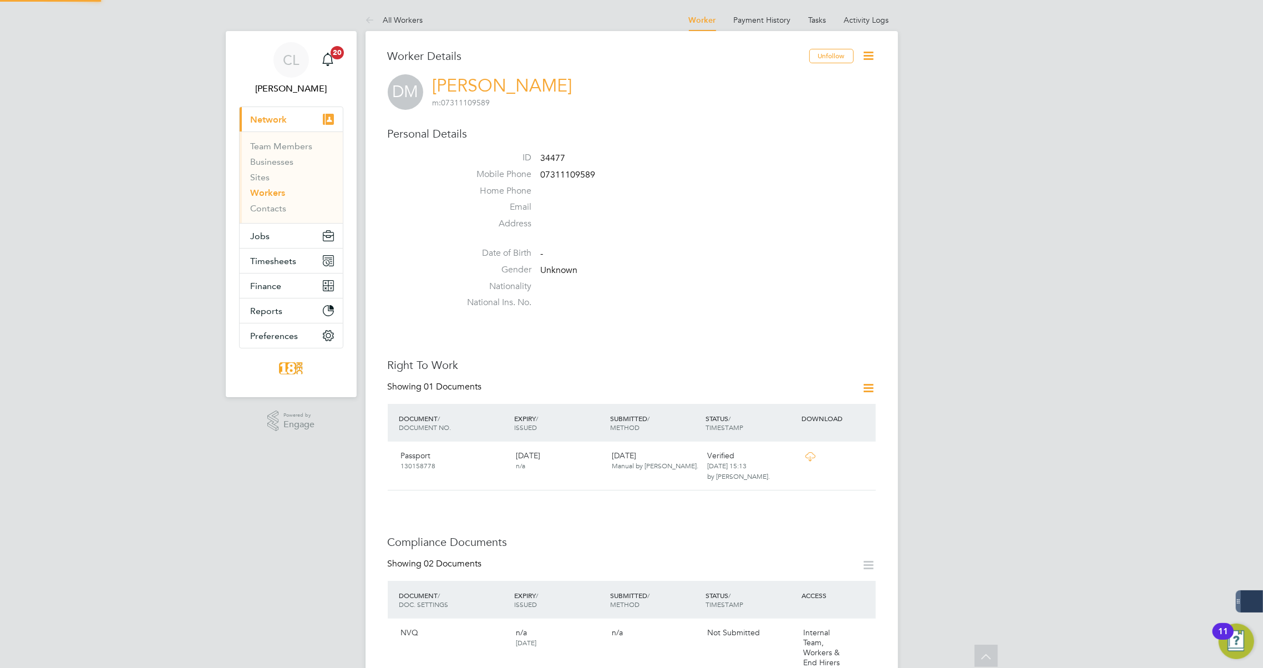
scroll to position [252, 0]
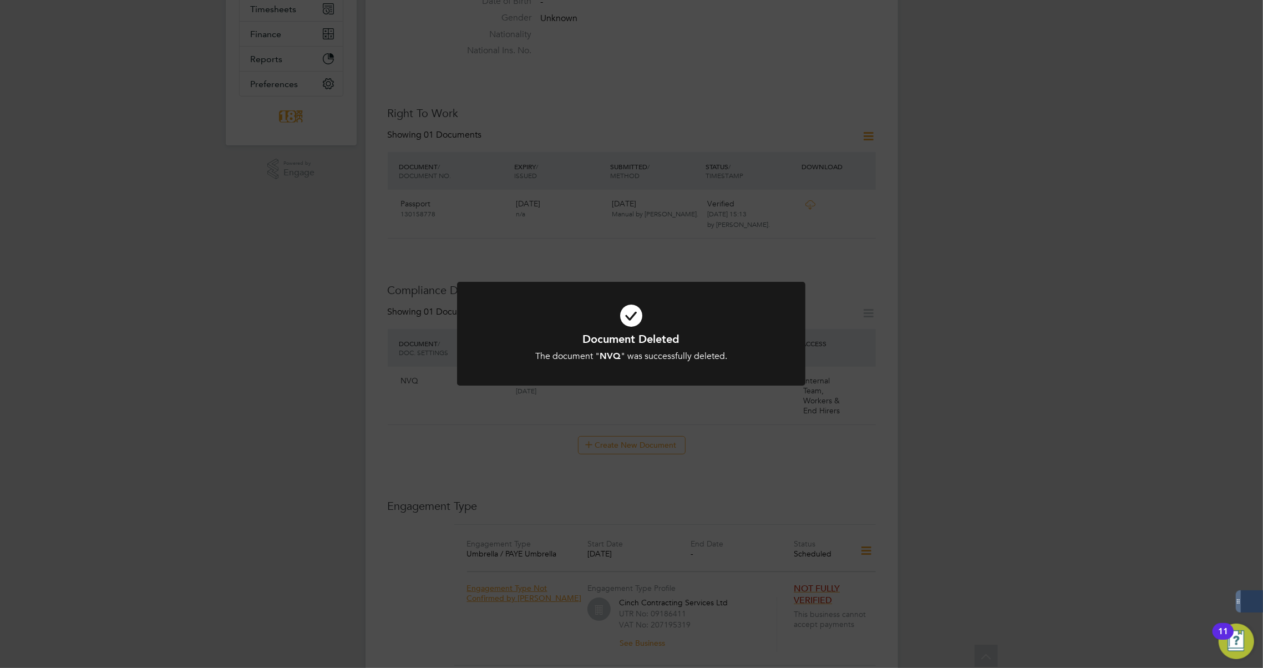
click at [772, 439] on div "Document Deleted The document " NVQ " was successfully deleted. Cancel Okay" at bounding box center [631, 334] width 1263 height 668
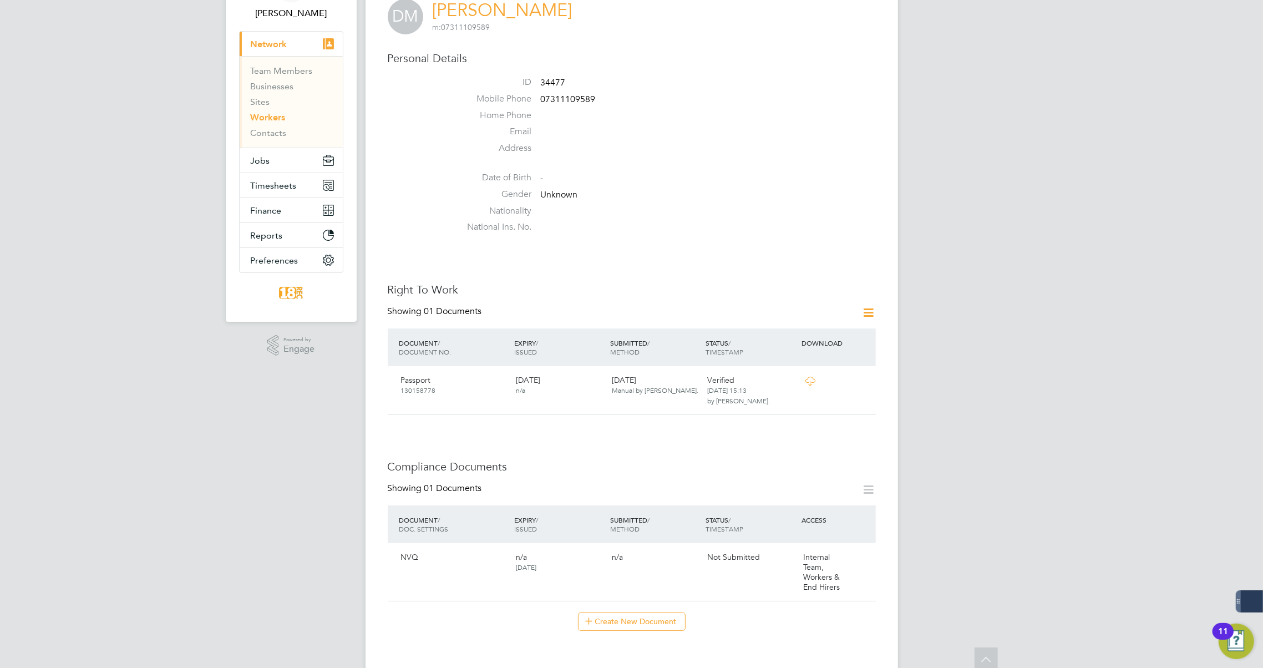
scroll to position [0, 0]
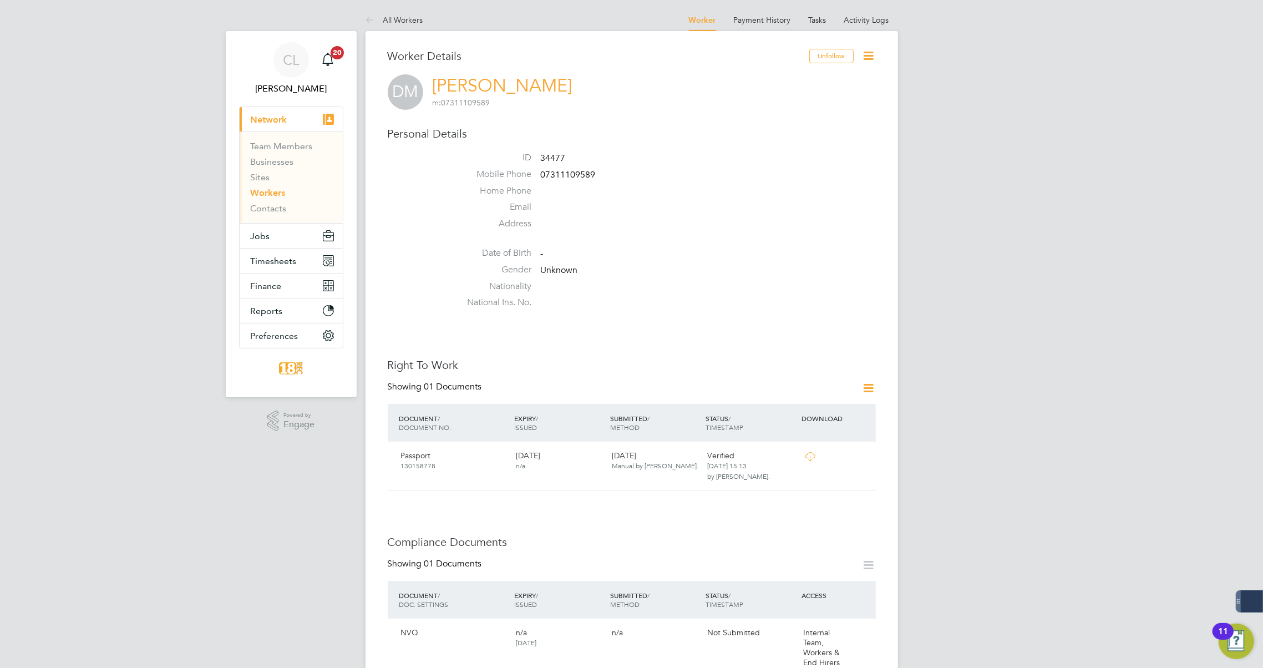
click at [261, 197] on link "Workers" at bounding box center [268, 192] width 35 height 11
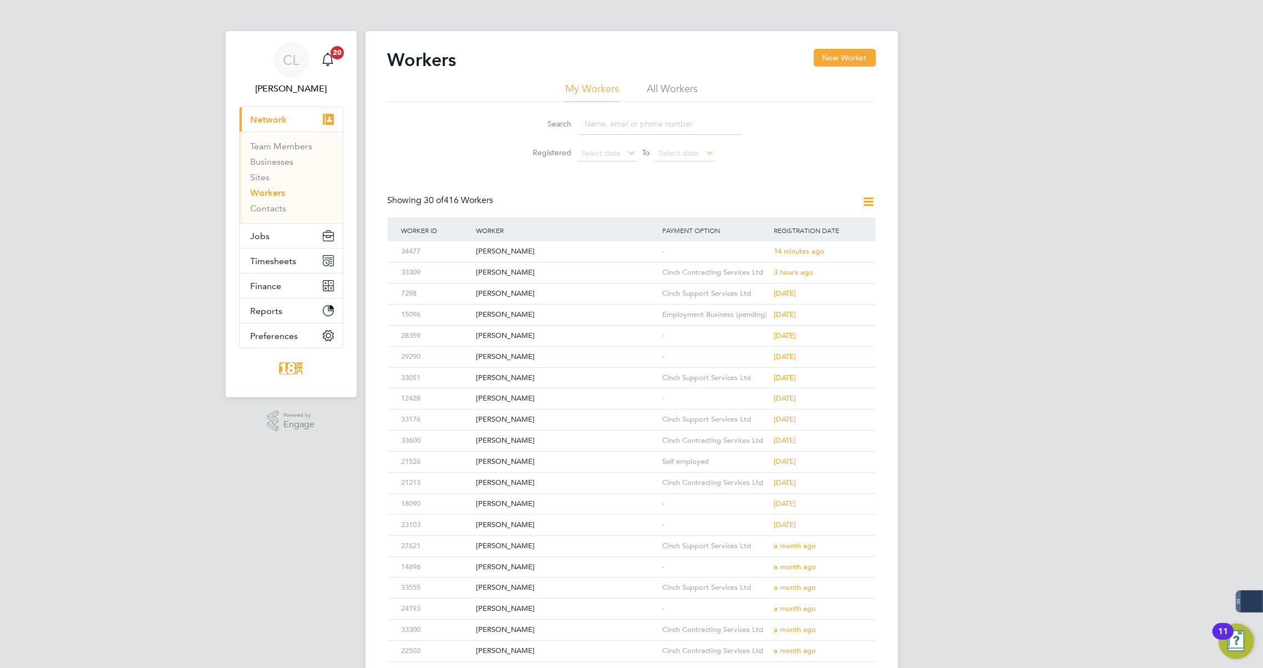
click at [659, 125] on input at bounding box center [660, 124] width 162 height 22
click at [600, 288] on div "Paul Fulton" at bounding box center [566, 293] width 186 height 21
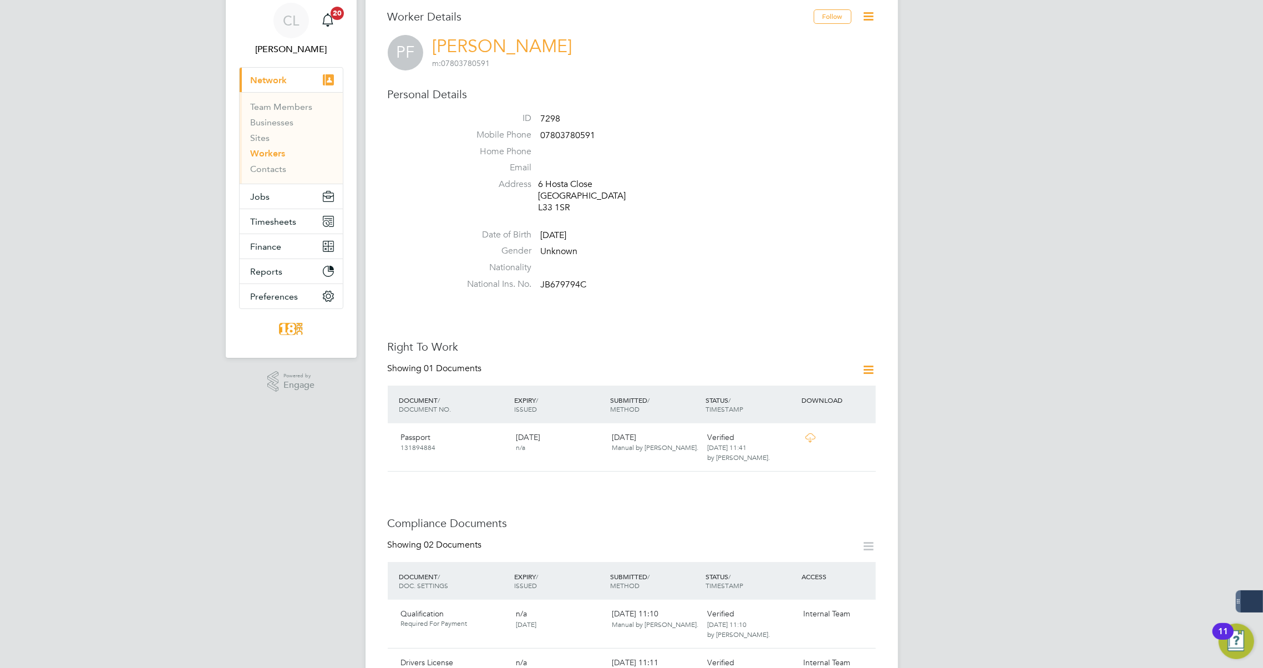
scroll to position [100, 0]
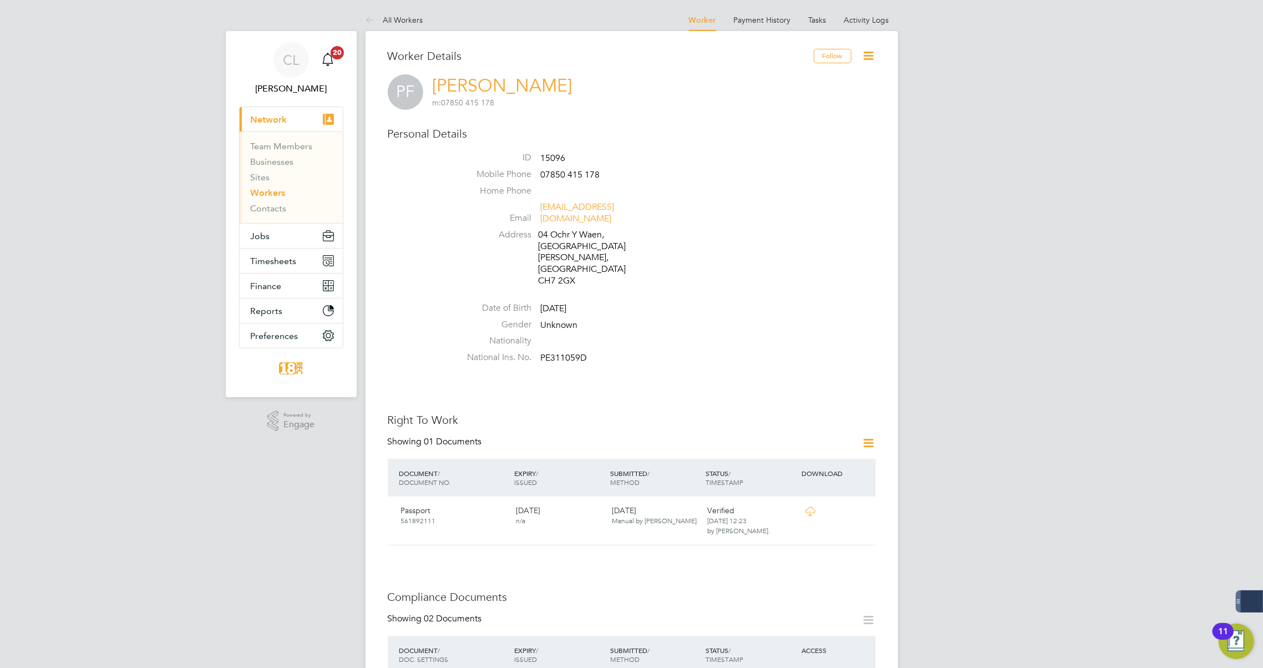
click at [863, 58] on icon at bounding box center [869, 56] width 14 height 14
click at [685, 335] on li "Nationality" at bounding box center [664, 343] width 421 height 17
click at [249, 235] on button "Jobs" at bounding box center [291, 235] width 103 height 24
click at [867, 57] on icon at bounding box center [869, 56] width 14 height 14
drag, startPoint x: 749, startPoint y: 255, endPoint x: 717, endPoint y: 250, distance: 31.4
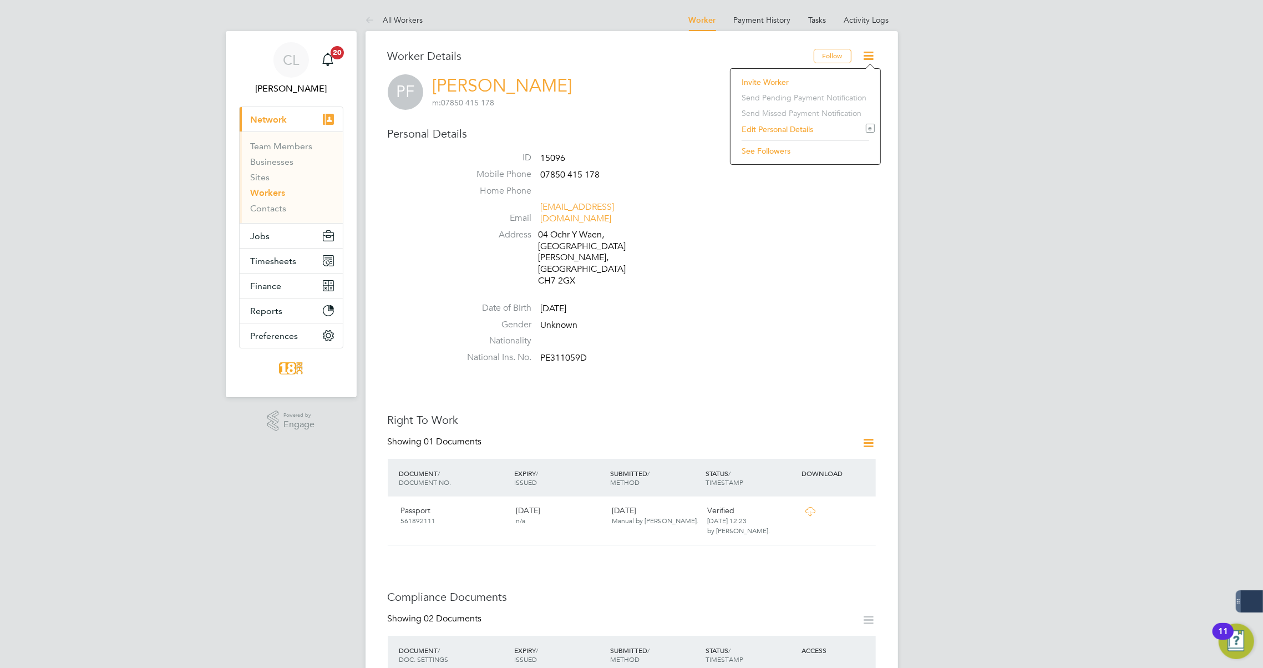
click at [749, 289] on li at bounding box center [664, 290] width 421 height 2
click at [267, 237] on span "Jobs" at bounding box center [260, 236] width 19 height 11
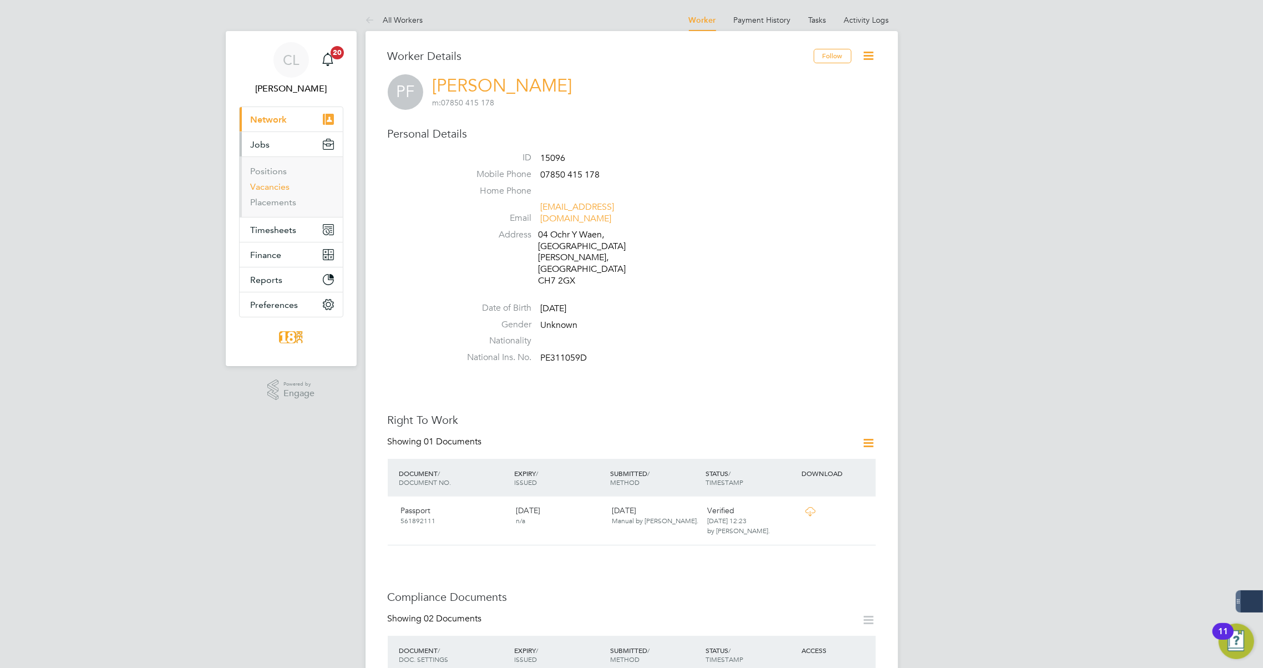
click at [282, 183] on link "Vacancies" at bounding box center [270, 186] width 39 height 11
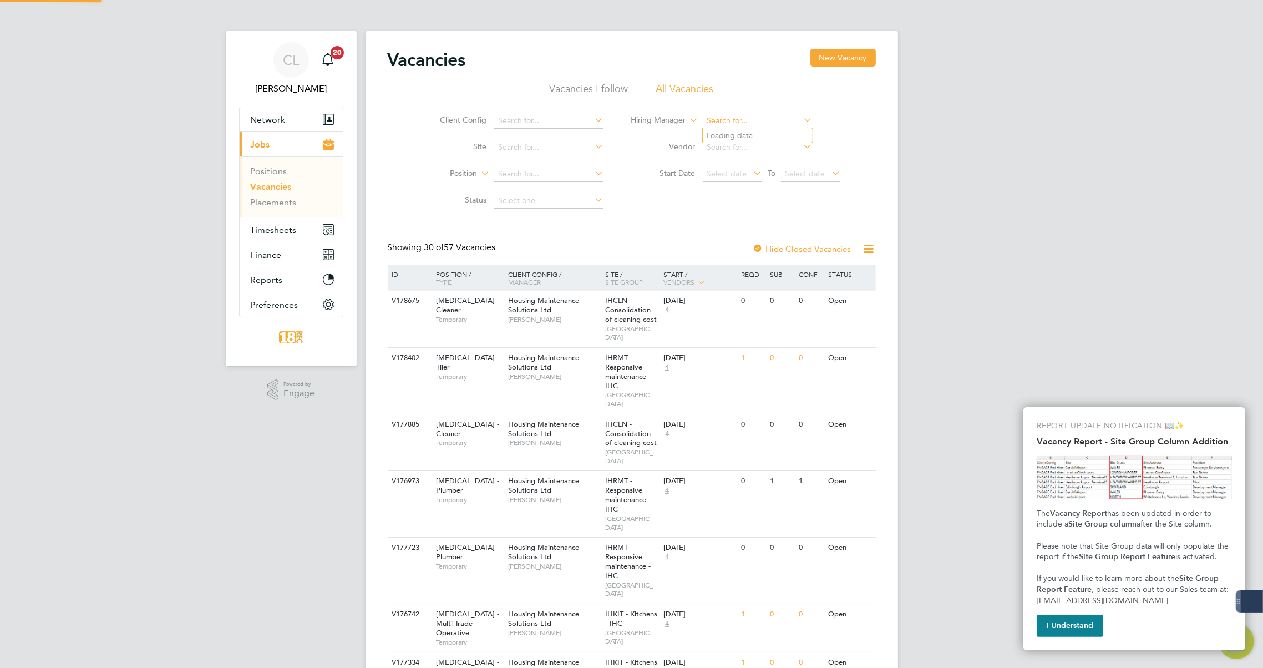
click at [712, 124] on input at bounding box center [757, 121] width 109 height 16
click at [532, 121] on input at bounding box center [548, 121] width 109 height 16
click at [532, 133] on li "Housing Maintenance Solutions Ltd" at bounding box center [560, 135] width 133 height 15
type input "Housing Maintenance Solutions Ltd"
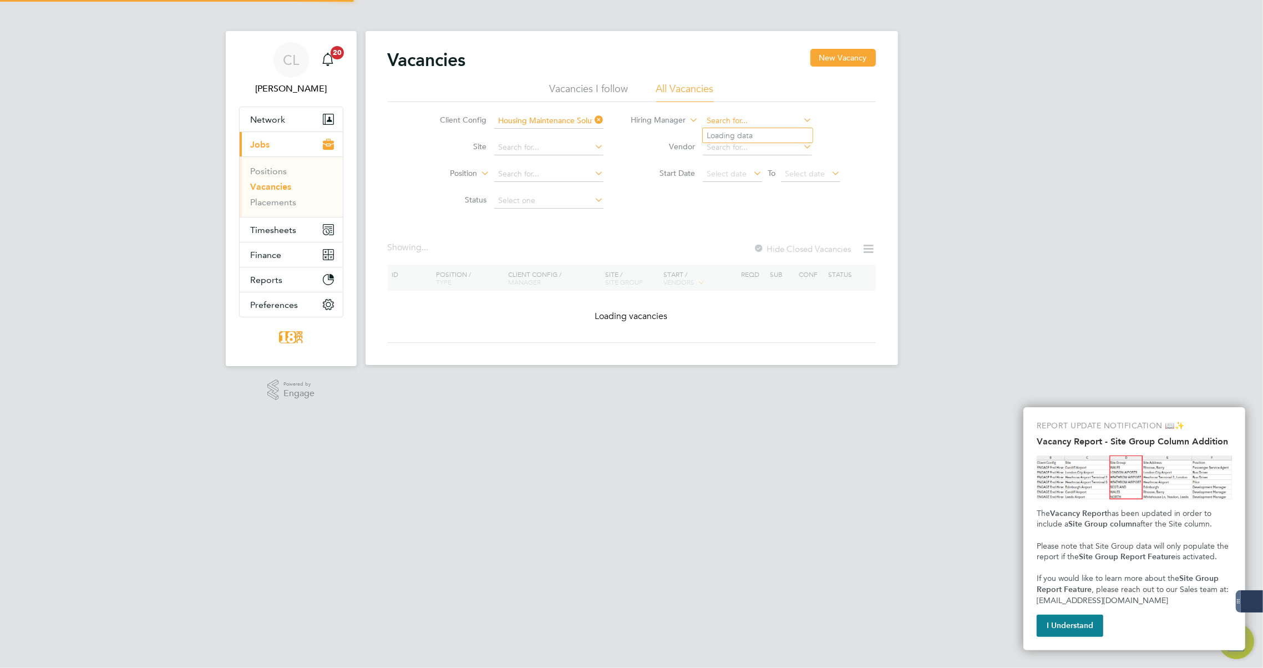
click at [771, 117] on input at bounding box center [757, 121] width 109 height 16
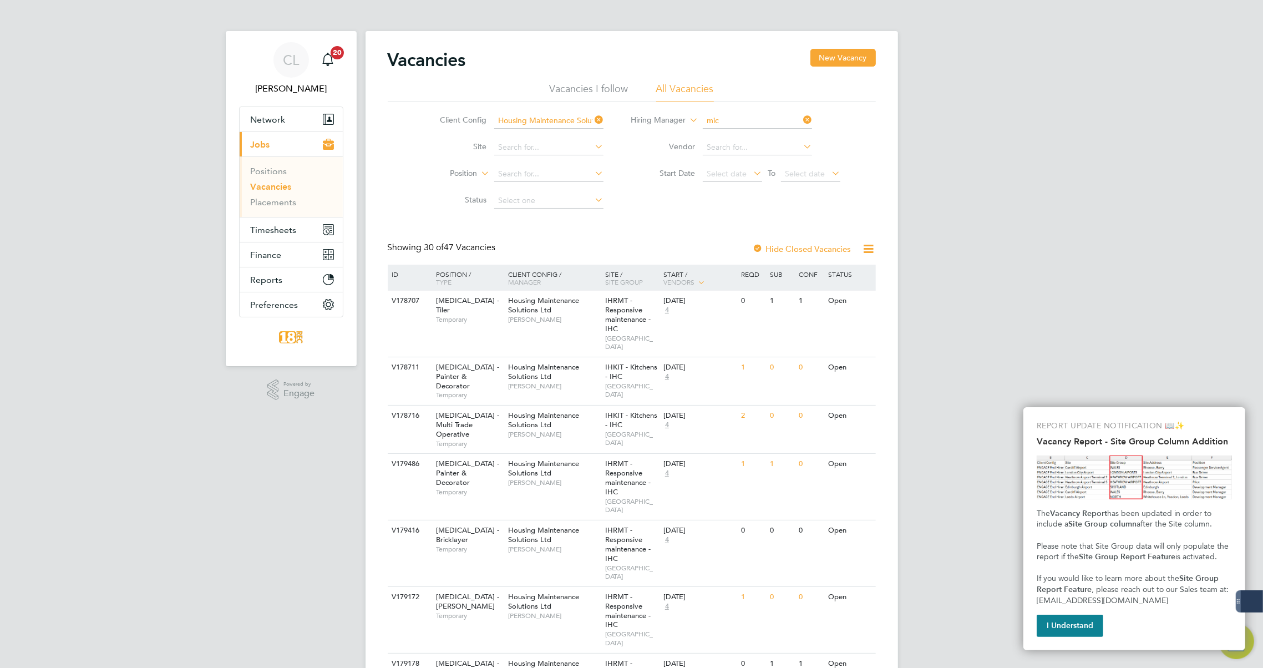
click at [778, 163] on li "[PERSON_NAME]" at bounding box center [758, 166] width 110 height 15
type input "[PERSON_NAME]"
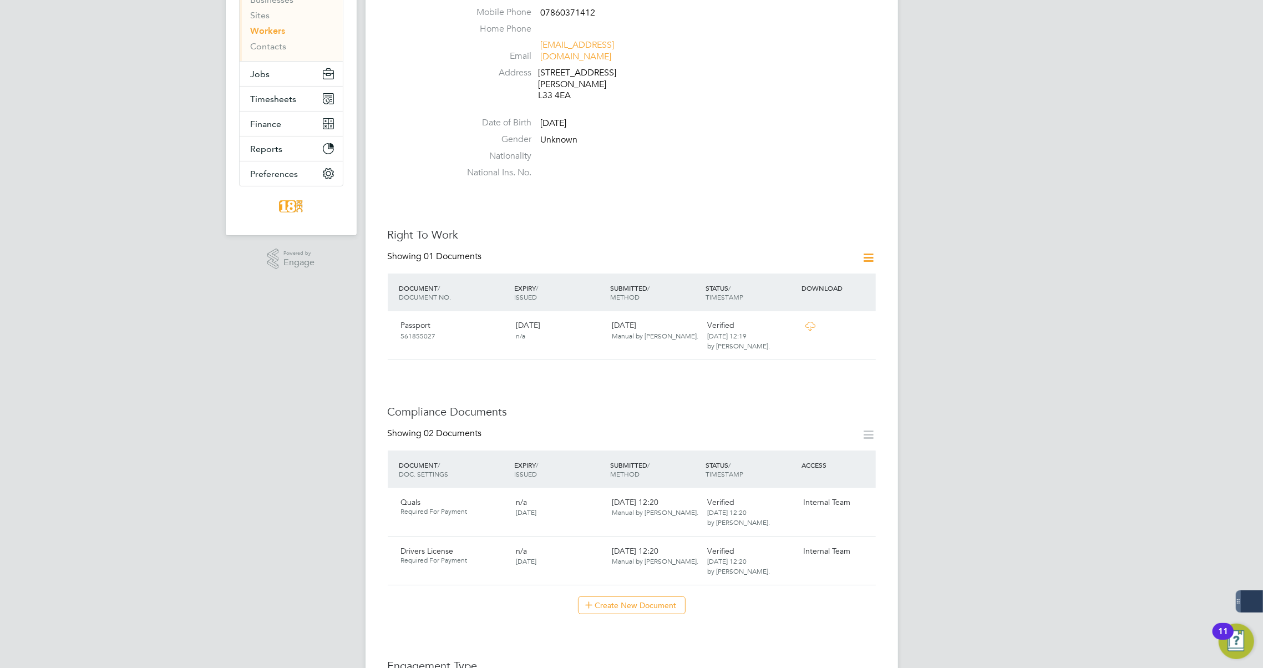
scroll to position [201, 0]
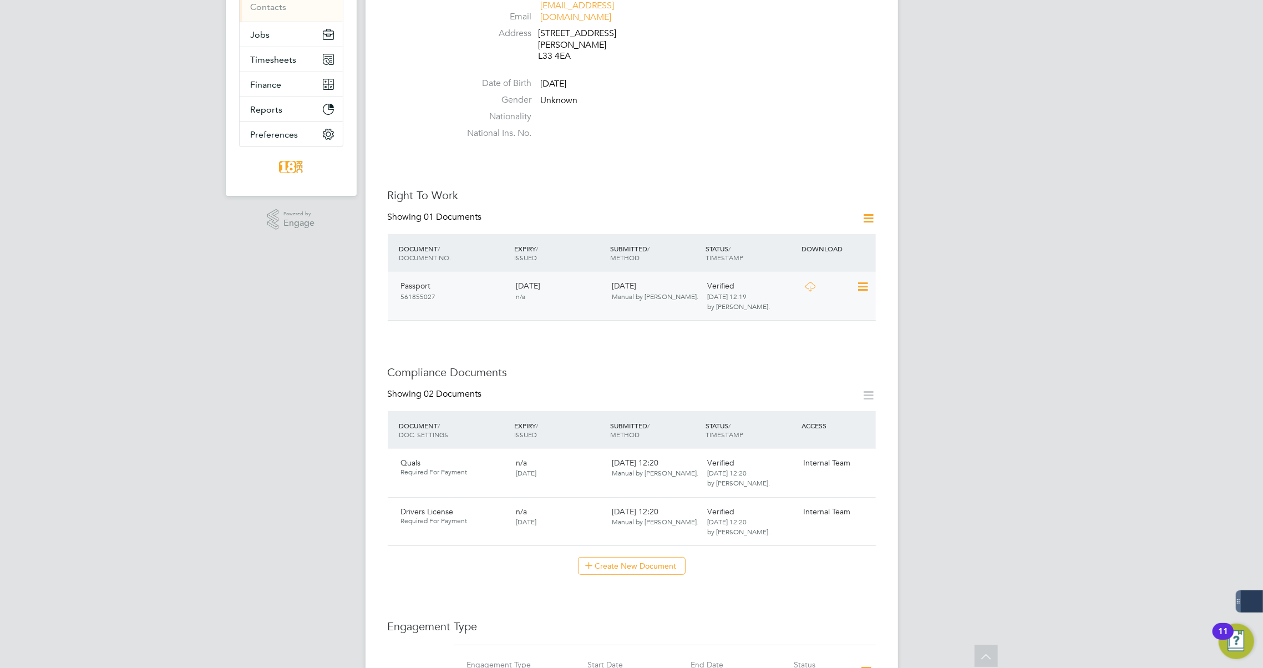
click at [805, 282] on icon at bounding box center [810, 286] width 14 height 9
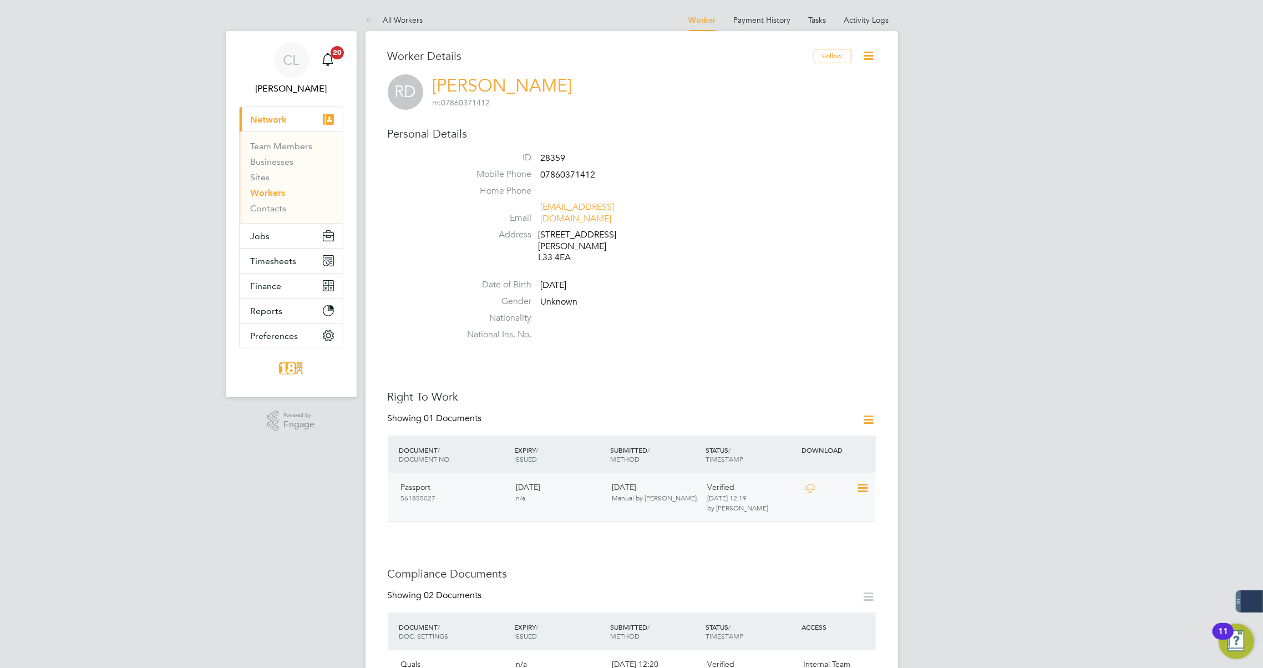
click at [456, 486] on div "Passport 561855027" at bounding box center [453, 491] width 115 height 29
click at [808, 483] on icon at bounding box center [810, 487] width 14 height 9
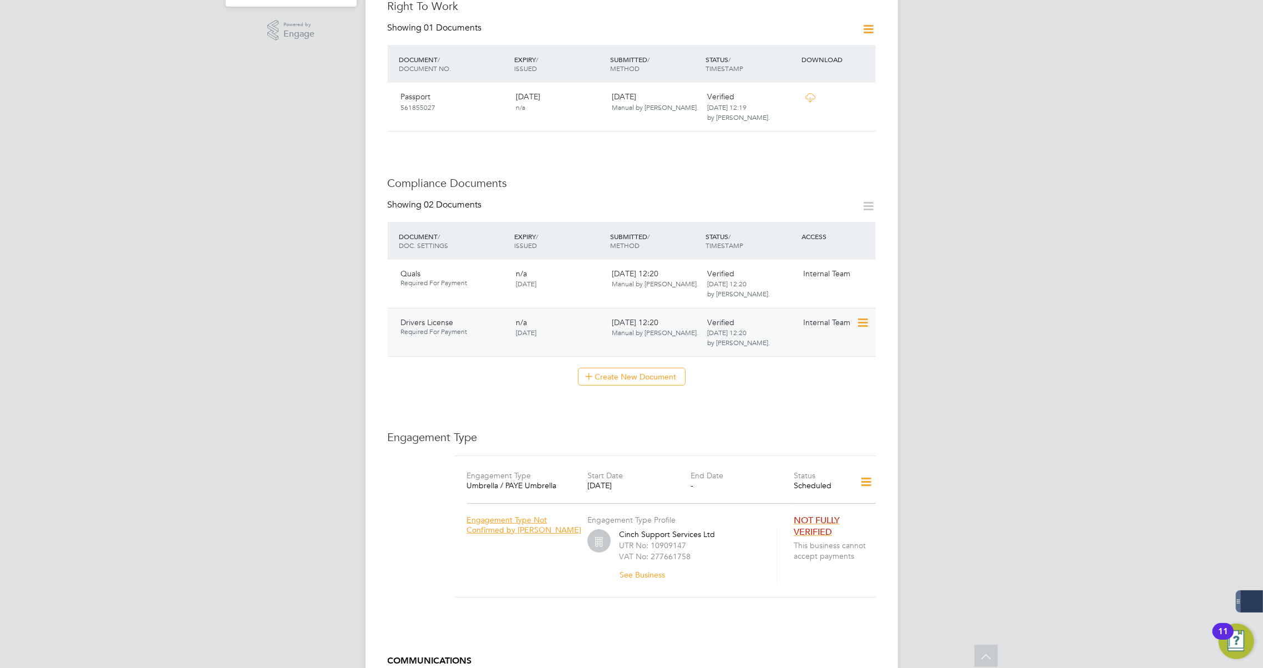
scroll to position [403, 0]
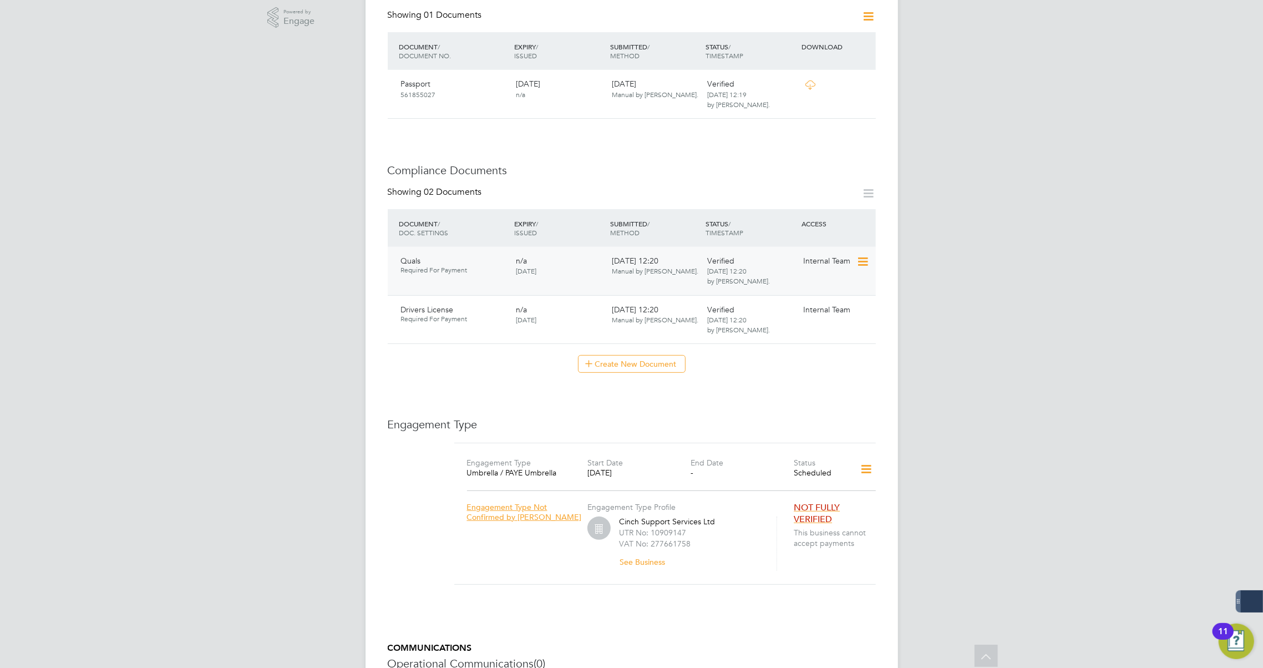
click at [432, 266] on span "Required For Payment" at bounding box center [454, 270] width 106 height 9
click at [792, 262] on div "Verified [DATE] 12:20 by [PERSON_NAME]." at bounding box center [751, 270] width 96 height 39
click at [858, 255] on icon at bounding box center [861, 261] width 11 height 13
click at [792, 251] on div "Verified [DATE] 12:20 by [PERSON_NAME]." at bounding box center [751, 270] width 96 height 39
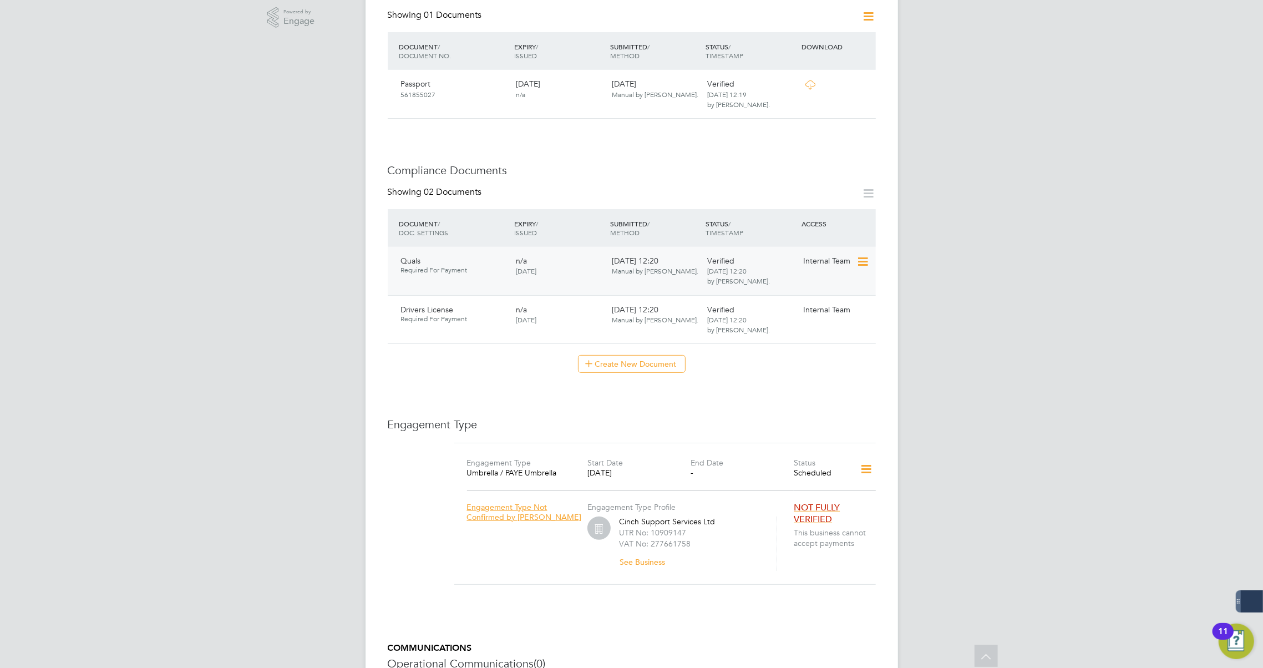
click at [773, 253] on div "Verified [DATE] 12:20 by [PERSON_NAME]." at bounding box center [751, 270] width 96 height 39
click at [859, 255] on icon at bounding box center [861, 261] width 11 height 13
click at [833, 288] on li "Download Document" at bounding box center [822, 292] width 88 height 16
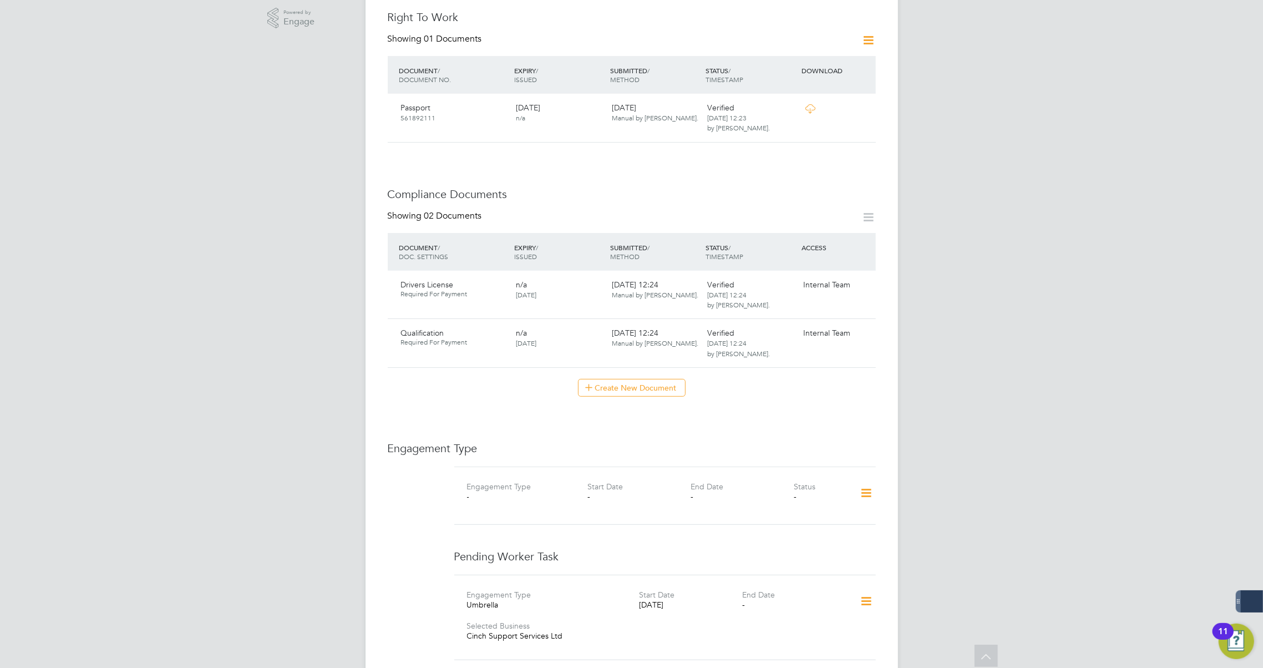
scroll to position [403, 0]
click at [807, 318] on div "Qualification Required For Payment n/a [DATE] [DATE] 12:24 Manual by [PERSON_NA…" at bounding box center [632, 342] width 488 height 49
click at [859, 327] on icon at bounding box center [861, 333] width 11 height 13
click at [828, 340] on li "Download Document" at bounding box center [822, 341] width 88 height 16
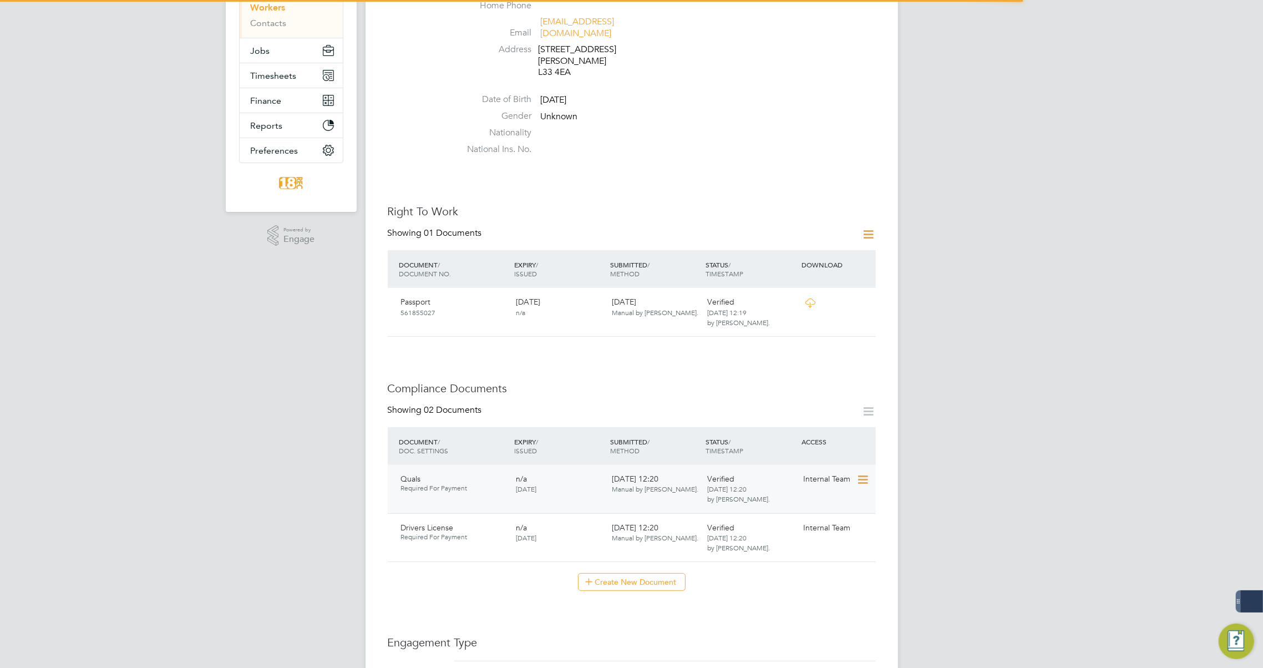
scroll to position [201, 0]
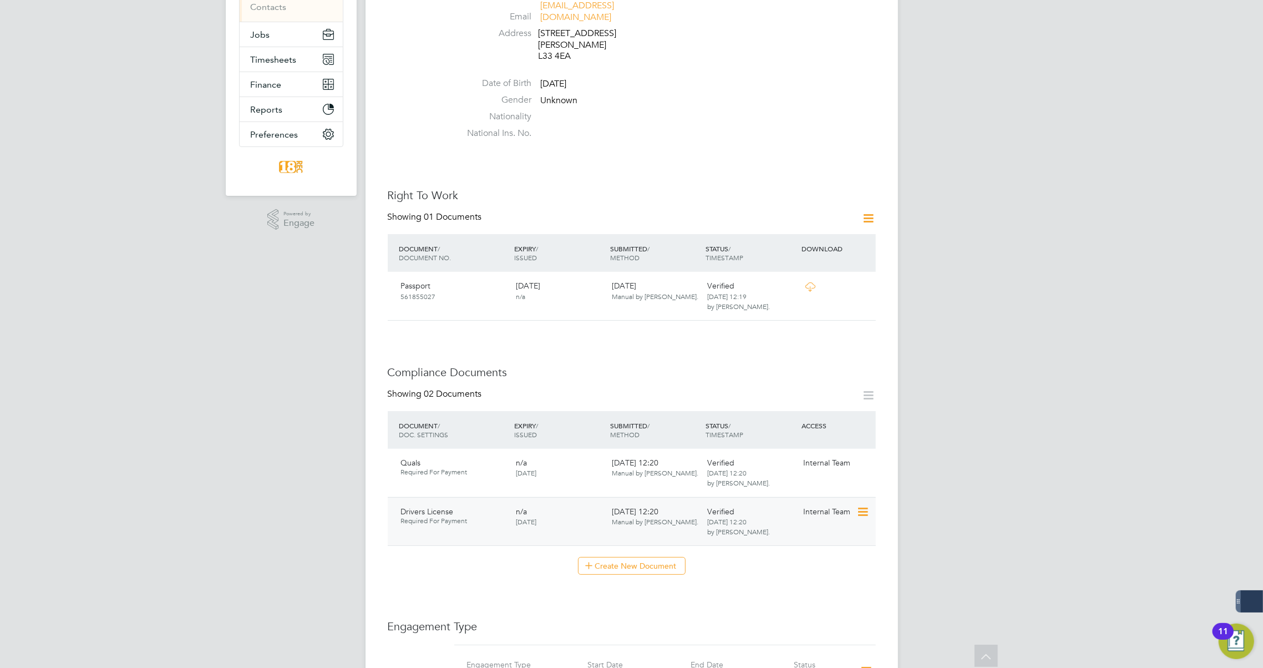
click at [864, 505] on icon at bounding box center [861, 511] width 11 height 13
click at [826, 542] on li "Download Document" at bounding box center [822, 543] width 88 height 16
